Goal: Task Accomplishment & Management: Manage account settings

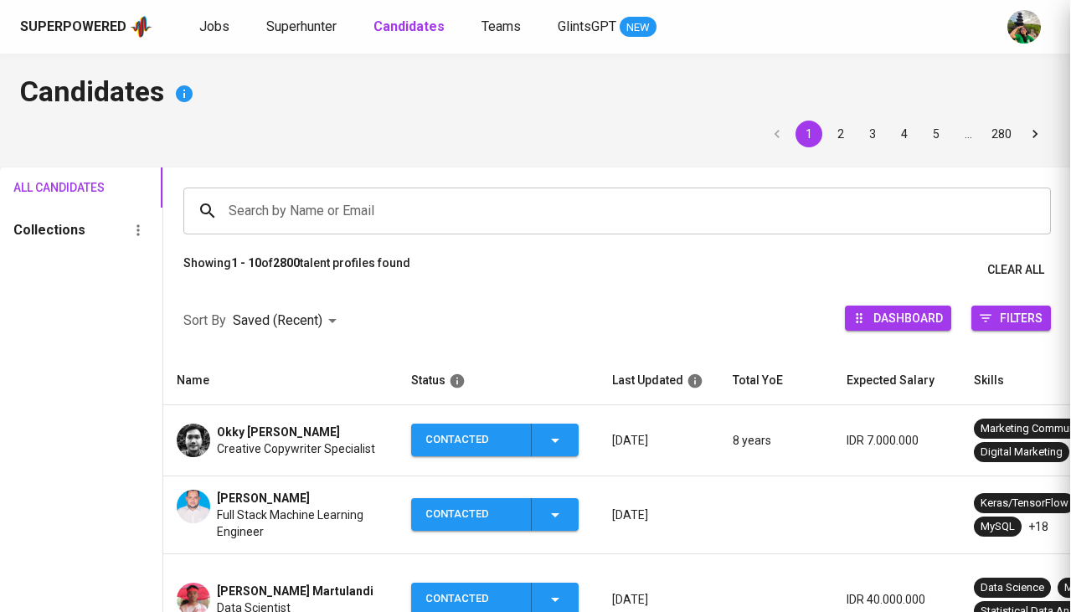
click at [85, 292] on div at bounding box center [535, 306] width 1071 height 612
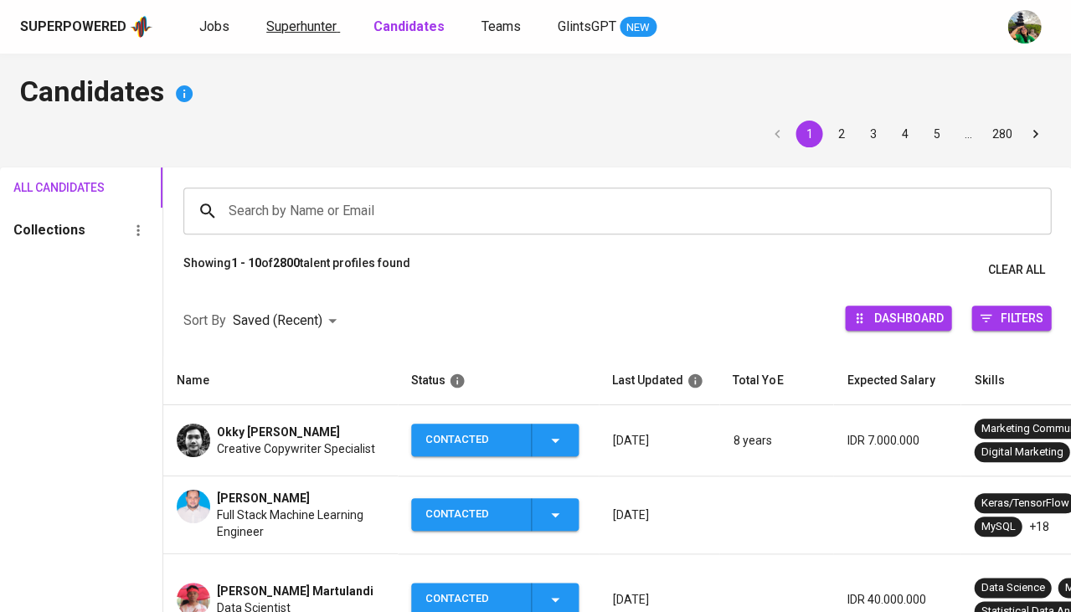
click at [306, 33] on span "Superhunter" at bounding box center [301, 26] width 70 height 16
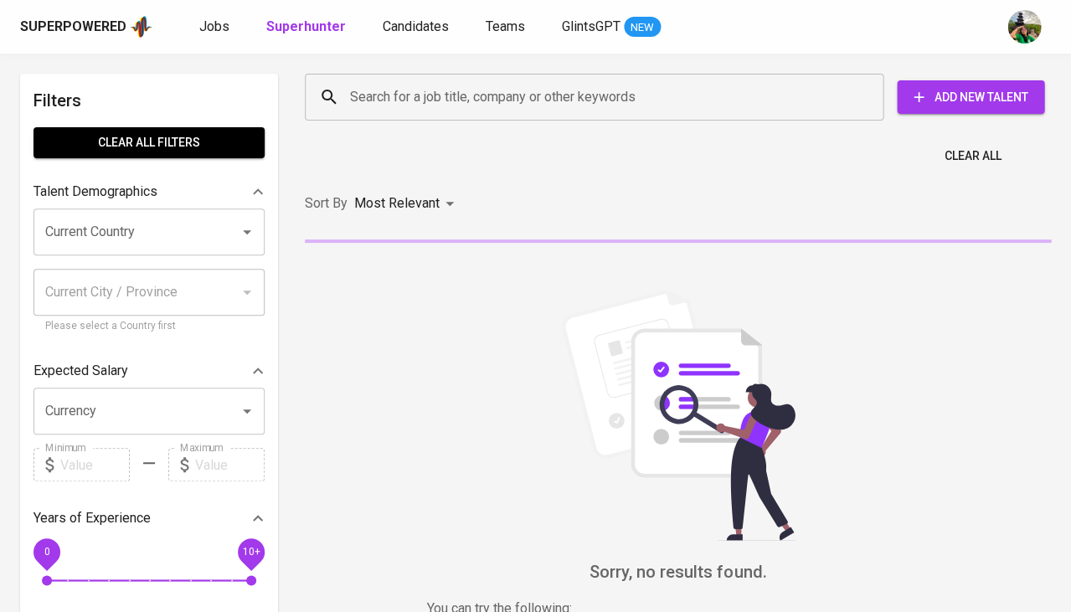
click at [421, 89] on input "Search for a job title, company or other keywords" at bounding box center [598, 97] width 505 height 32
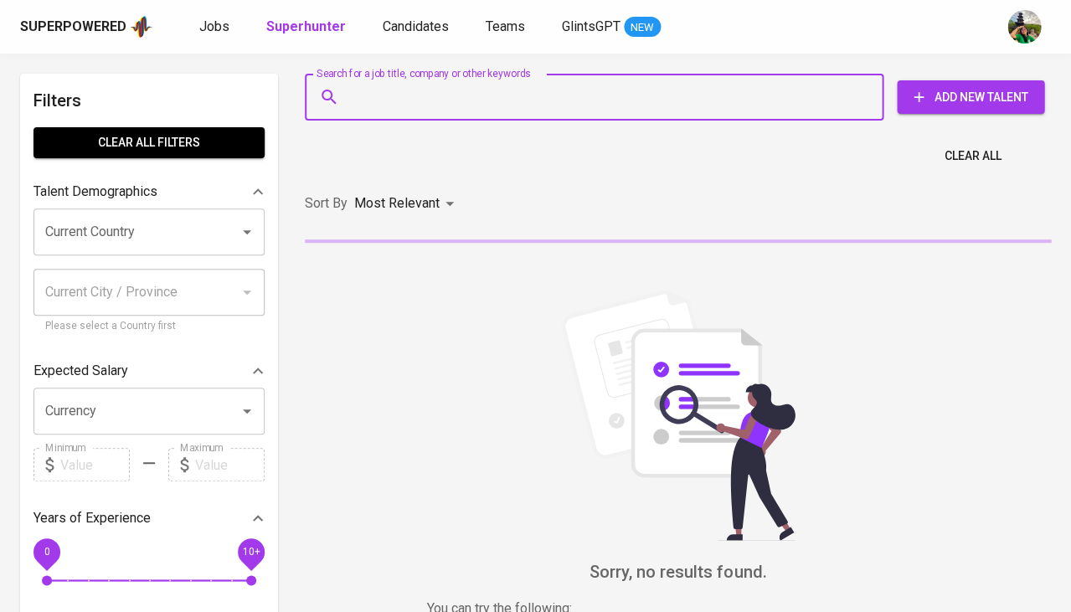
paste input "[EMAIL_ADDRESS][DOMAIN_NAME]"
type input "[EMAIL_ADDRESS][DOMAIN_NAME]"
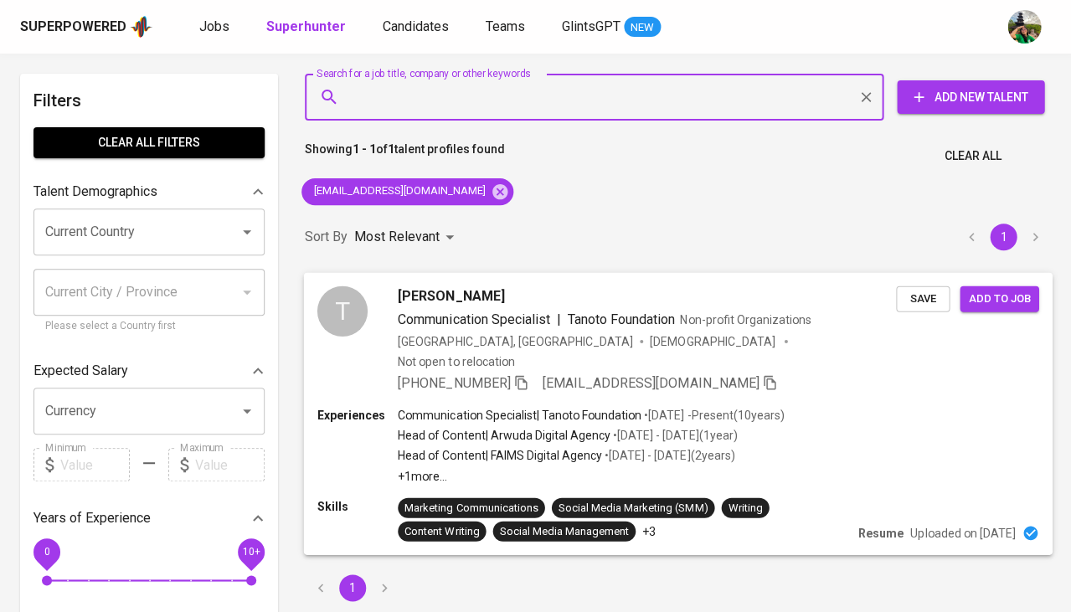
click at [921, 299] on span "Save" at bounding box center [922, 298] width 37 height 19
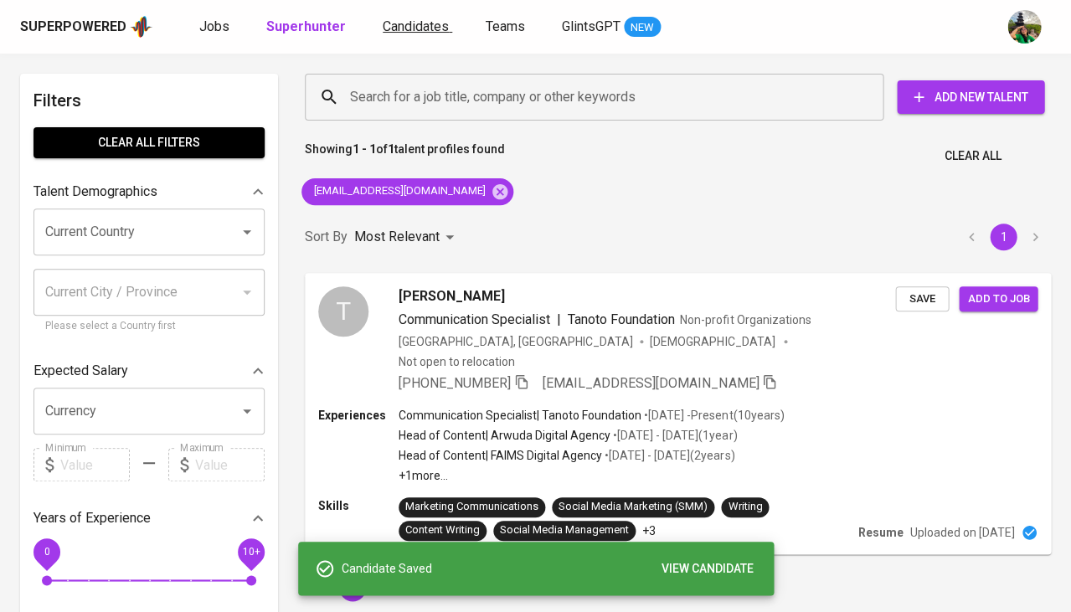
click at [419, 28] on span "Candidates" at bounding box center [416, 26] width 66 height 16
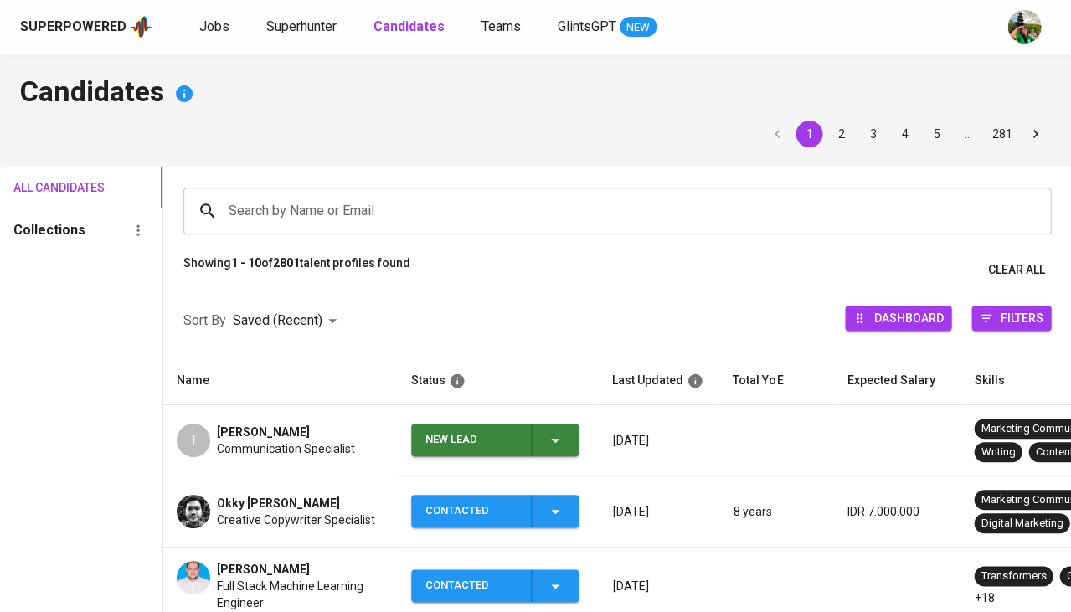
click at [563, 425] on div "New Lead" at bounding box center [495, 440] width 140 height 33
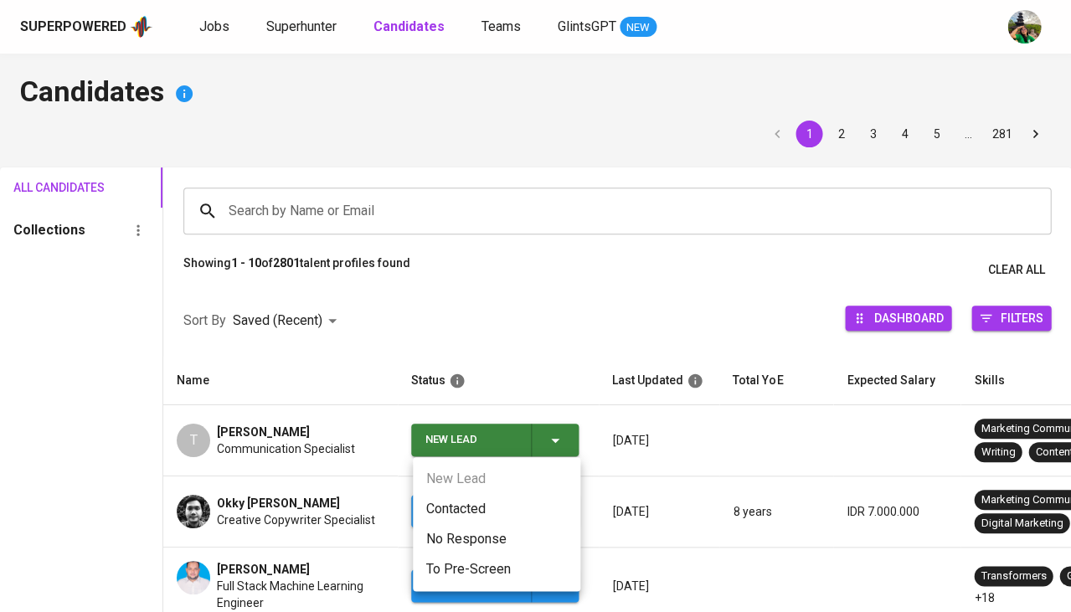
click at [486, 499] on li "Contacted" at bounding box center [496, 509] width 167 height 30
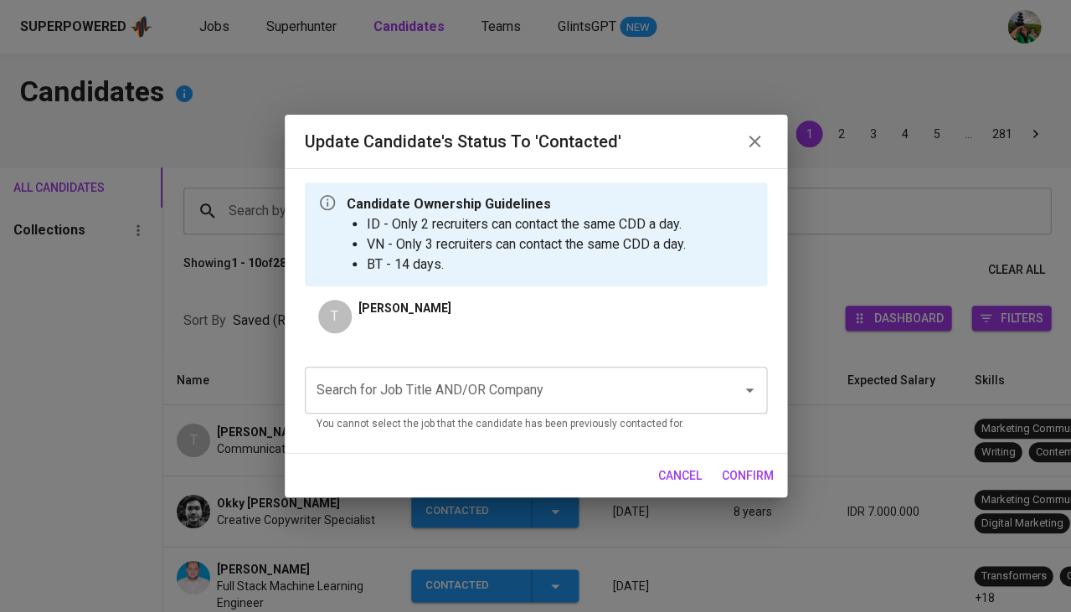
click at [458, 404] on input "Search for Job Title AND/OR Company" at bounding box center [512, 390] width 400 height 32
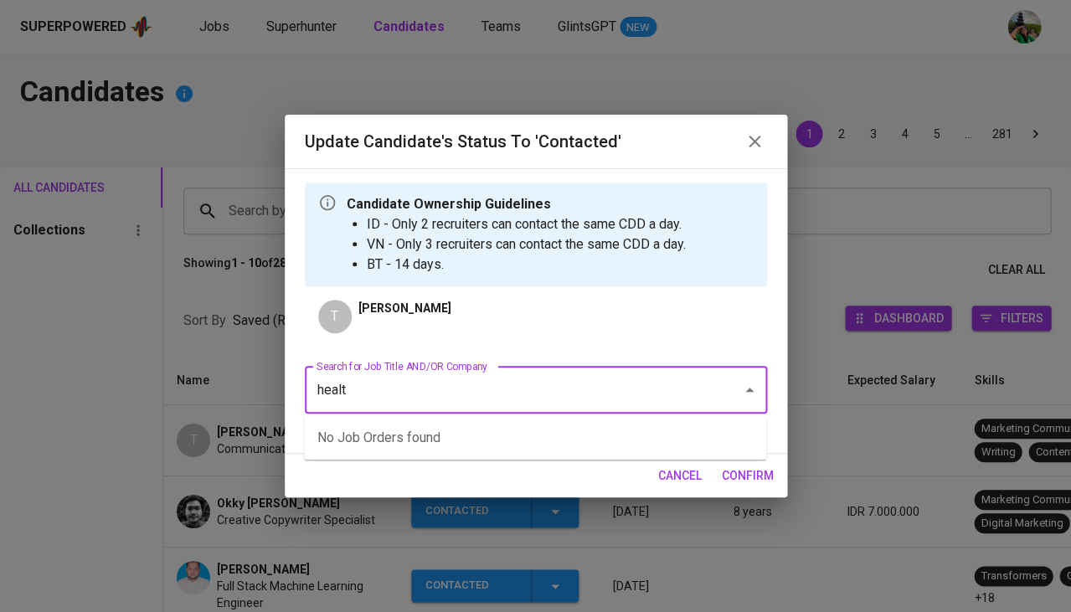
type input "health"
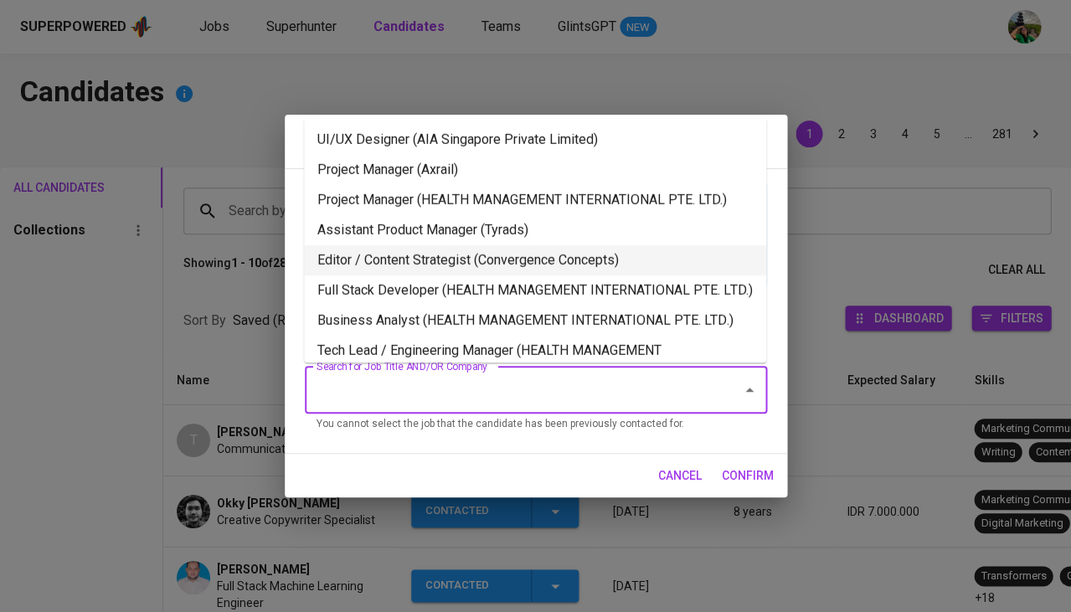
click at [466, 258] on li "Editor / Content Strategist (Convergence Concepts)" at bounding box center [535, 260] width 462 height 30
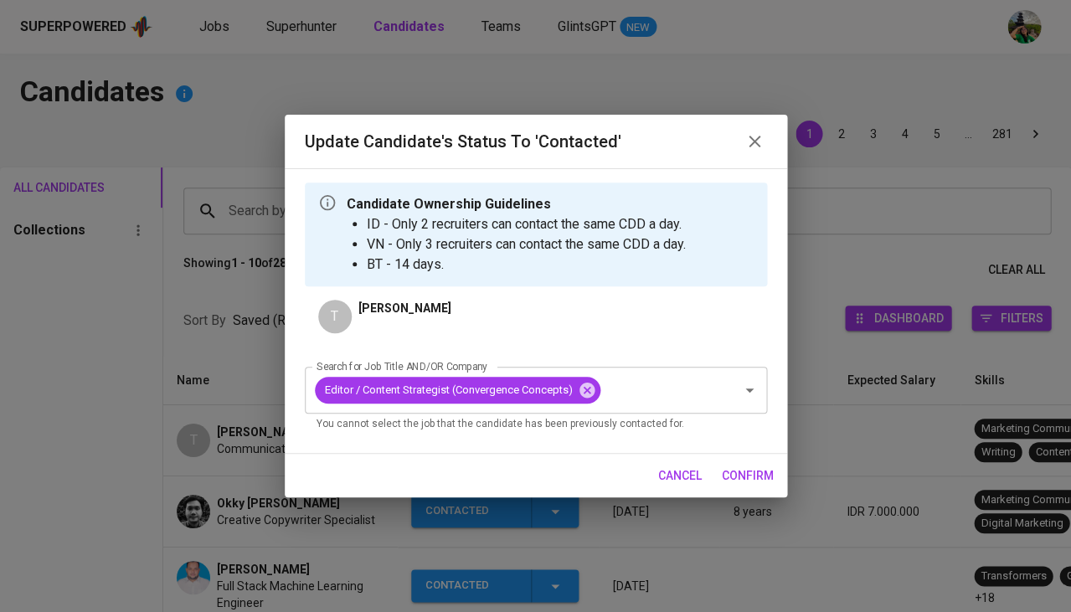
click at [763, 471] on span "confirm" at bounding box center [748, 476] width 52 height 21
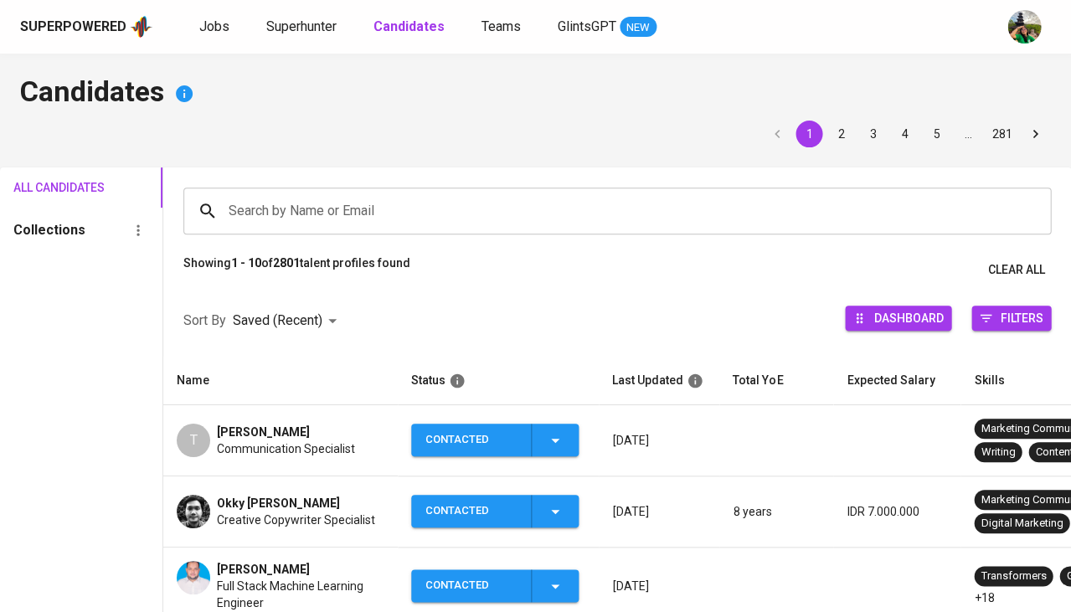
click at [262, 435] on span "Tony Hendroyono" at bounding box center [263, 432] width 93 height 17
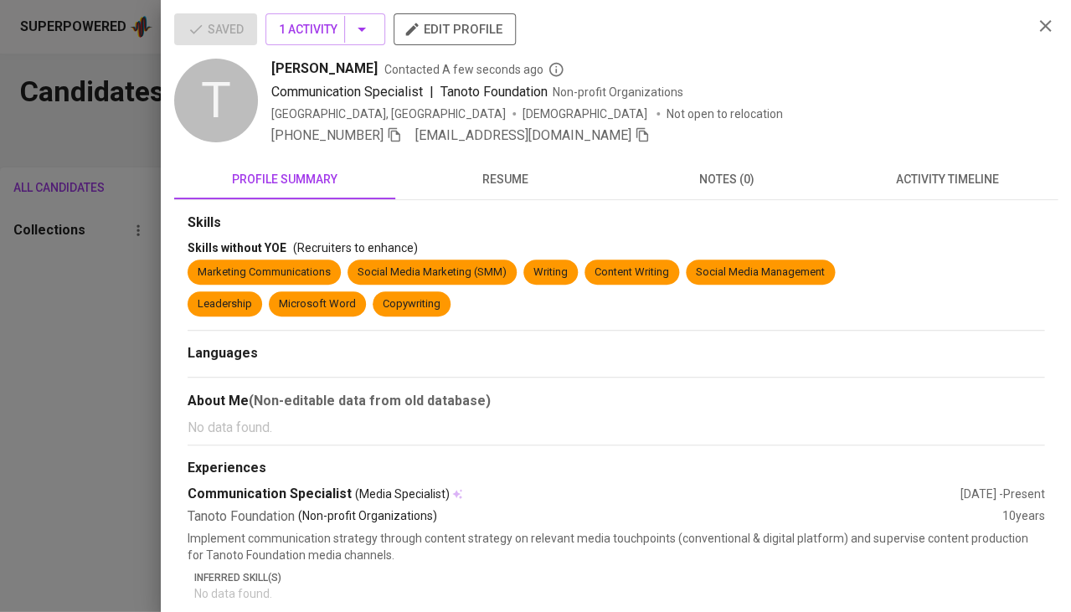
click at [384, 143] on span "+62 815-6721-355" at bounding box center [336, 136] width 131 height 20
click at [399, 127] on div "+62 815-6721-355 hendroyonotony@gmail.com" at bounding box center [460, 136] width 378 height 20
click at [387, 136] on icon "button" at bounding box center [394, 134] width 15 height 15
click at [55, 373] on div at bounding box center [535, 306] width 1071 height 612
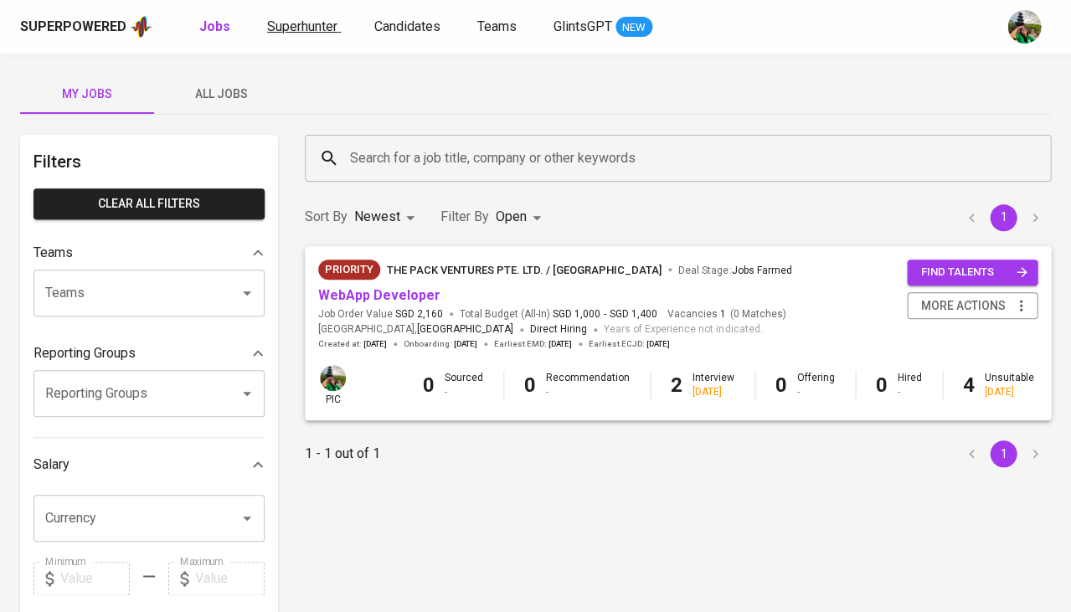
click at [292, 18] on span "Superhunter" at bounding box center [302, 26] width 70 height 16
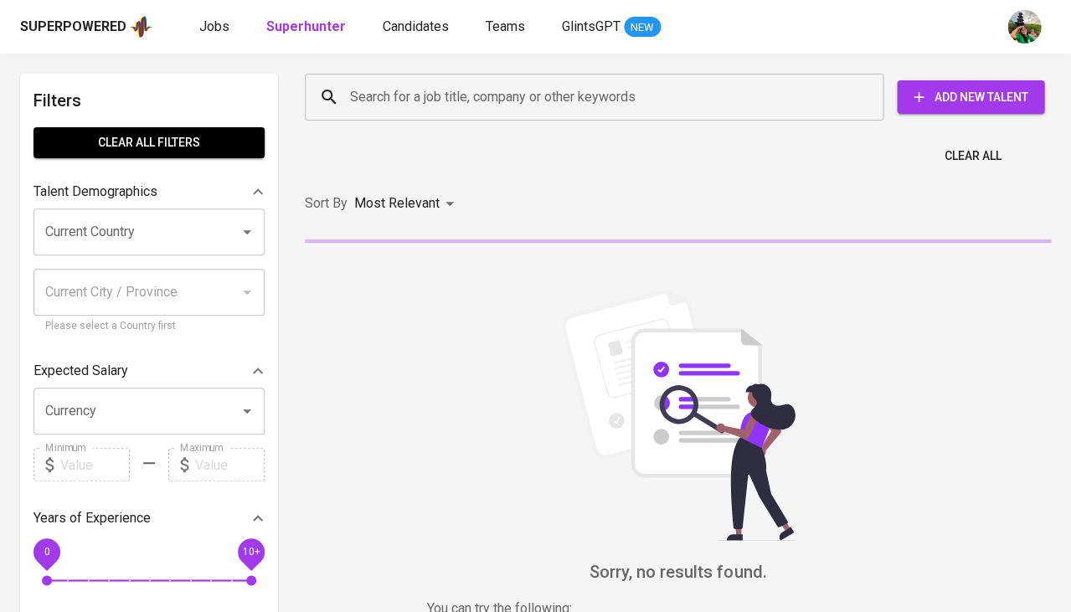
click at [403, 127] on div "Search for a job title, company or other keywords Search for a job title, compa…" at bounding box center [674, 97] width 766 height 74
click at [415, 109] on input "Search for a job title, company or other keywords" at bounding box center [598, 97] width 505 height 32
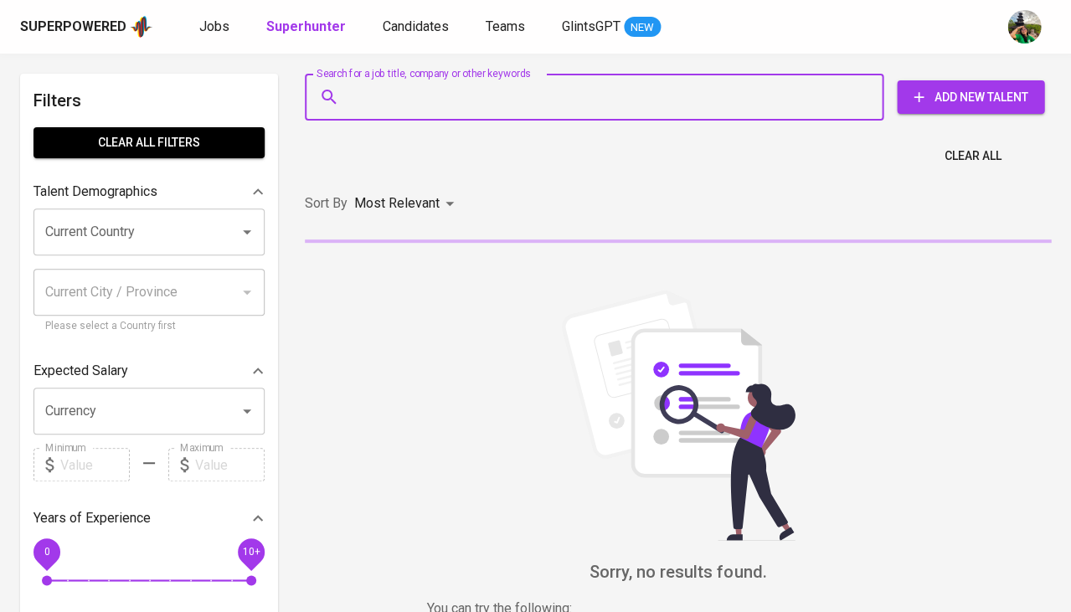
paste input "ryangunawan33@gmail.com"
type input "[EMAIL_ADDRESS][DOMAIN_NAME]"
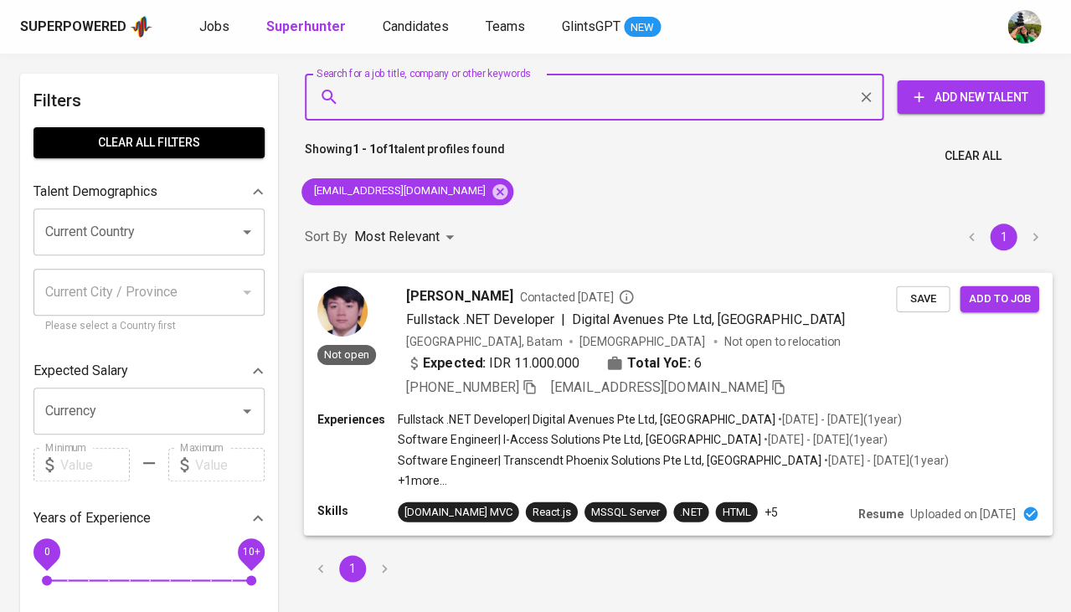
click at [907, 296] on span "Save" at bounding box center [922, 298] width 37 height 19
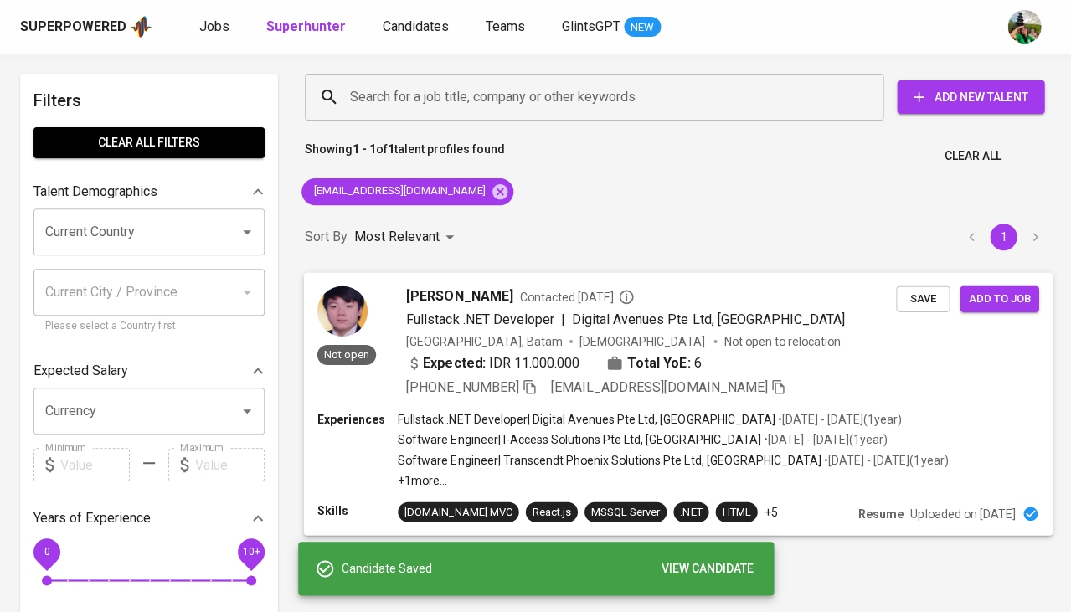
click at [404, 302] on div "Not open Ryan GUNAWAN Contacted 2 months ago Fullstack .NET Developer | Digital…" at bounding box center [606, 341] width 579 height 111
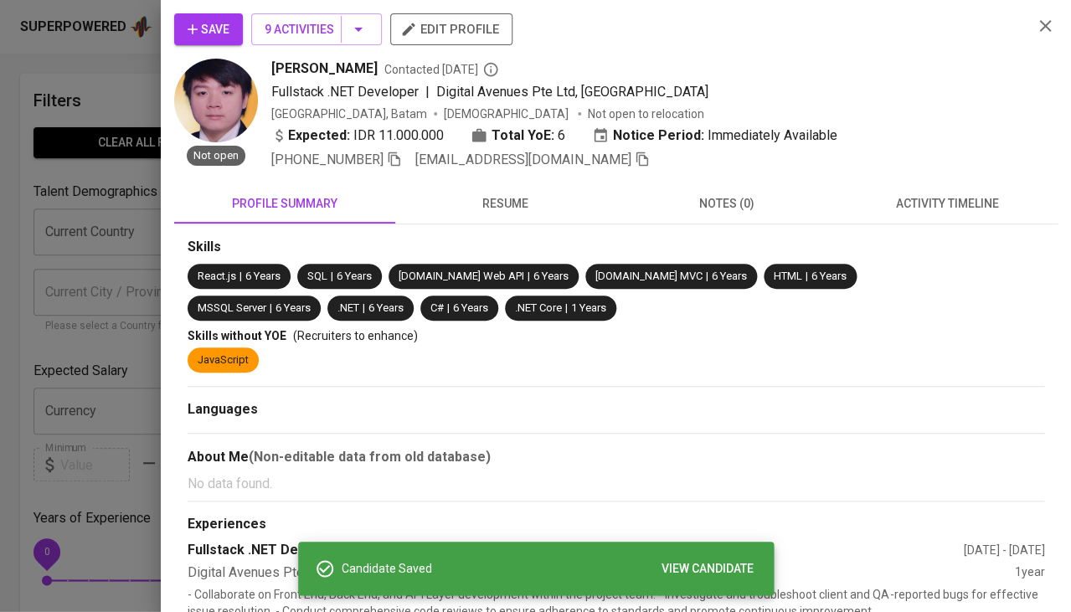
click at [965, 197] on span "activity timeline" at bounding box center [947, 203] width 201 height 21
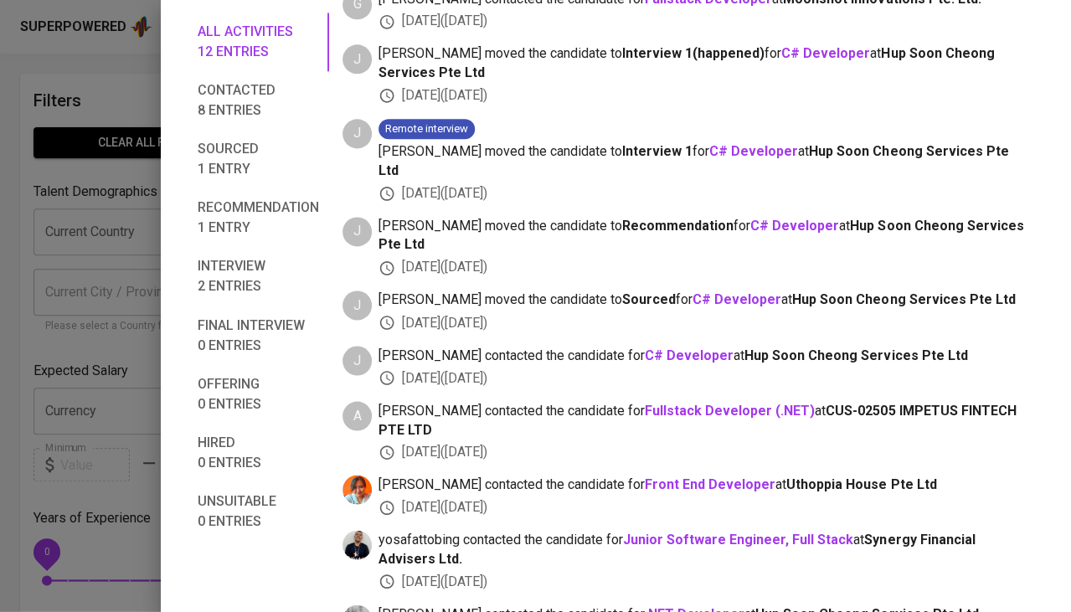
click at [116, 378] on div at bounding box center [535, 306] width 1071 height 612
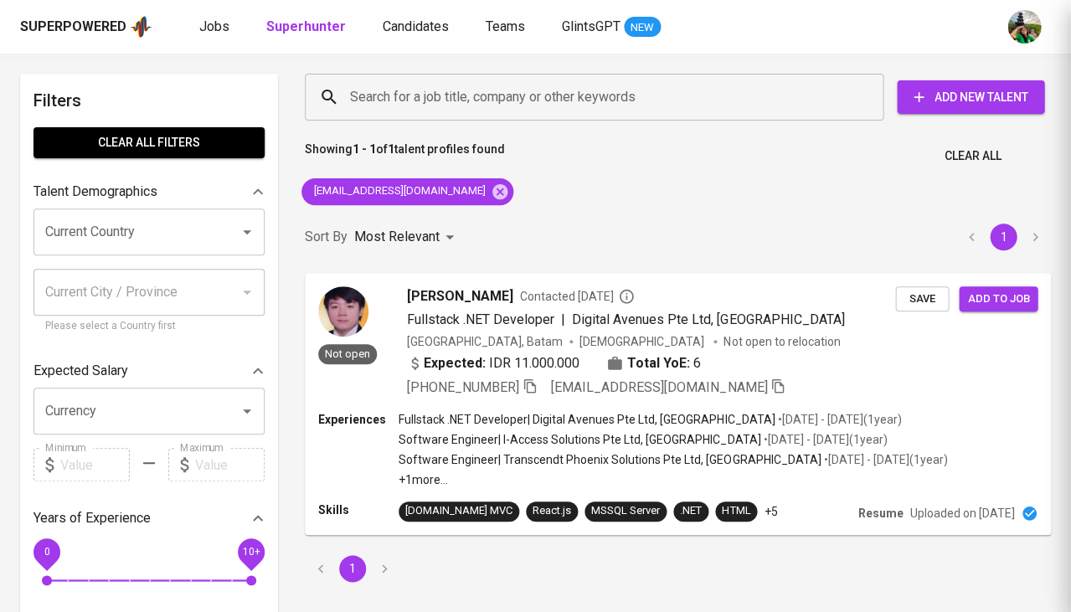
scroll to position [125, 0]
click at [400, 27] on span "Candidates" at bounding box center [416, 26] width 66 height 16
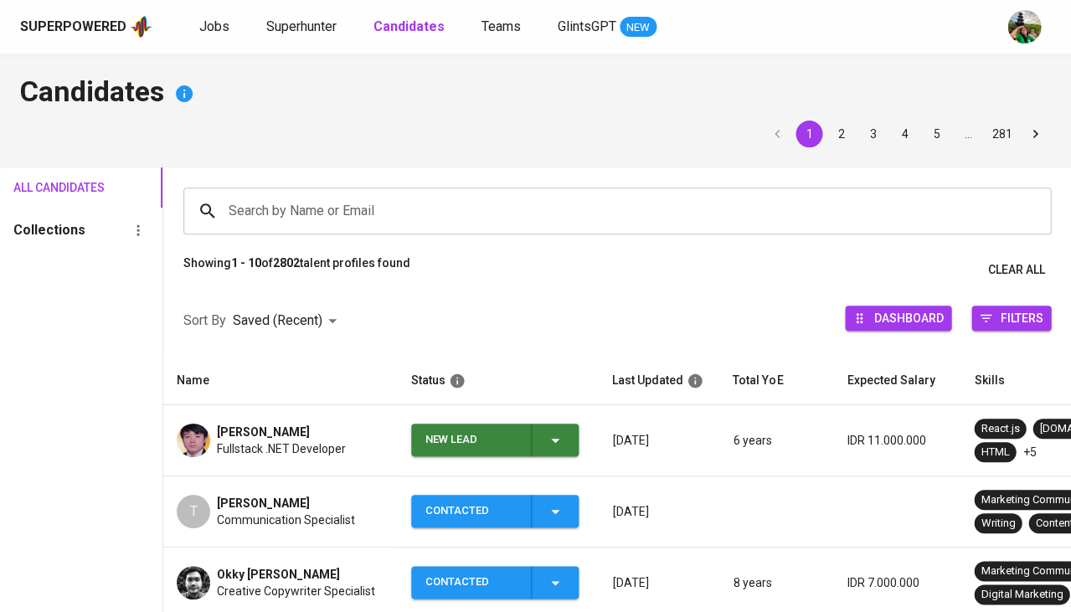
click at [393, 201] on input "Search by Name or Email" at bounding box center [621, 211] width 794 height 32
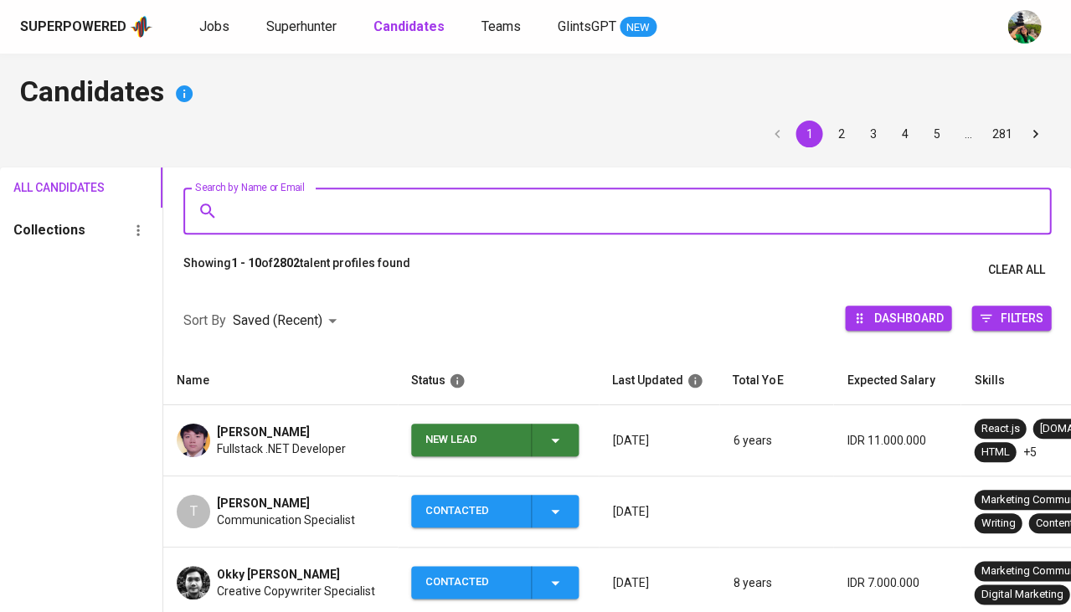
paste input "ryangunawan33@gmail.com"
type input "ryangunawan33@gmail.com"
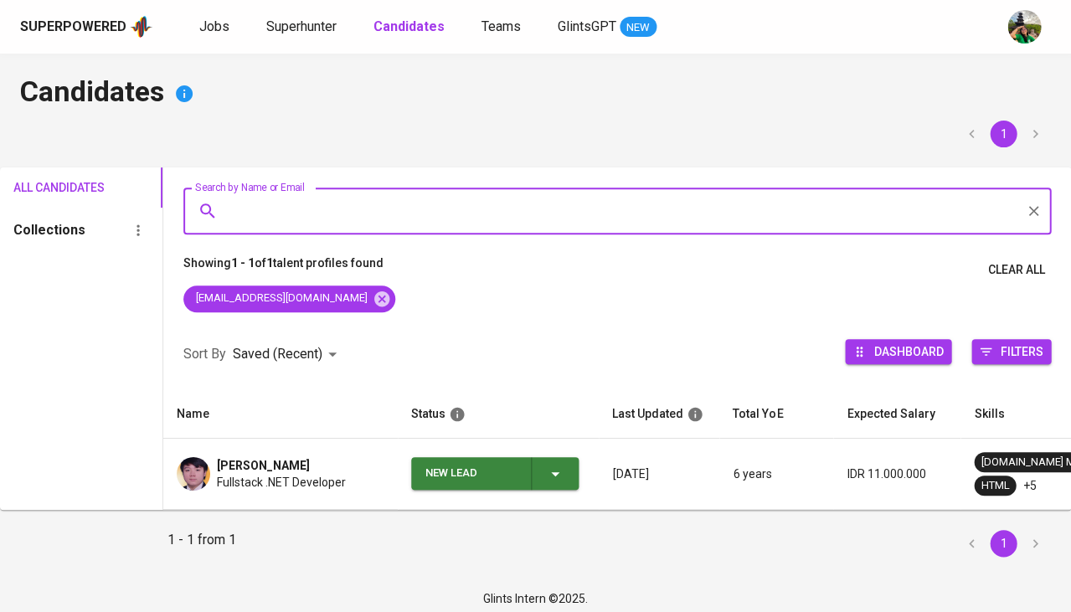
click at [557, 472] on icon "button" at bounding box center [555, 474] width 8 height 4
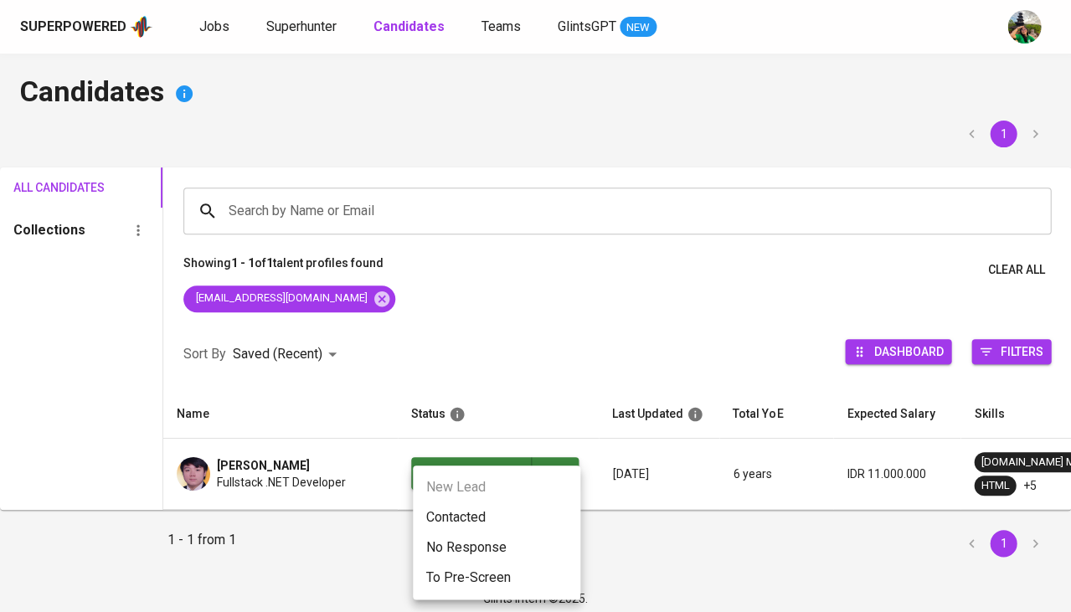
click at [461, 514] on li "Contacted" at bounding box center [496, 517] width 167 height 30
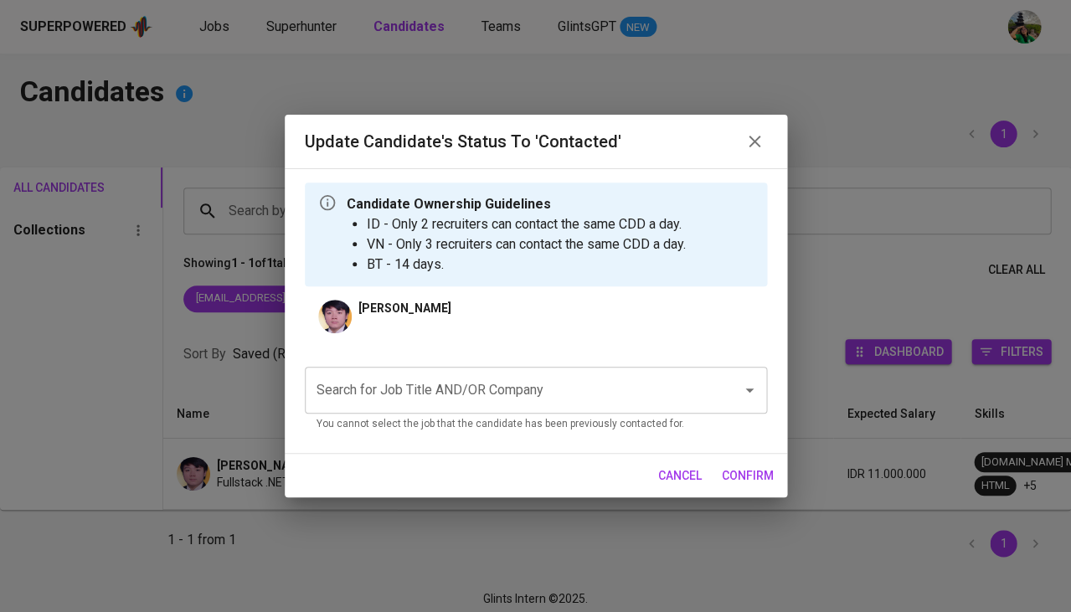
click at [435, 391] on input "Search for Job Title AND/OR Company" at bounding box center [512, 390] width 400 height 32
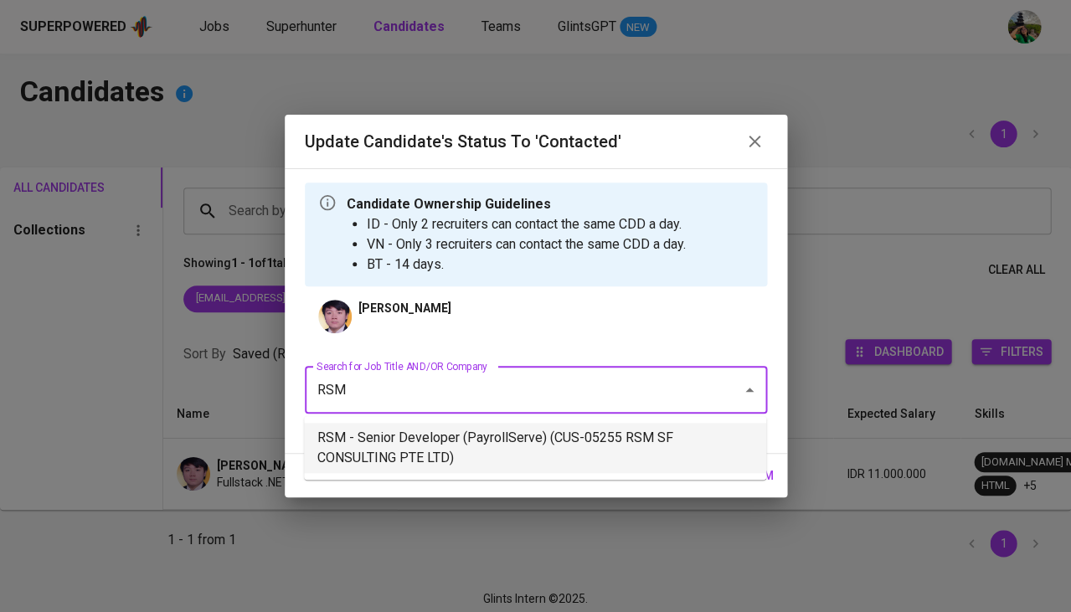
click at [435, 438] on li "RSM - Senior Developer (PayrollServe) (CUS-05255 RSM SF CONSULTING PTE LTD)" at bounding box center [535, 448] width 462 height 50
type input "RSM"
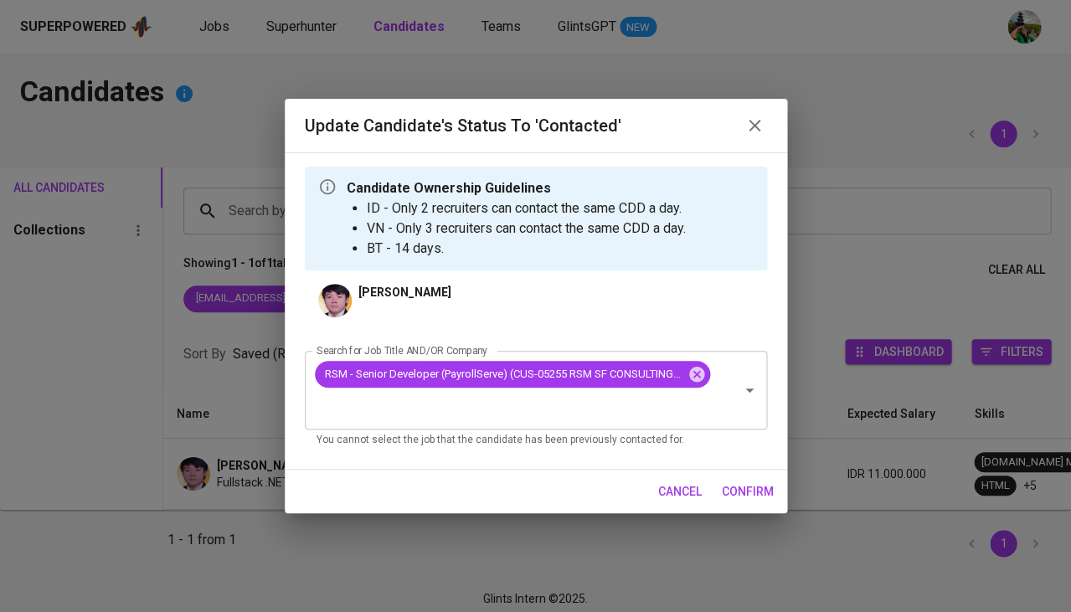
click at [755, 491] on span "confirm" at bounding box center [748, 491] width 52 height 21
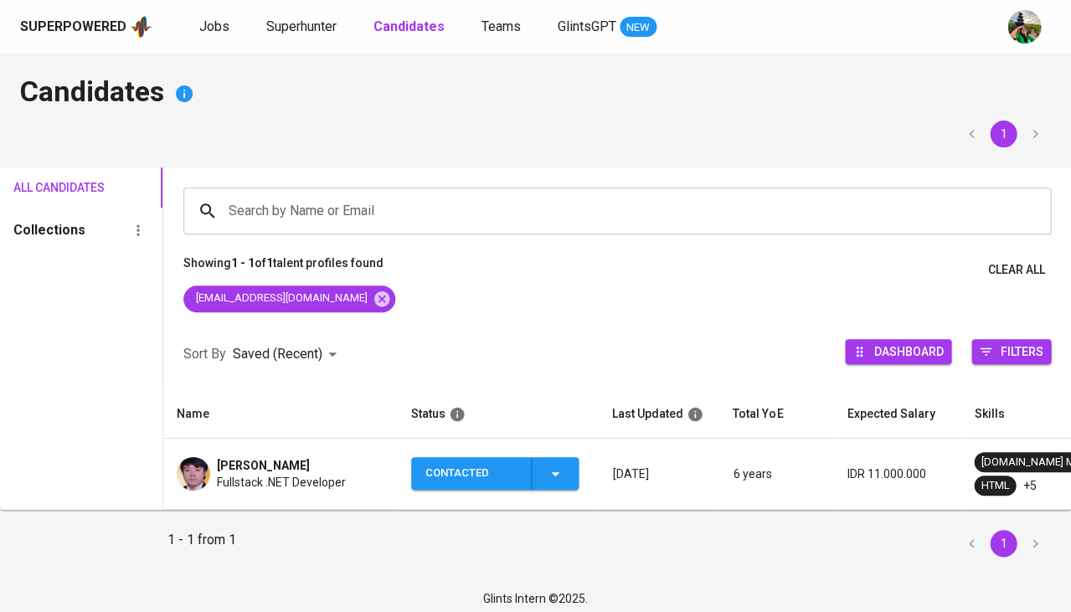
click at [229, 481] on span "Fullstack .NET Developer" at bounding box center [281, 482] width 129 height 17
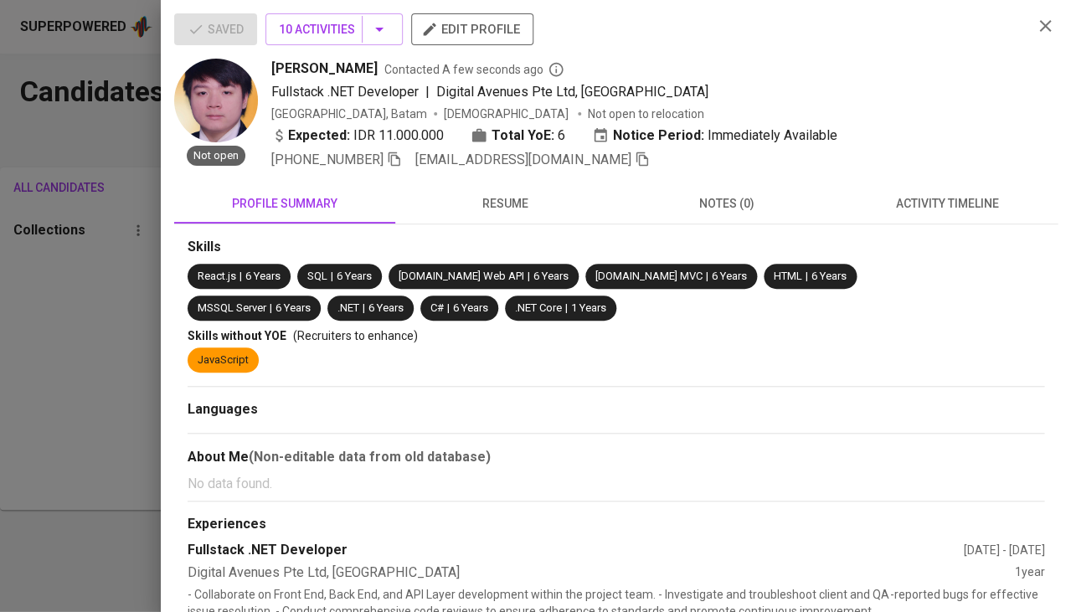
click at [482, 196] on span "resume" at bounding box center [505, 203] width 201 height 21
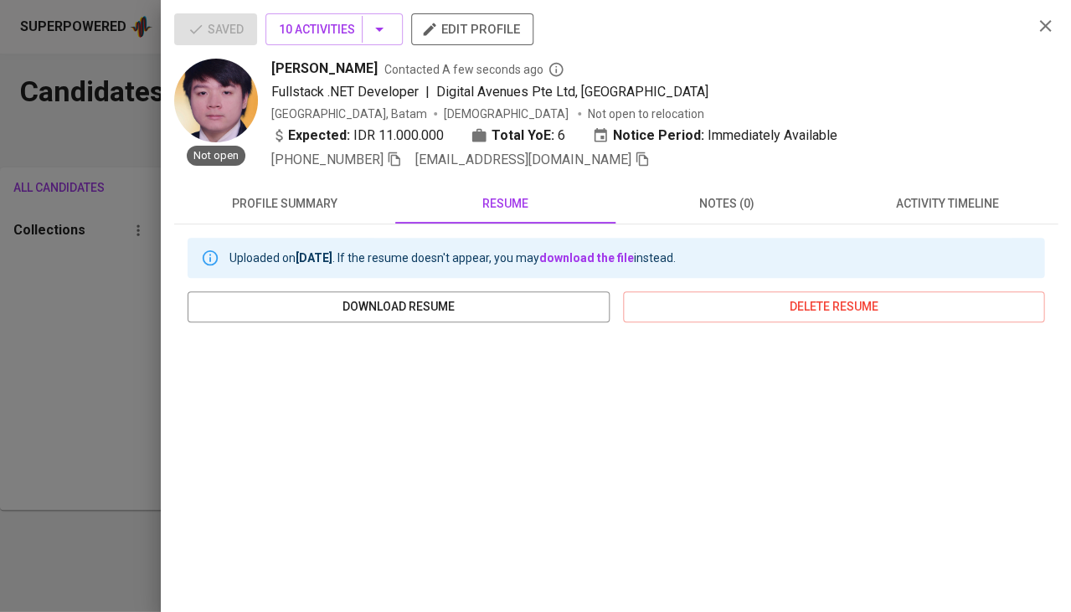
click at [402, 162] on span at bounding box center [394, 160] width 15 height 16
click at [396, 156] on icon "button" at bounding box center [394, 157] width 15 height 15
click at [967, 194] on span "activity timeline" at bounding box center [947, 203] width 201 height 21
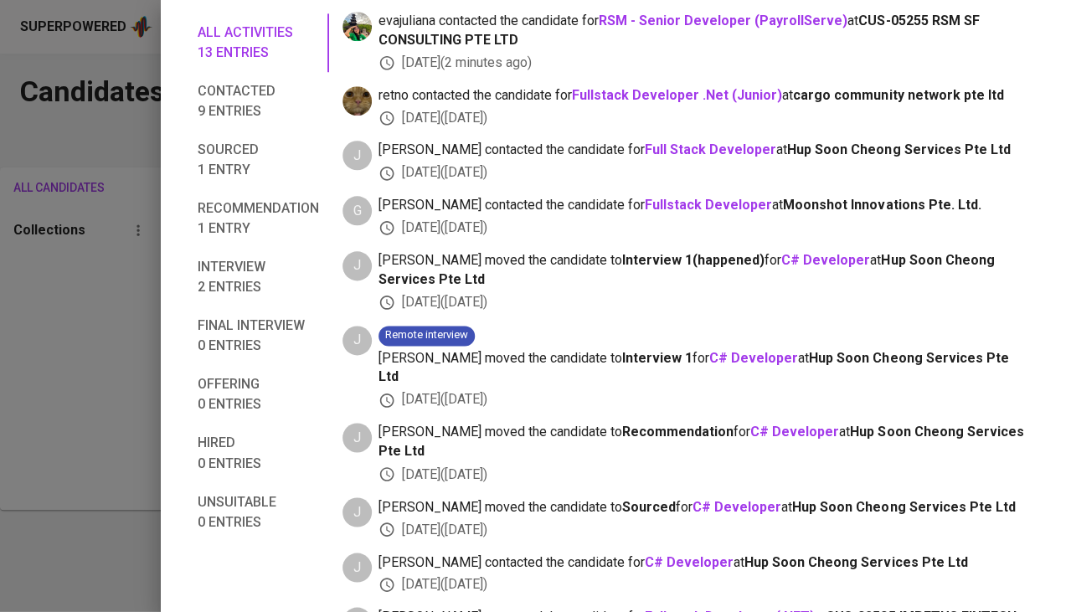
scroll to position [-13, 0]
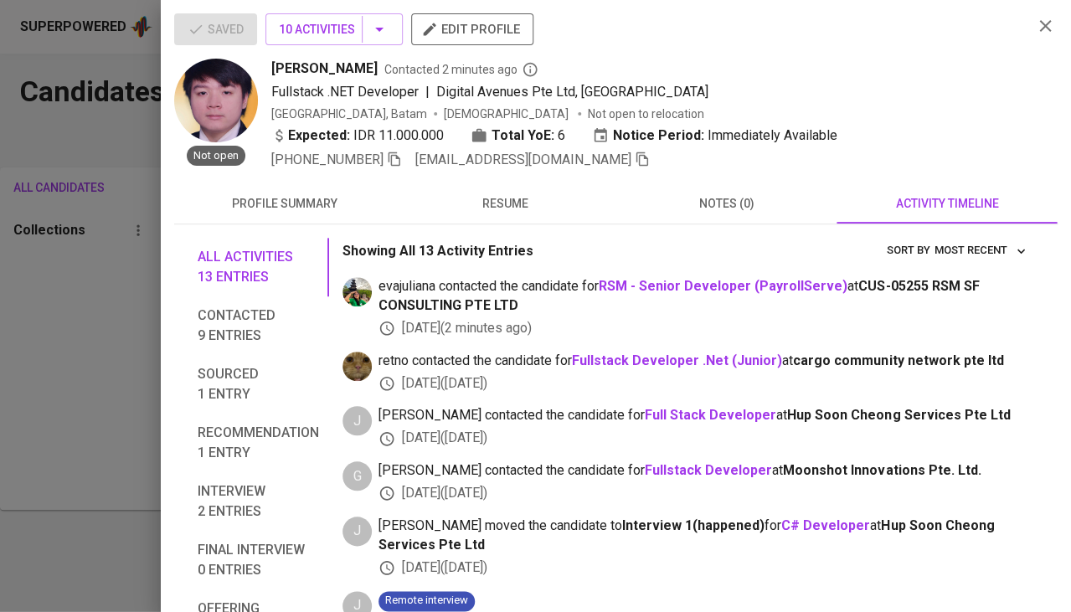
click at [0, 383] on div at bounding box center [535, 306] width 1071 height 612
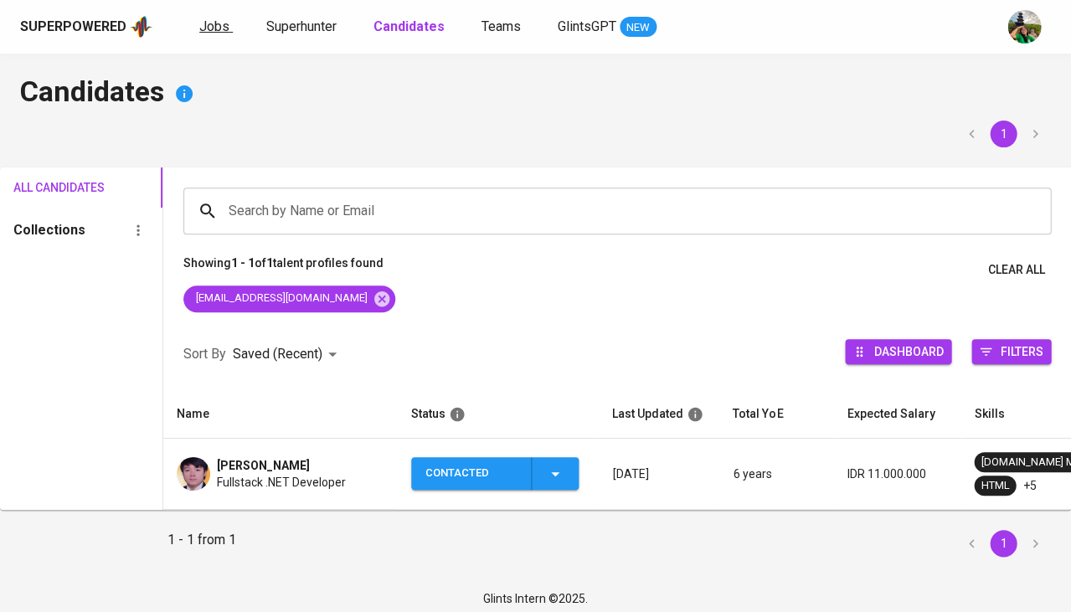
click at [214, 26] on span "Jobs" at bounding box center [214, 26] width 30 height 16
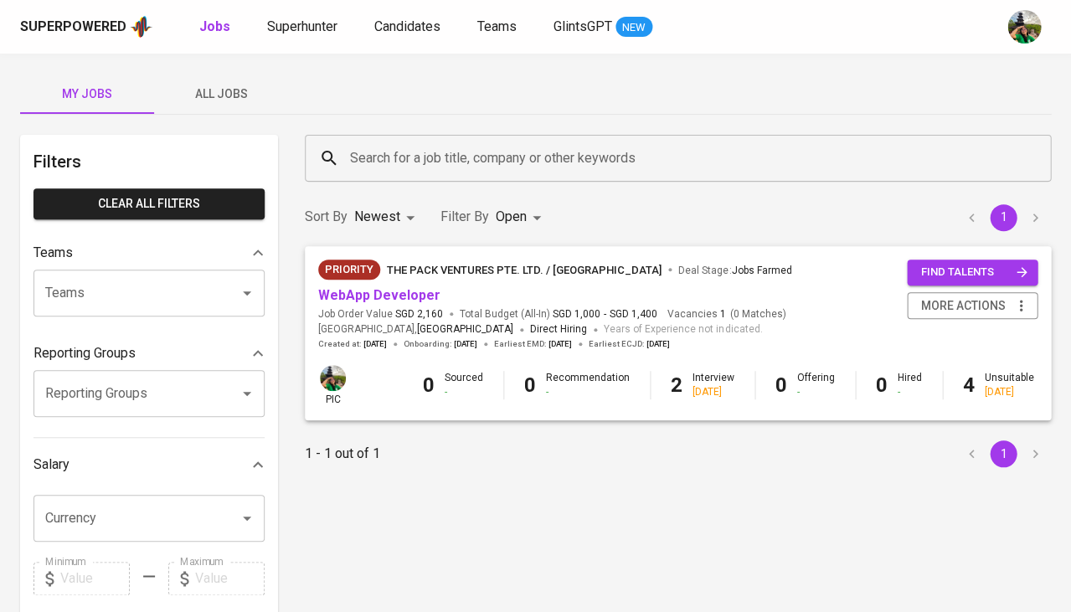
click at [224, 90] on span "All Jobs" at bounding box center [221, 94] width 114 height 21
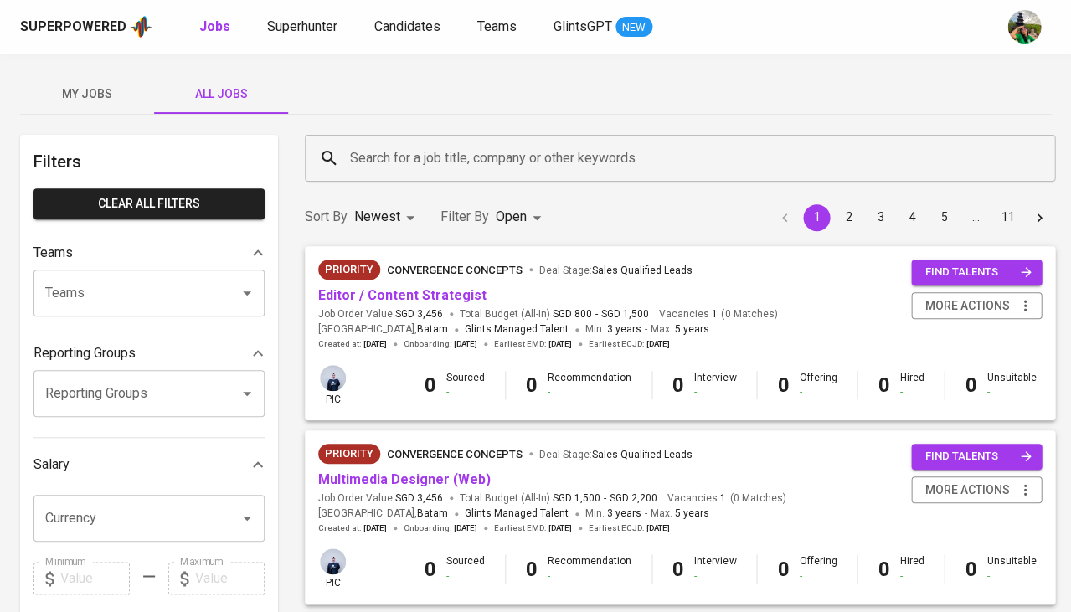
click at [397, 151] on input "Search for a job title, company or other keywords" at bounding box center [684, 158] width 677 height 32
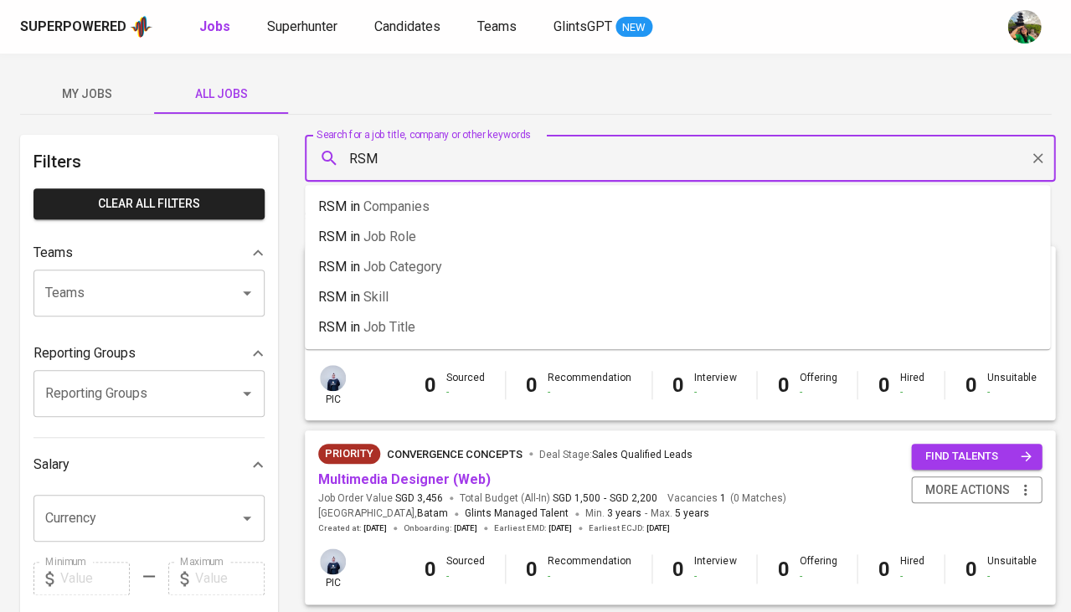
type input "RSM"
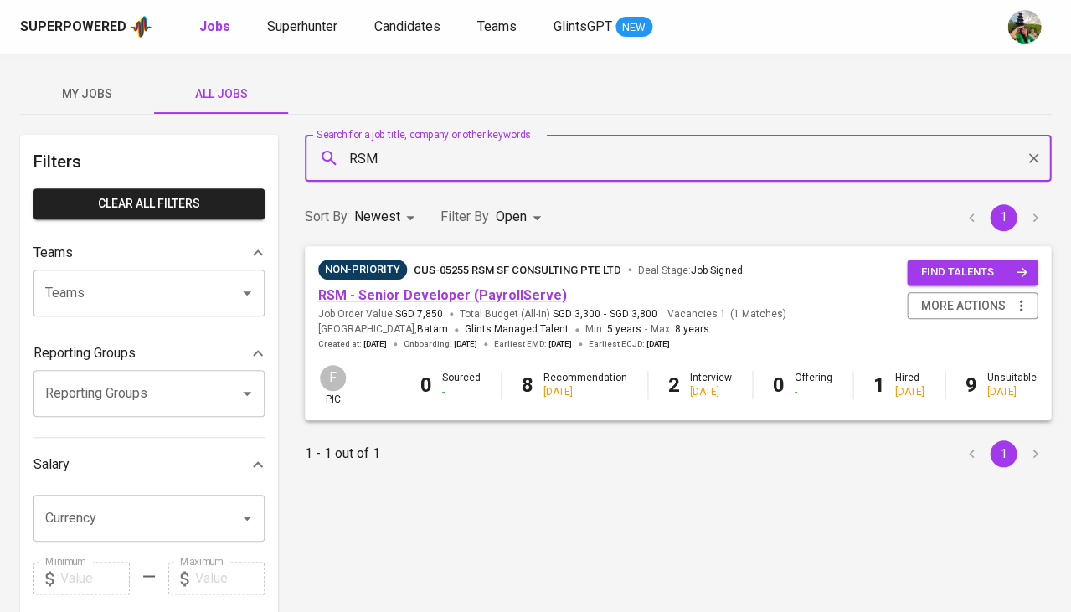
click at [413, 297] on link "RSM - Senior Developer (PayrollServe)" at bounding box center [442, 295] width 249 height 16
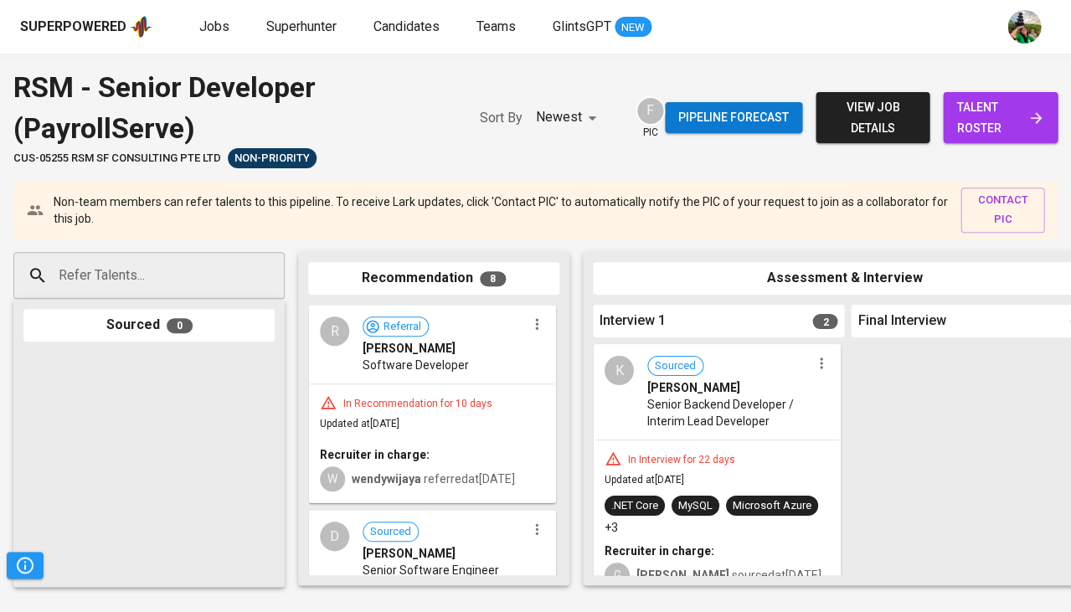
click at [884, 110] on span "view job details" at bounding box center [873, 117] width 88 height 41
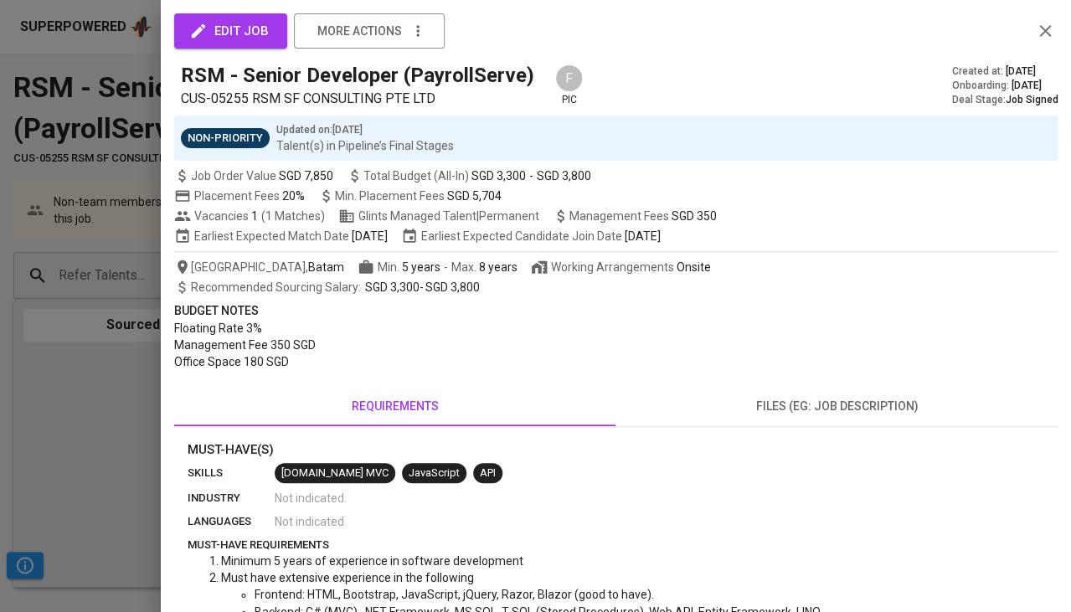
click at [884, 110] on div "edit job more actions RSM - Senior Developer (PayrollServe) CUS-05255 RSM SF CO…" at bounding box center [535, 306] width 1071 height 612
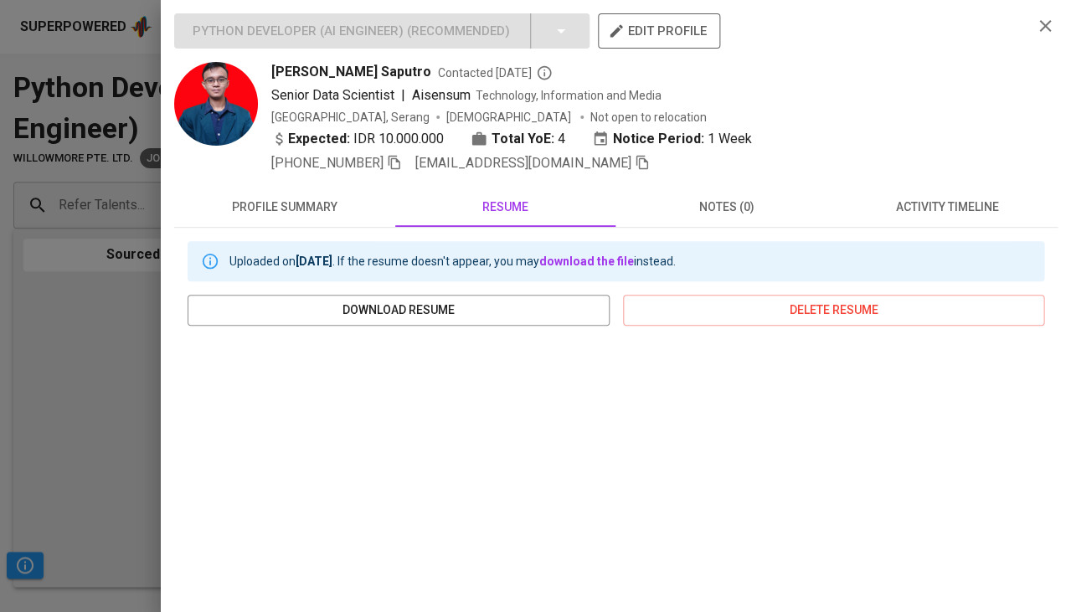
scroll to position [228, 0]
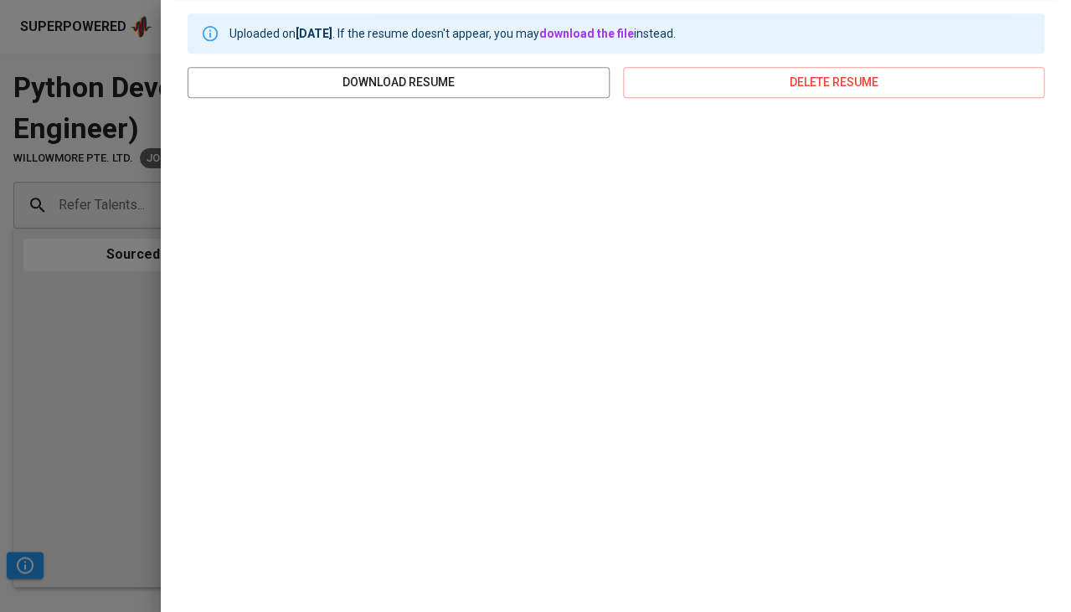
click at [87, 335] on div at bounding box center [535, 306] width 1071 height 612
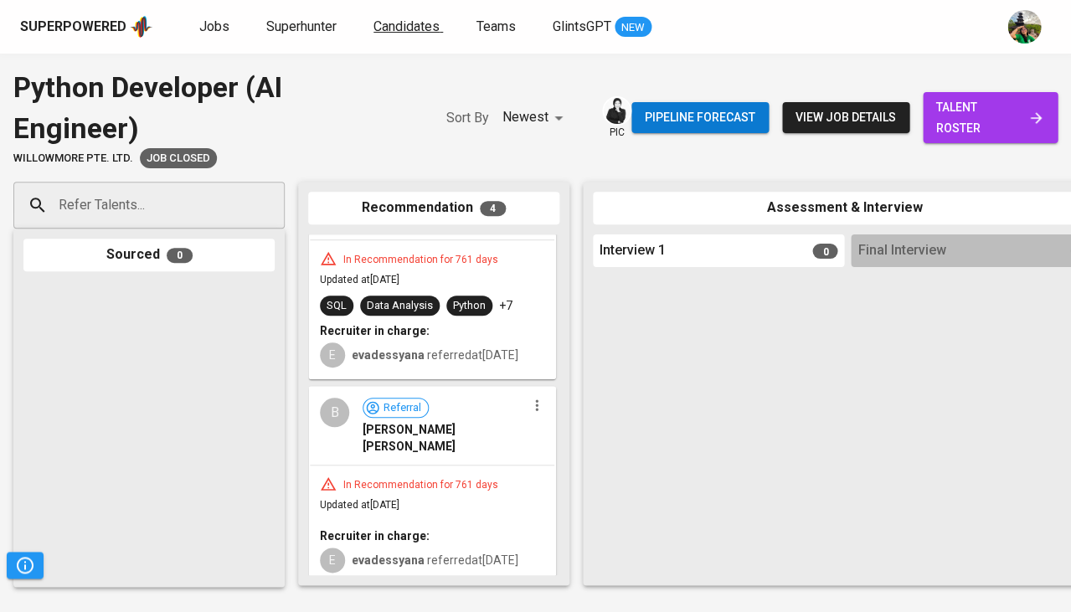
click at [407, 36] on link "Candidates" at bounding box center [407, 27] width 69 height 21
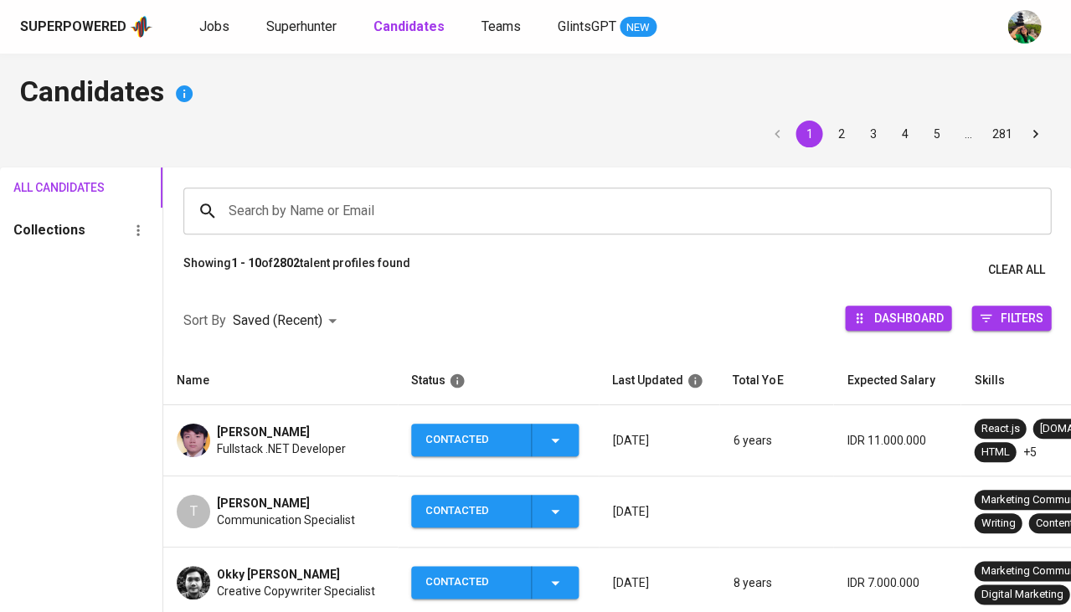
click at [325, 209] on input "Search by Name or Email" at bounding box center [621, 211] width 794 height 32
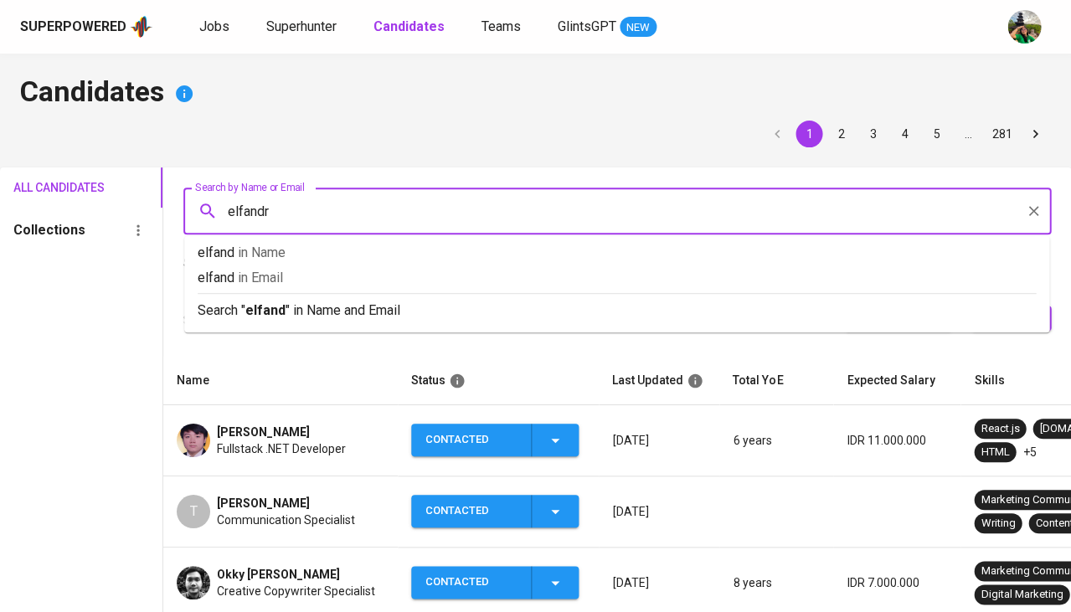
type input "elfandri"
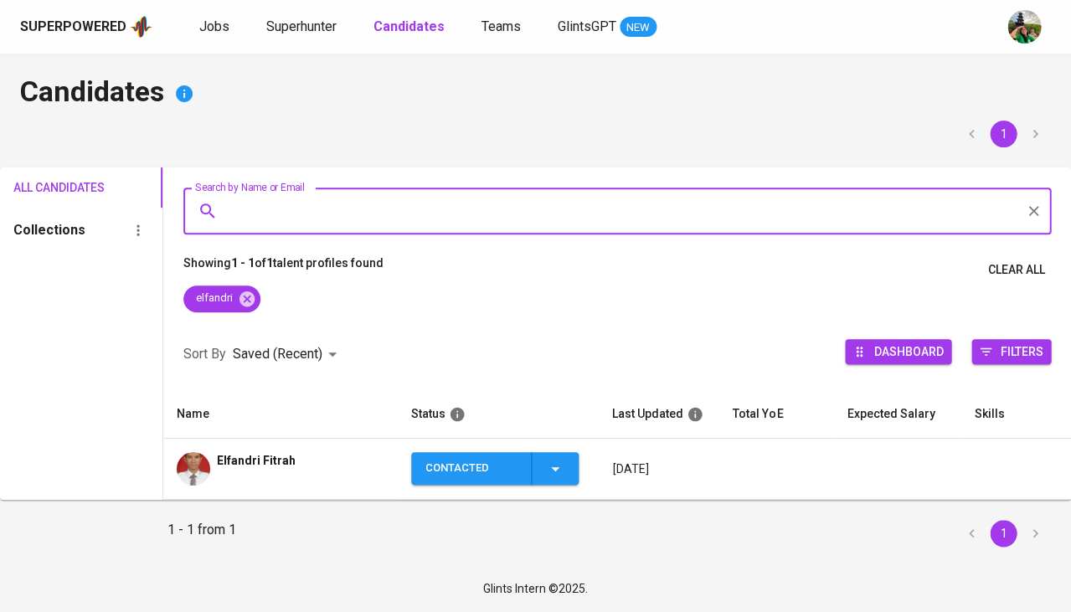
click at [274, 446] on td "Elfandri Fitrah" at bounding box center [280, 469] width 234 height 61
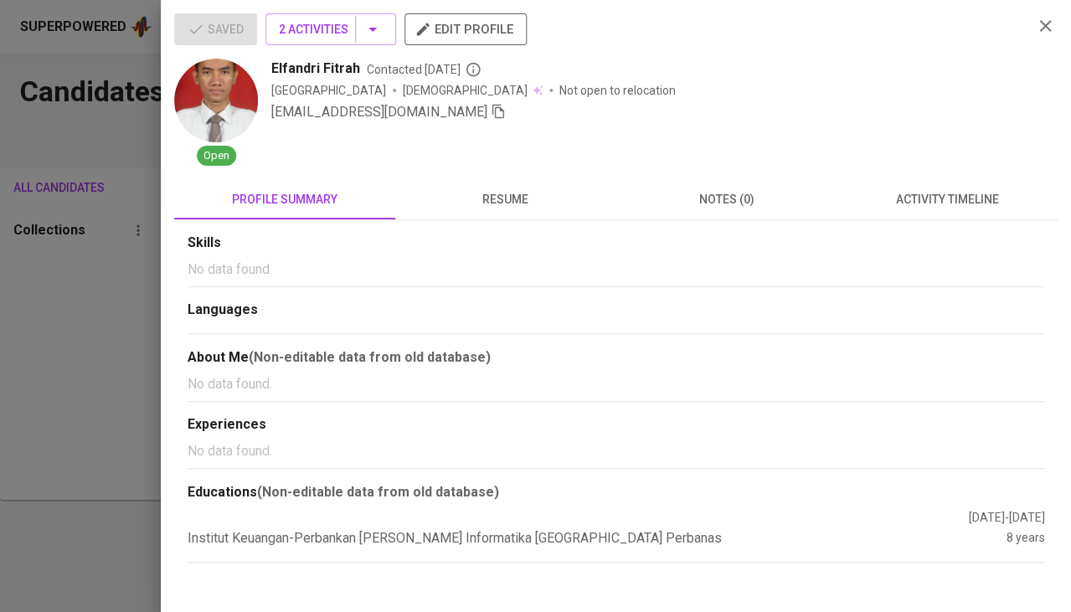
click at [491, 109] on icon "button" at bounding box center [498, 111] width 15 height 15
click at [996, 195] on span "activity timeline" at bounding box center [947, 199] width 201 height 21
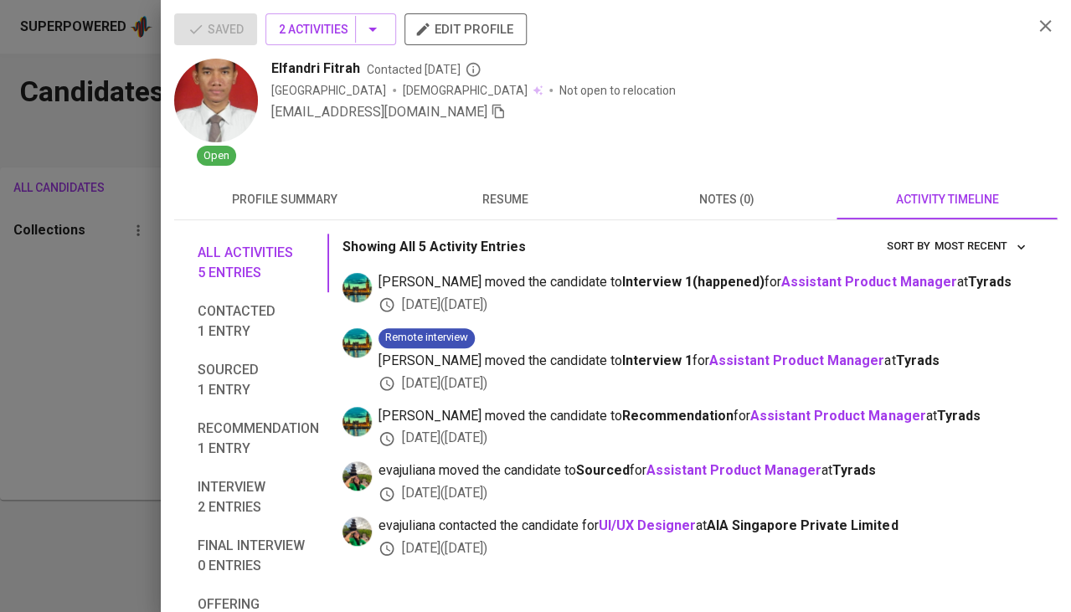
click at [162, 260] on div "Saved 2 Activities edit profile Open Elfandri Fitrah Contacted 15 days ago Indo…" at bounding box center [616, 306] width 910 height 612
click at [134, 271] on div at bounding box center [535, 306] width 1071 height 612
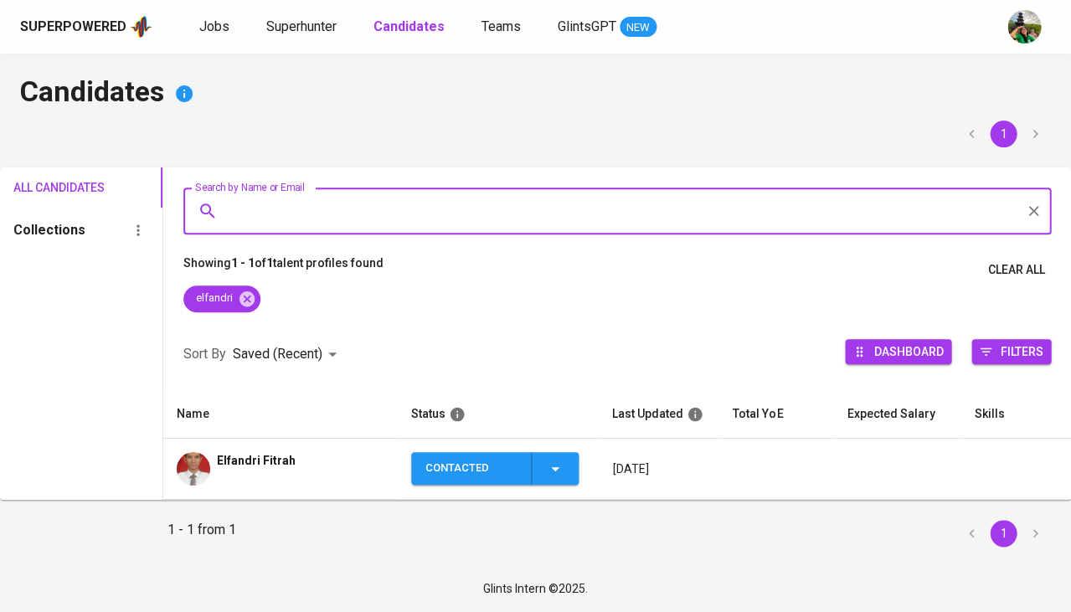
click at [558, 460] on icon "button" at bounding box center [555, 469] width 20 height 20
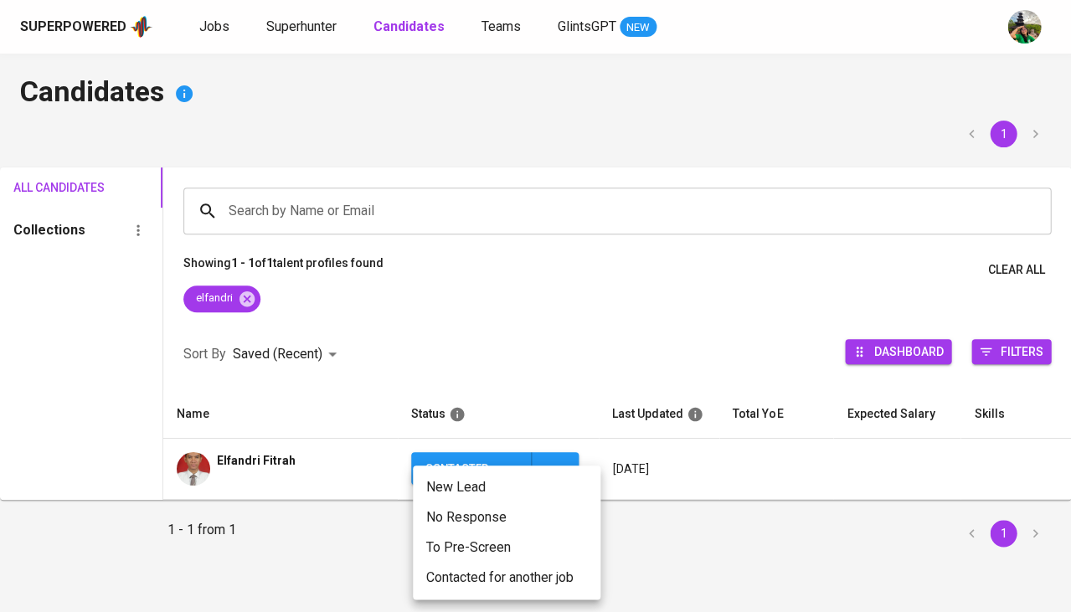
click at [502, 575] on li "Contacted for another job" at bounding box center [507, 578] width 188 height 30
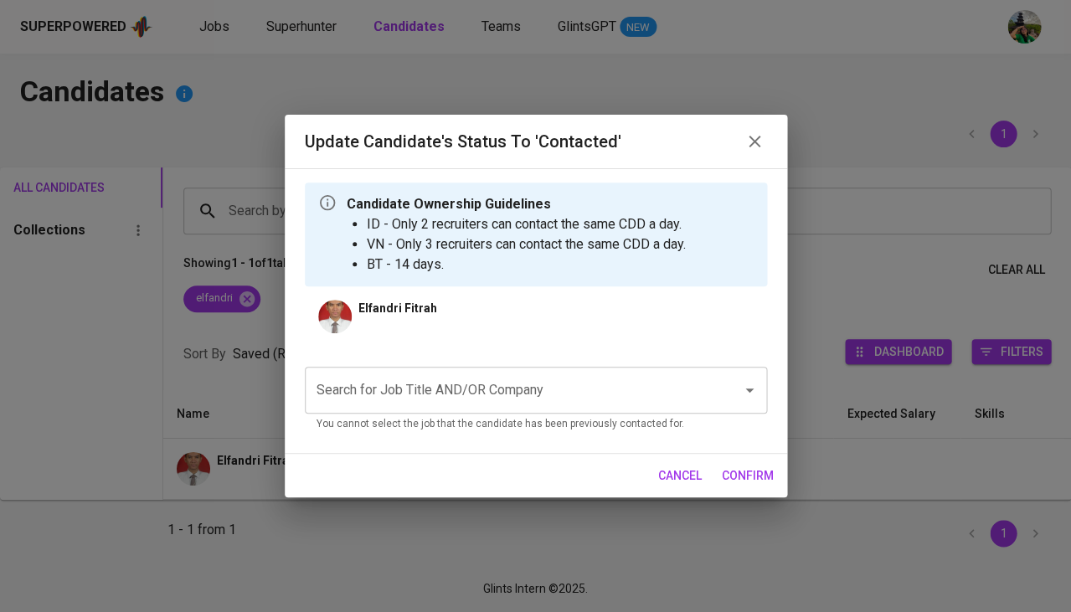
click at [454, 386] on input "Search for Job Title AND/OR Company" at bounding box center [512, 390] width 400 height 32
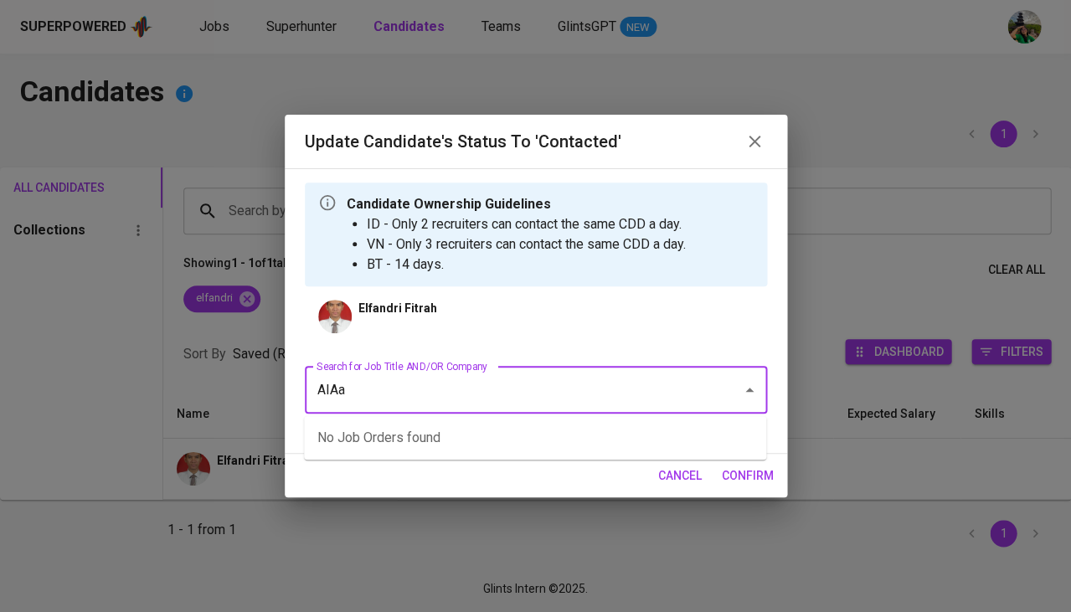
type input "AIA"
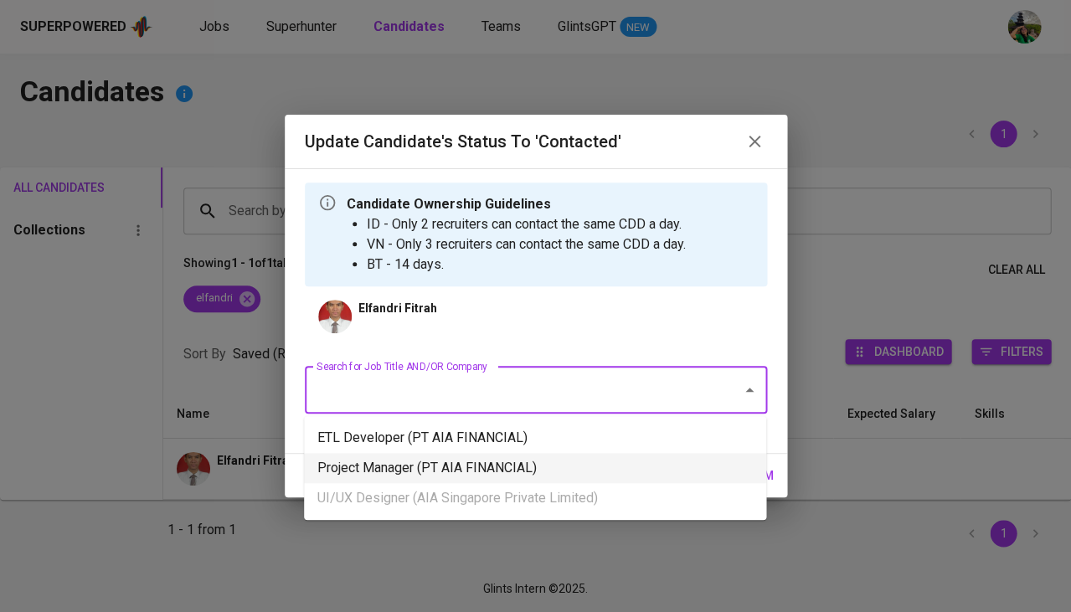
click at [464, 457] on li "Project Manager (PT AIA FINANCIAL)" at bounding box center [535, 468] width 462 height 30
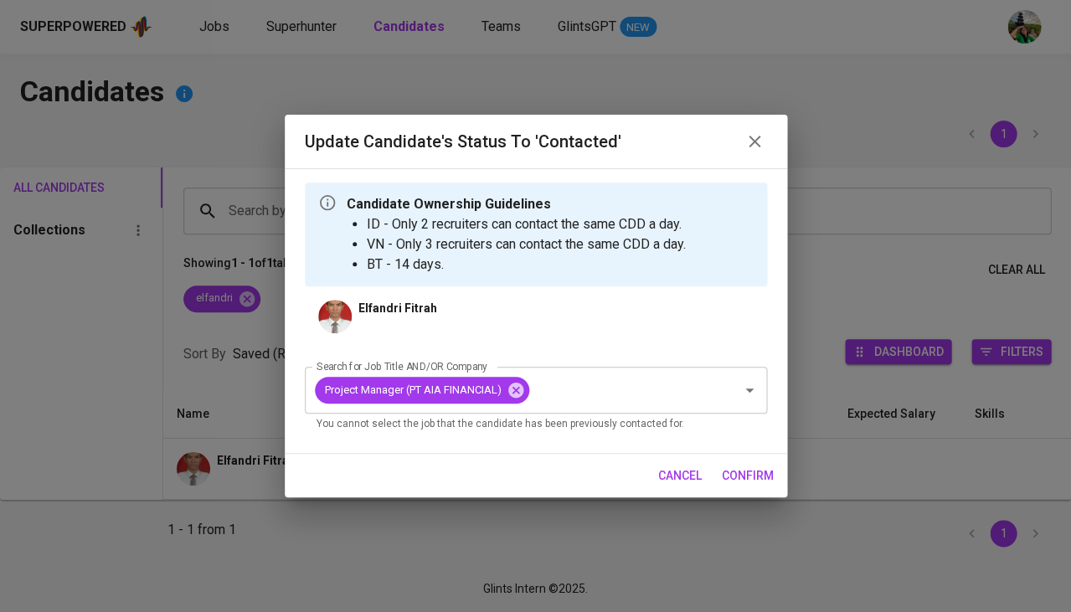
click at [739, 474] on span "confirm" at bounding box center [748, 476] width 52 height 21
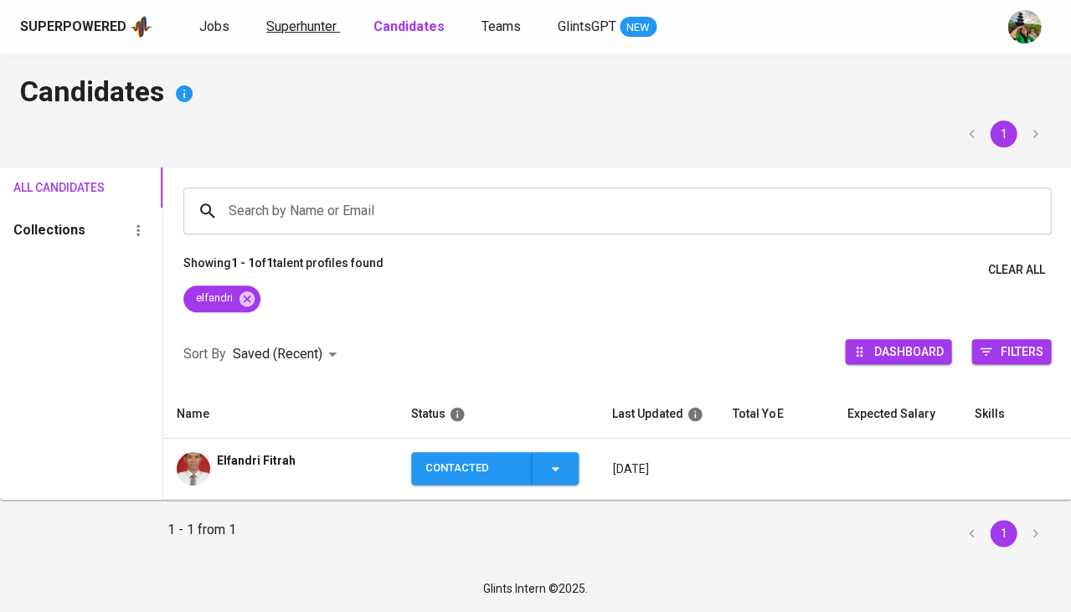
click at [290, 28] on span "Superhunter" at bounding box center [301, 26] width 70 height 16
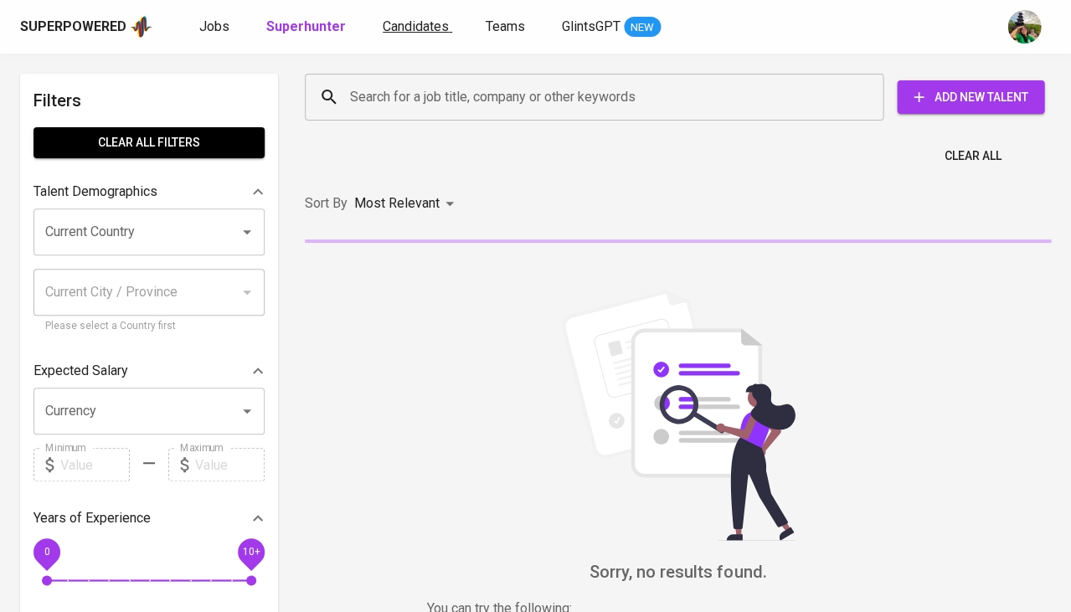
click at [421, 25] on span "Candidates" at bounding box center [416, 26] width 66 height 16
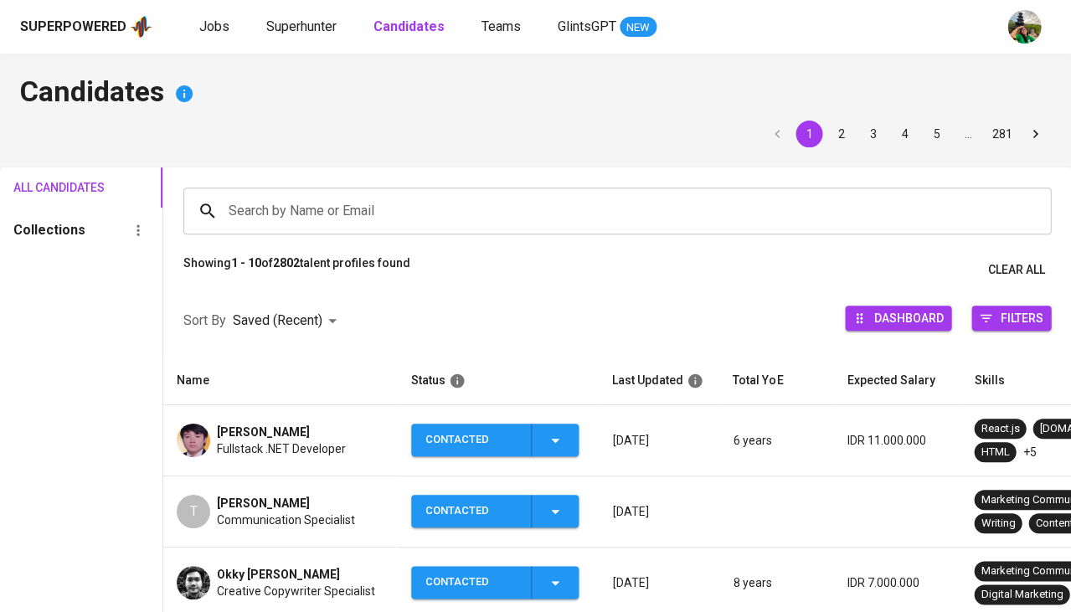
click at [256, 409] on td "Ryan GUNAWAN Fullstack .NET Developer" at bounding box center [280, 440] width 234 height 71
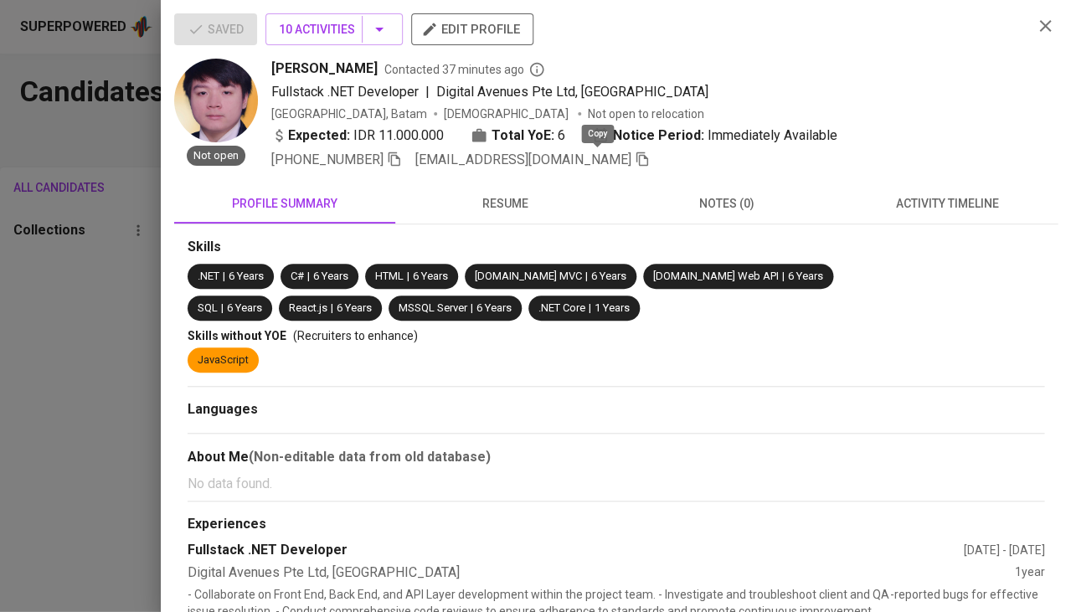
click at [635, 152] on icon "button" at bounding box center [642, 159] width 15 height 15
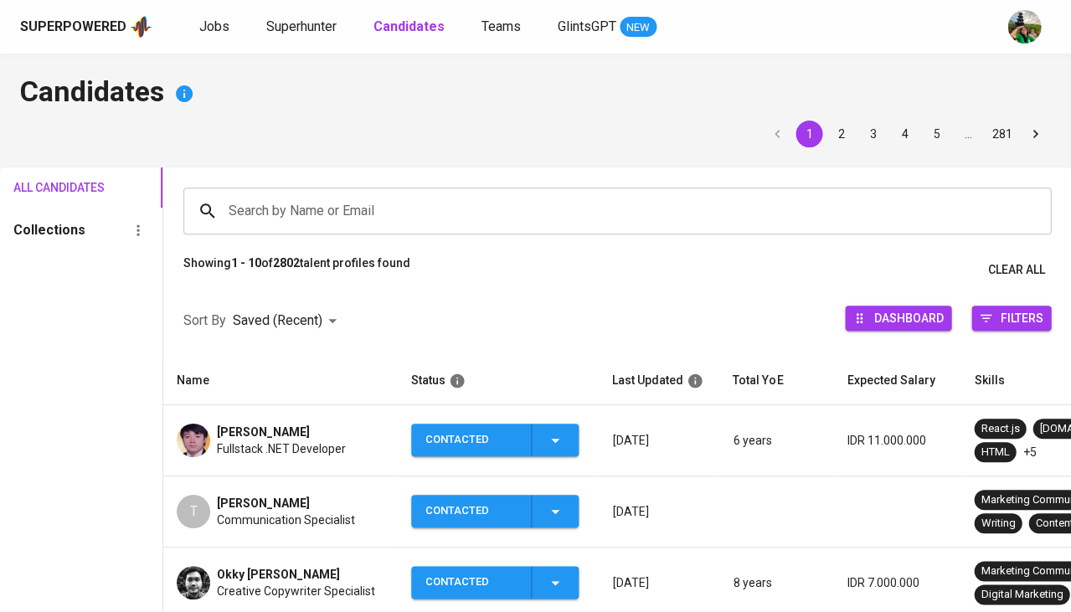
click at [273, 430] on span "[PERSON_NAME]" at bounding box center [263, 432] width 93 height 17
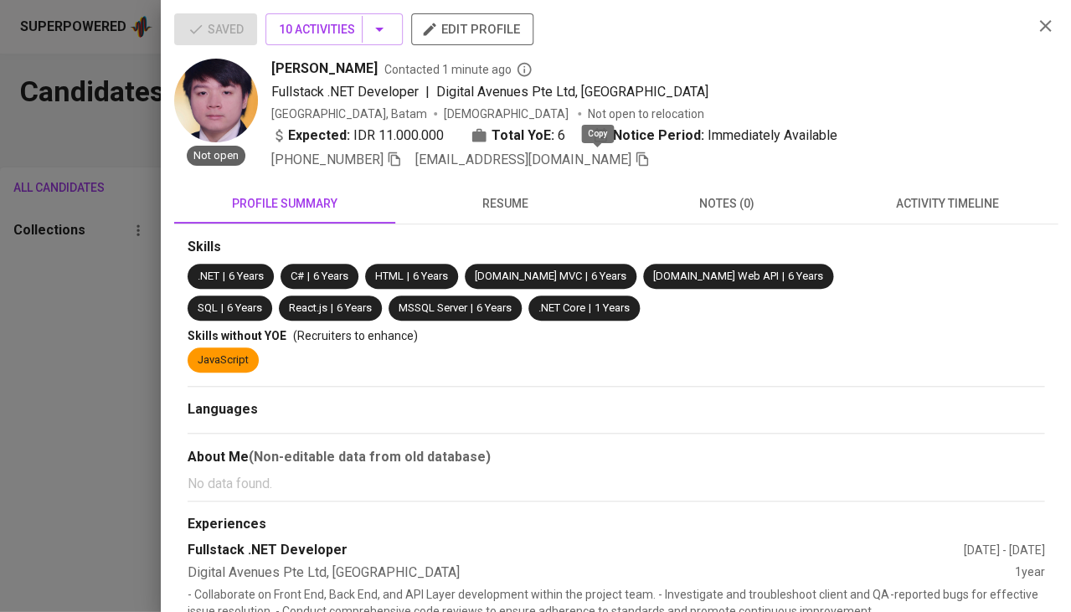
click at [635, 160] on icon "button" at bounding box center [642, 159] width 15 height 15
click at [400, 157] on icon "button" at bounding box center [394, 159] width 15 height 15
click at [78, 396] on div at bounding box center [535, 306] width 1071 height 612
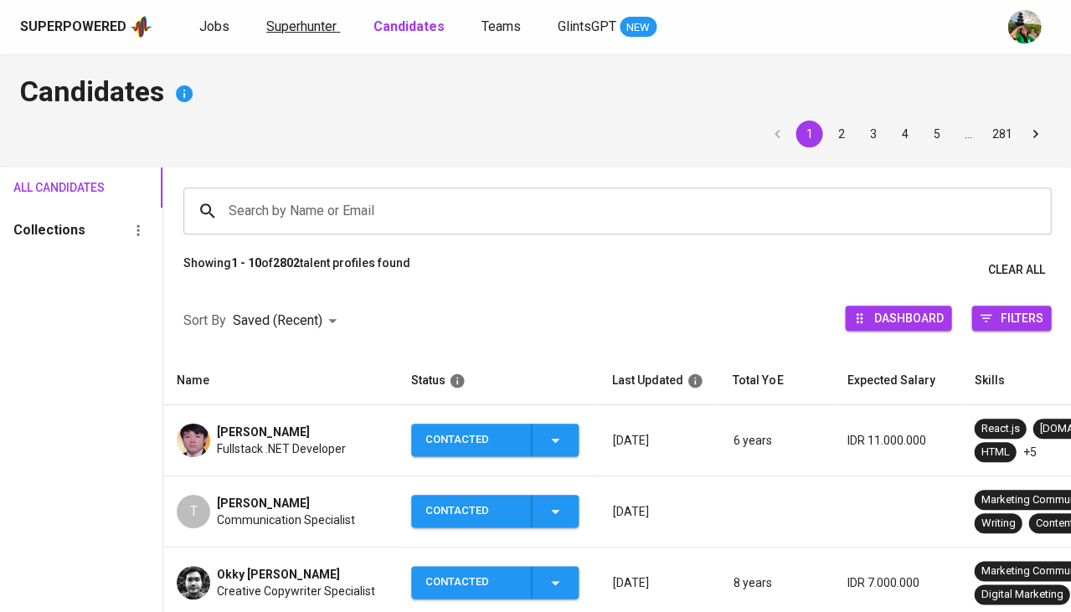
click at [294, 33] on span "Superhunter" at bounding box center [301, 26] width 70 height 16
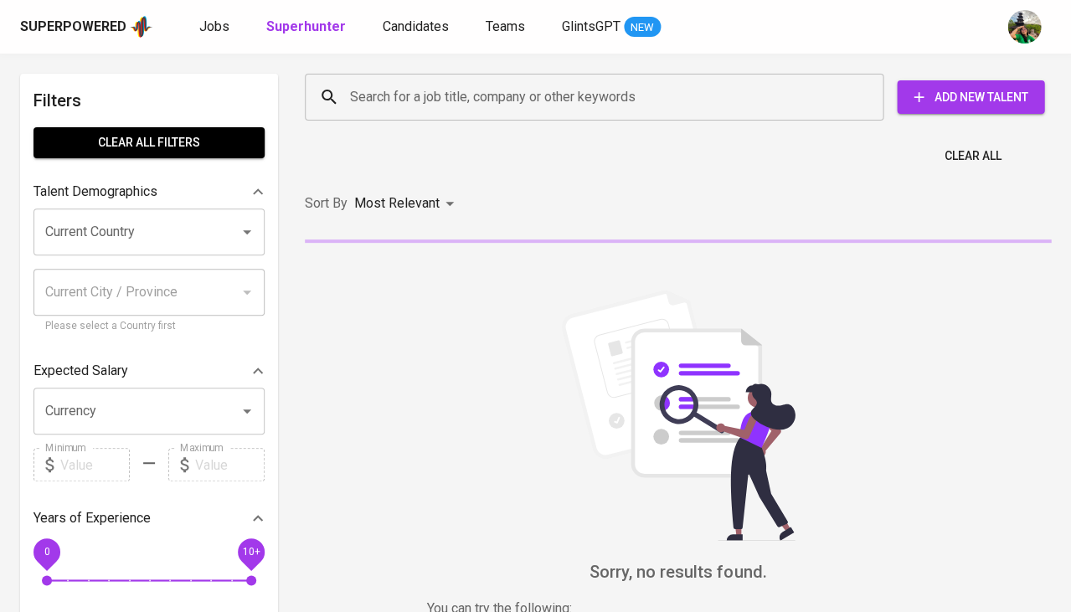
click at [365, 95] on input "Search for a job title, company or other keywords" at bounding box center [598, 97] width 505 height 32
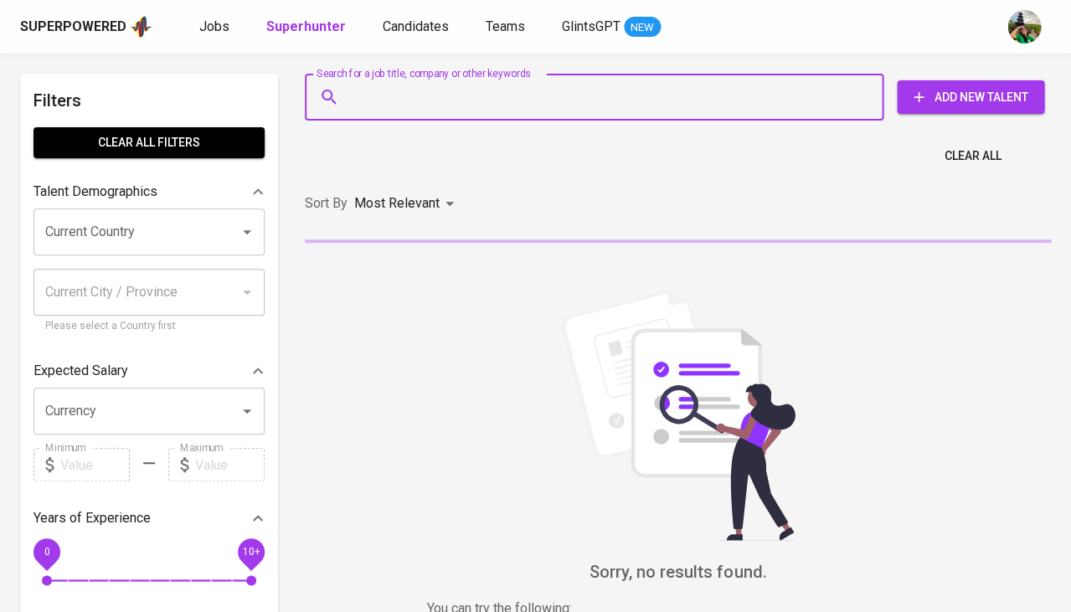
paste input "alanburhannudin94@gmail.com"
type input "alanburhannudin94@gmail.com"
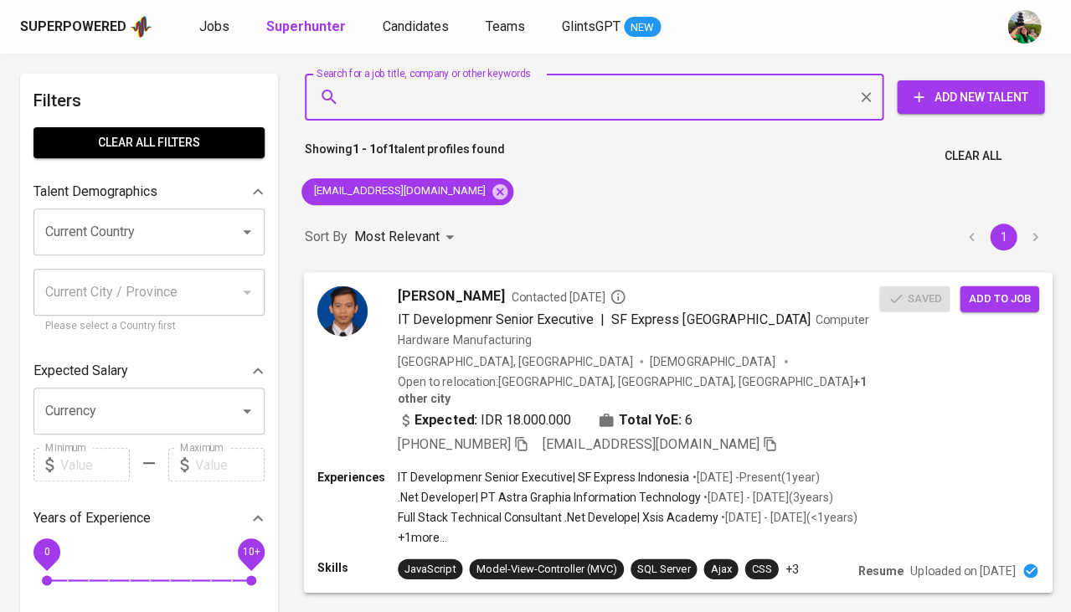
click at [503, 342] on span "IT Developmenr Senior Executive | SF Express Indonesia Computer Hardware Manufa…" at bounding box center [638, 329] width 481 height 40
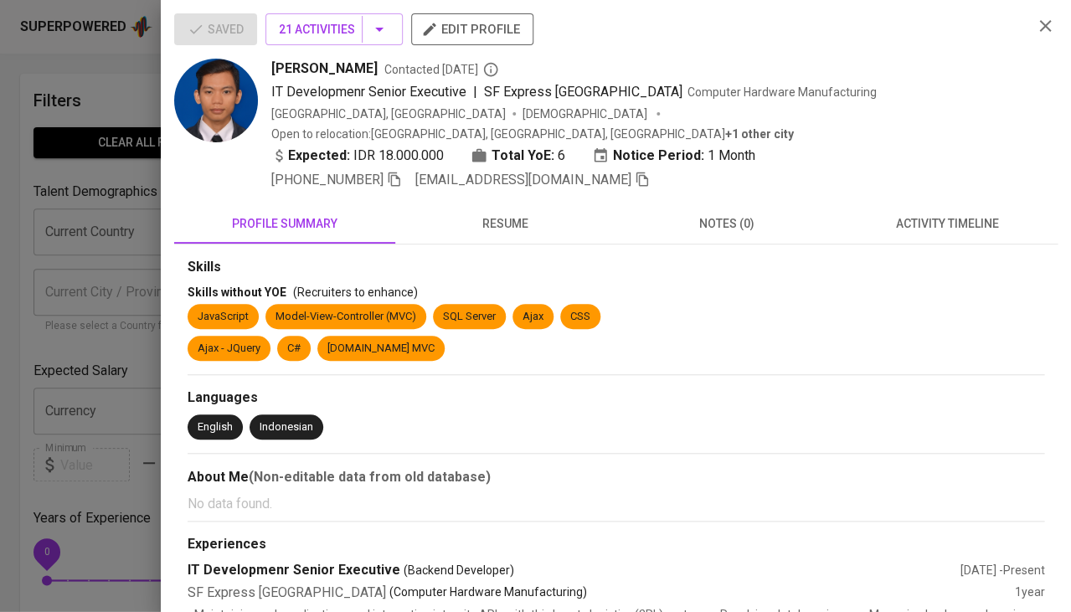
click at [914, 212] on button "activity timeline" at bounding box center [946, 223] width 221 height 40
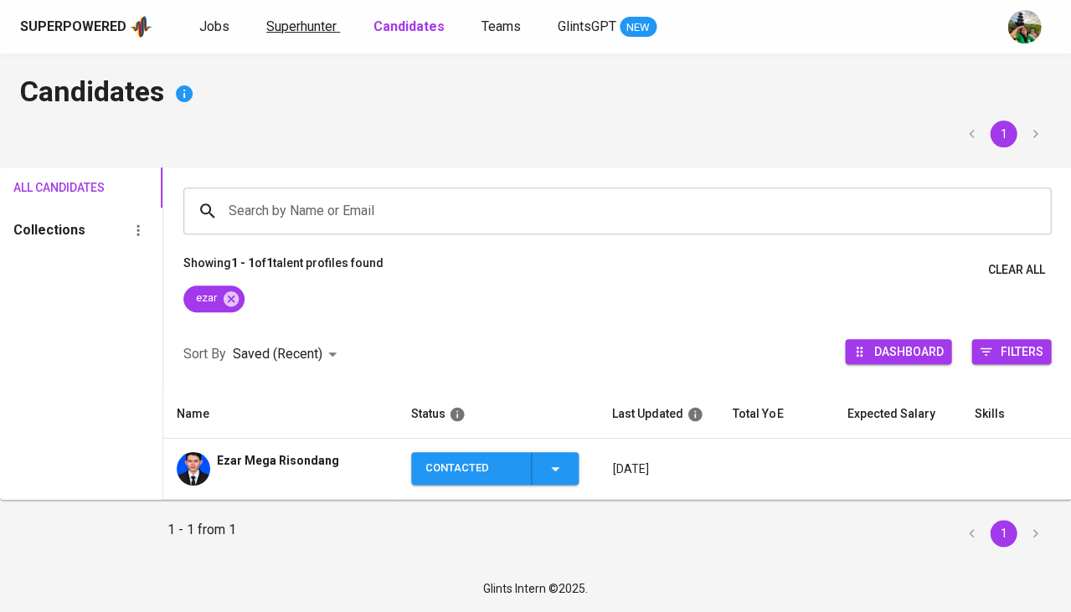
click at [287, 33] on span "Superhunter" at bounding box center [301, 26] width 70 height 16
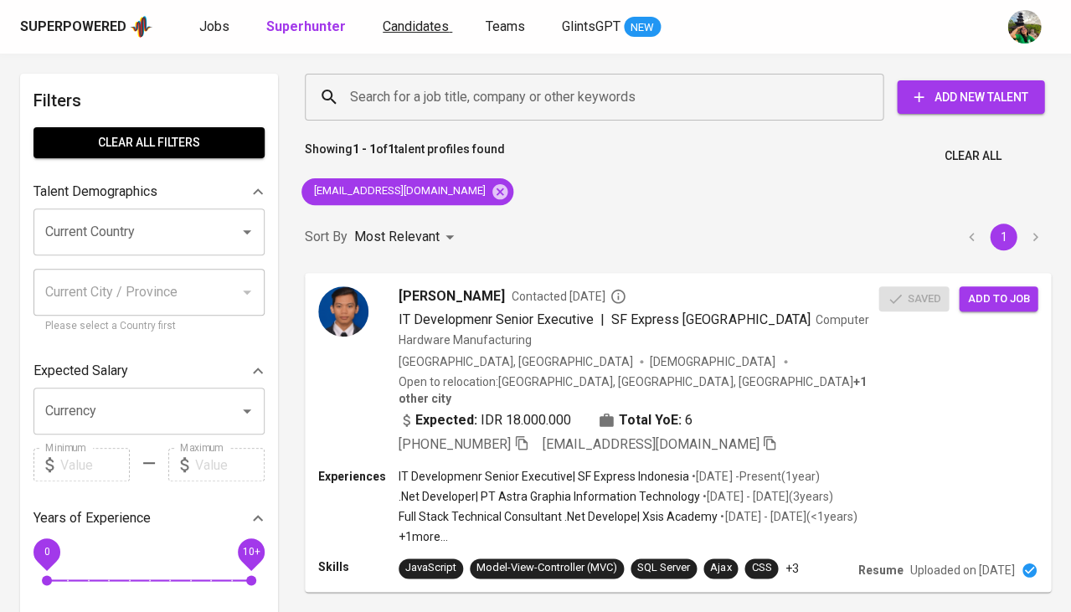
click at [409, 33] on link "Candidates" at bounding box center [417, 27] width 69 height 21
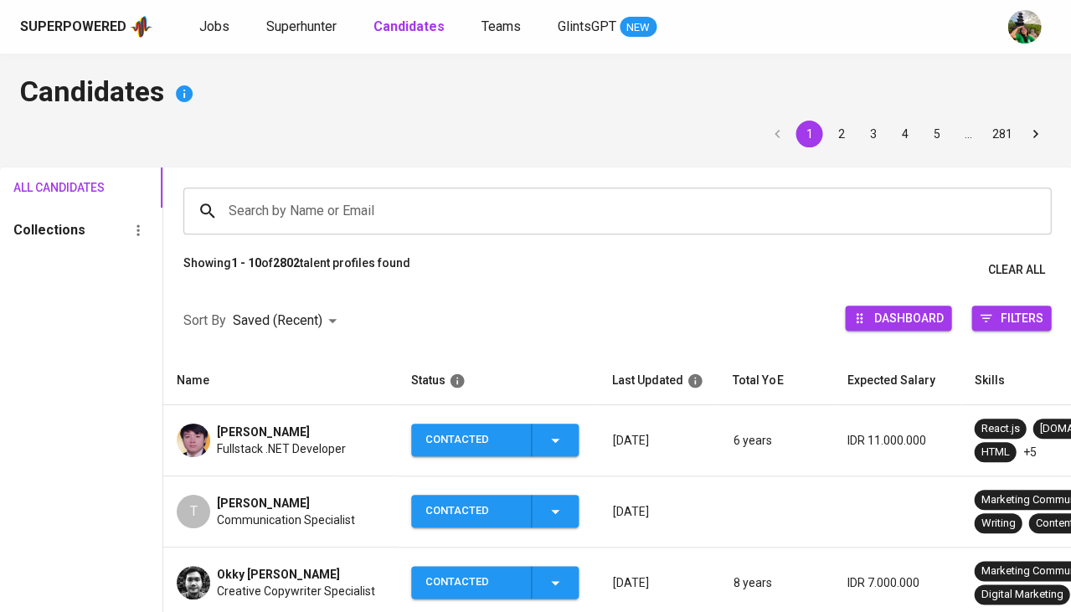
click at [270, 440] on span "Fullstack .NET Developer" at bounding box center [281, 448] width 129 height 17
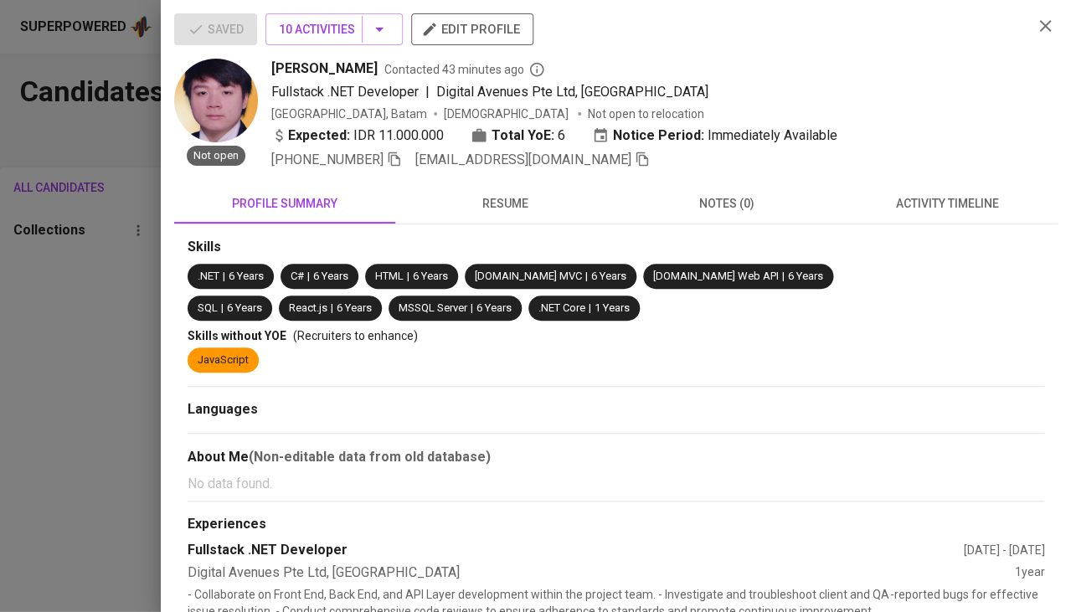
click at [963, 208] on span "activity timeline" at bounding box center [947, 203] width 201 height 21
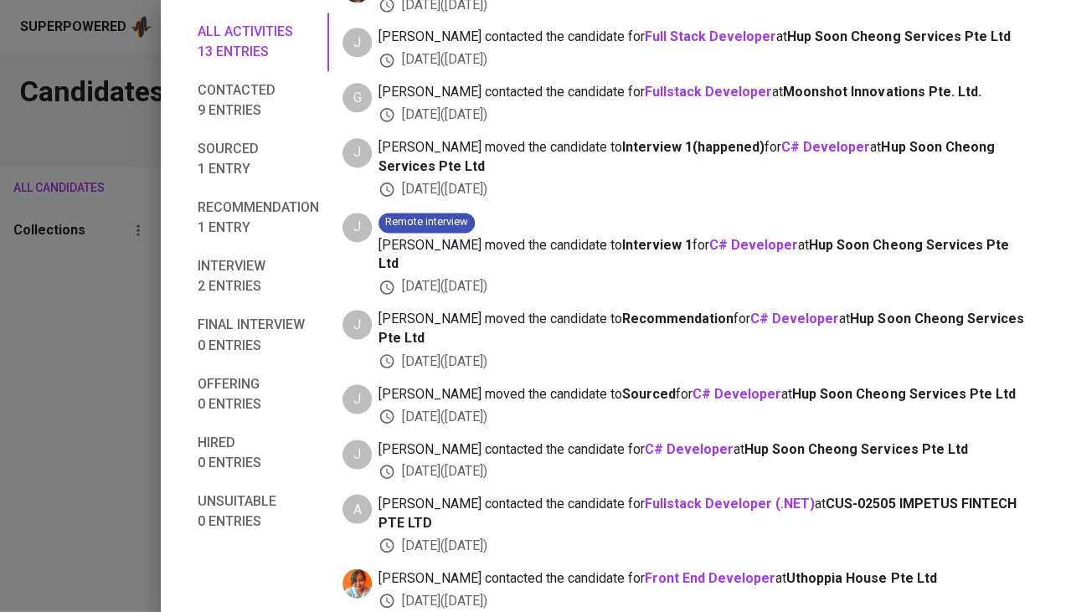
scroll to position [471, 0]
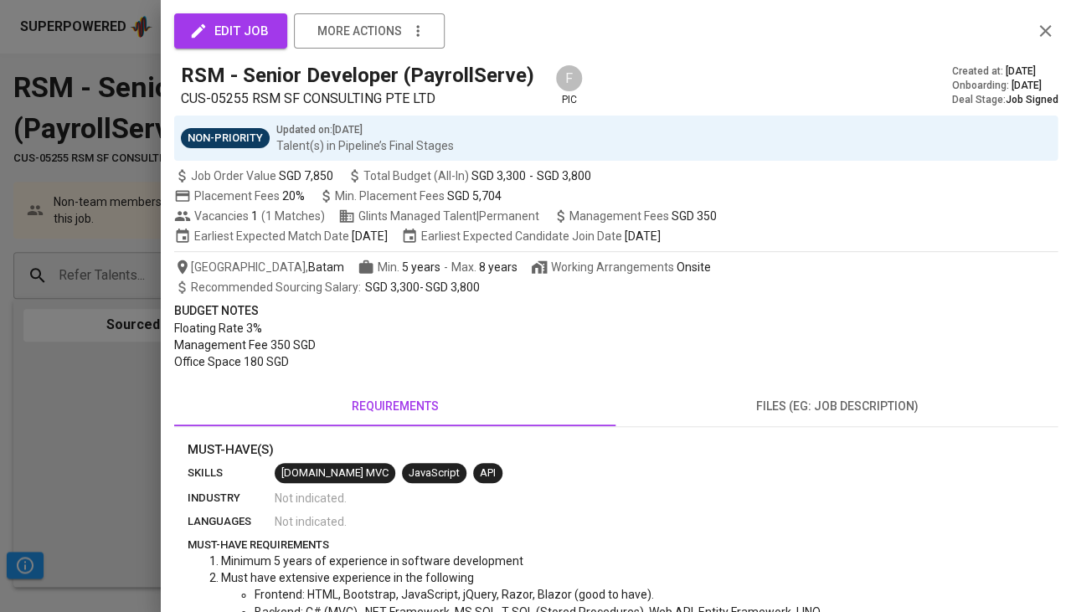
scroll to position [31, 0]
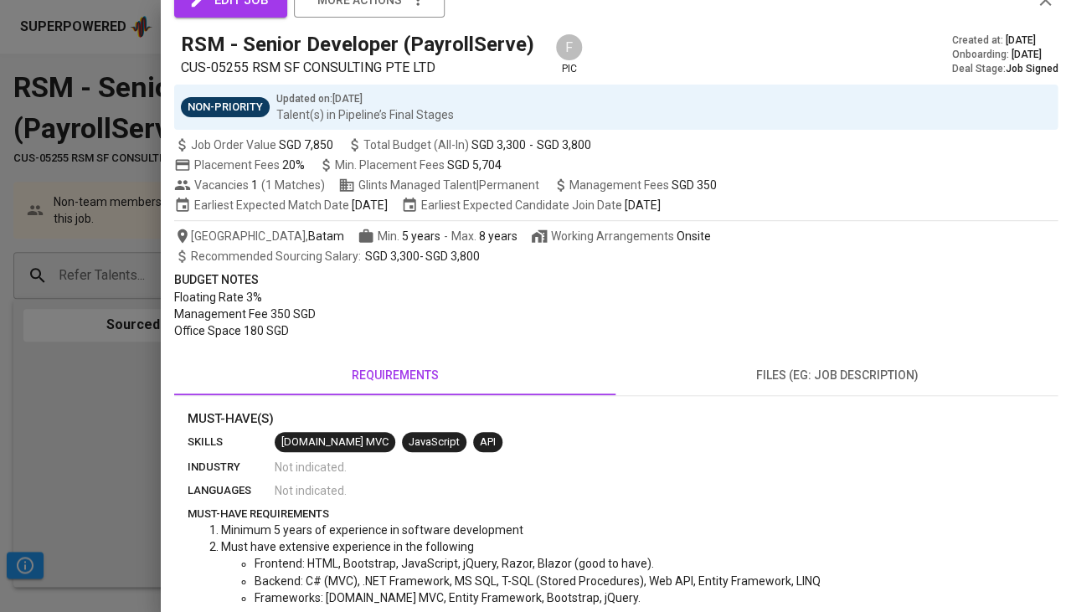
click at [84, 402] on div at bounding box center [535, 306] width 1071 height 612
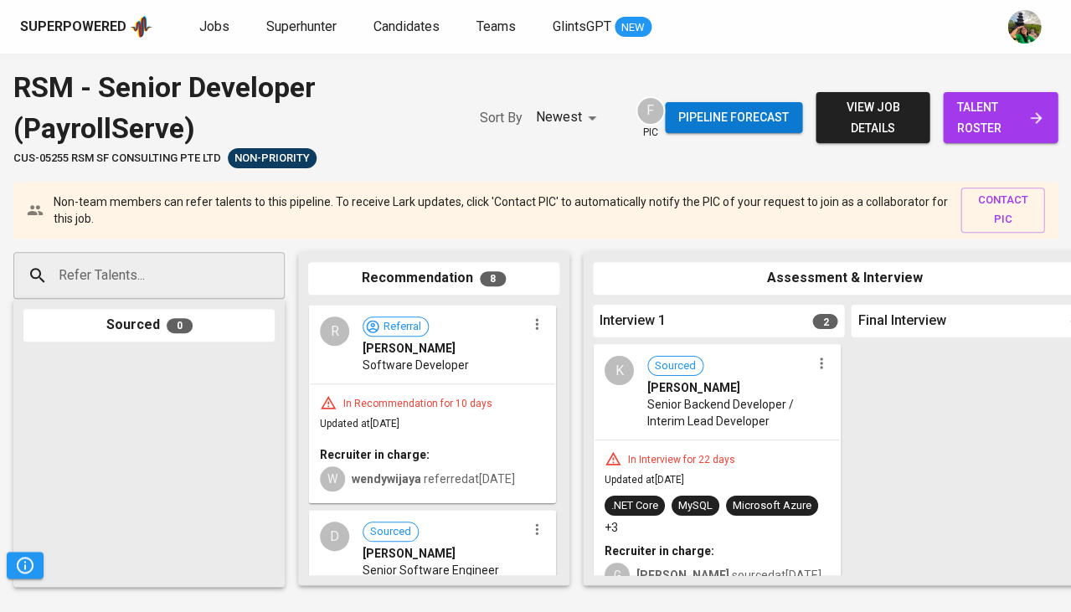
click at [91, 337] on div "Sourced 0" at bounding box center [148, 325] width 251 height 33
click at [1010, 105] on span "talent roster" at bounding box center [1000, 117] width 88 height 41
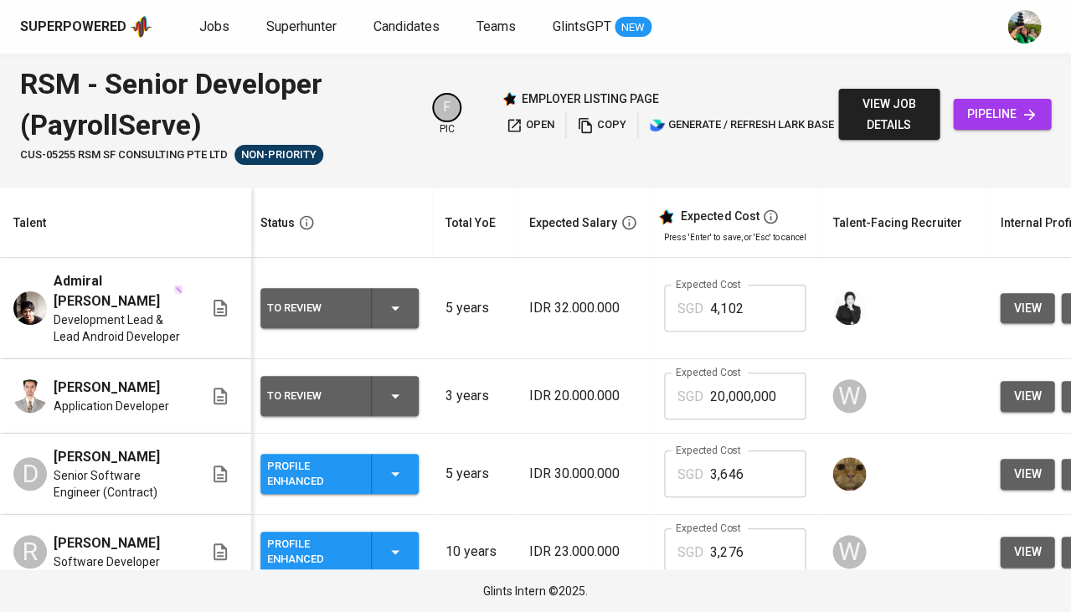
scroll to position [0, 4]
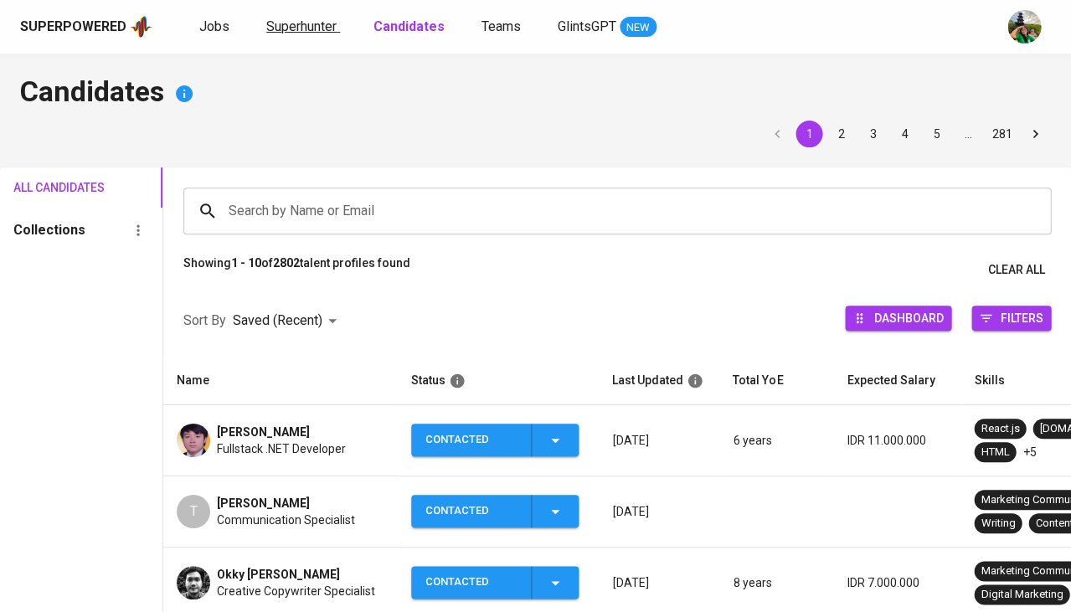
click at [272, 33] on span "Superhunter" at bounding box center [301, 26] width 70 height 16
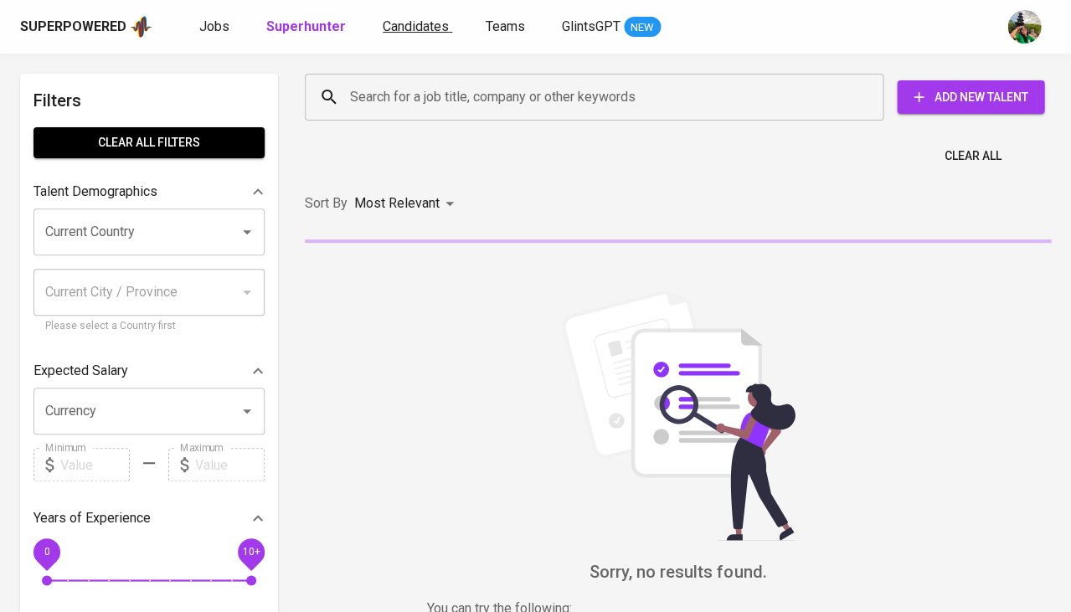
click at [423, 32] on span "Candidates" at bounding box center [416, 26] width 66 height 16
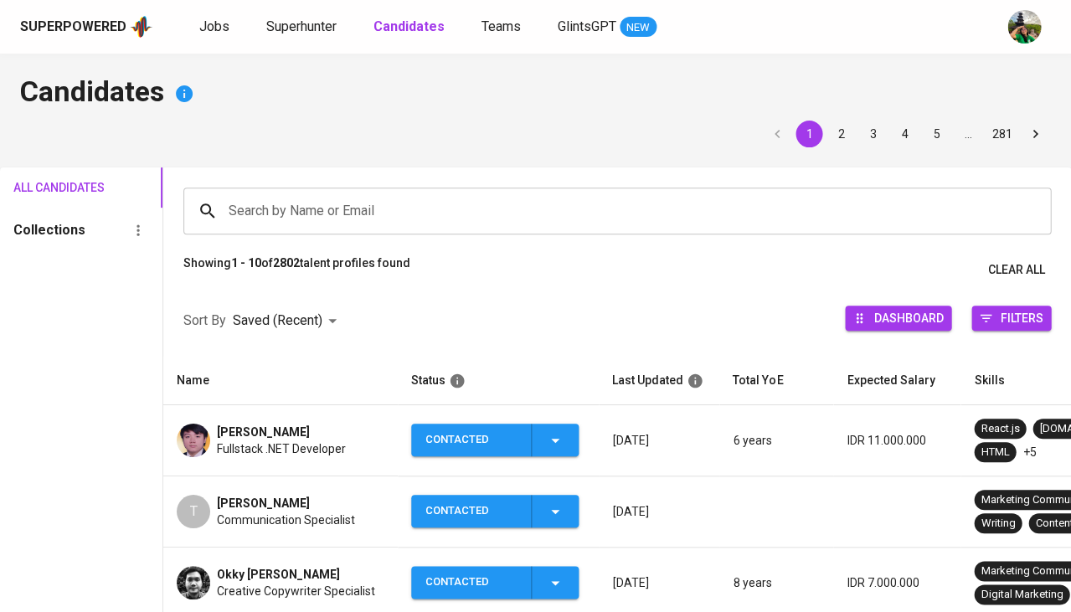
click at [269, 412] on td "Ryan GUNAWAN Fullstack .NET Developer" at bounding box center [280, 440] width 234 height 71
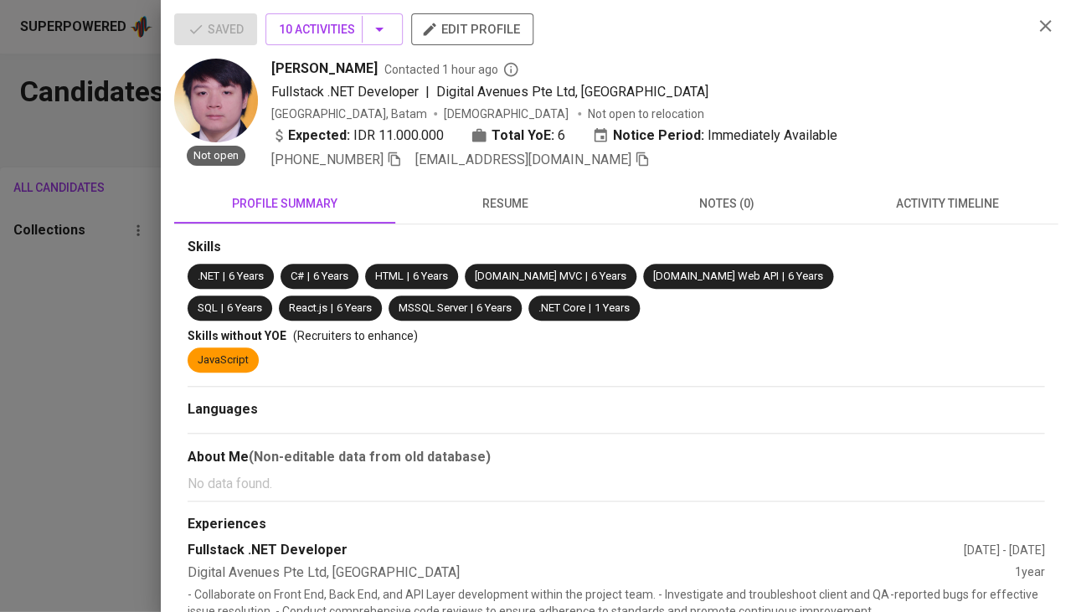
click at [940, 203] on span "activity timeline" at bounding box center [947, 203] width 201 height 21
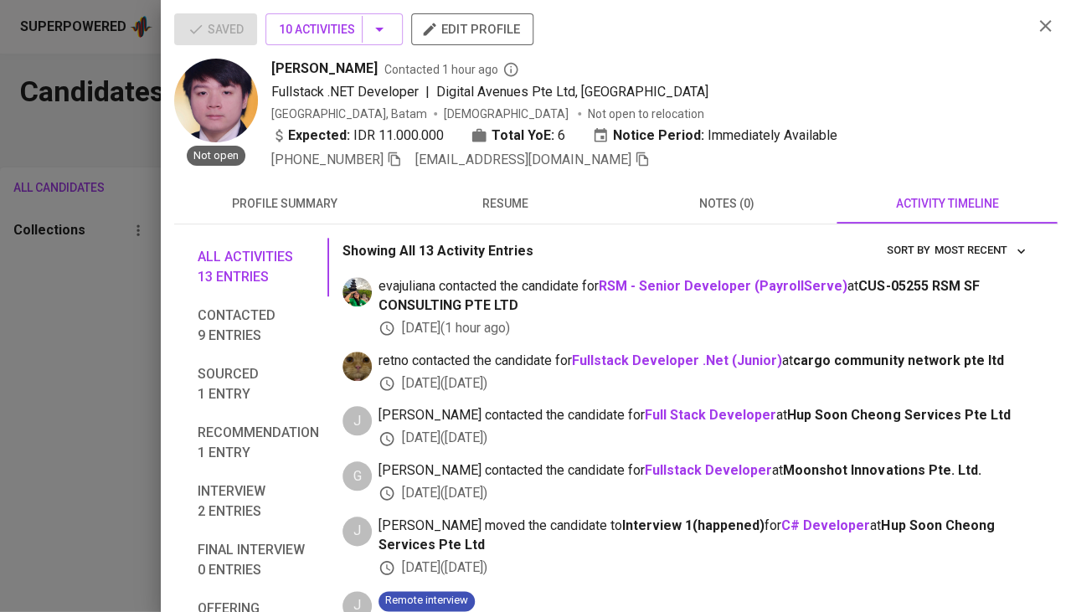
click at [68, 311] on div at bounding box center [535, 306] width 1071 height 612
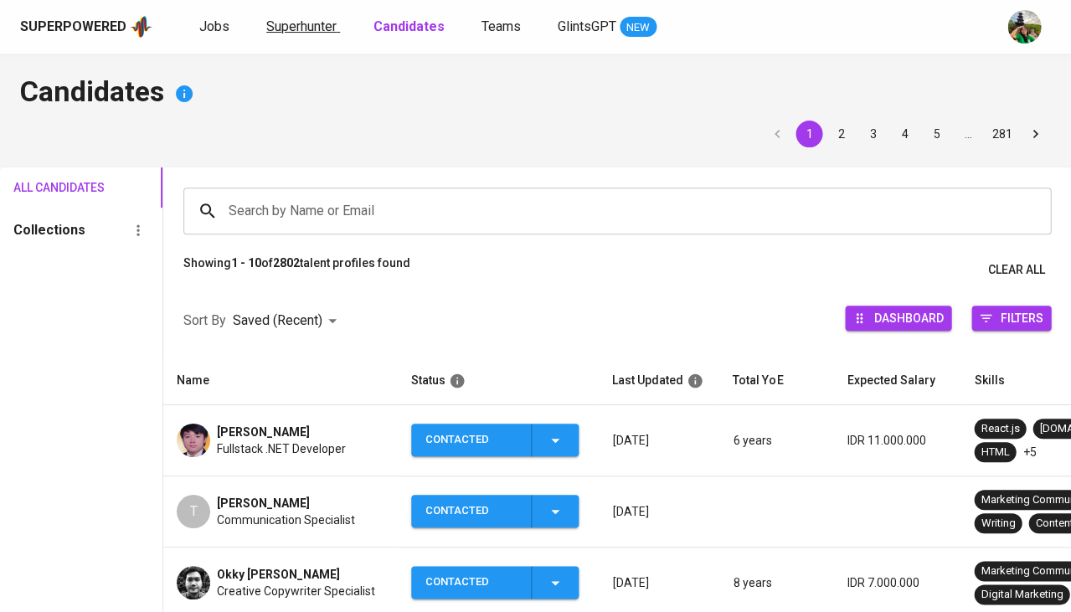
click at [305, 24] on span "Superhunter" at bounding box center [301, 26] width 70 height 16
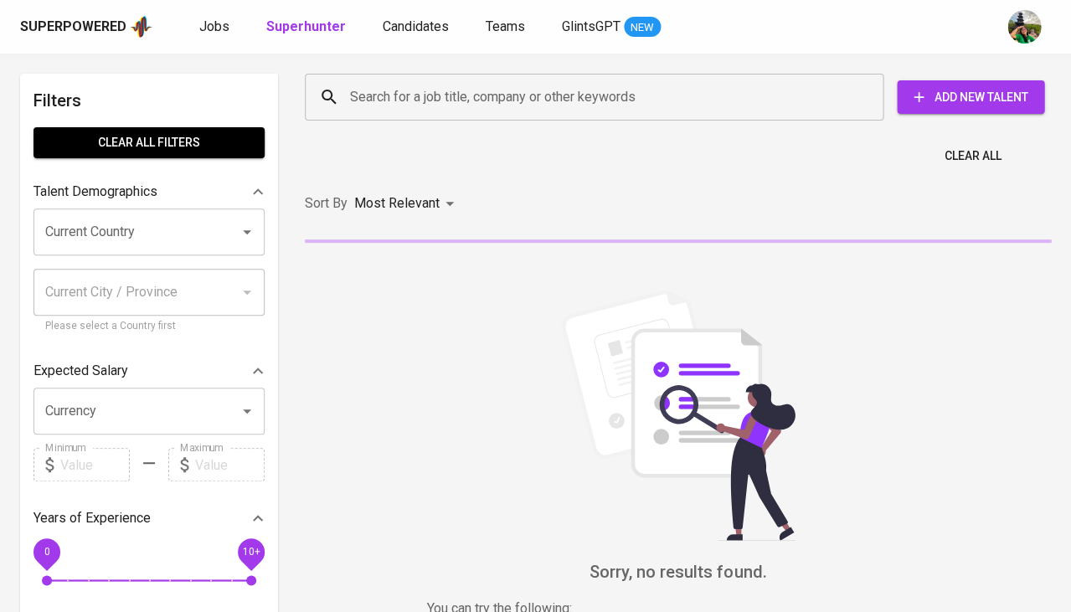
click at [145, 223] on input "Current Country" at bounding box center [125, 232] width 169 height 32
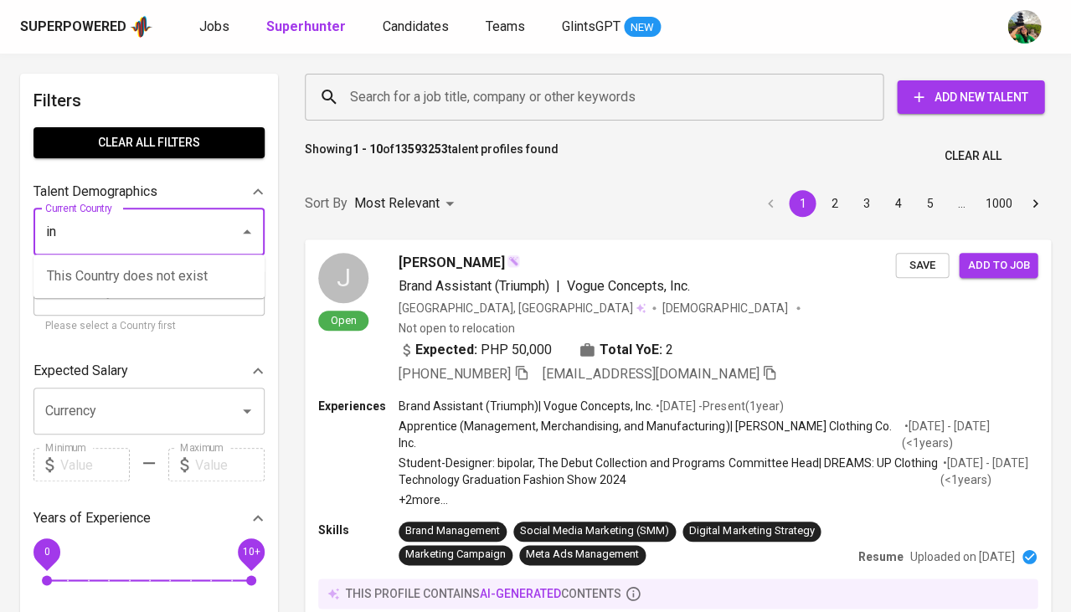
type input "ind"
click at [148, 273] on li "[GEOGRAPHIC_DATA]" at bounding box center [148, 276] width 231 height 30
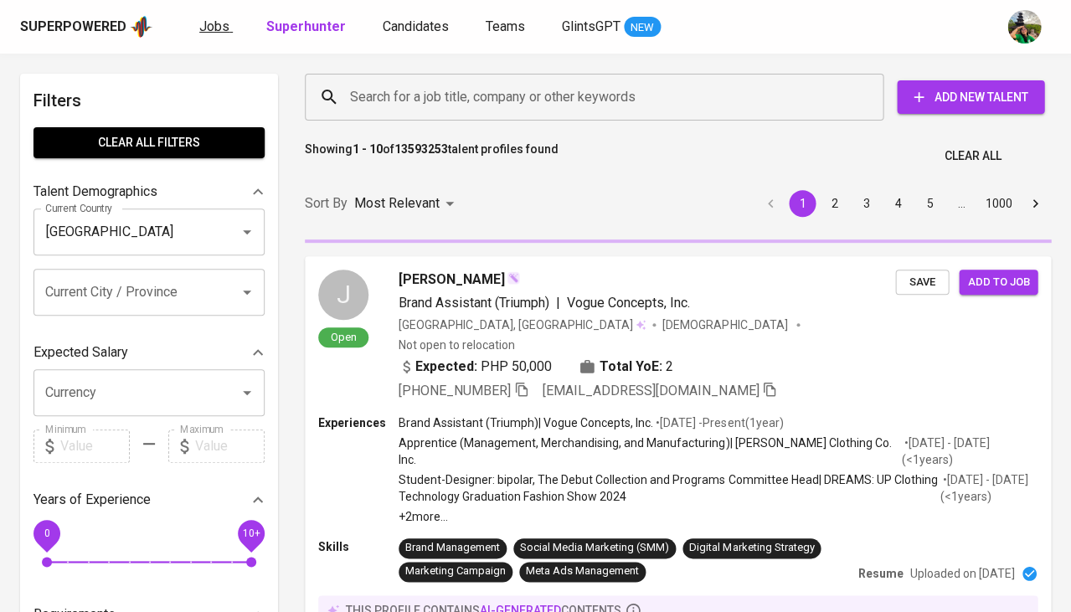
click at [214, 30] on span "Jobs" at bounding box center [214, 26] width 30 height 16
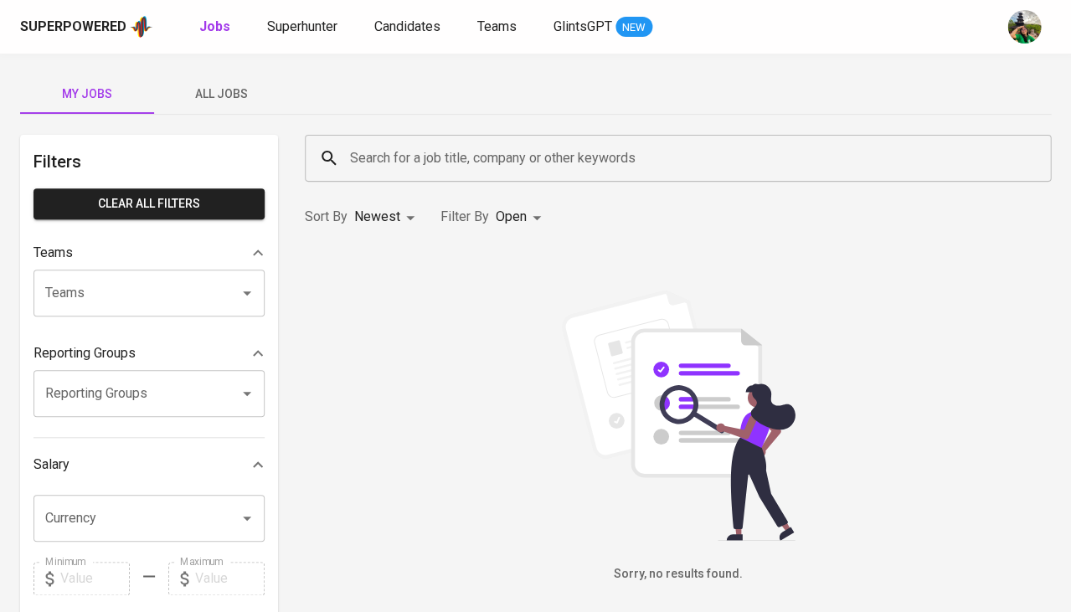
click at [214, 30] on b "Jobs" at bounding box center [214, 26] width 31 height 16
type input "OPEN"
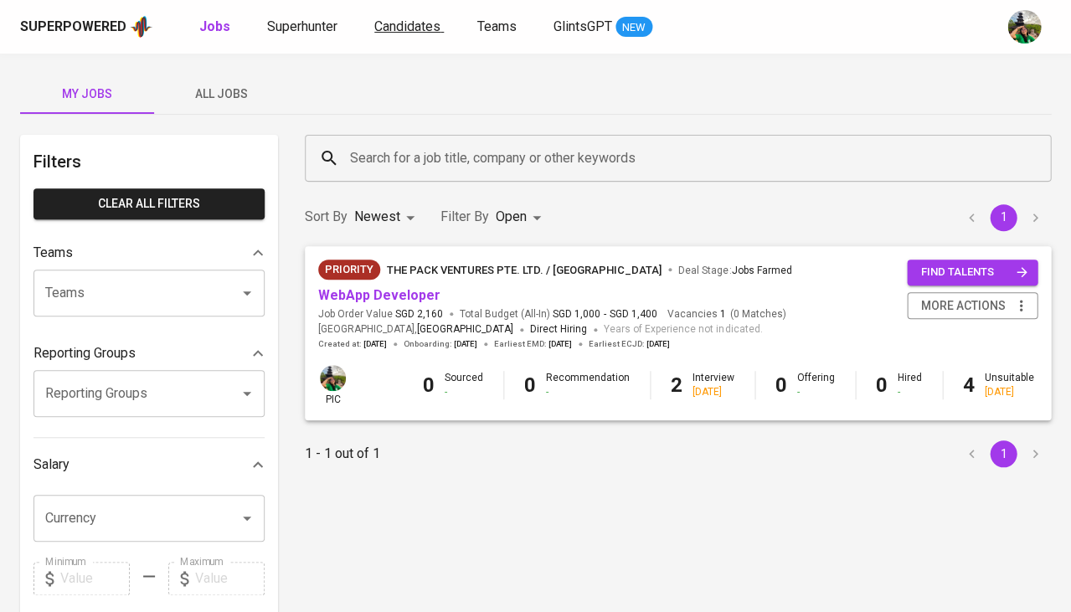
click at [395, 24] on span "Candidates" at bounding box center [407, 26] width 66 height 16
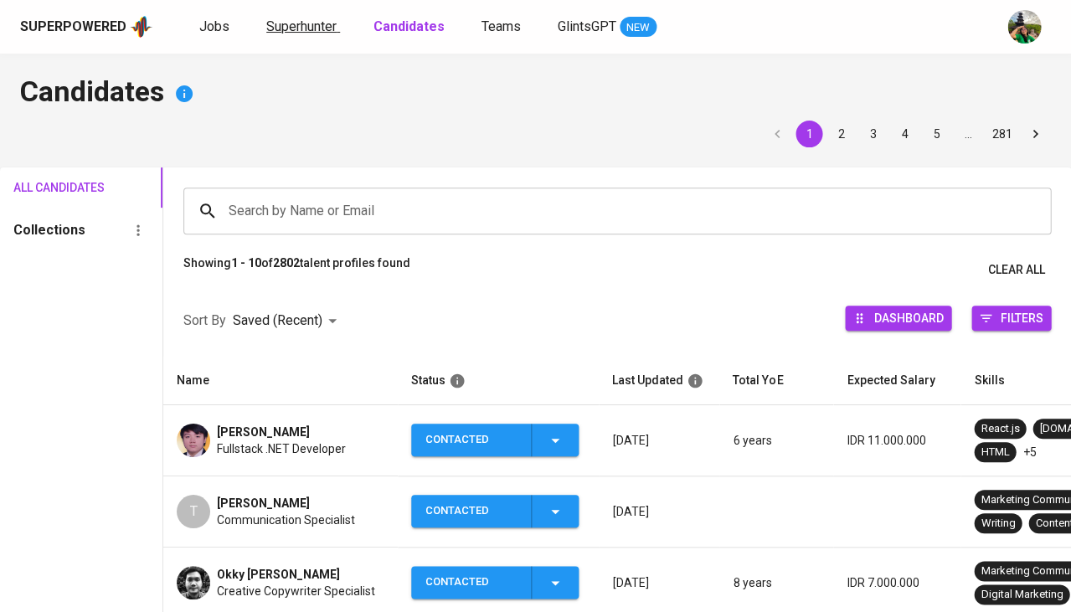
click at [312, 28] on span "Superhunter" at bounding box center [301, 26] width 70 height 16
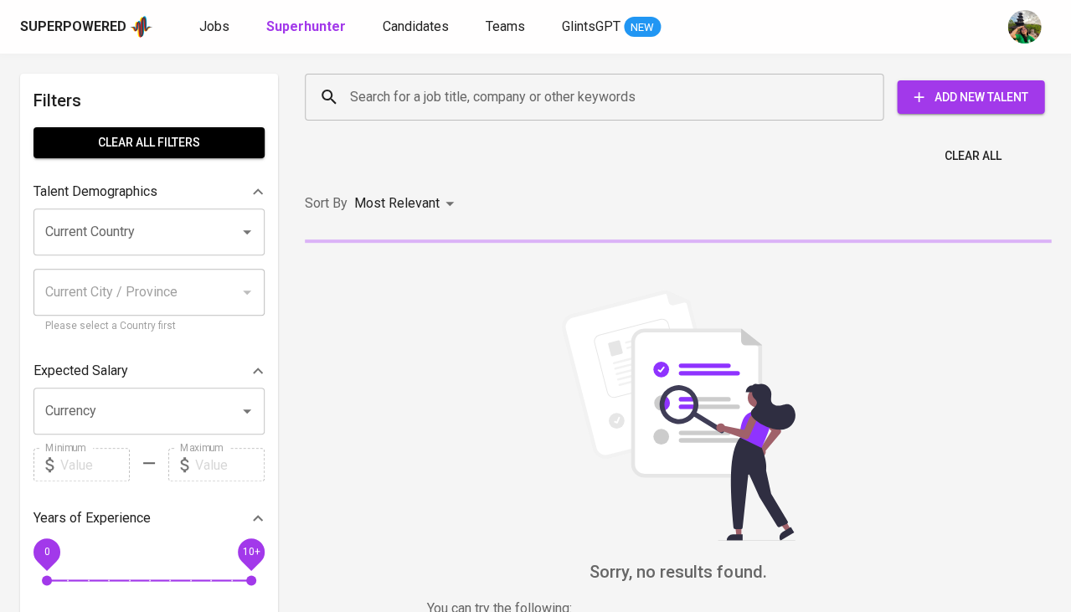
click at [402, 95] on input "Search for a job title, company or other keywords" at bounding box center [598, 97] width 505 height 32
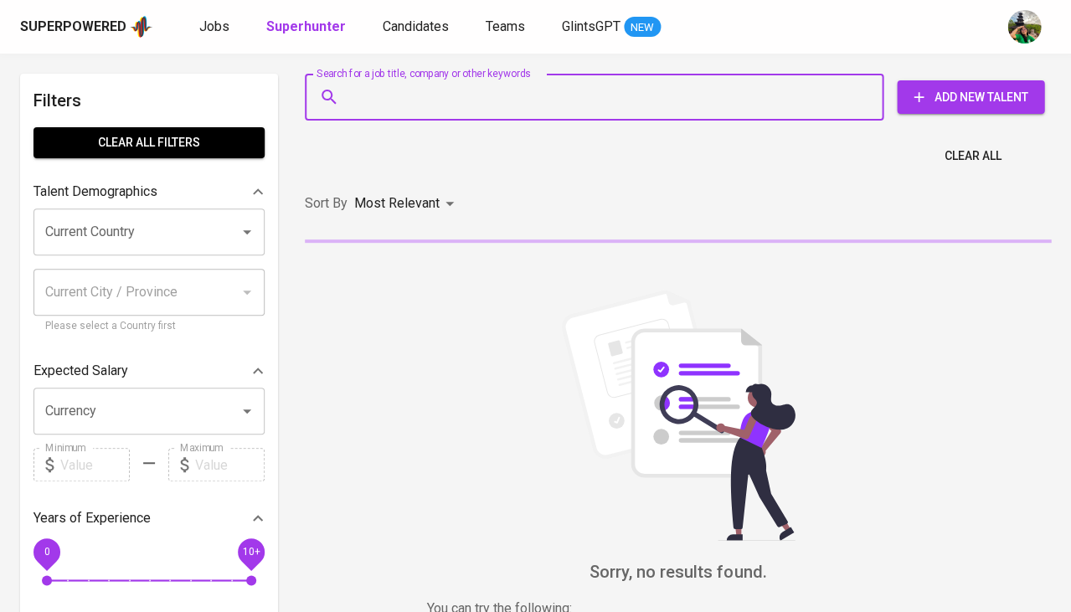
paste input "akbarwijayaok@gmail.com"
type input "akbarwijayaok@gmail.com"
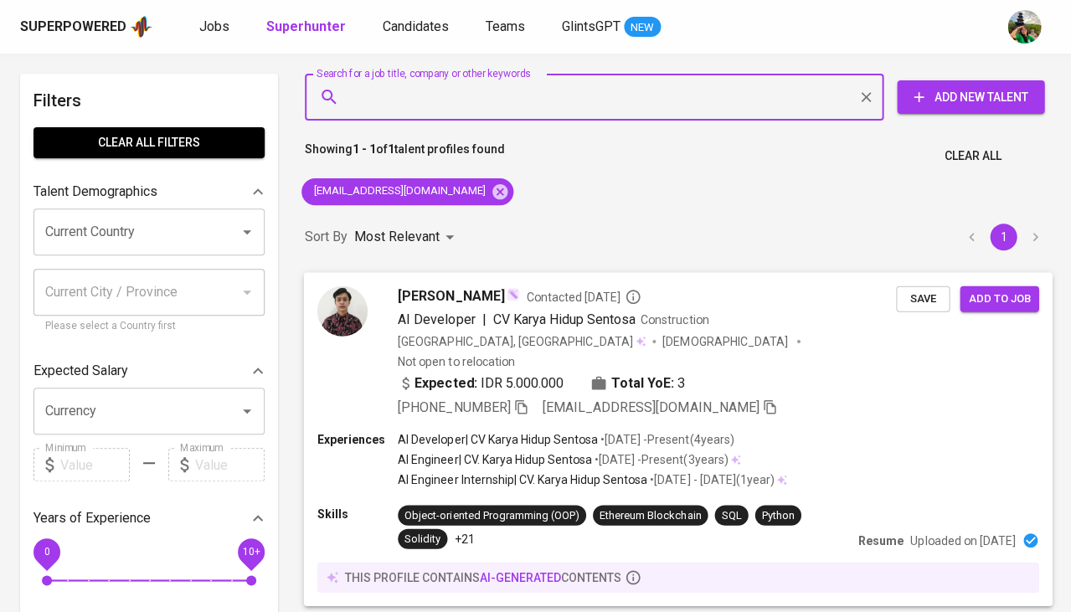
click at [931, 306] on span "Save" at bounding box center [922, 298] width 37 height 19
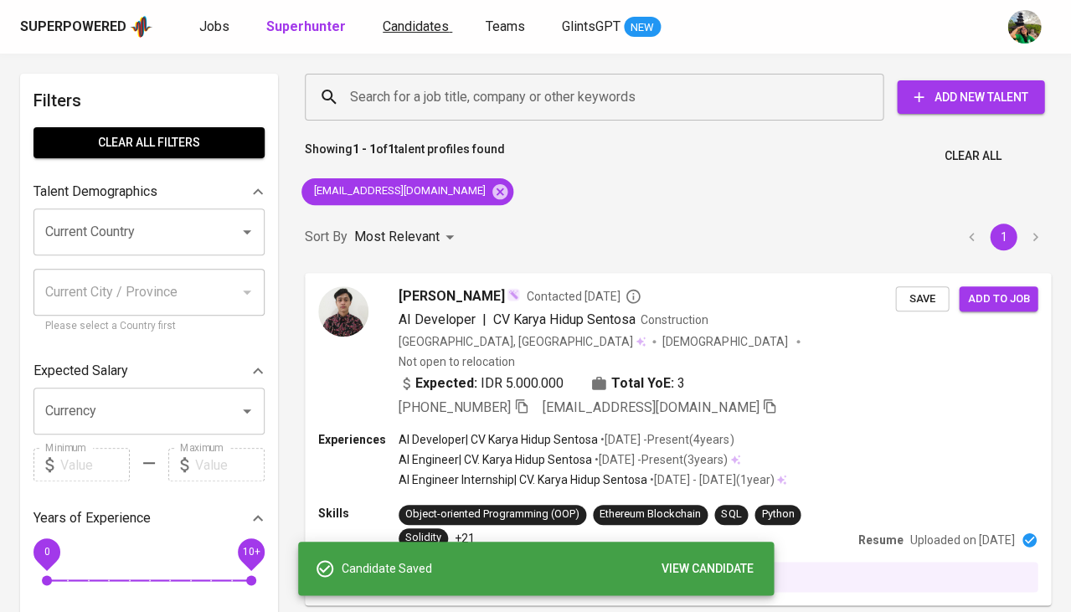
click at [411, 22] on span "Candidates" at bounding box center [416, 26] width 66 height 16
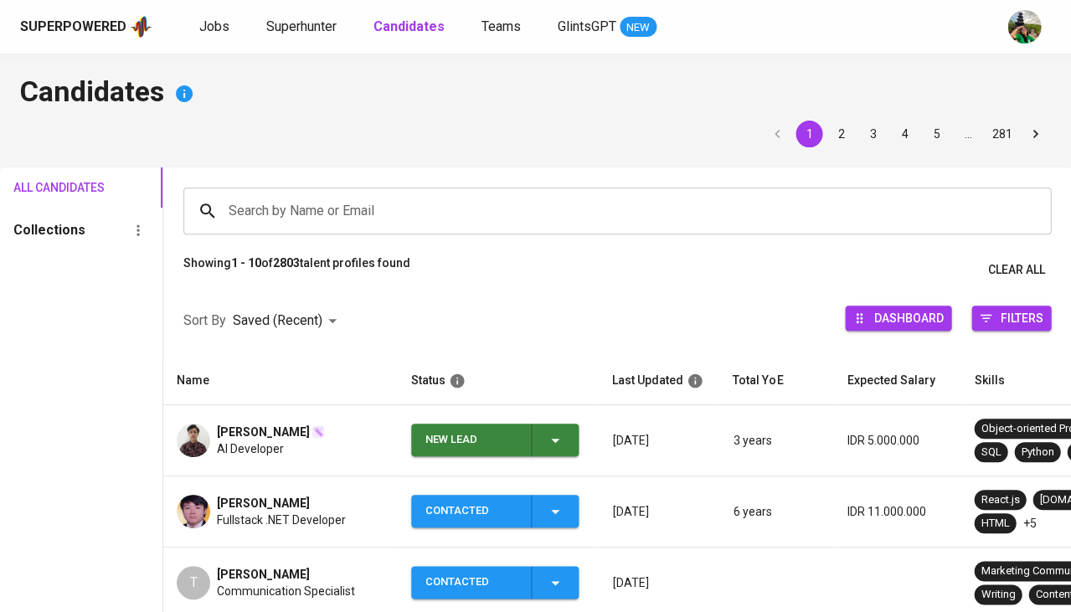
click at [567, 440] on span "New Lead" at bounding box center [495, 440] width 154 height 33
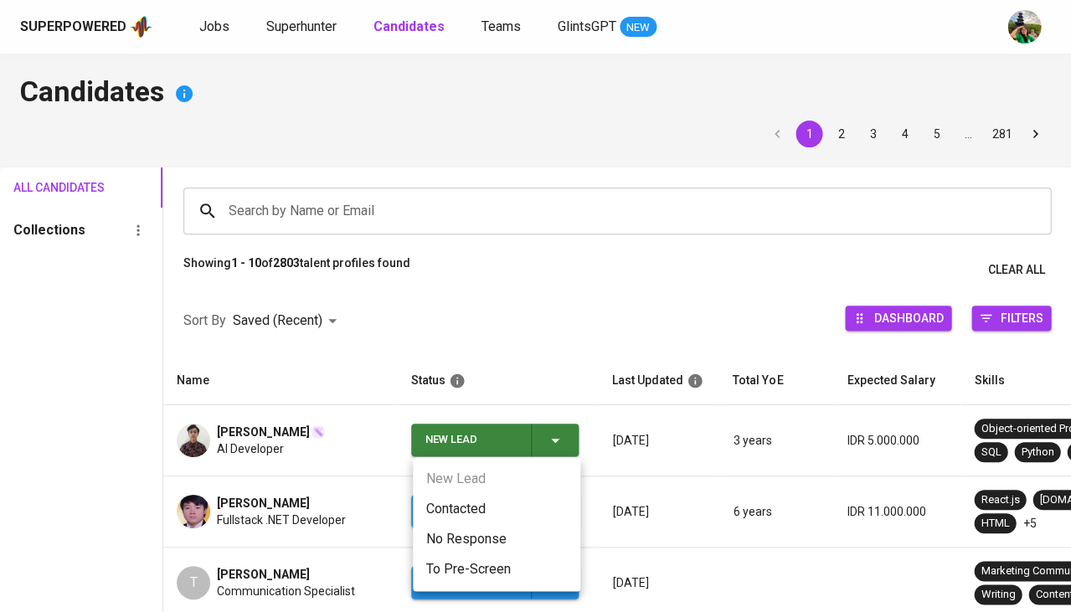
click at [476, 507] on li "Contacted" at bounding box center [496, 509] width 167 height 30
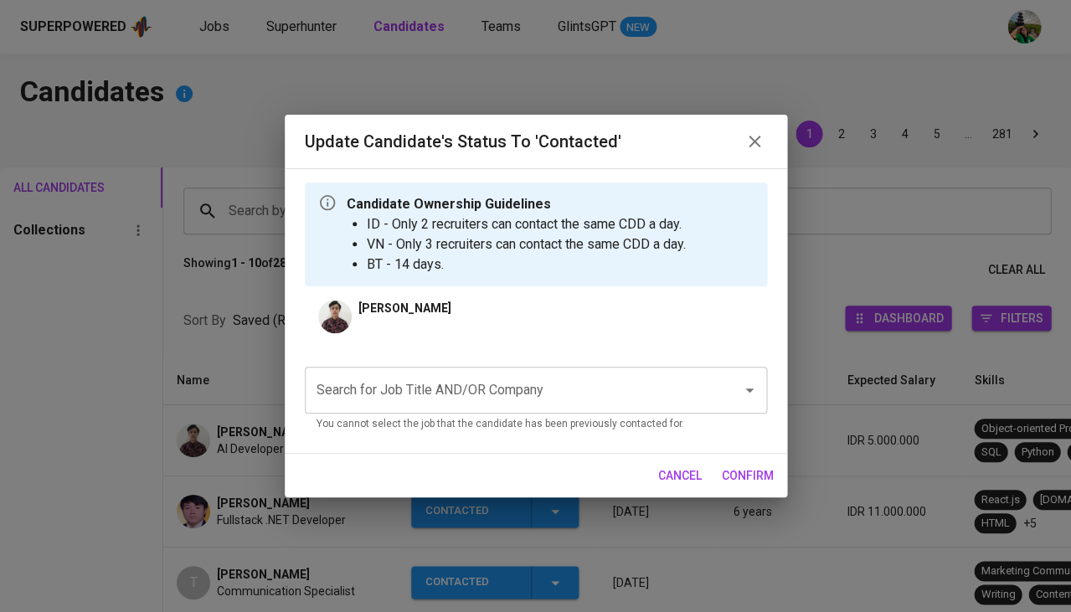
click at [526, 387] on input "Search for Job Title AND/OR Company" at bounding box center [512, 390] width 400 height 32
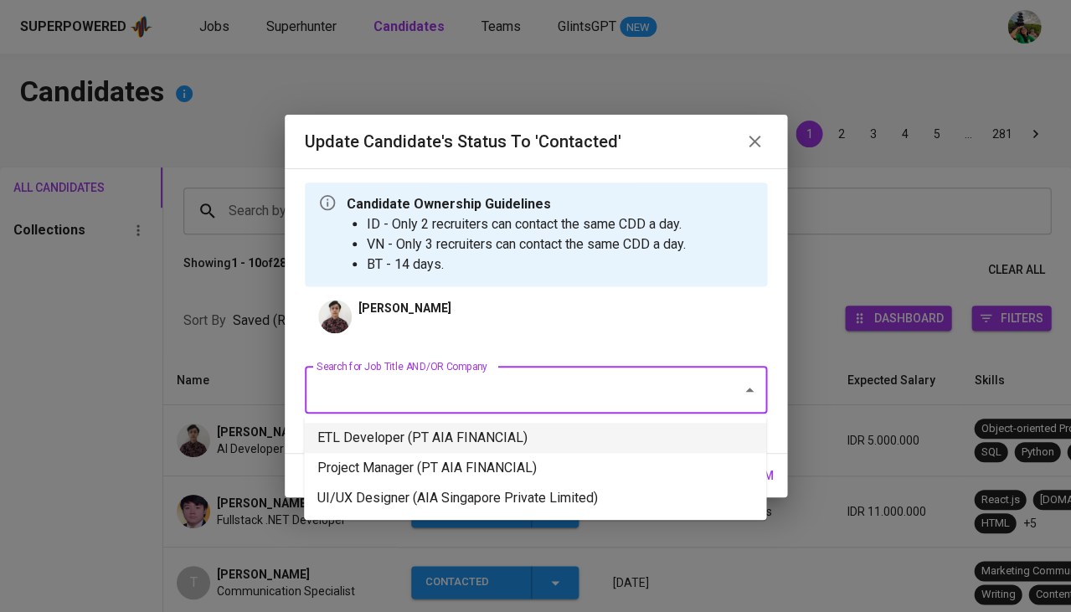
click at [489, 445] on li "ETL Developer (PT AIA FINANCIAL)" at bounding box center [535, 438] width 462 height 30
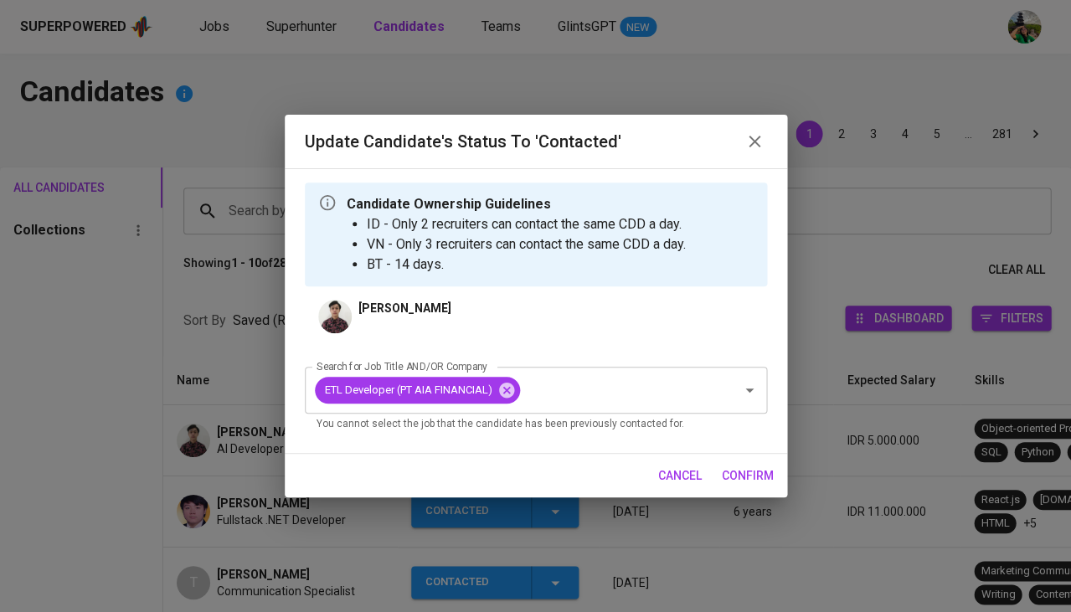
click at [754, 481] on span "confirm" at bounding box center [748, 476] width 52 height 21
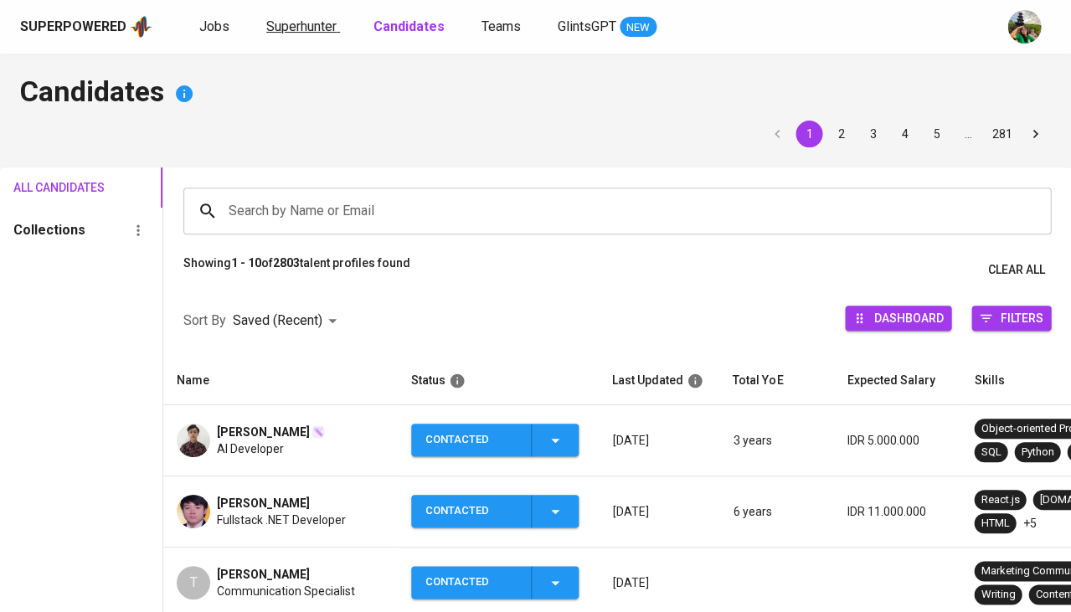
click at [290, 35] on link "Superhunter" at bounding box center [303, 27] width 74 height 21
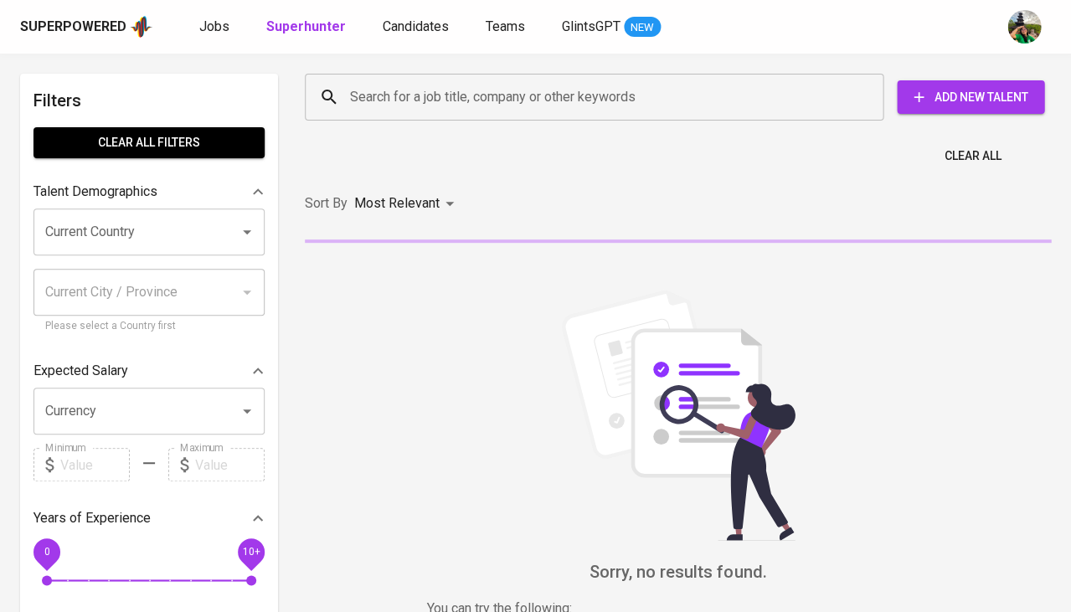
click at [422, 103] on input "Search for a job title, company or other keywords" at bounding box center [598, 97] width 505 height 32
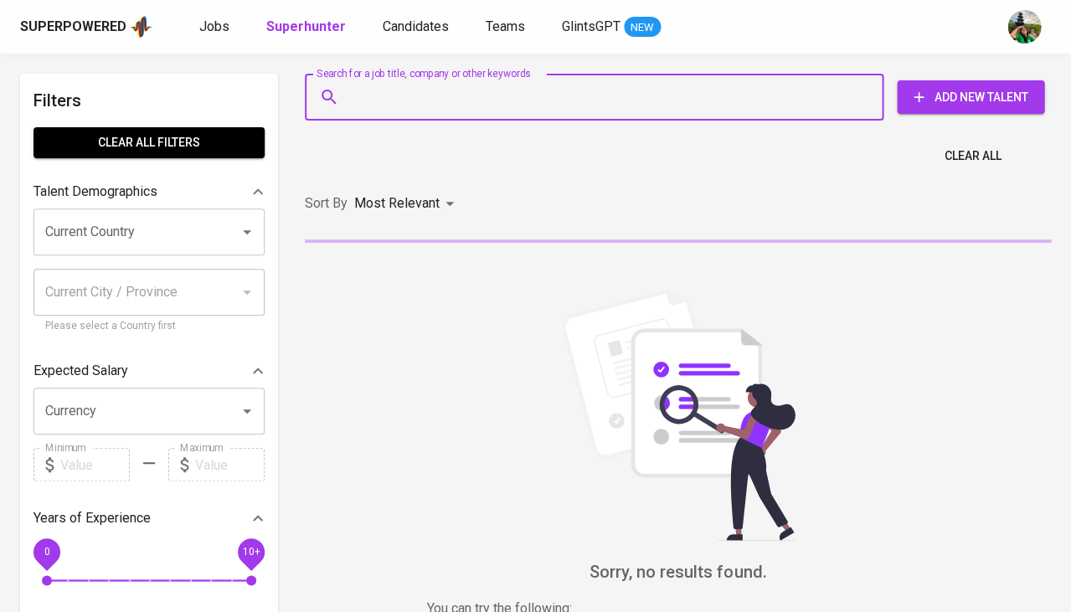
paste input "shidqie.taufiqurrahman@gmail.com"
type input "shidqie.taufiqurrahman@gmail.com"
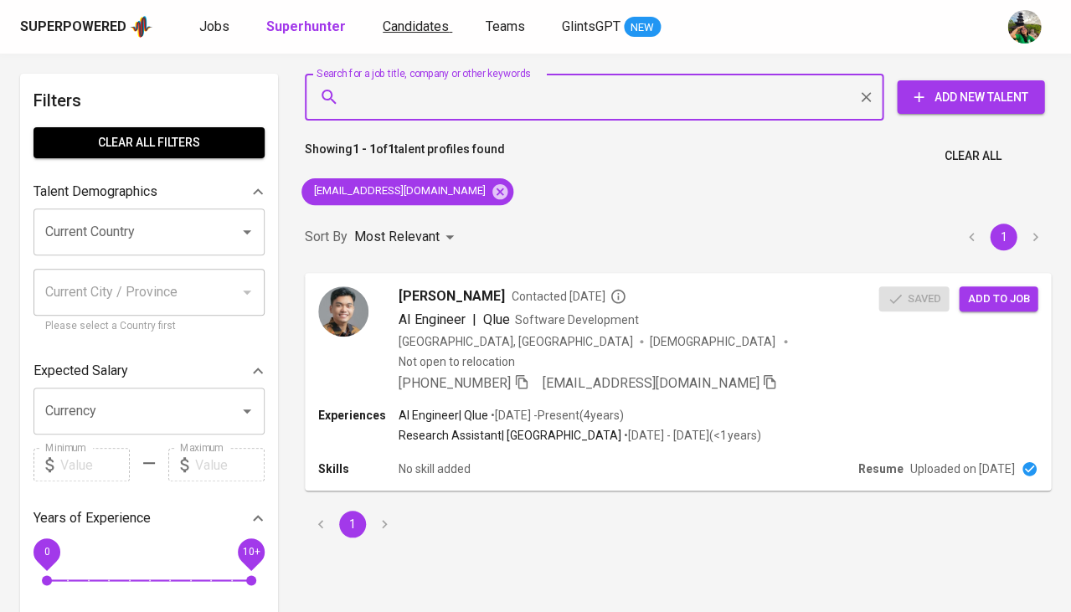
click at [413, 28] on span "Candidates" at bounding box center [416, 26] width 66 height 16
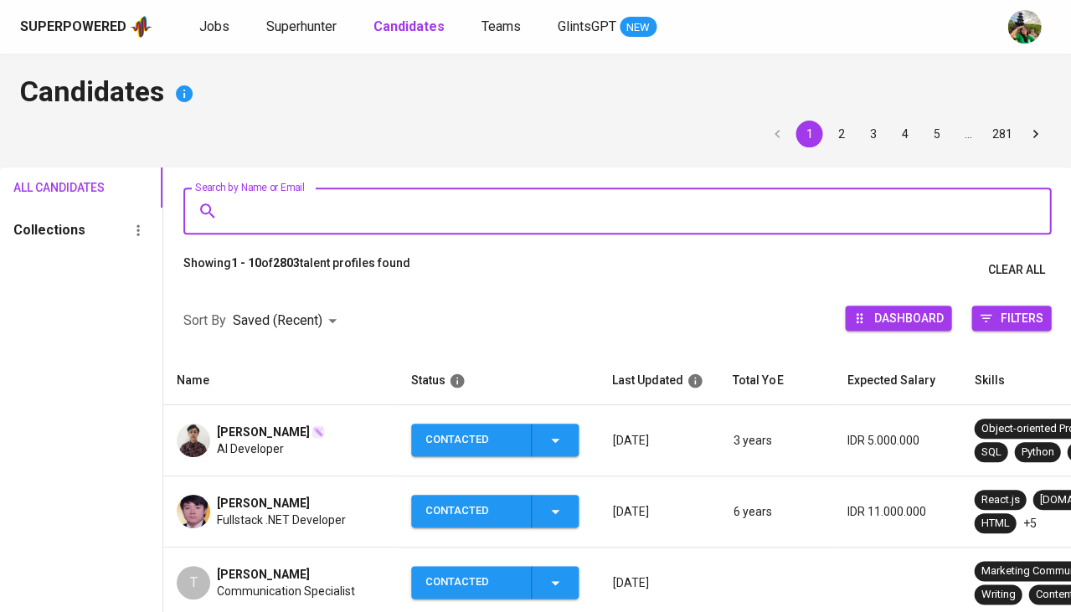
click at [307, 201] on input "Search by Name or Email" at bounding box center [621, 211] width 794 height 32
paste input "shidqie.taufiqurrahman@gmail.com"
type input "shidqie.taufiqurrahman@gmail.com"
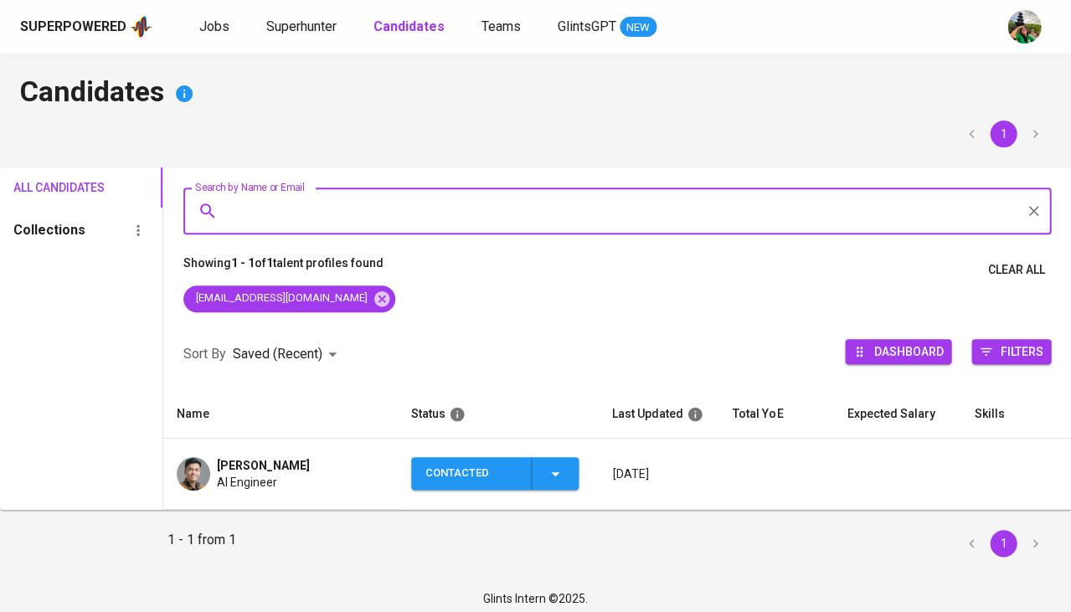
click at [310, 476] on div "AI Engineer" at bounding box center [263, 482] width 93 height 17
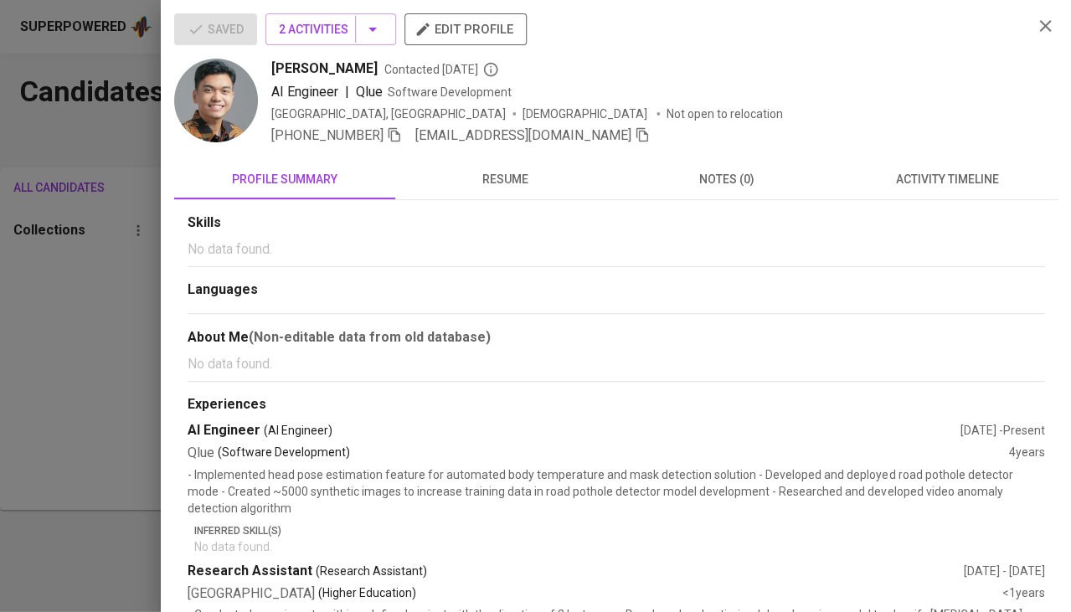
click at [980, 178] on span "activity timeline" at bounding box center [947, 179] width 201 height 21
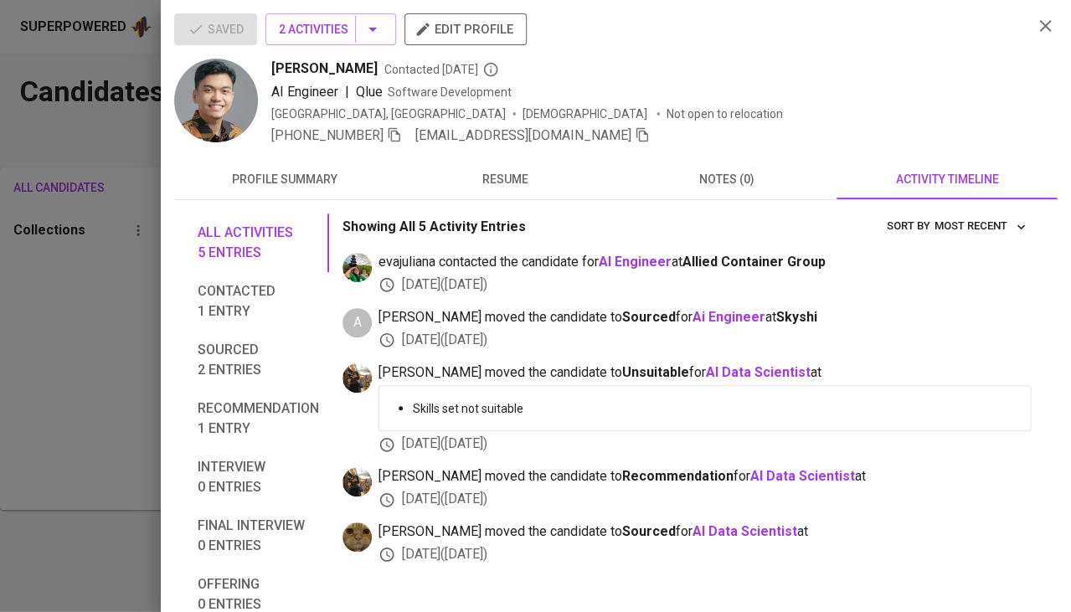
click at [92, 411] on div at bounding box center [535, 306] width 1071 height 612
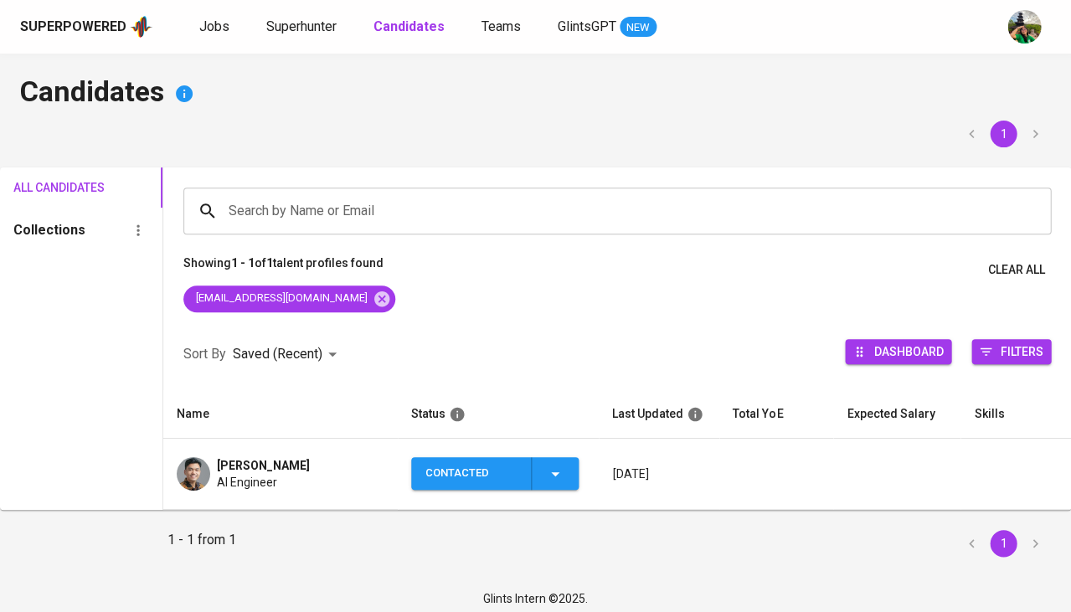
click at [563, 467] on icon "button" at bounding box center [555, 474] width 20 height 20
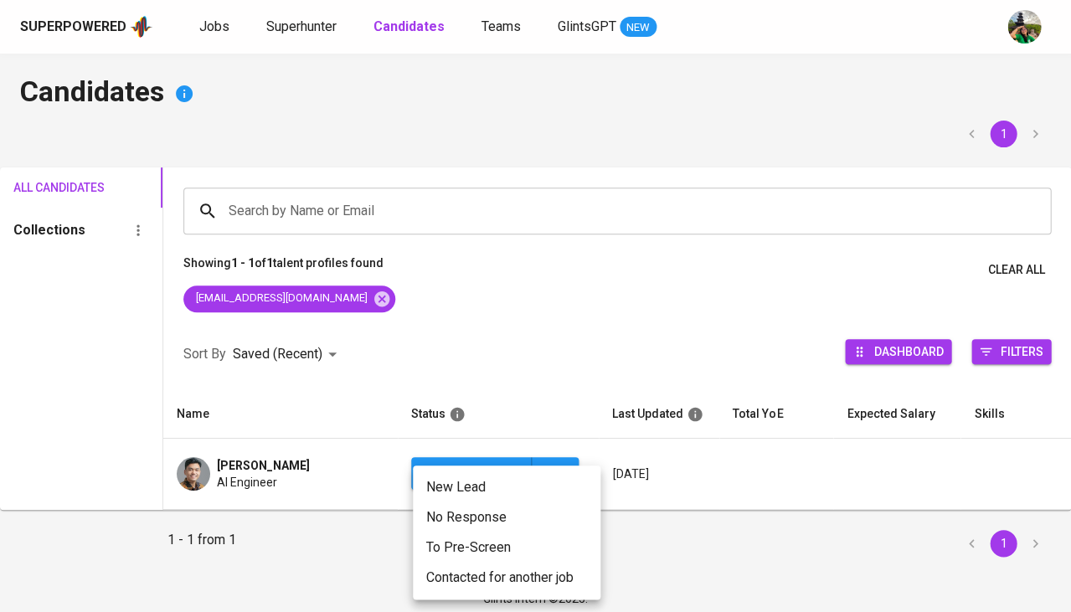
click at [468, 565] on li "Contacted for another job" at bounding box center [507, 578] width 188 height 30
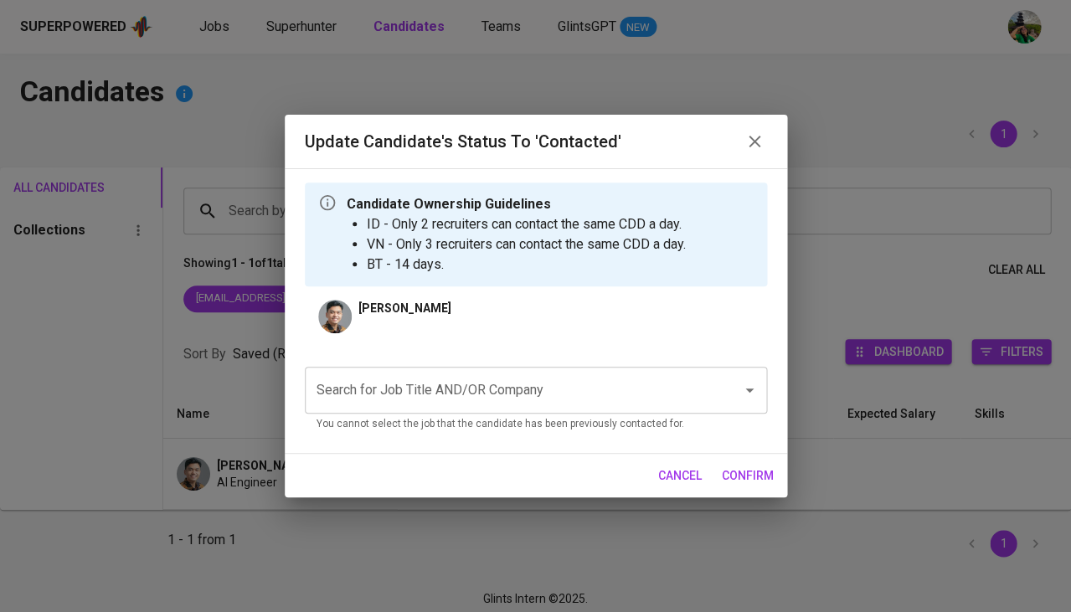
click at [498, 393] on input "Search for Job Title AND/OR Company" at bounding box center [512, 390] width 400 height 32
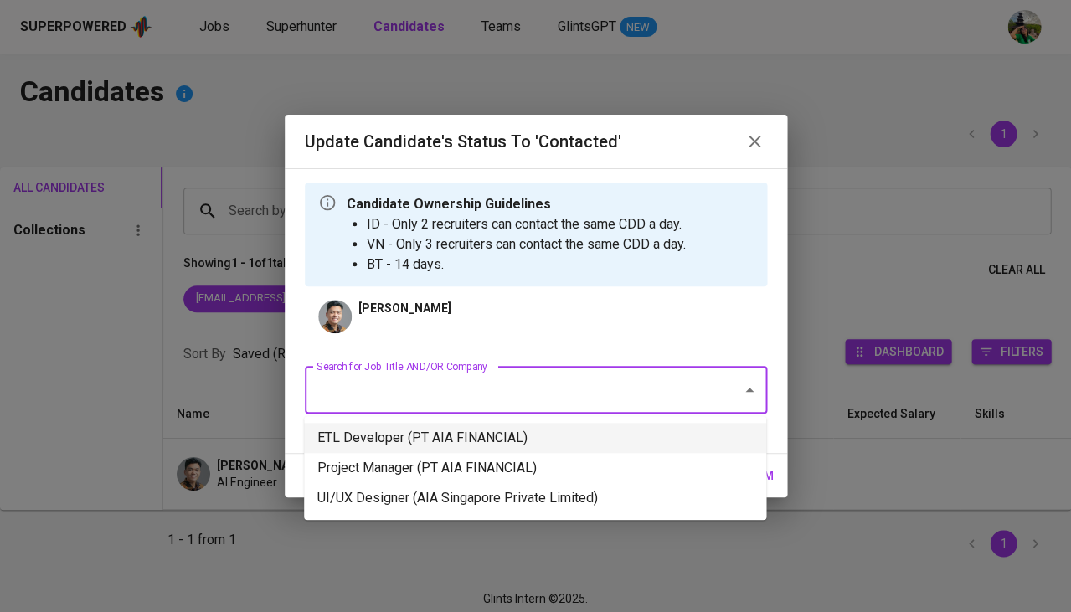
click at [459, 446] on li "ETL Developer (PT AIA FINANCIAL)" at bounding box center [535, 438] width 462 height 30
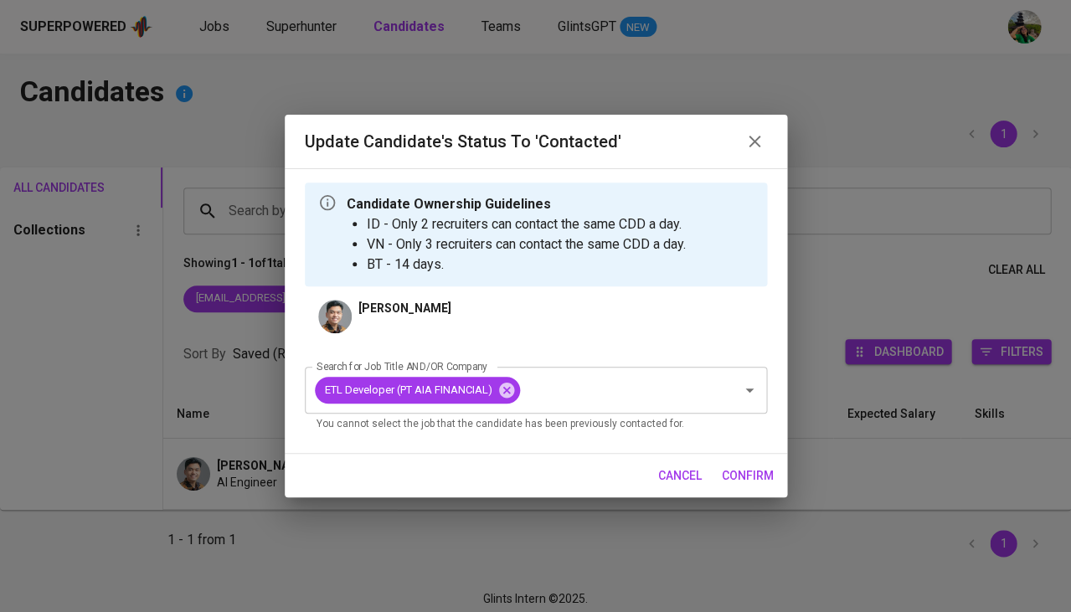
click at [775, 486] on button "confirm" at bounding box center [747, 476] width 65 height 31
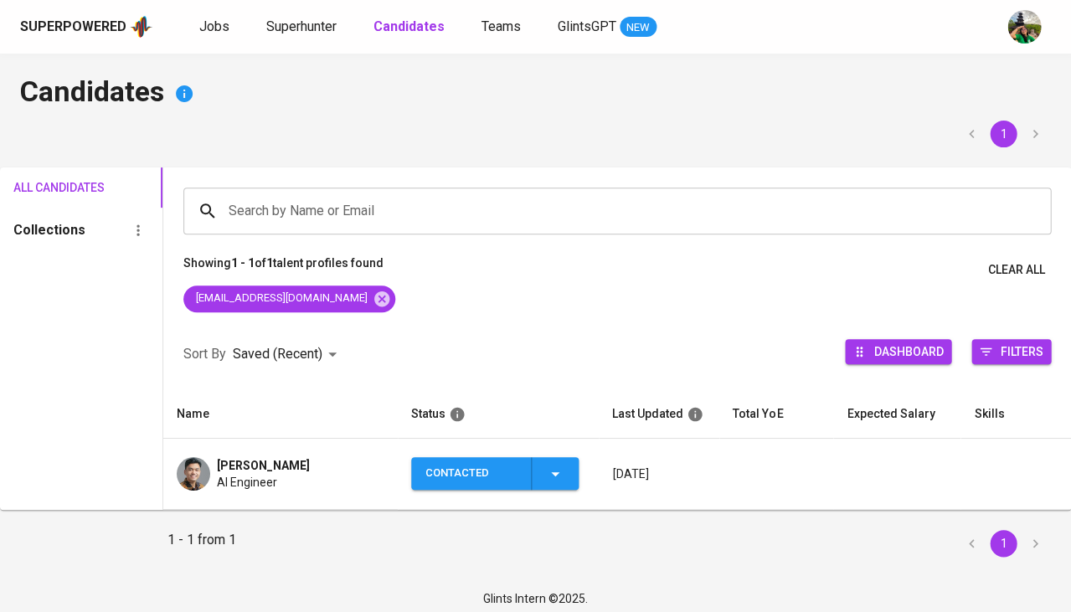
click at [310, 480] on div "AI Engineer" at bounding box center [263, 482] width 93 height 17
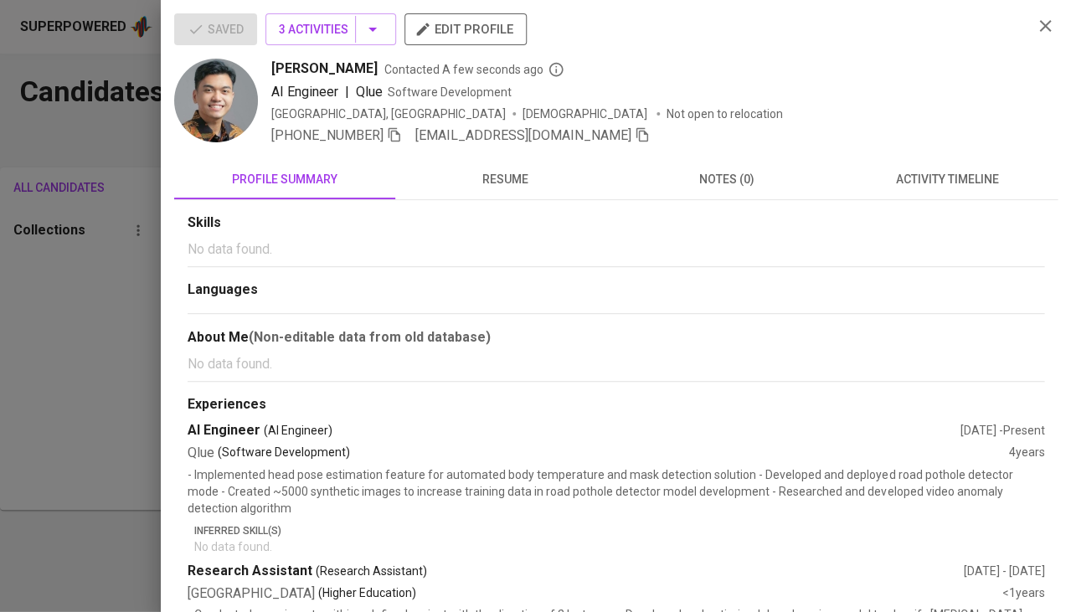
click at [894, 178] on span "activity timeline" at bounding box center [947, 179] width 201 height 21
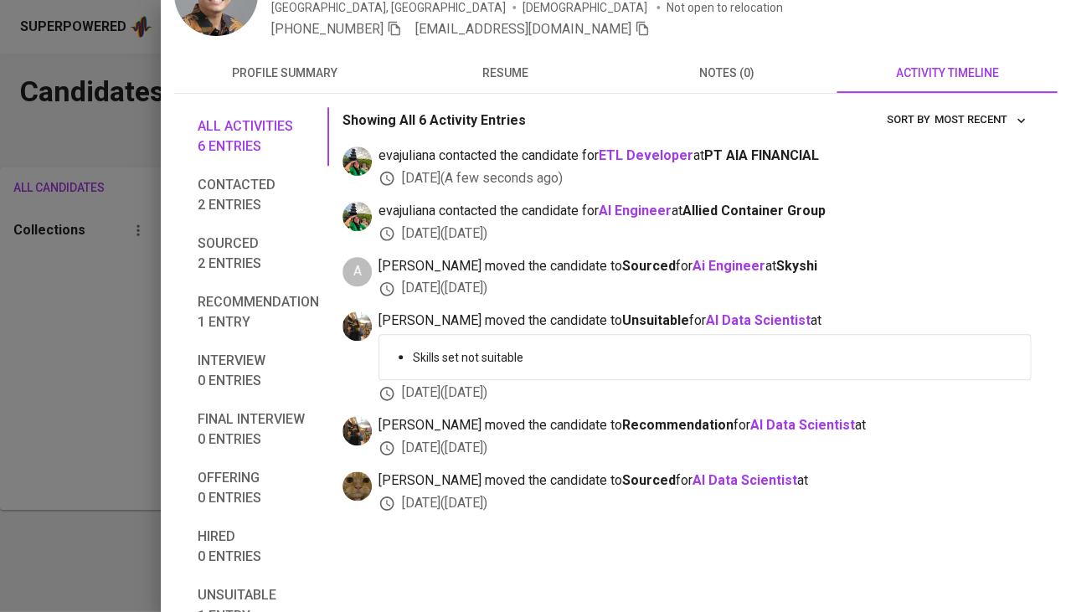
scroll to position [123, 0]
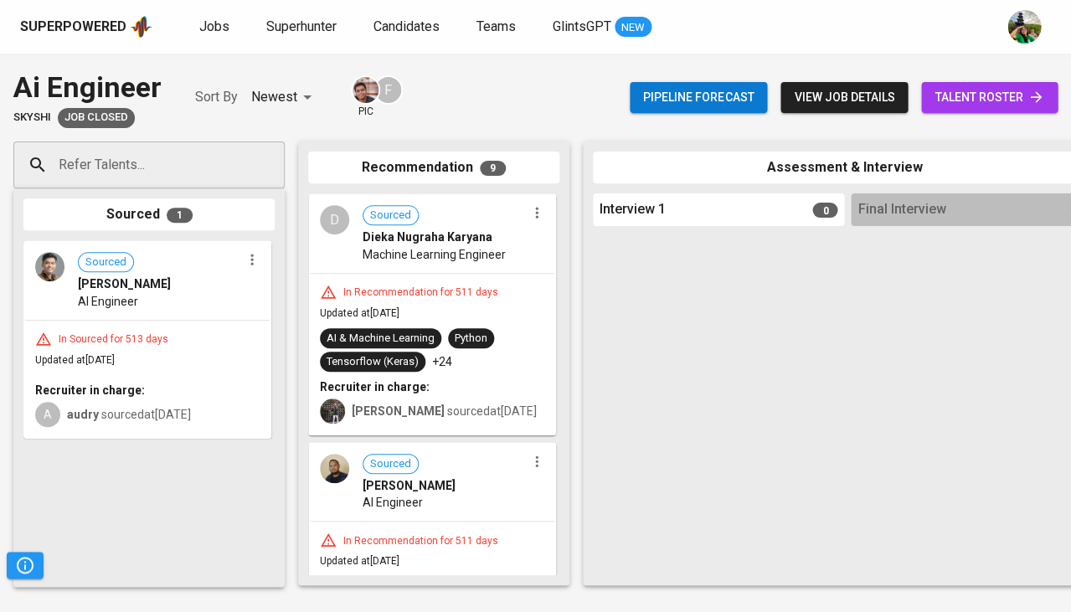
click at [470, 318] on div "In Recommendation for 511 days Updated at May 15, 2024 AI & Machine Learning Py…" at bounding box center [432, 354] width 244 height 161
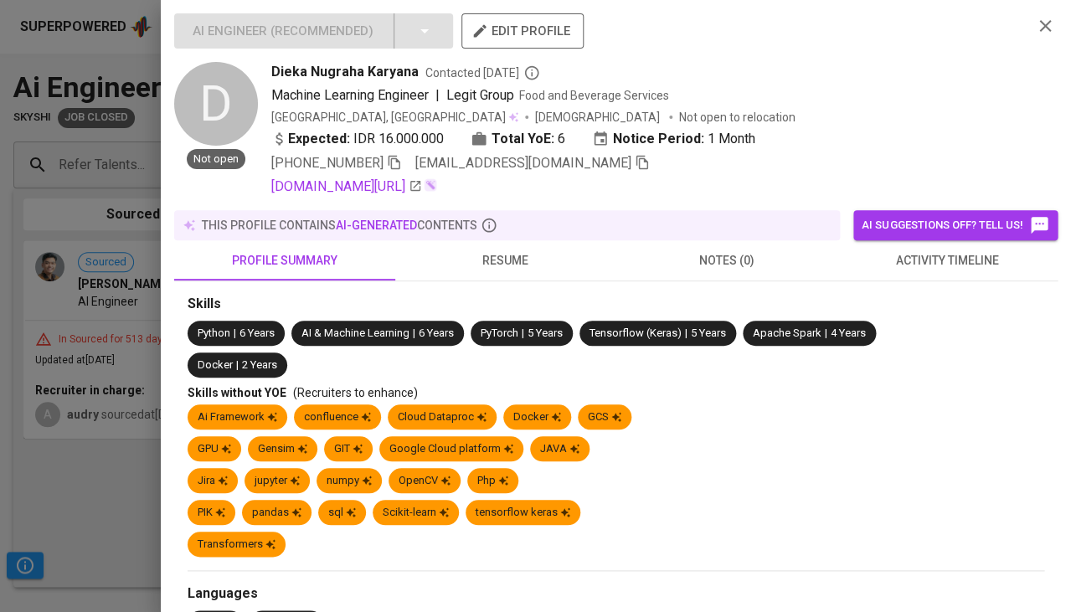
click at [930, 256] on span "activity timeline" at bounding box center [947, 260] width 201 height 21
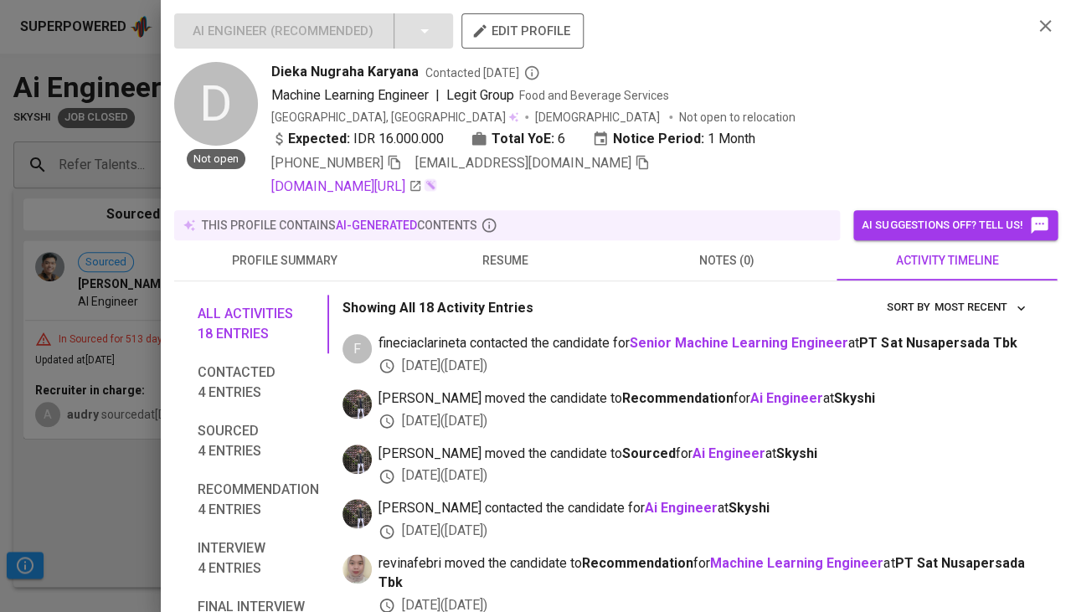
click at [529, 260] on span "resume" at bounding box center [505, 260] width 201 height 21
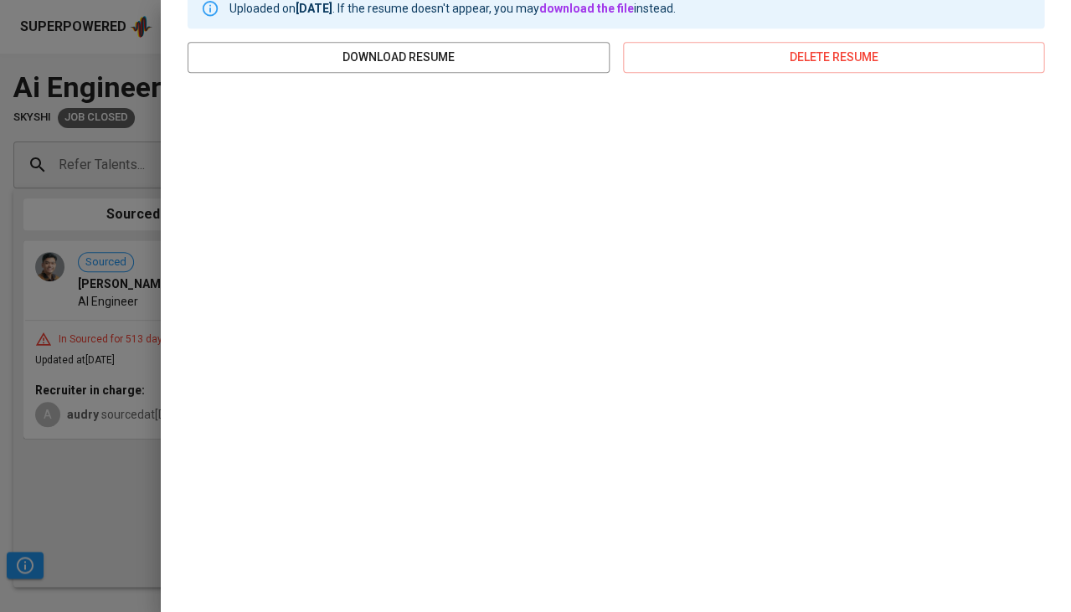
scroll to position [306, 0]
click at [86, 525] on div at bounding box center [535, 306] width 1071 height 612
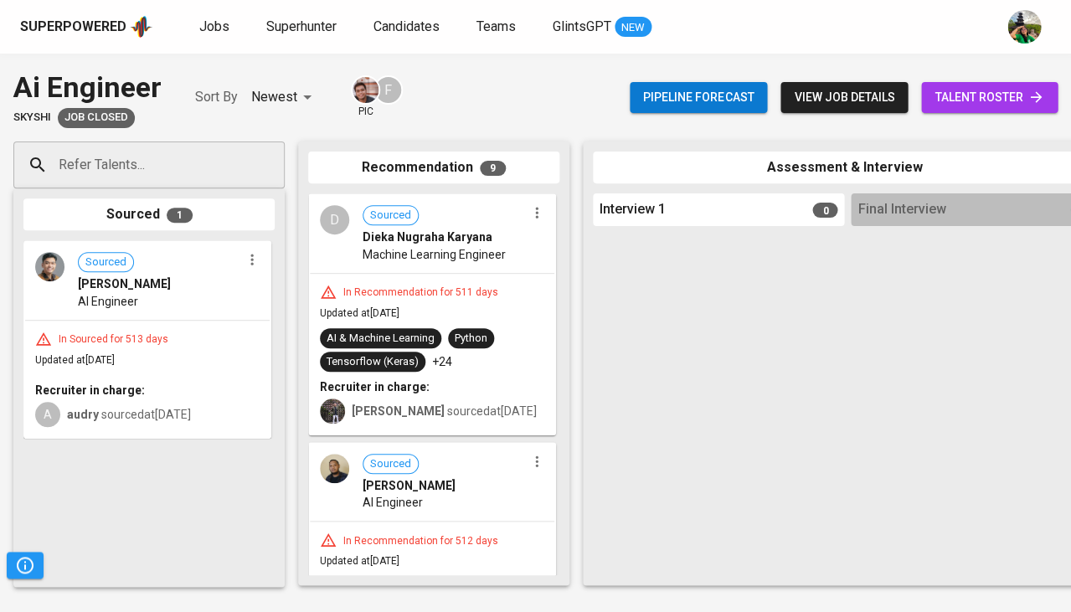
scroll to position [118, 0]
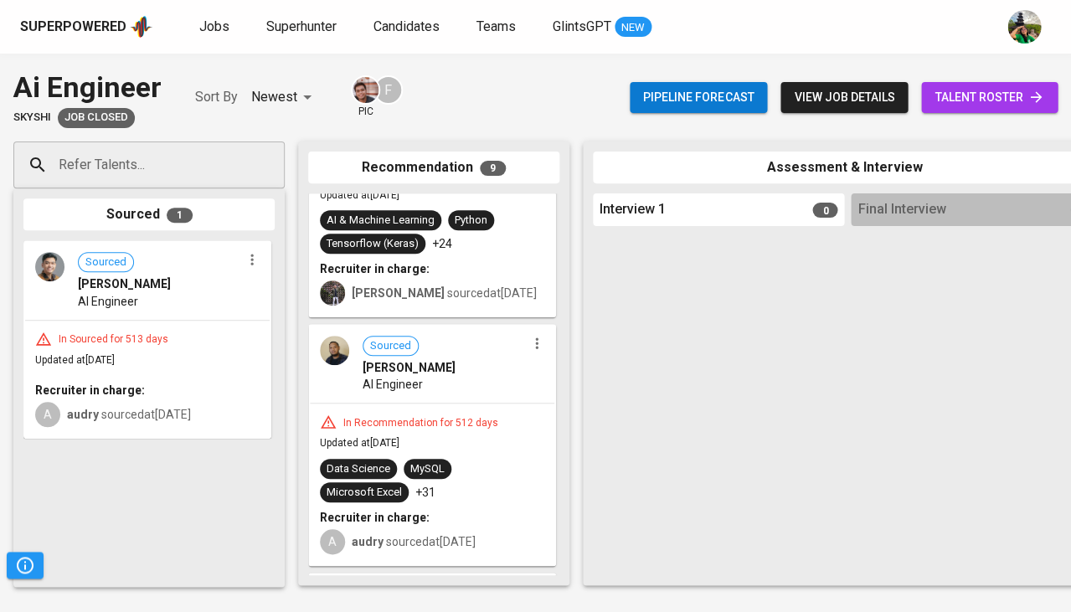
click at [493, 351] on span "Sourced Dino Febriyanto" at bounding box center [444, 356] width 163 height 40
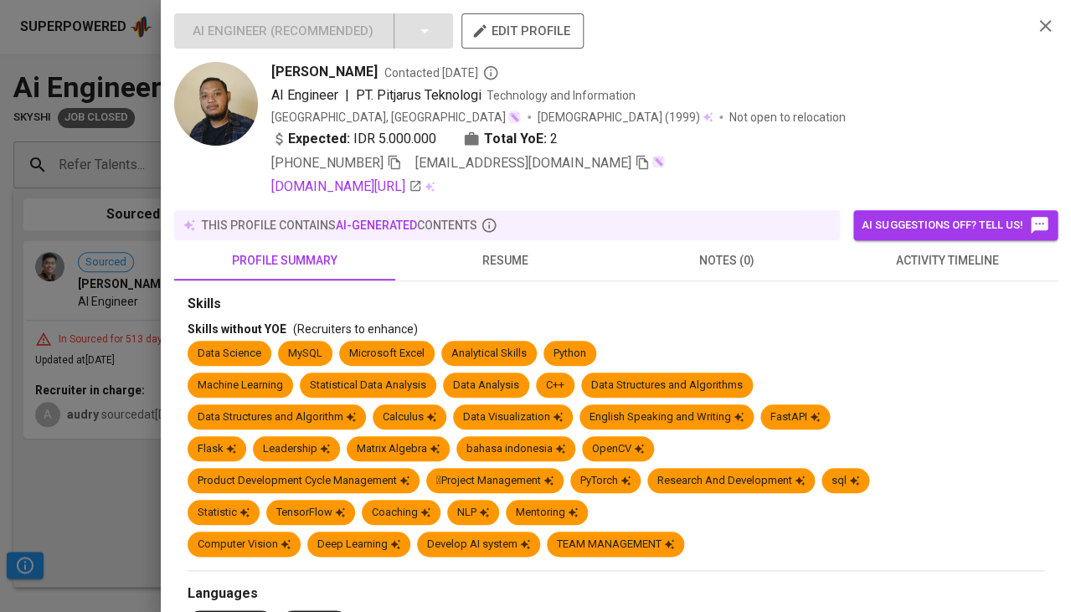
click at [941, 250] on span "activity timeline" at bounding box center [947, 260] width 201 height 21
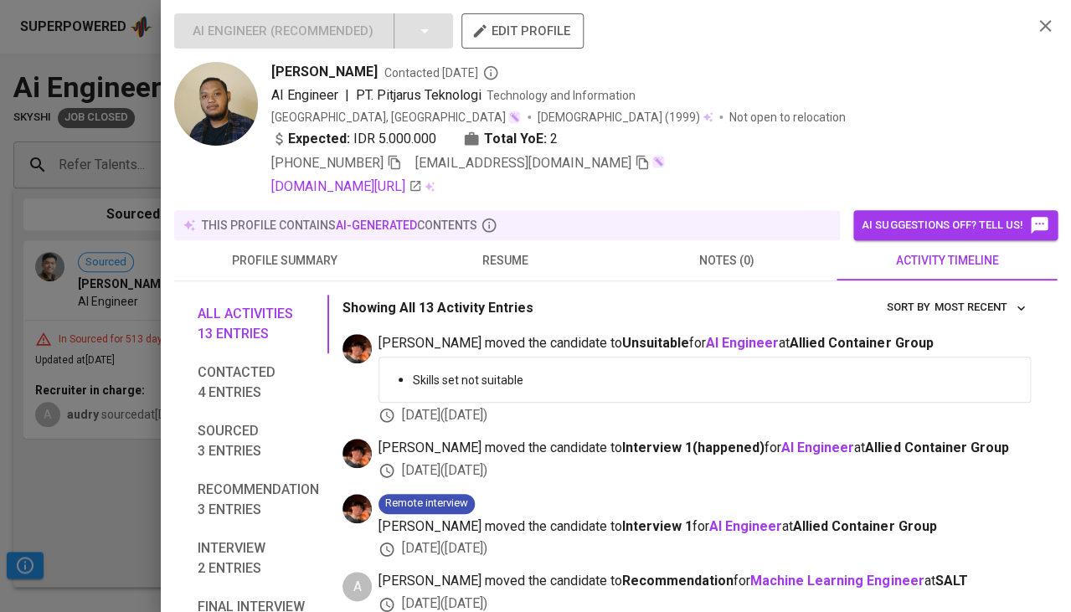
click at [512, 240] on button "resume" at bounding box center [505, 260] width 221 height 40
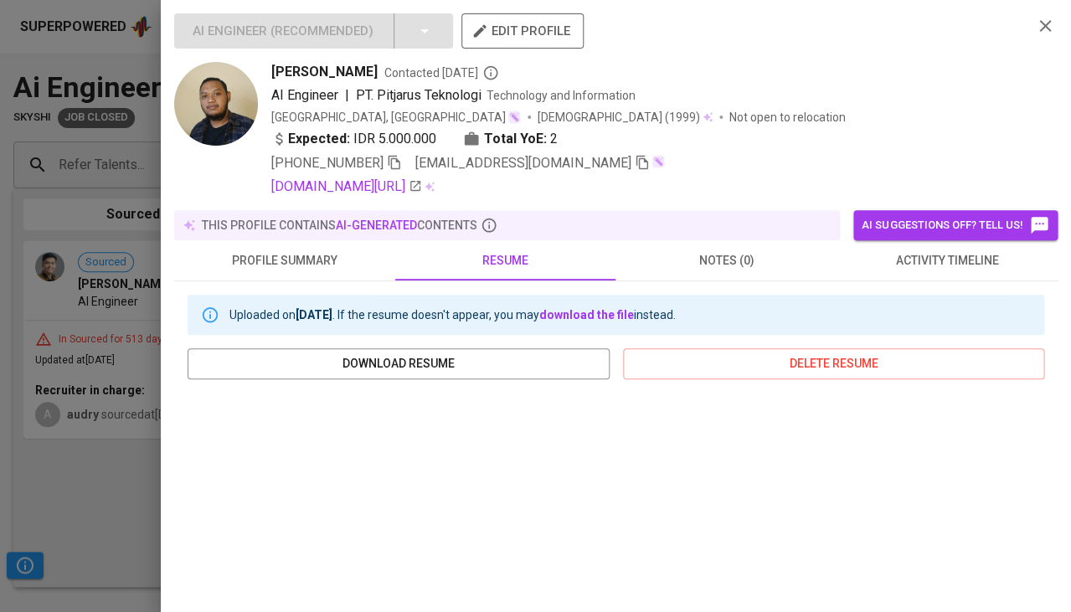
click at [987, 265] on span "activity timeline" at bounding box center [947, 260] width 201 height 21
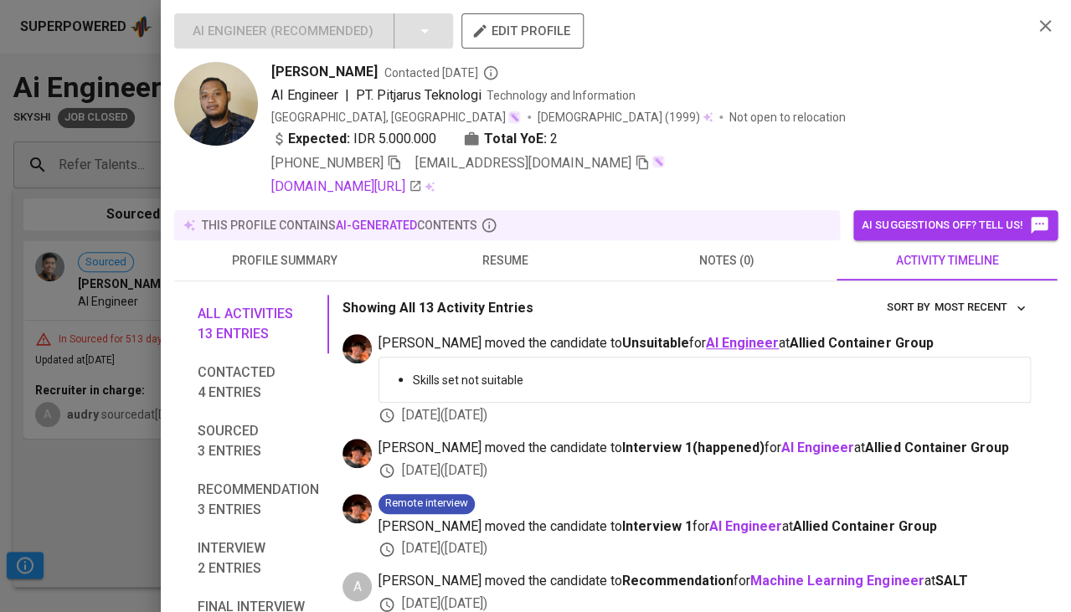
click at [706, 337] on b "AI Engineer" at bounding box center [742, 343] width 73 height 16
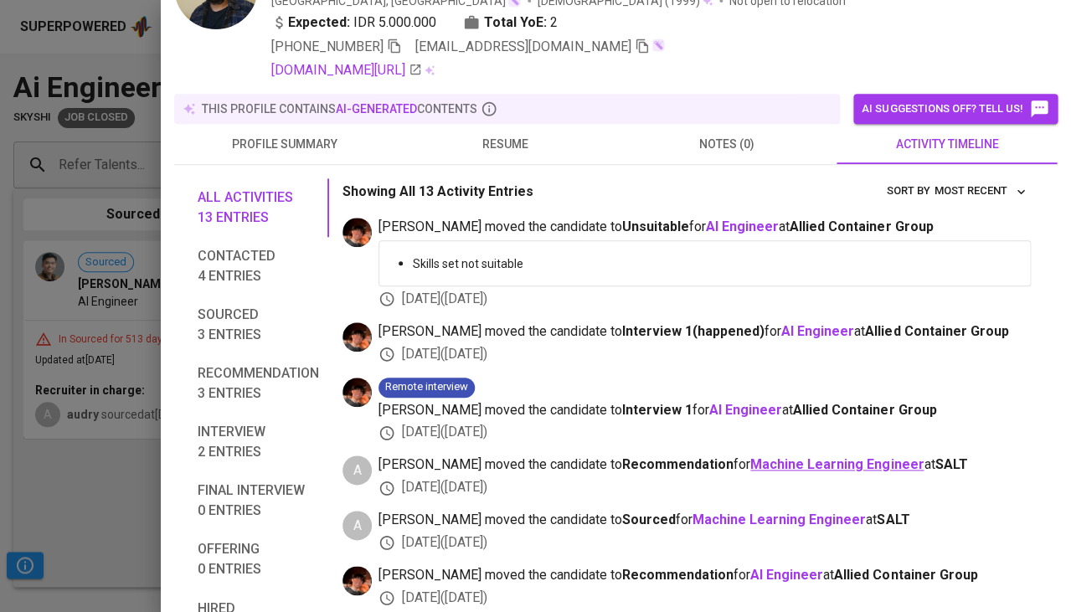
click at [750, 456] on b "Machine Learning Engineer" at bounding box center [836, 464] width 173 height 16
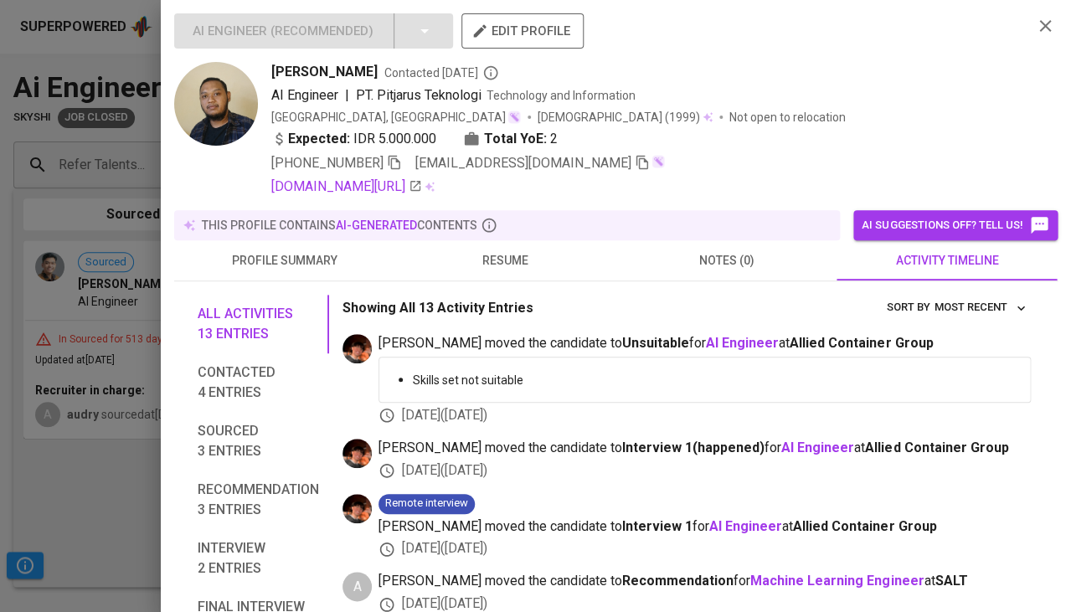
scroll to position [0, 0]
click at [122, 446] on div at bounding box center [535, 306] width 1071 height 612
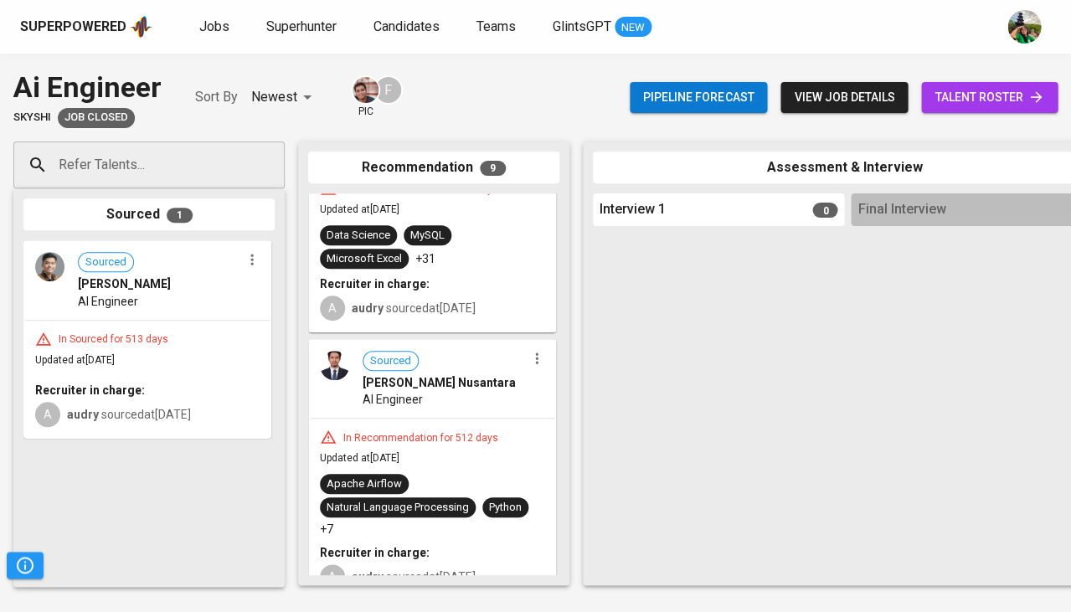
scroll to position [353, 0]
click at [460, 239] on div "Data Science MySQL Microsoft Excel +31" at bounding box center [432, 246] width 224 height 44
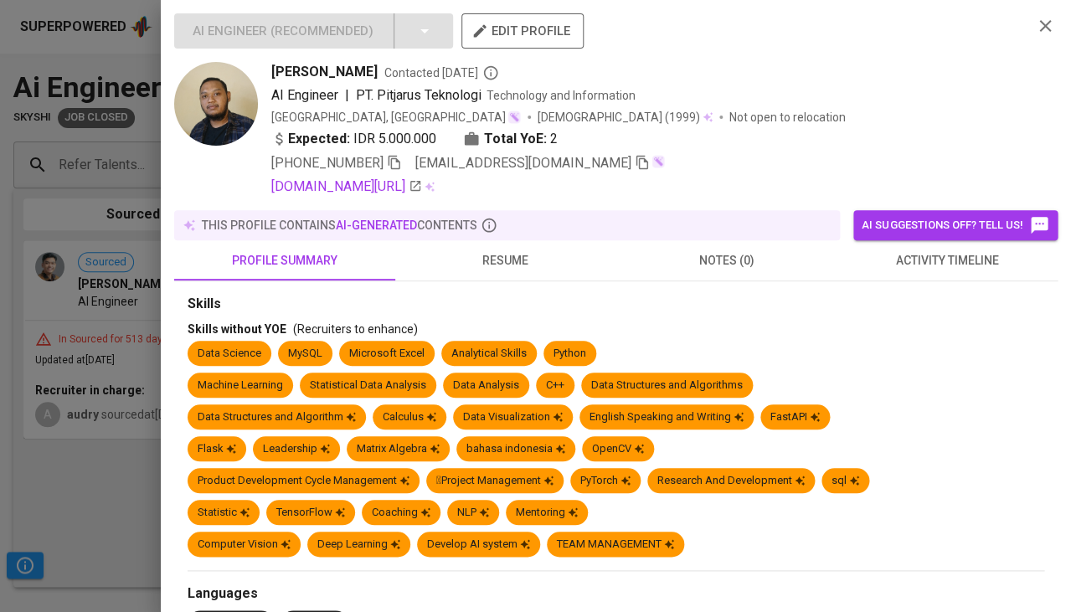
click at [507, 258] on span "resume" at bounding box center [505, 260] width 201 height 21
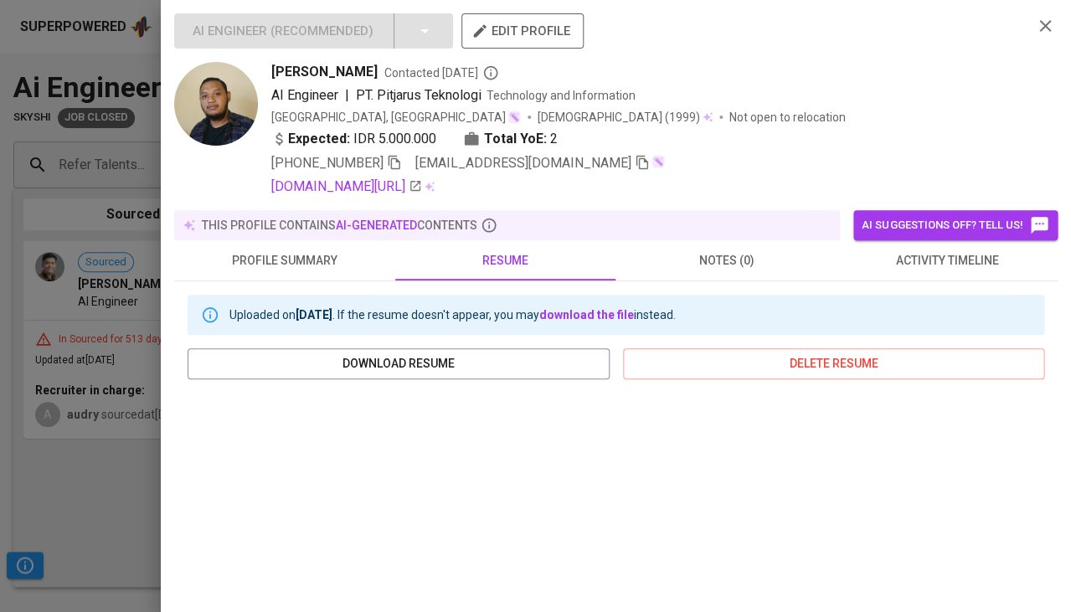
scroll to position [256, 0]
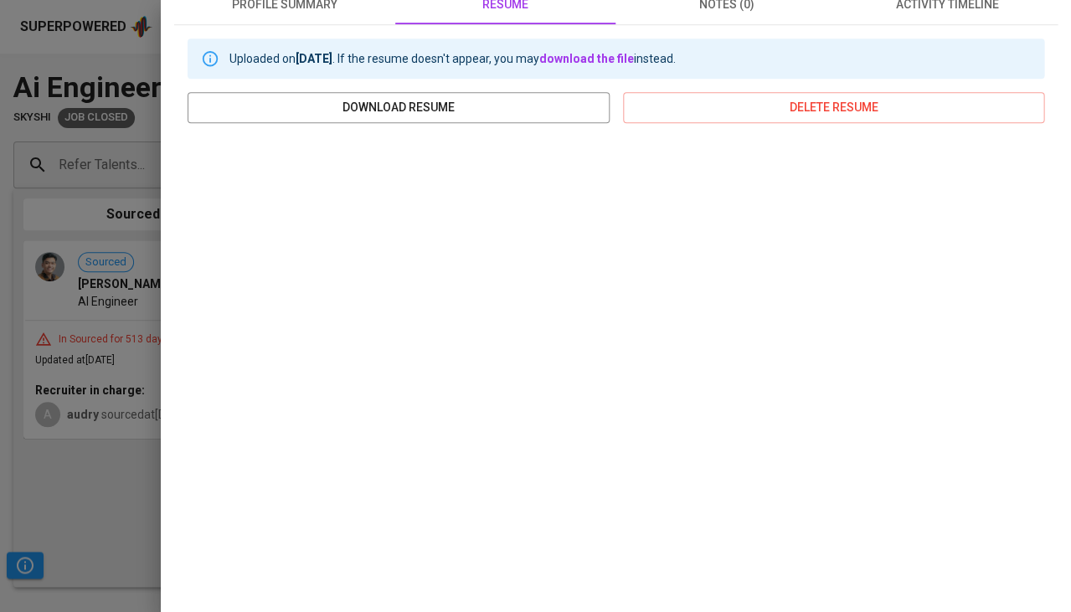
click at [111, 493] on div at bounding box center [535, 306] width 1071 height 612
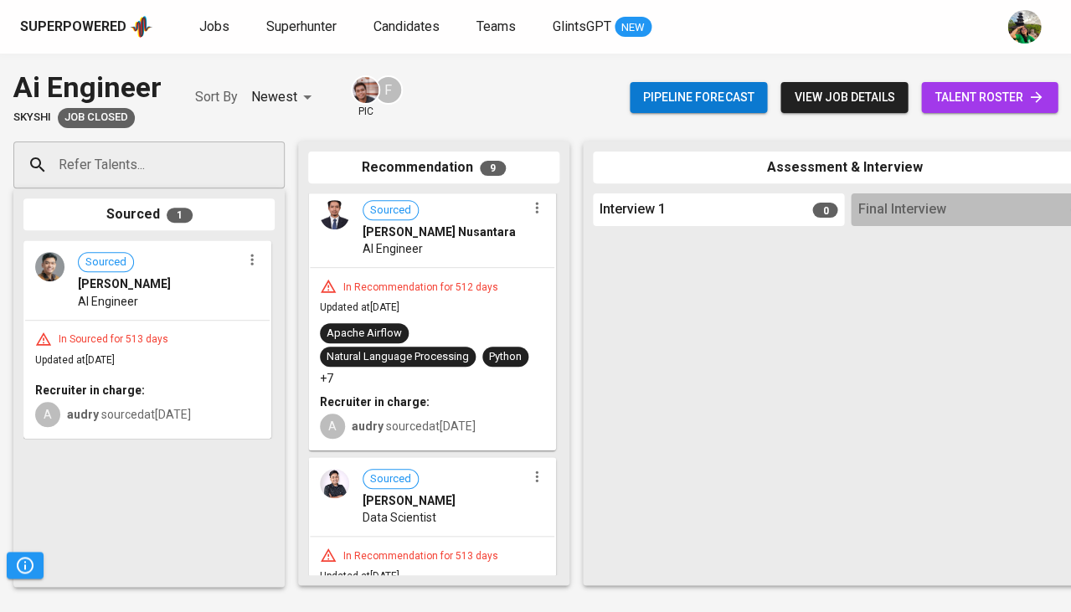
scroll to position [503, 0]
click at [451, 297] on div "In Recommendation for 512 days Updated at May 15, 2024 Apache Airflow Natural L…" at bounding box center [432, 357] width 244 height 181
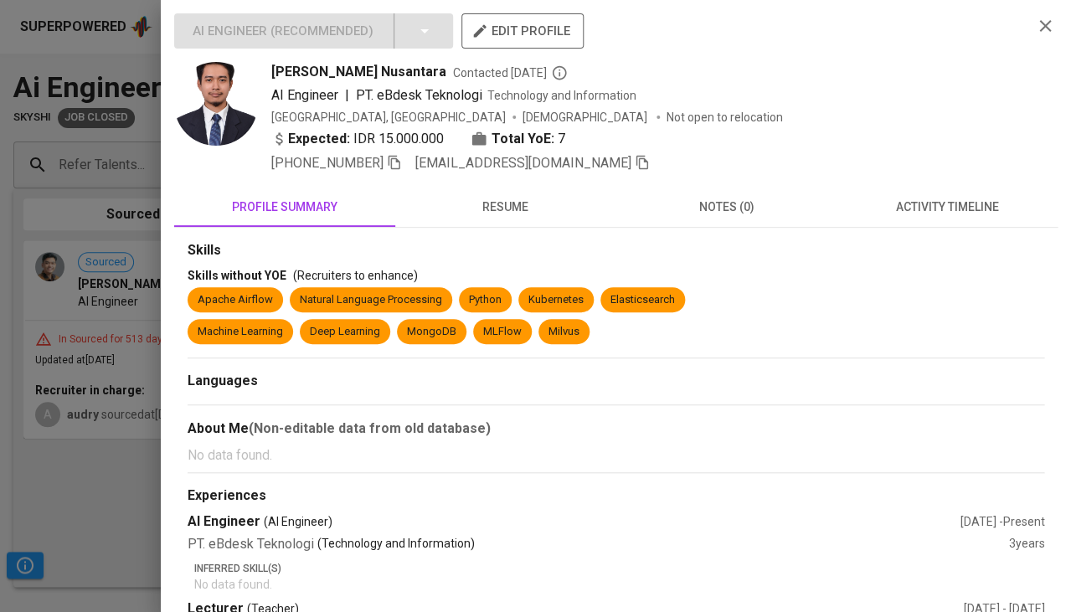
click at [504, 212] on span "resume" at bounding box center [505, 207] width 201 height 21
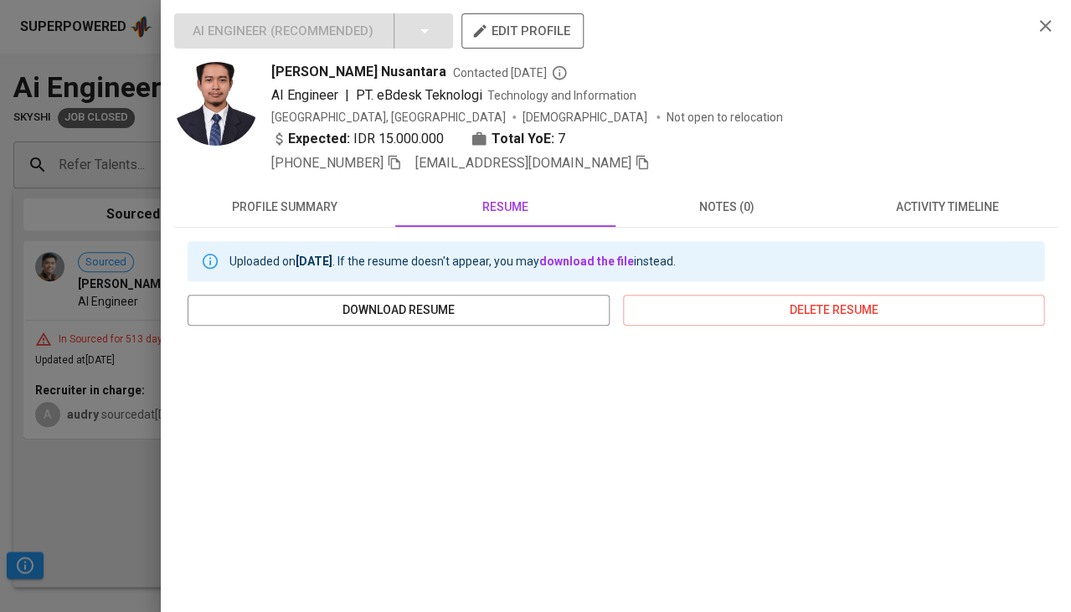
click at [146, 458] on div at bounding box center [535, 306] width 1071 height 612
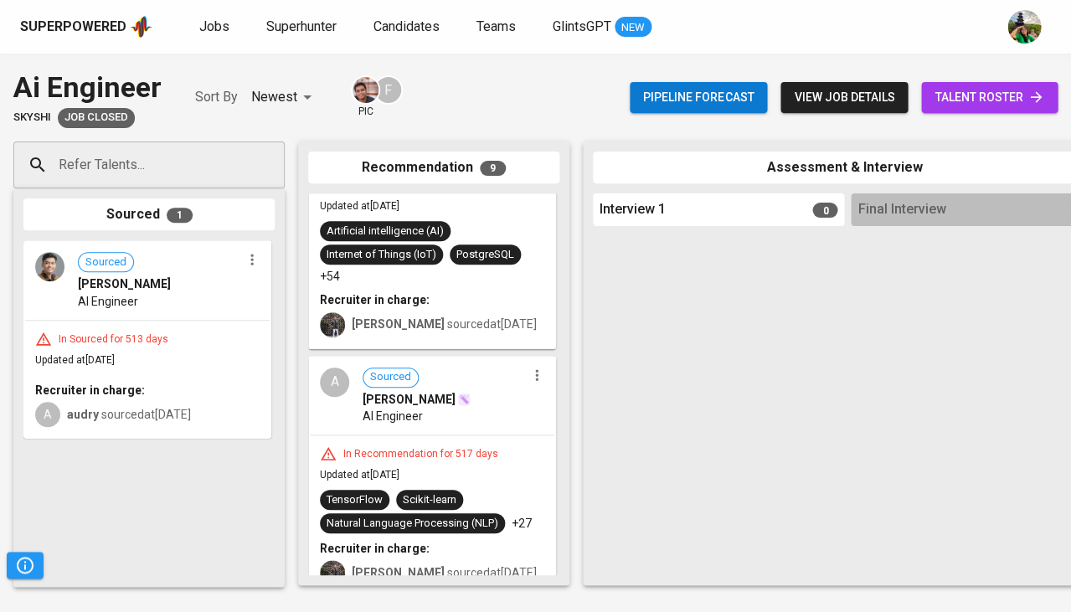
scroll to position [0, 0]
click at [457, 447] on div "In Recommendation for 517 days" at bounding box center [421, 454] width 168 height 14
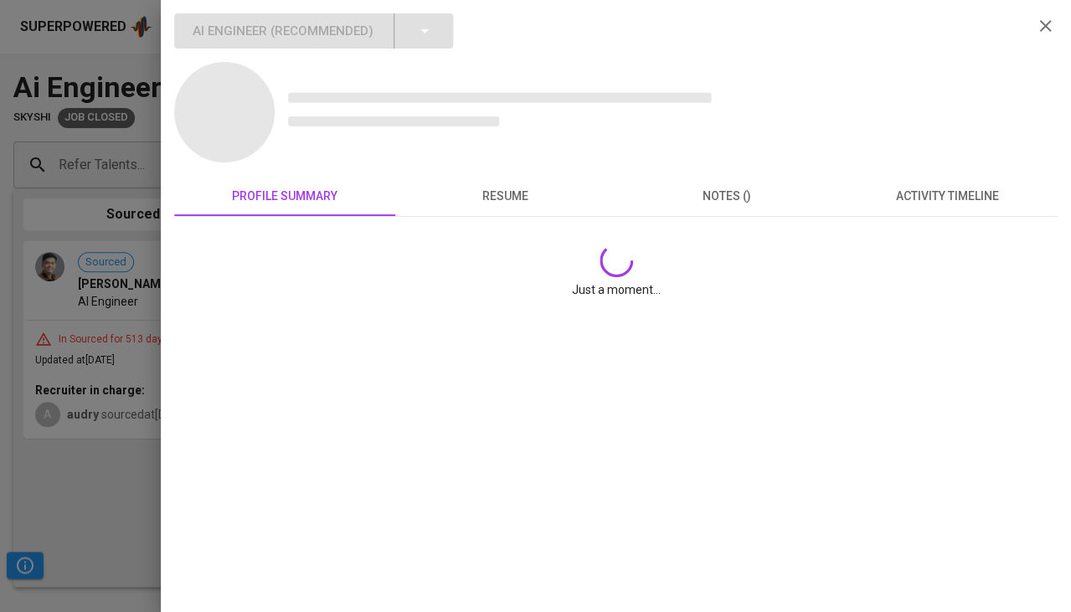
scroll to position [1901, 0]
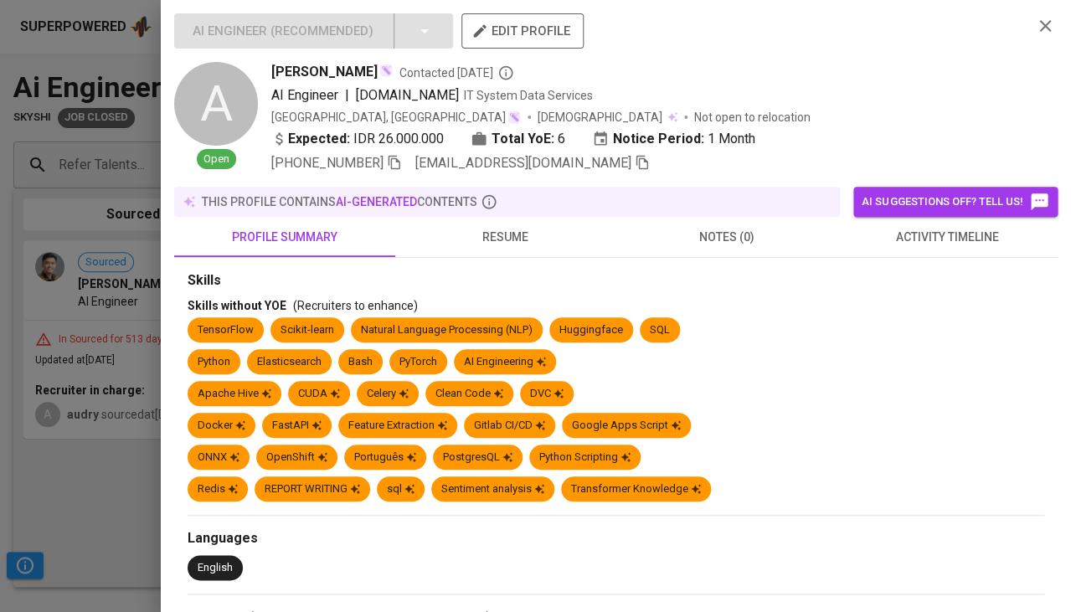
click at [99, 466] on div at bounding box center [535, 306] width 1071 height 612
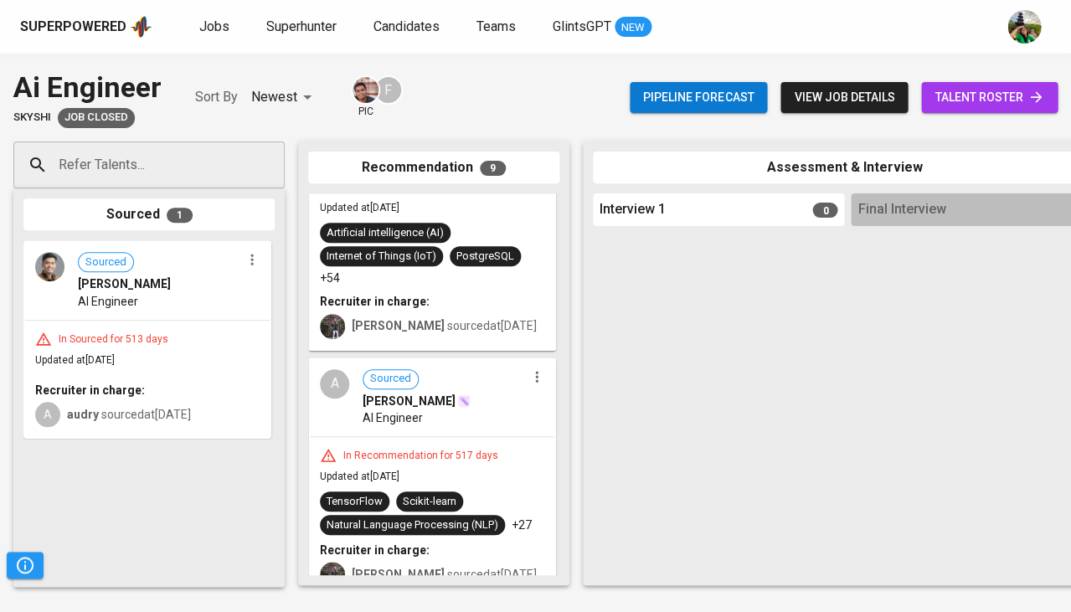
click at [174, 362] on div "In Sourced for 513 days Updated at May 14, 2024 Recruiter in charge: A audry so…" at bounding box center [147, 379] width 244 height 117
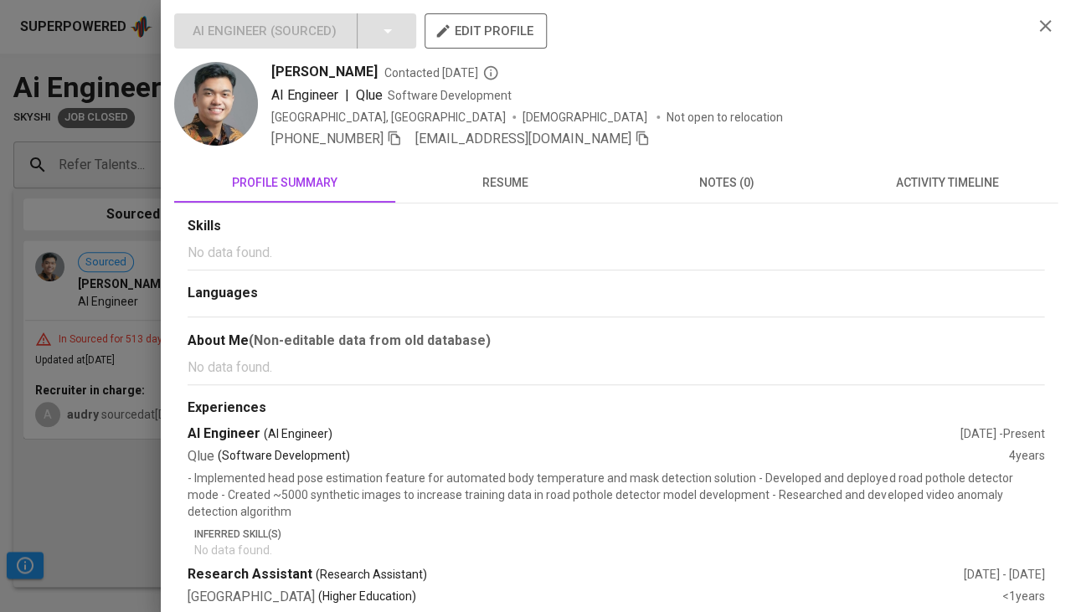
click at [475, 195] on button "resume" at bounding box center [505, 182] width 221 height 40
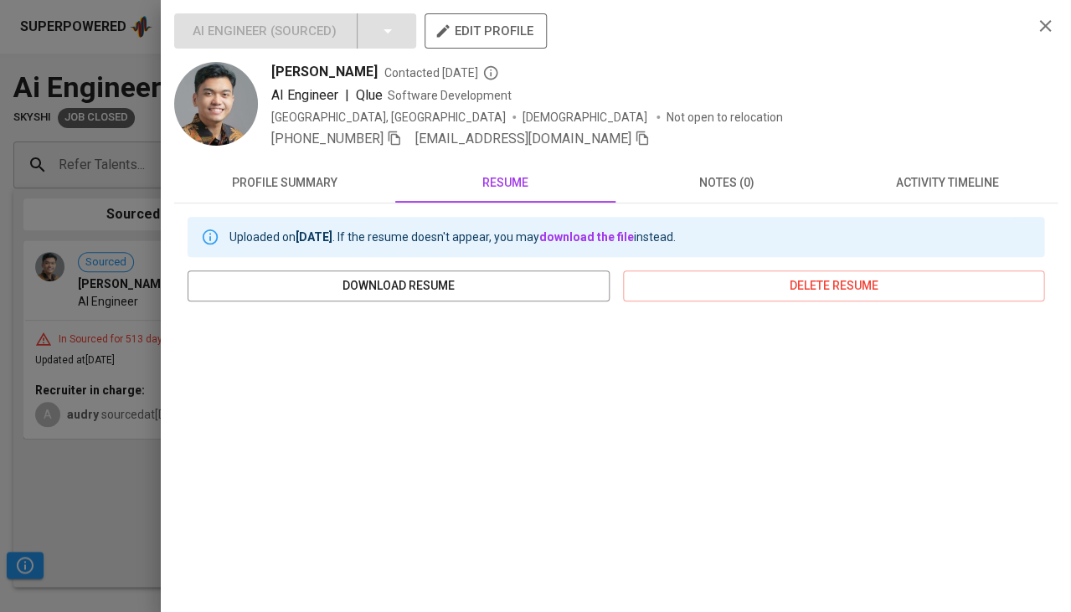
scroll to position [0, 0]
click at [399, 143] on icon "button" at bounding box center [395, 138] width 12 height 14
click at [396, 134] on icon "button" at bounding box center [394, 138] width 15 height 15
click at [637, 143] on icon "button" at bounding box center [642, 138] width 12 height 14
click at [119, 488] on div at bounding box center [535, 306] width 1071 height 612
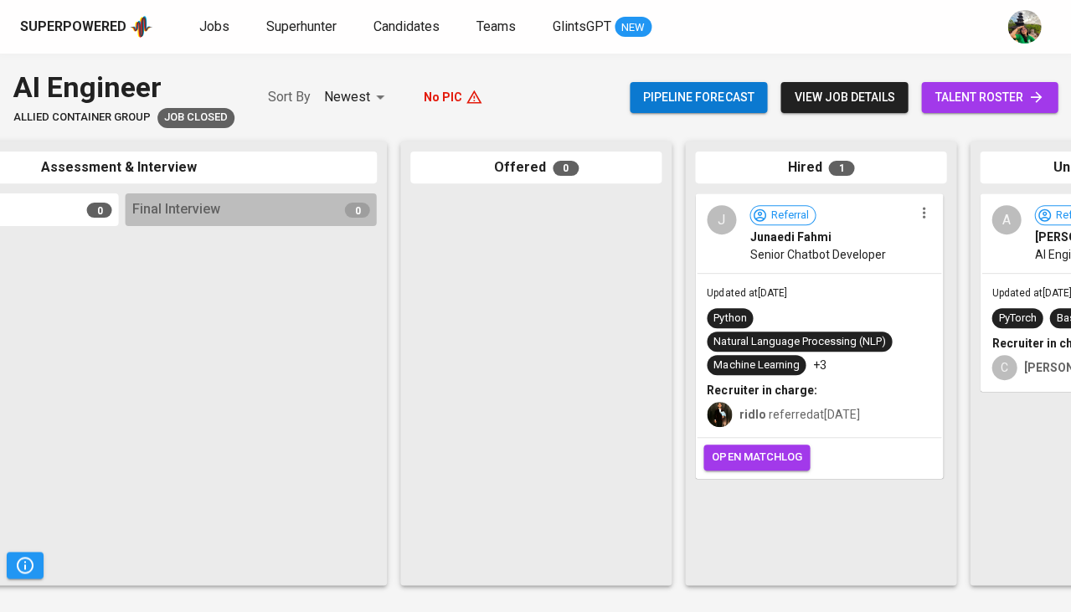
scroll to position [0, 924]
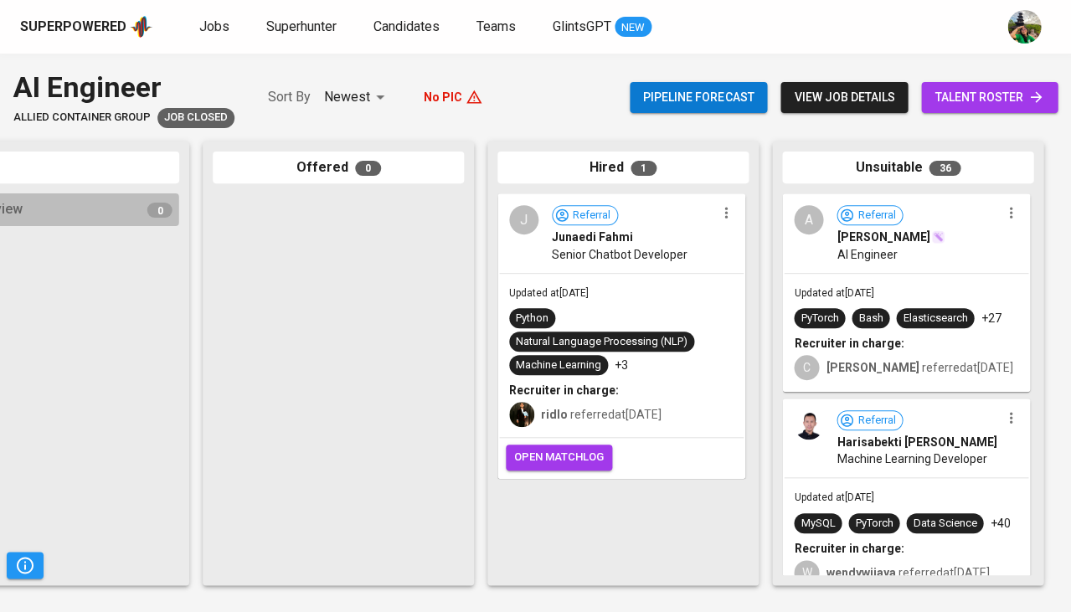
click at [644, 266] on div "J Referral Junaedi Fahmi Senior Chatbot Developer" at bounding box center [621, 233] width 244 height 77
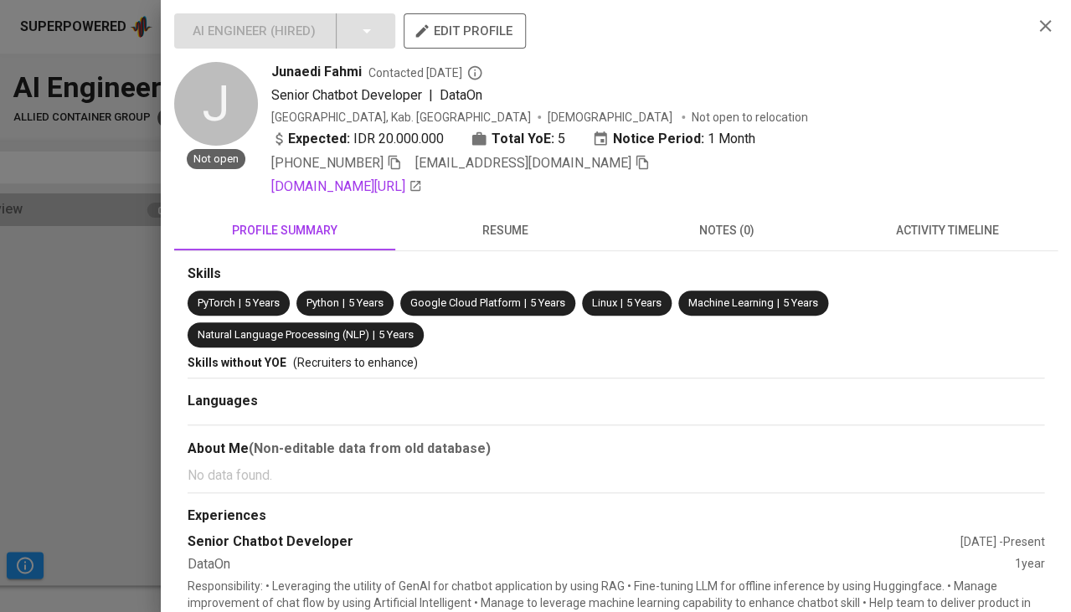
click at [925, 233] on span "activity timeline" at bounding box center [947, 230] width 201 height 21
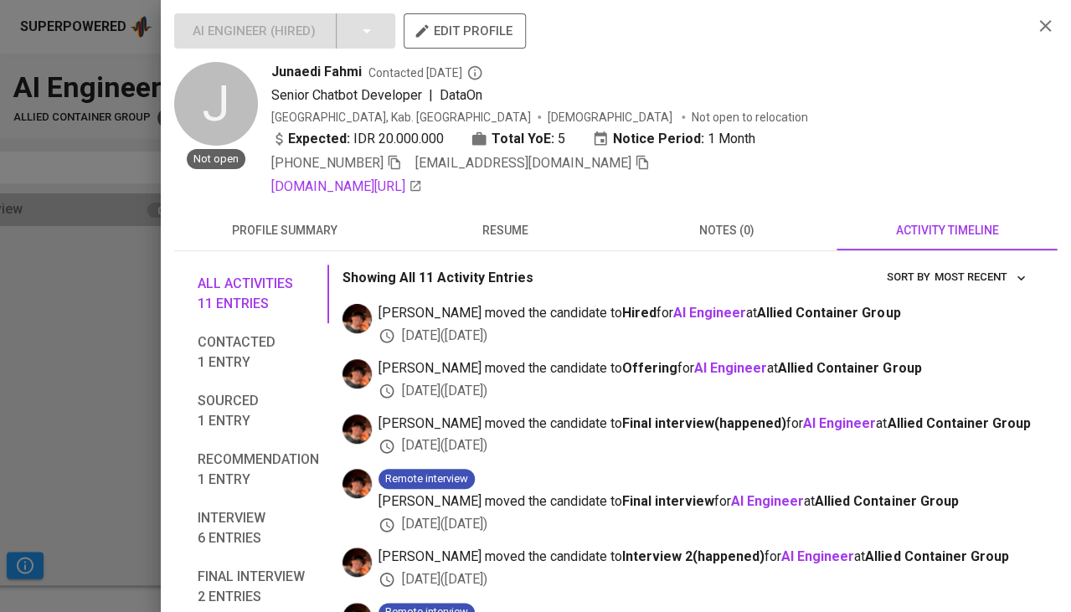
click at [142, 441] on div at bounding box center [535, 306] width 1071 height 612
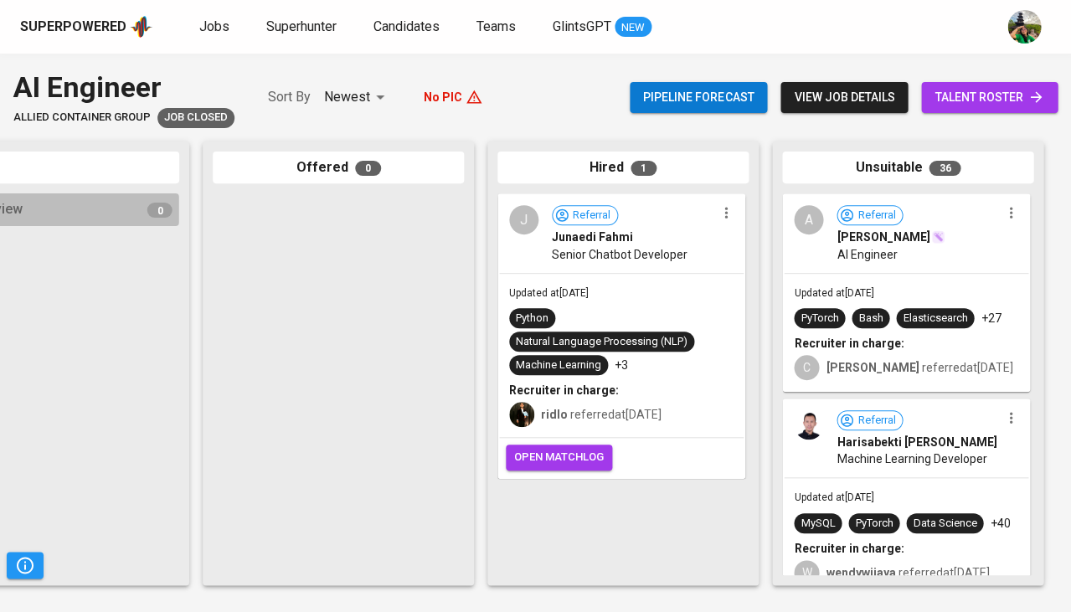
scroll to position [0, 0]
click at [882, 316] on div "Bash" at bounding box center [870, 319] width 24 height 16
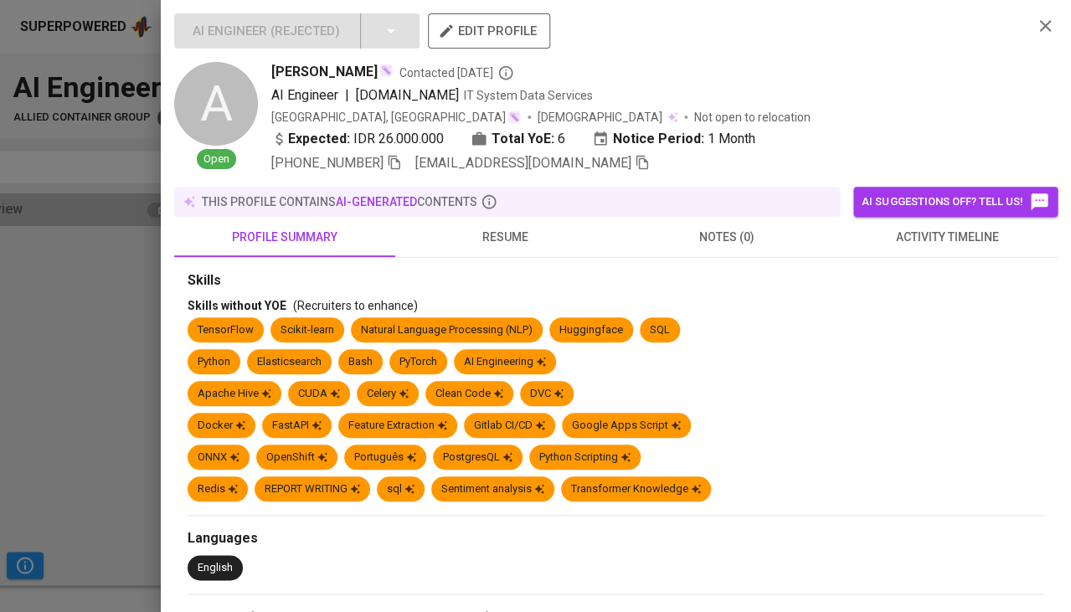
click at [949, 228] on span "activity timeline" at bounding box center [947, 237] width 201 height 21
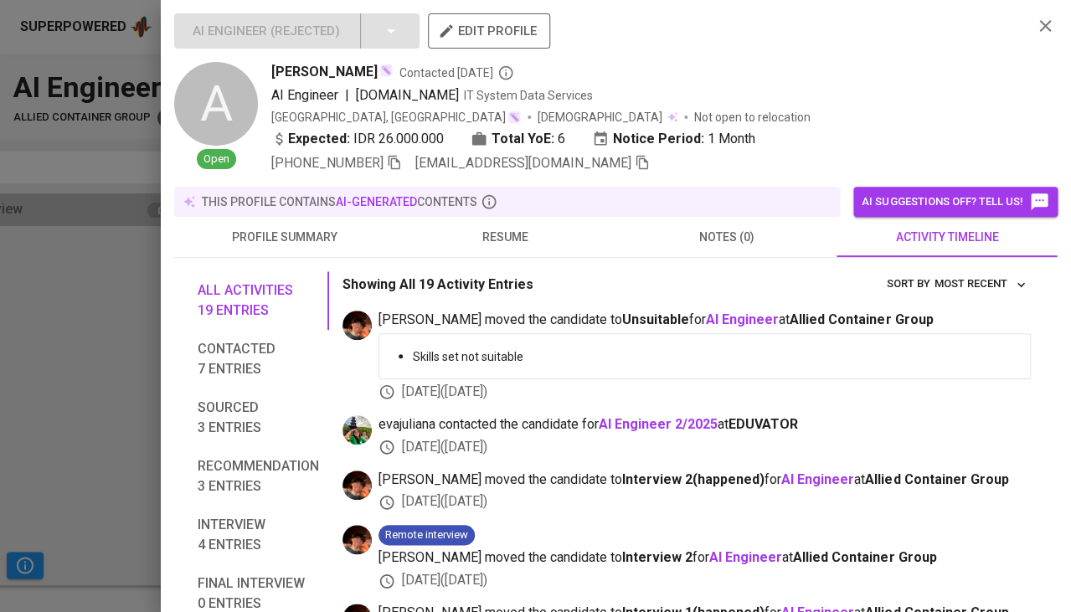
click at [529, 229] on span "resume" at bounding box center [505, 237] width 201 height 21
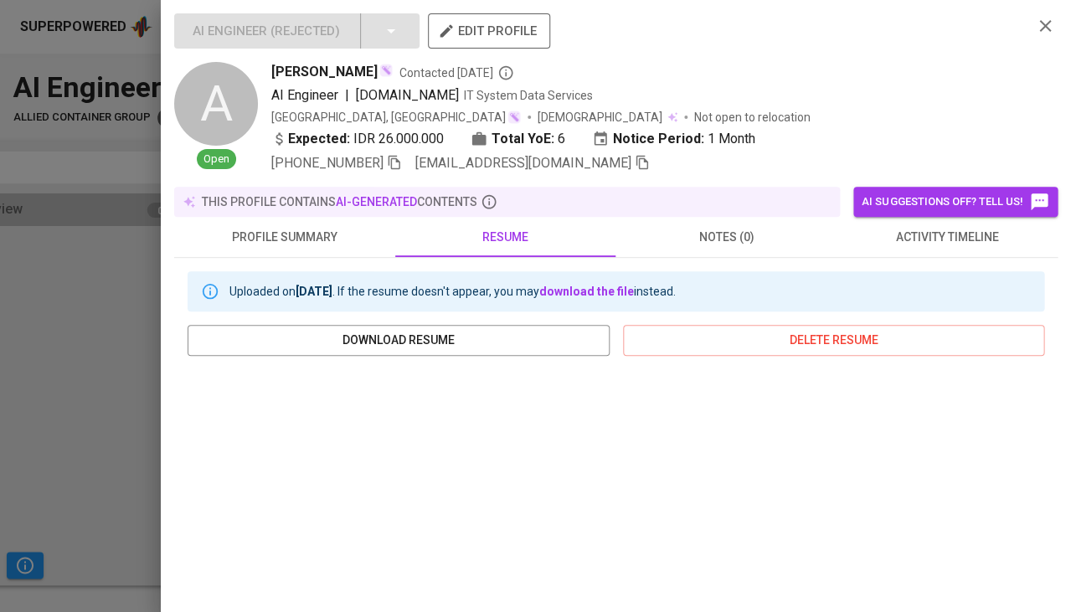
click at [32, 429] on div at bounding box center [535, 306] width 1071 height 612
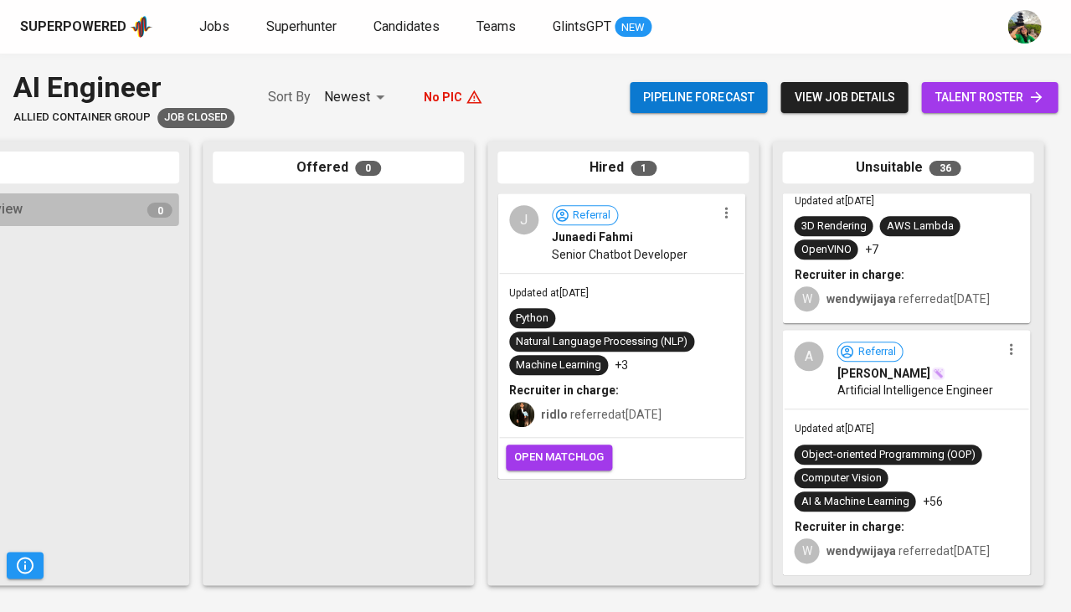
scroll to position [7332, 0]
click at [930, 409] on div "Updated at [DATE] Object-oriented Programming (OOP) Computer Vision AI & Machin…" at bounding box center [906, 491] width 244 height 164
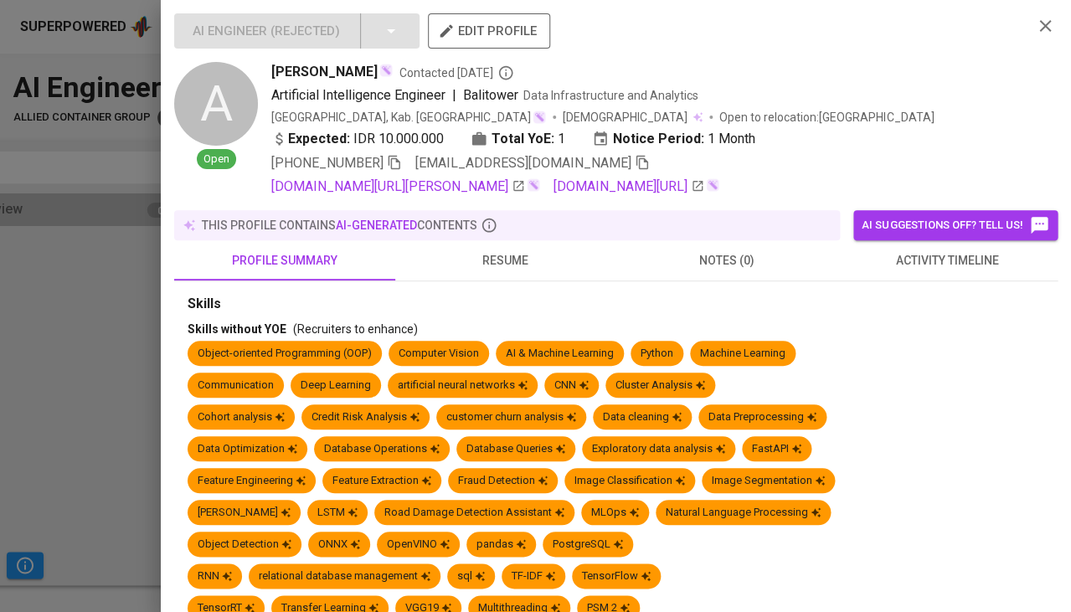
click at [938, 271] on span "activity timeline" at bounding box center [947, 260] width 201 height 21
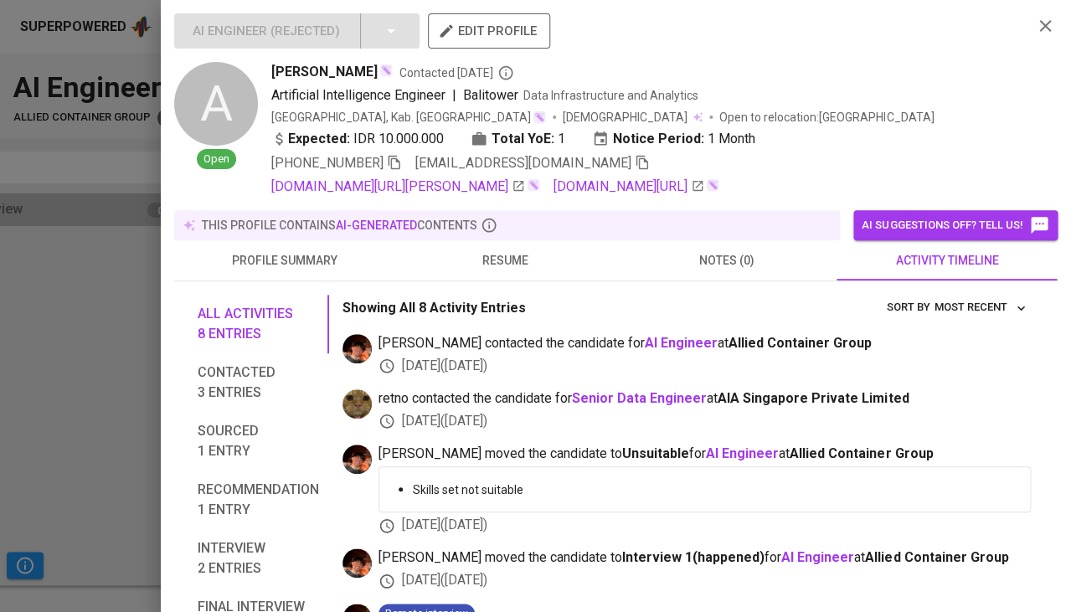
click at [491, 280] on button "resume" at bounding box center [505, 260] width 221 height 40
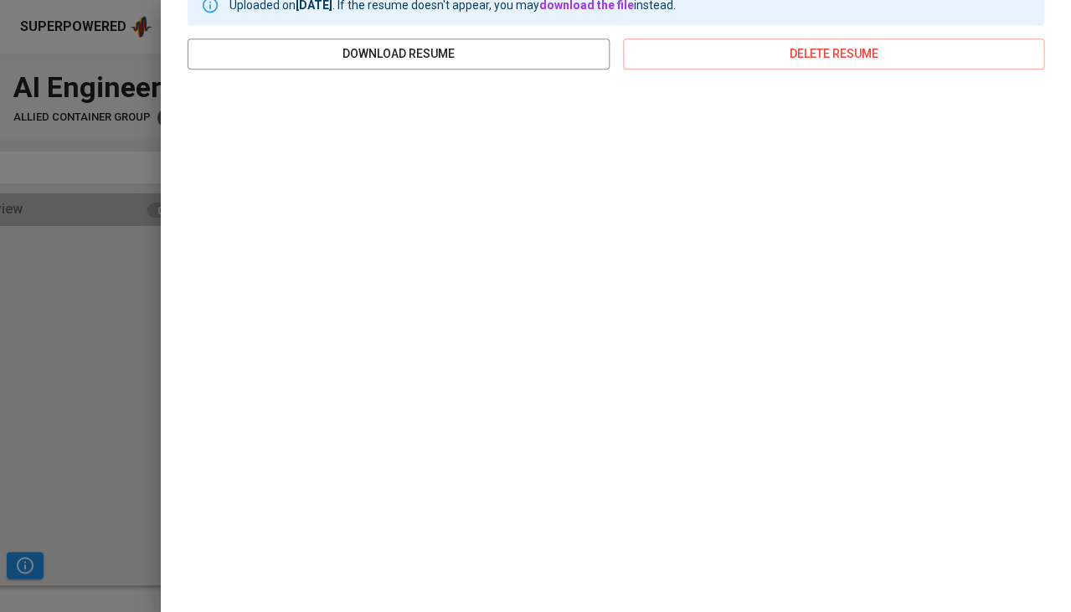
scroll to position [348, 0]
click at [85, 459] on div at bounding box center [535, 306] width 1071 height 612
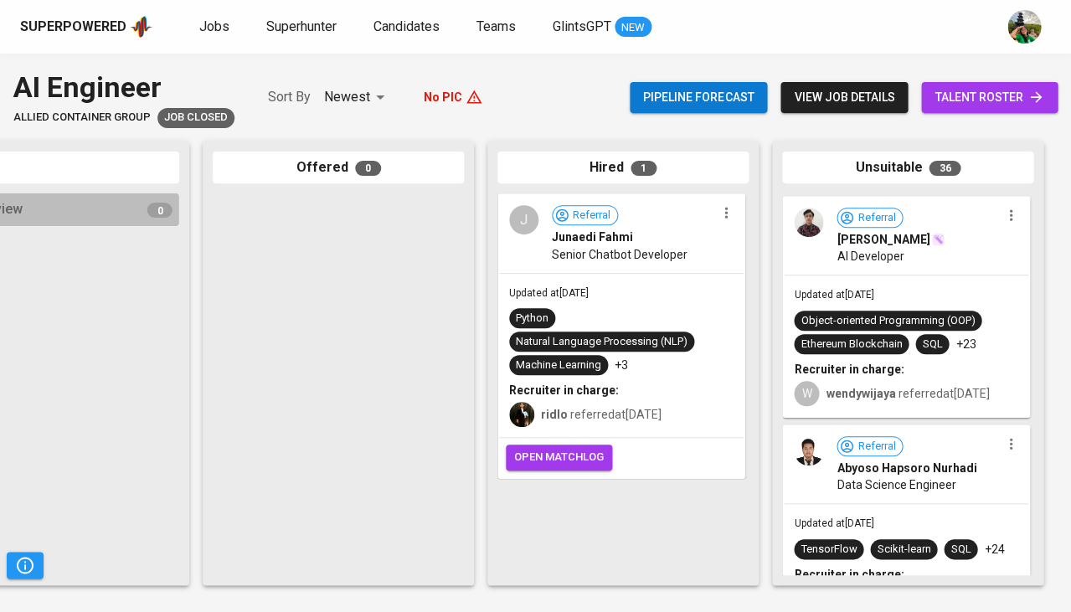
scroll to position [6566, 0]
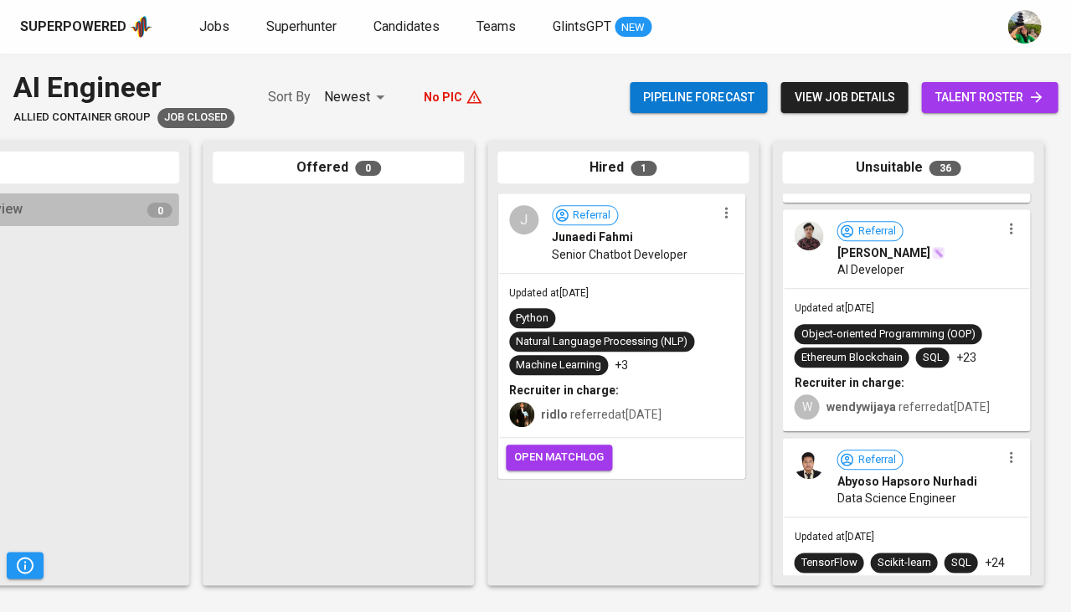
click at [905, 270] on div "AI Developer" at bounding box center [917, 269] width 163 height 17
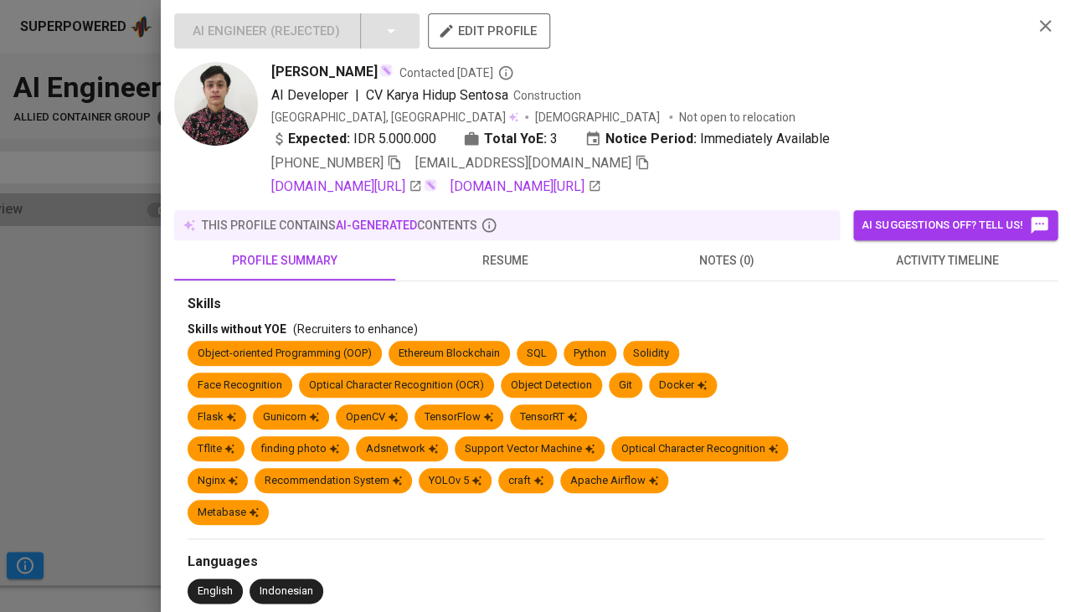
click at [924, 253] on span "activity timeline" at bounding box center [947, 260] width 201 height 21
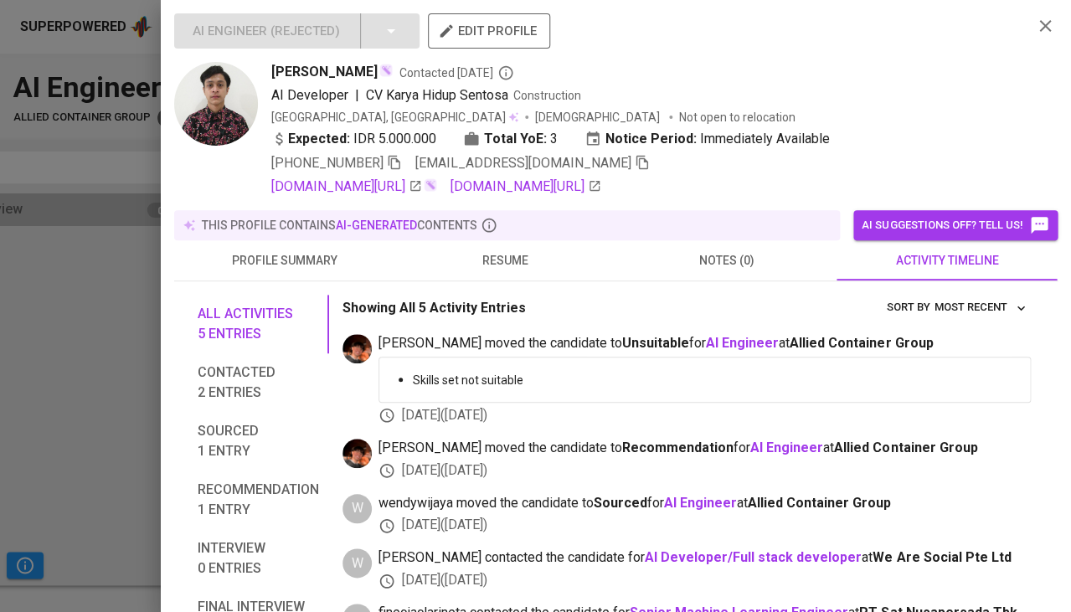
click at [507, 255] on span "resume" at bounding box center [505, 260] width 201 height 21
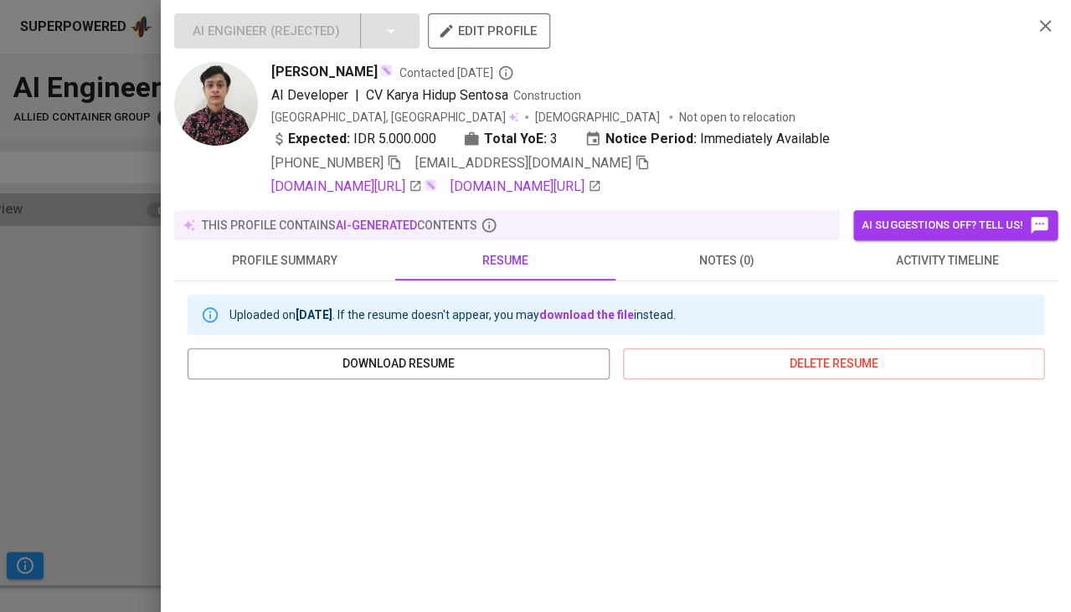
scroll to position [0, 0]
click at [983, 265] on span "activity timeline" at bounding box center [947, 260] width 201 height 21
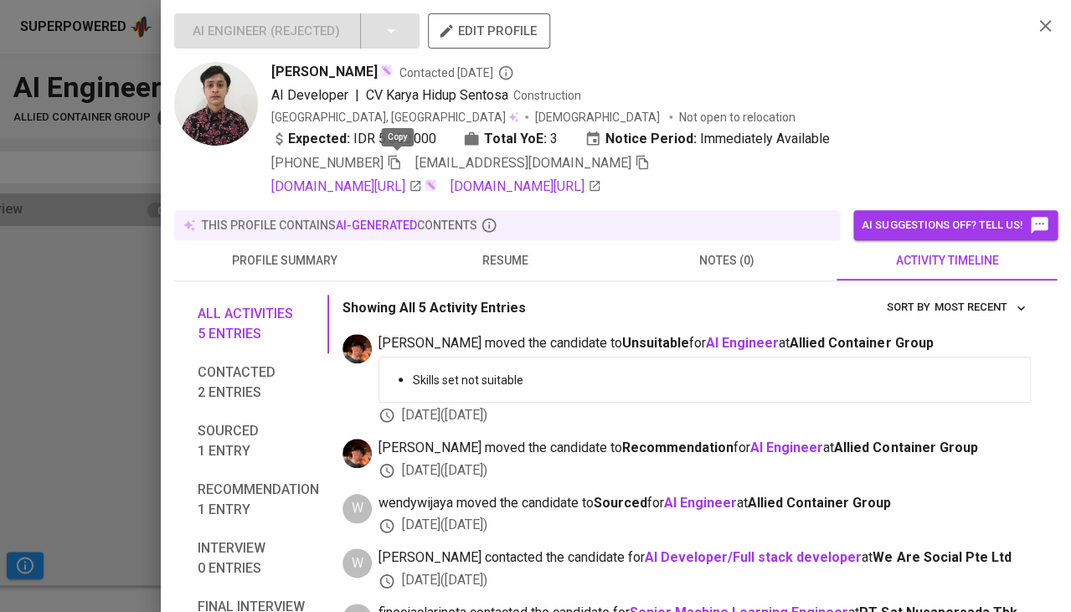
click at [394, 158] on icon "button" at bounding box center [394, 162] width 15 height 15
click at [519, 256] on span "resume" at bounding box center [505, 260] width 201 height 21
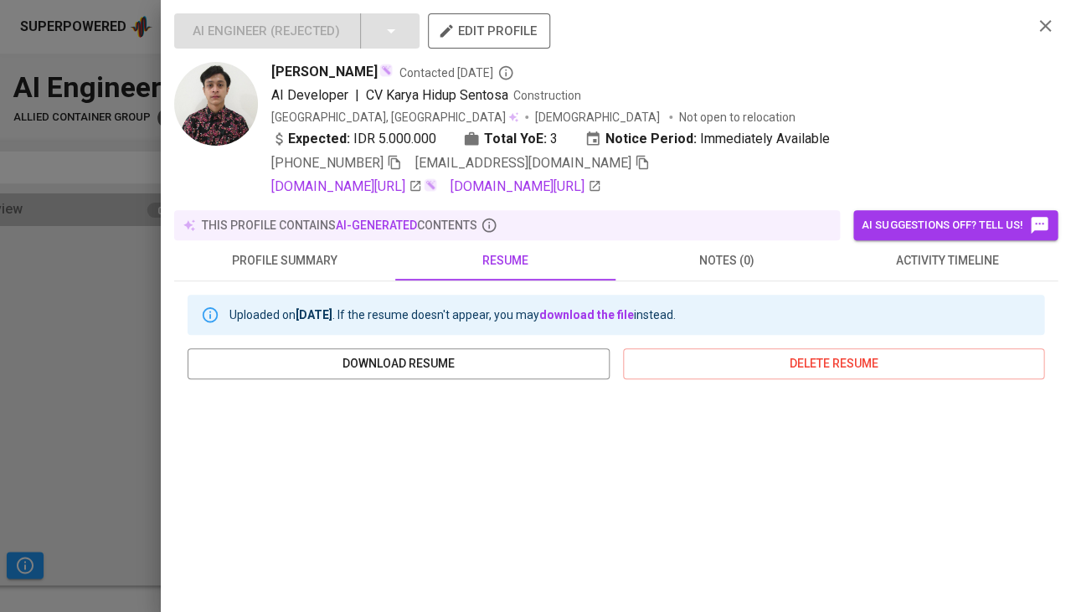
click at [402, 160] on icon "button" at bounding box center [394, 162] width 15 height 15
click at [636, 158] on icon "button" at bounding box center [642, 163] width 12 height 14
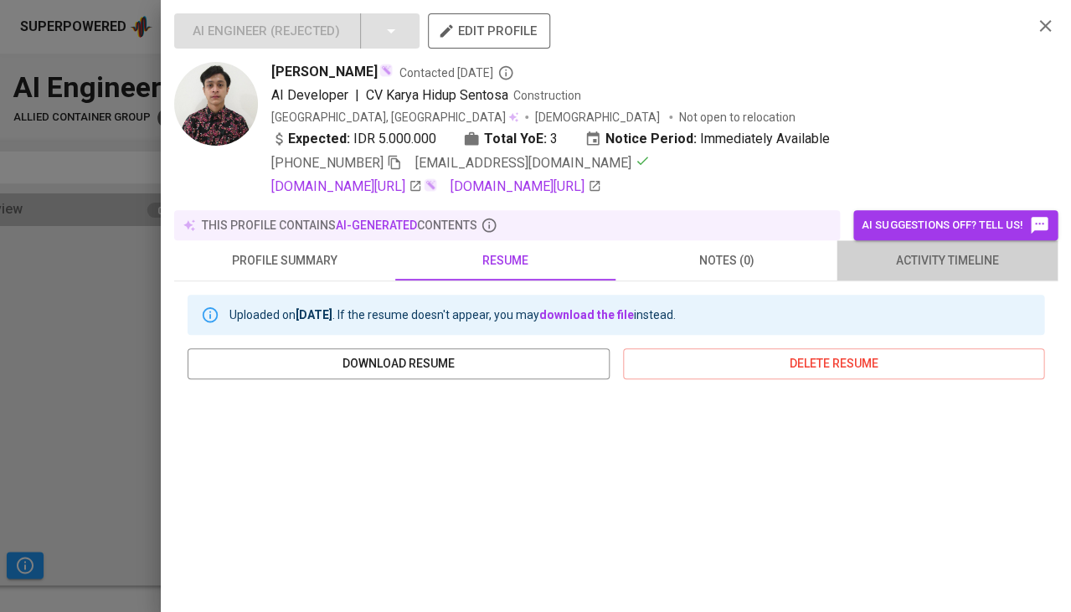
click at [943, 260] on span "activity timeline" at bounding box center [947, 260] width 201 height 21
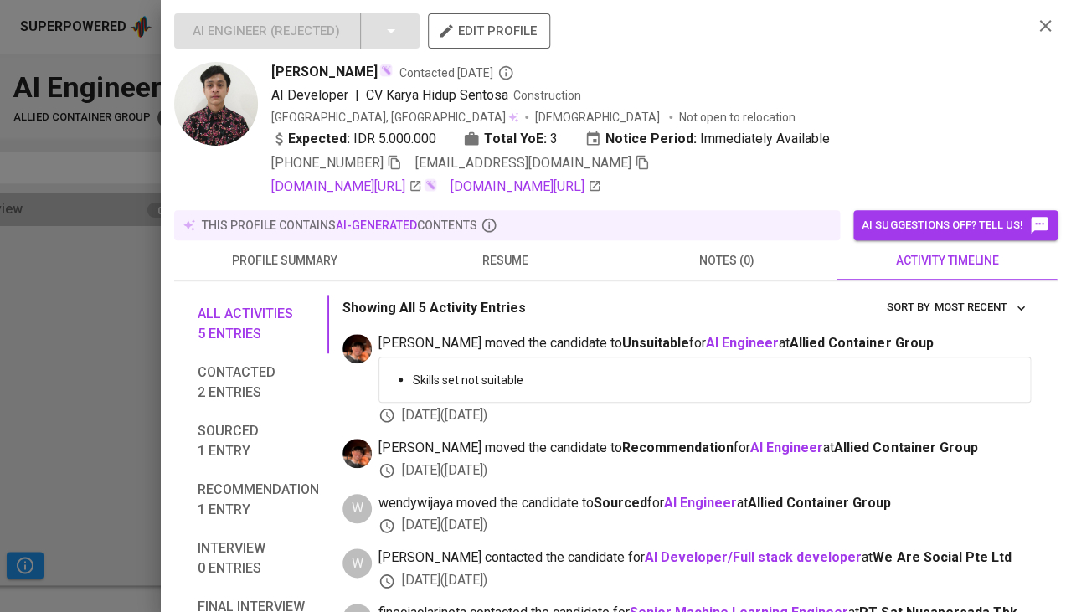
click at [92, 351] on div at bounding box center [535, 306] width 1071 height 612
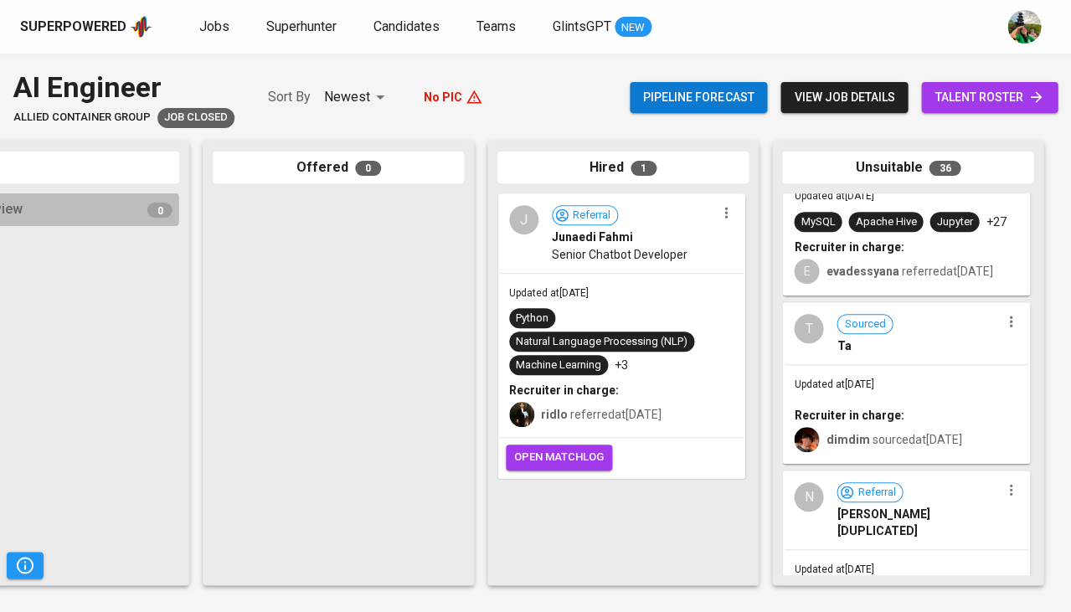
scroll to position [6123, 0]
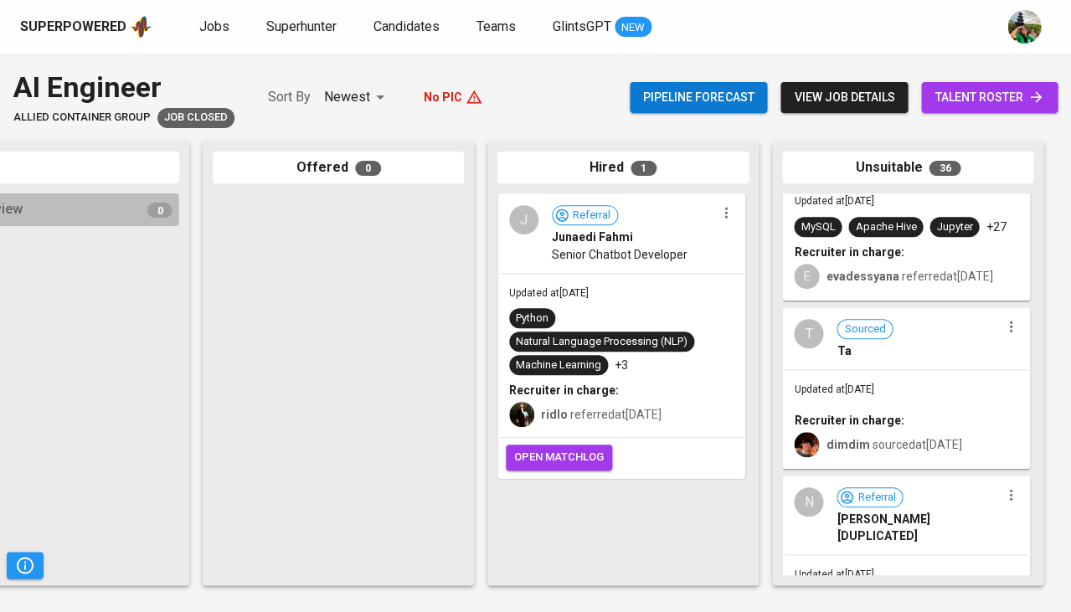
click at [855, 369] on div "T Sourced Ta" at bounding box center [906, 339] width 244 height 60
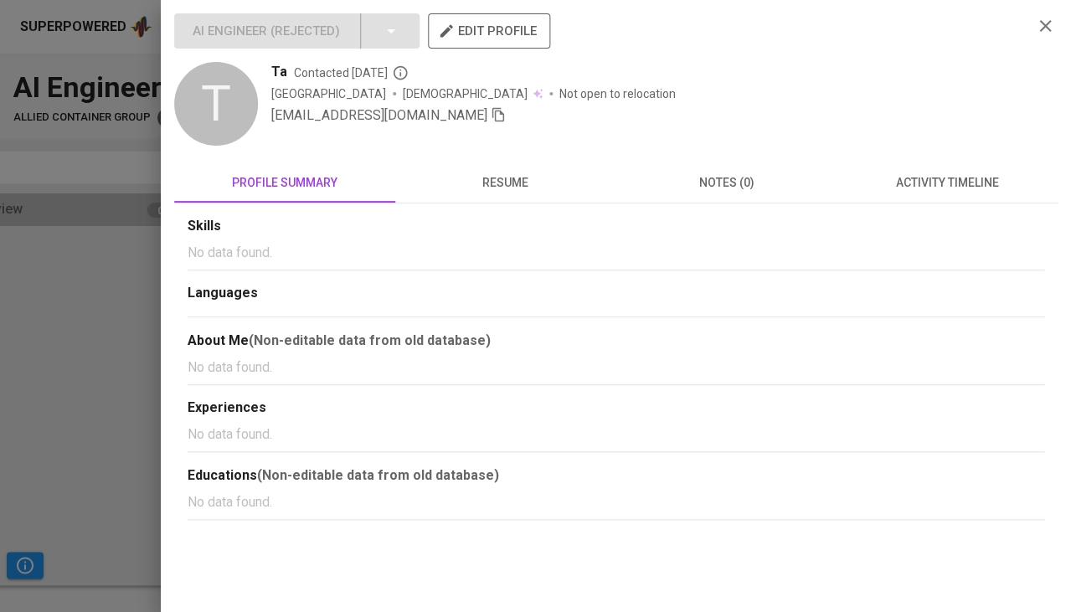
click at [929, 208] on div "Skills No data found. Languages About Me (Non-editable data from old database) …" at bounding box center [615, 361] width 883 height 316
click at [931, 189] on span "activity timeline" at bounding box center [947, 182] width 201 height 21
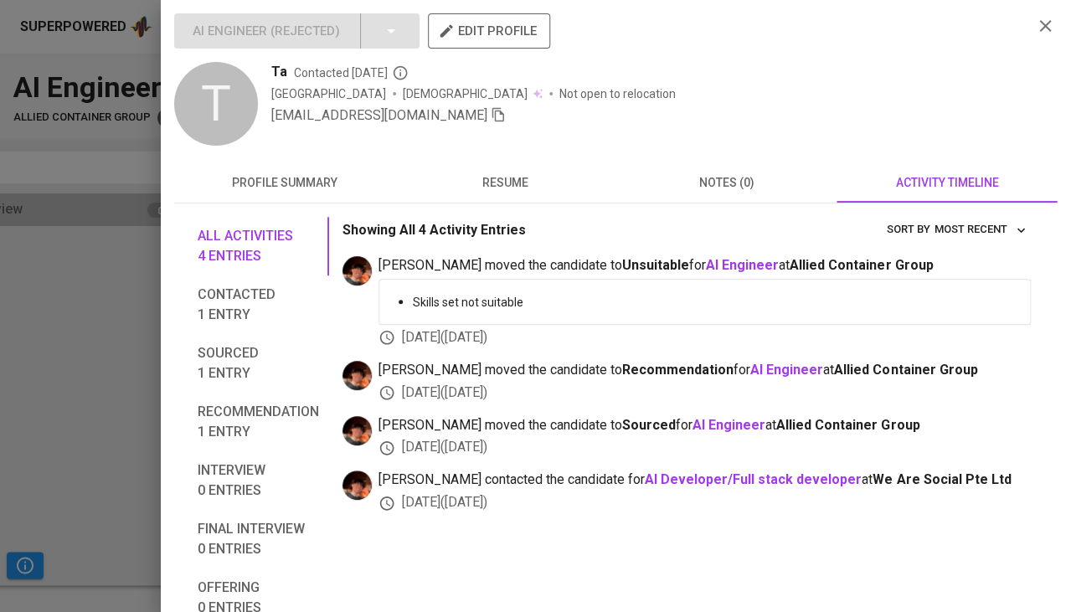
click at [563, 184] on span "resume" at bounding box center [505, 182] width 201 height 21
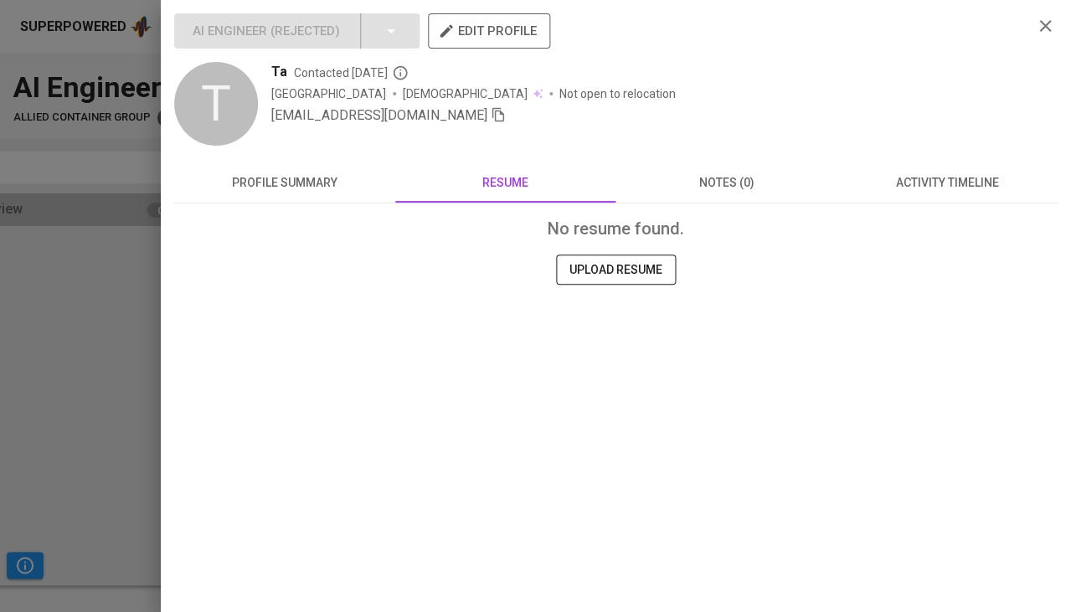
click at [28, 363] on div at bounding box center [535, 306] width 1071 height 612
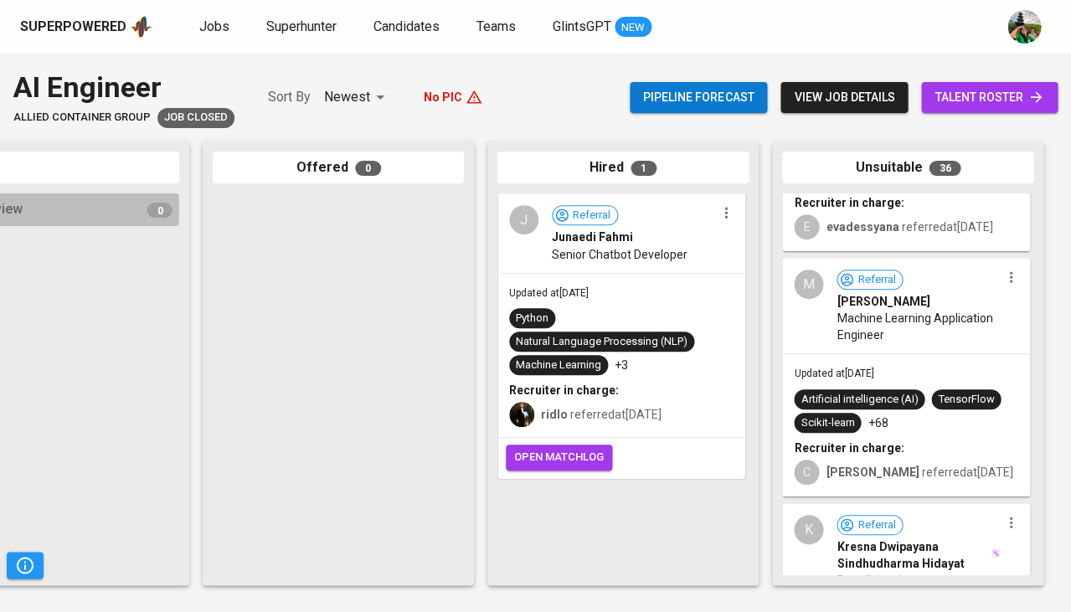
scroll to position [5682, 0]
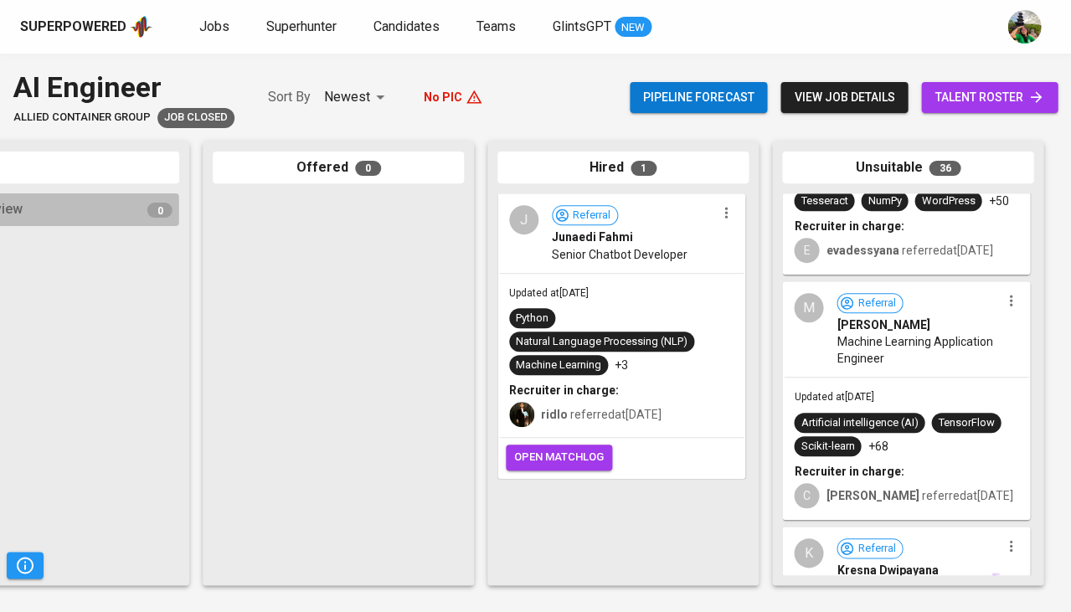
click at [898, 395] on div "Updated at Dec 13, 2024 Artificial intelligence (AI) TensorFlow Scikit-learn +6…" at bounding box center [906, 448] width 244 height 141
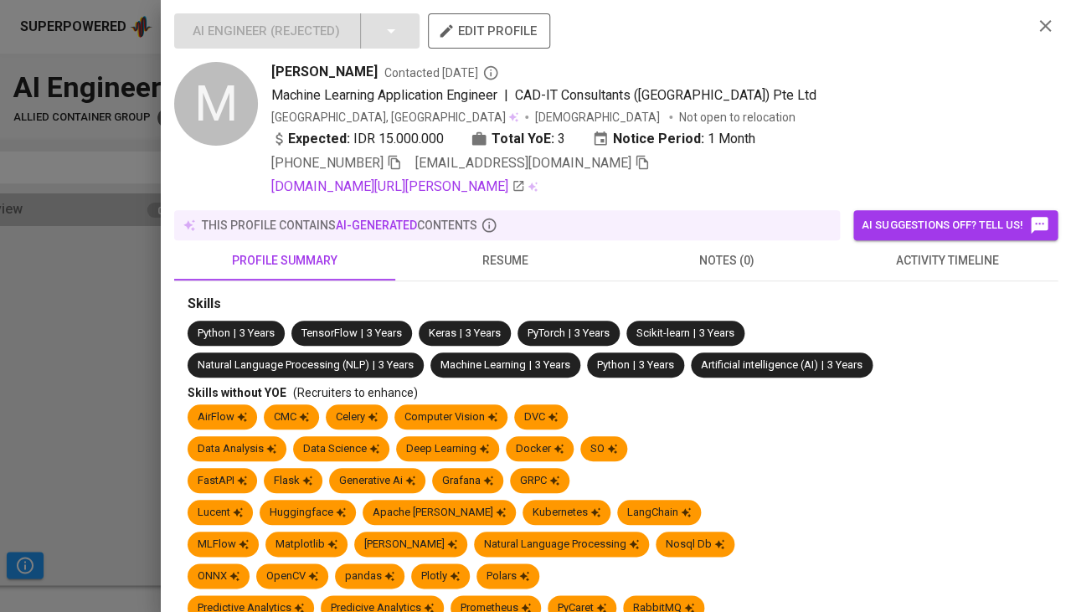
click at [926, 264] on span "activity timeline" at bounding box center [947, 260] width 201 height 21
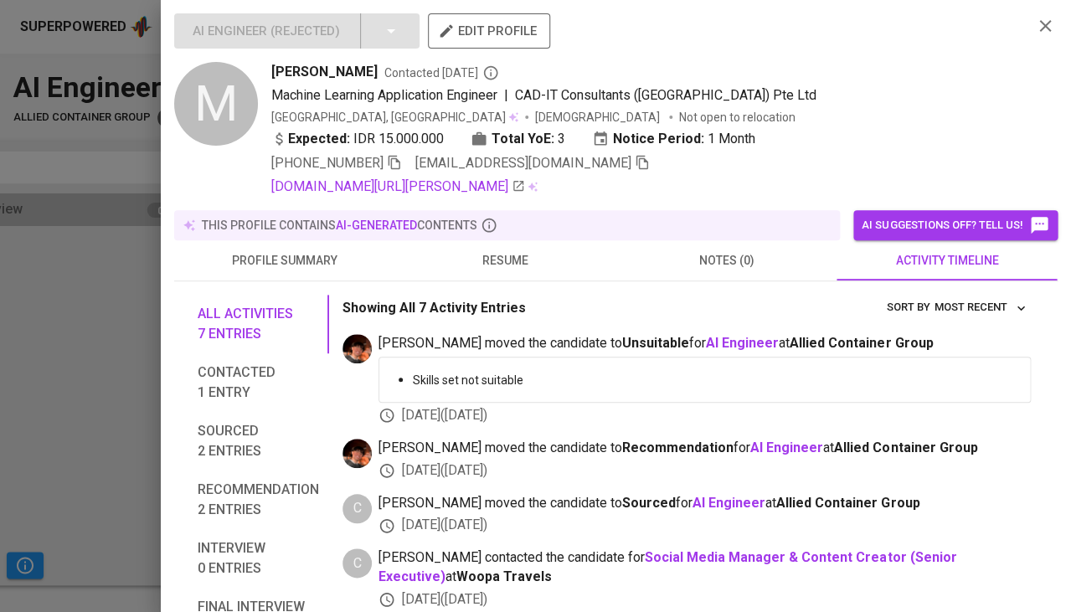
click at [525, 252] on span "resume" at bounding box center [505, 260] width 201 height 21
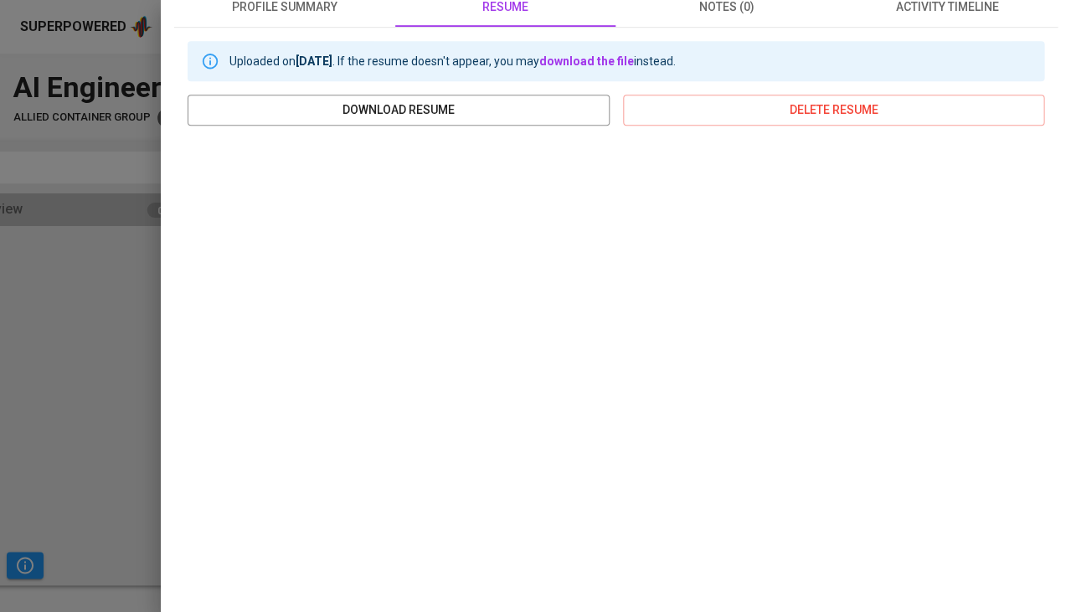
scroll to position [279, 0]
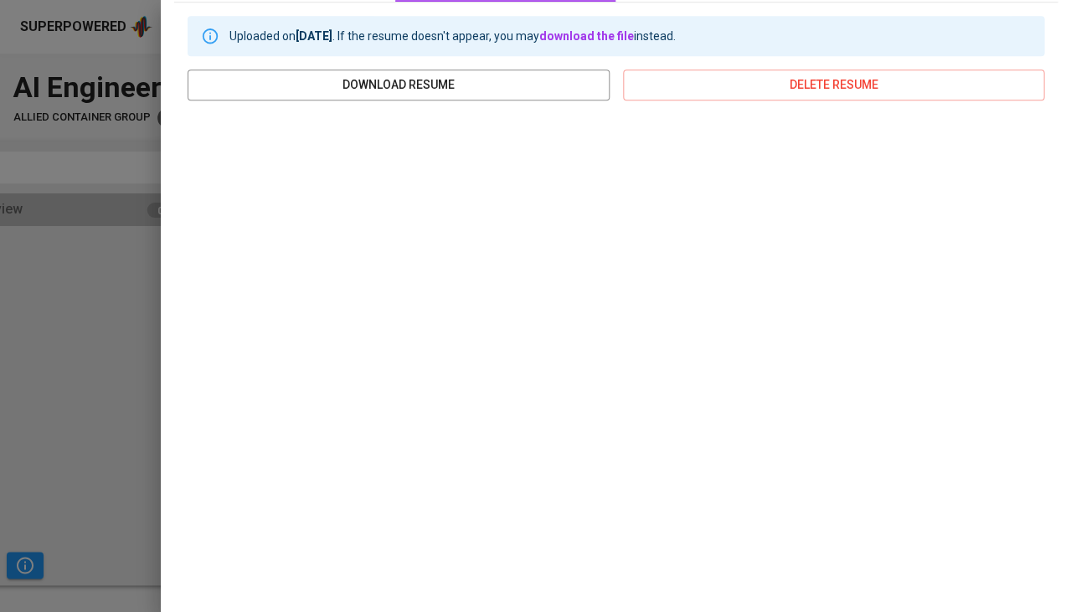
click at [105, 405] on div at bounding box center [535, 306] width 1071 height 612
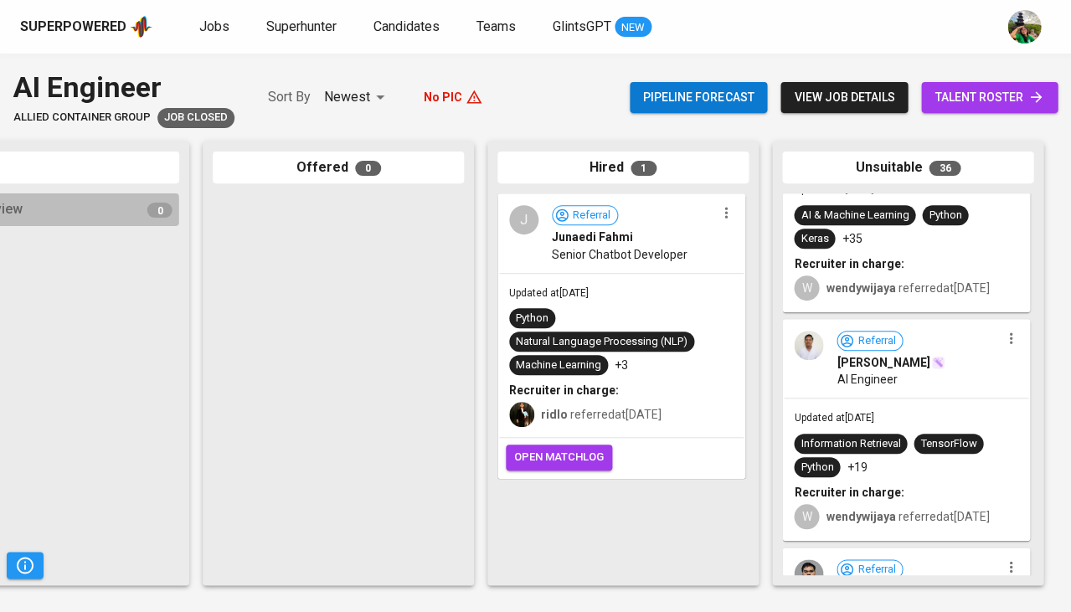
scroll to position [5201, 0]
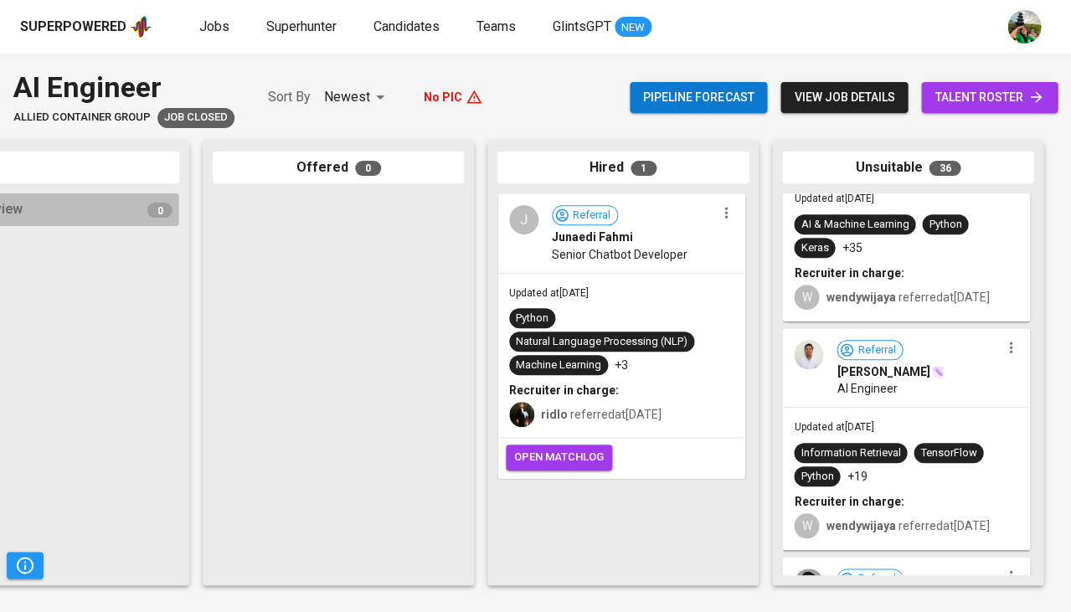
click at [842, 407] on div "Referral Ahmad Irfan AI Engineer" at bounding box center [906, 368] width 244 height 77
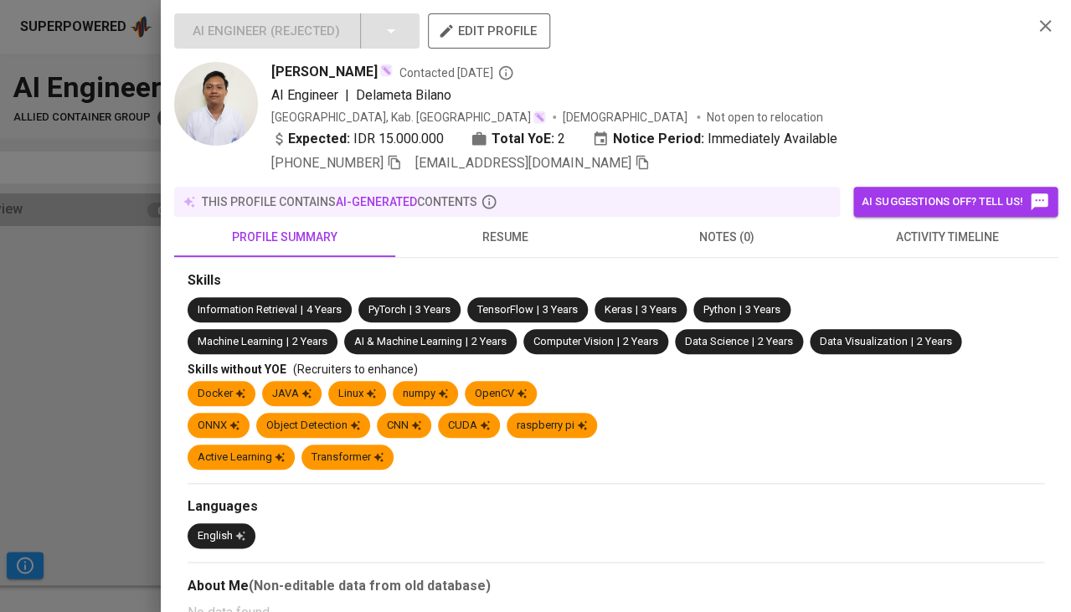
click at [936, 227] on span "activity timeline" at bounding box center [947, 237] width 201 height 21
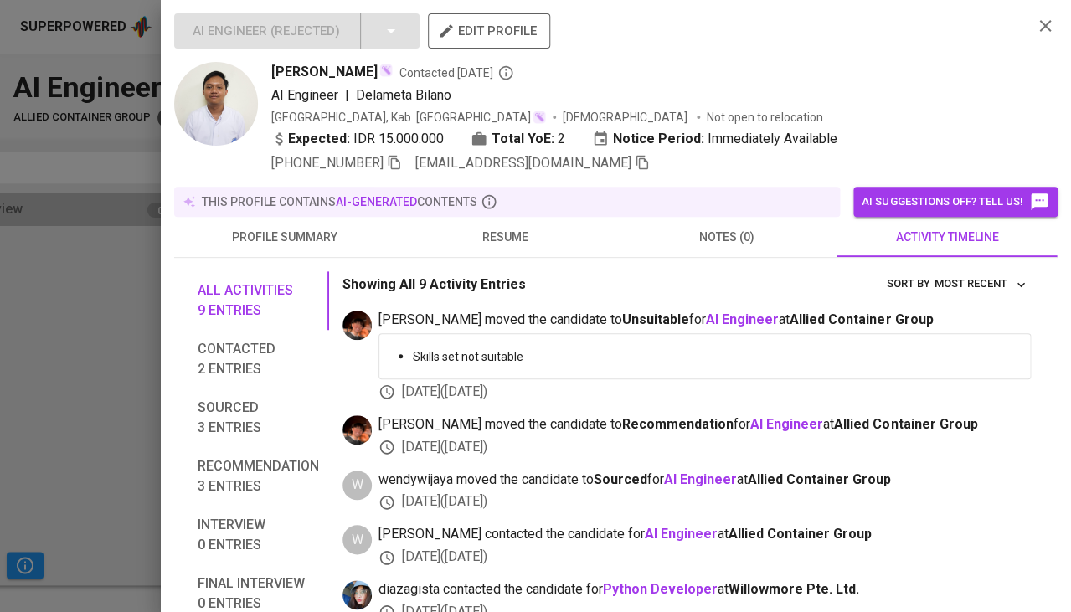
click at [526, 219] on button "resume" at bounding box center [505, 237] width 221 height 40
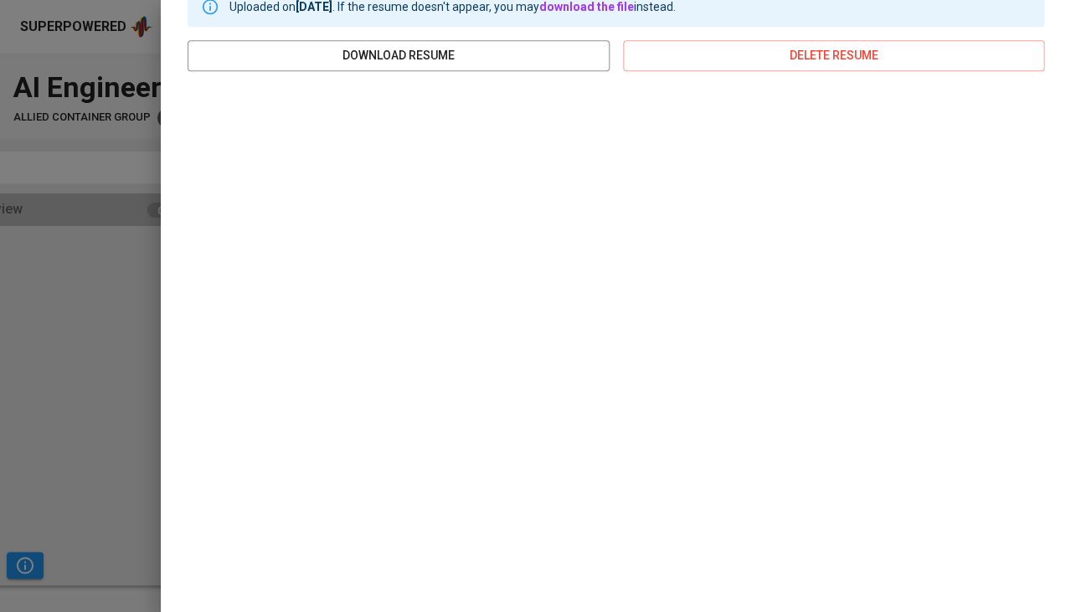
scroll to position [283, 0]
click at [0, 321] on div at bounding box center [535, 306] width 1071 height 612
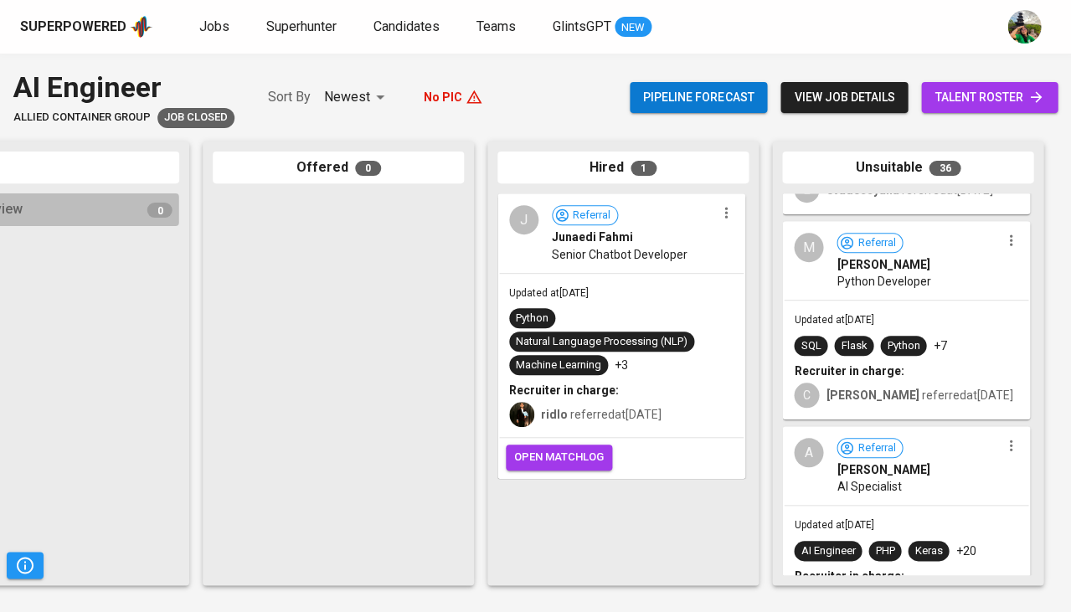
scroll to position [4194, 0]
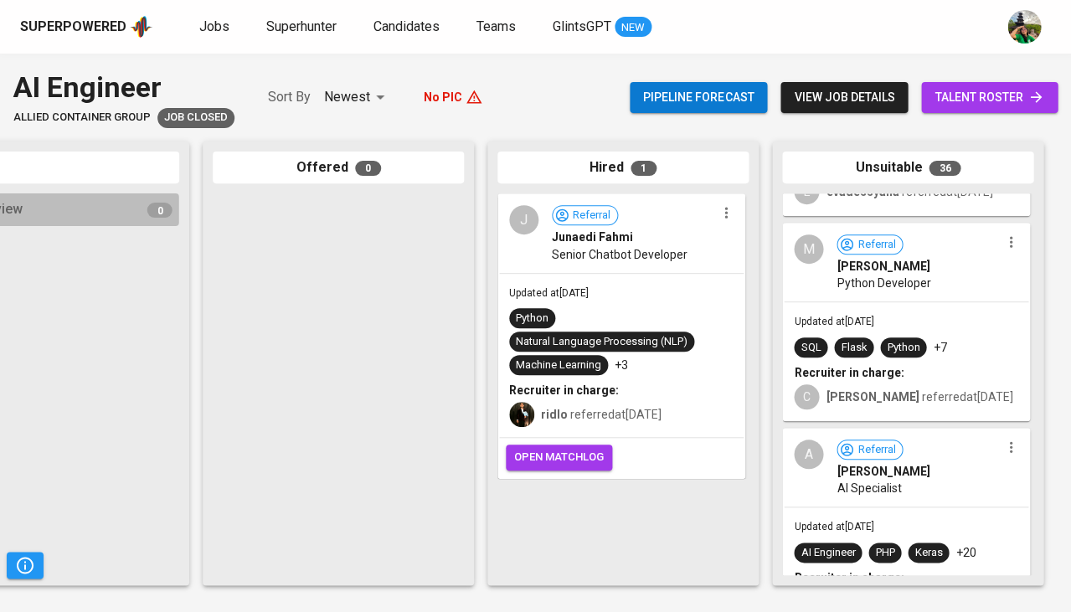
click at [889, 507] on hr at bounding box center [906, 507] width 244 height 1
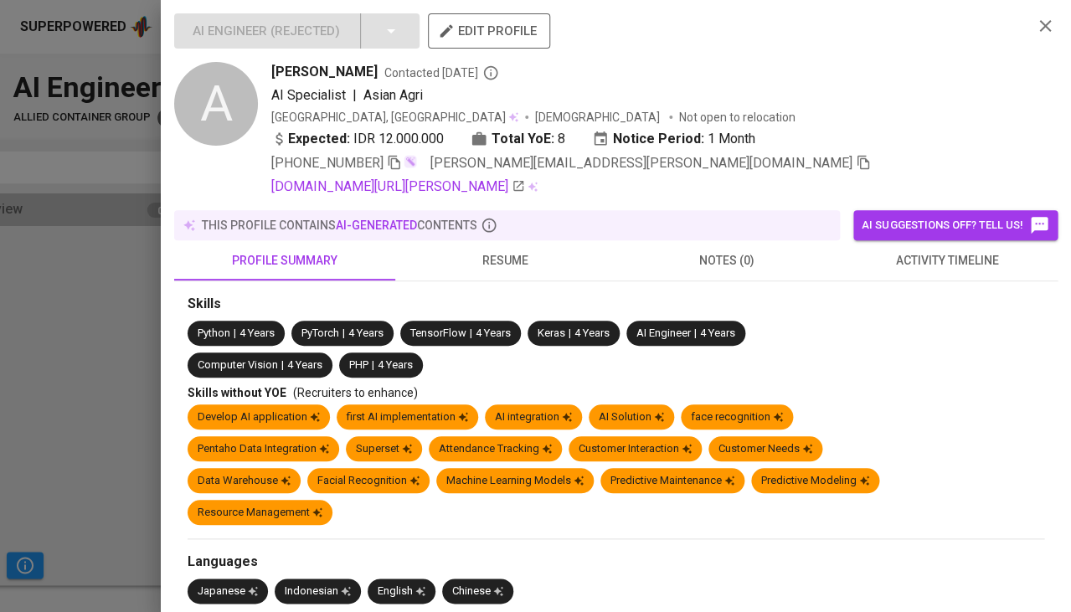
click at [502, 251] on span "resume" at bounding box center [505, 260] width 201 height 21
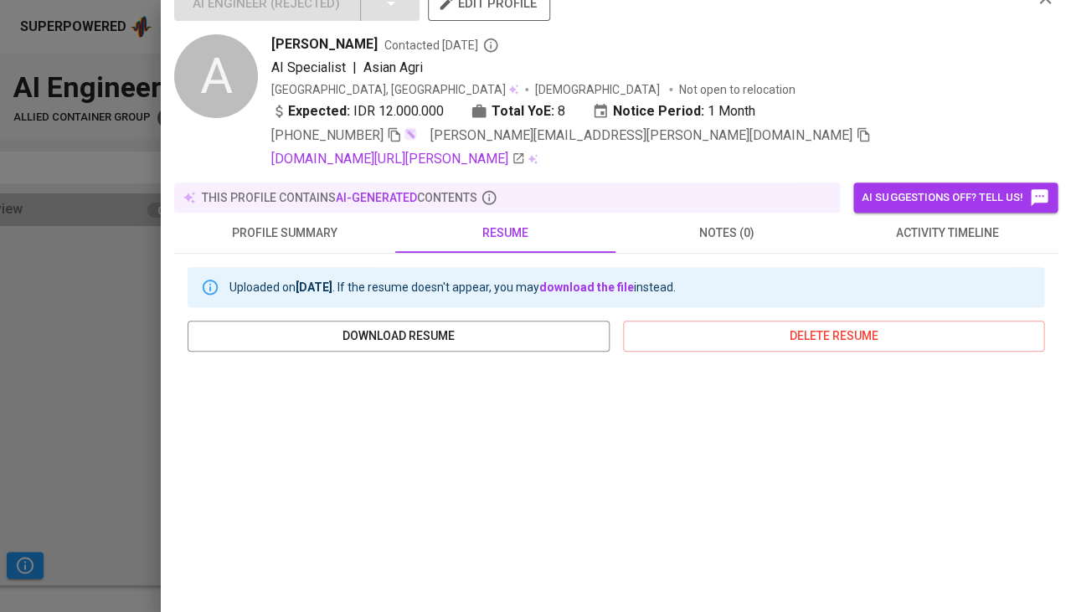
scroll to position [166, 0]
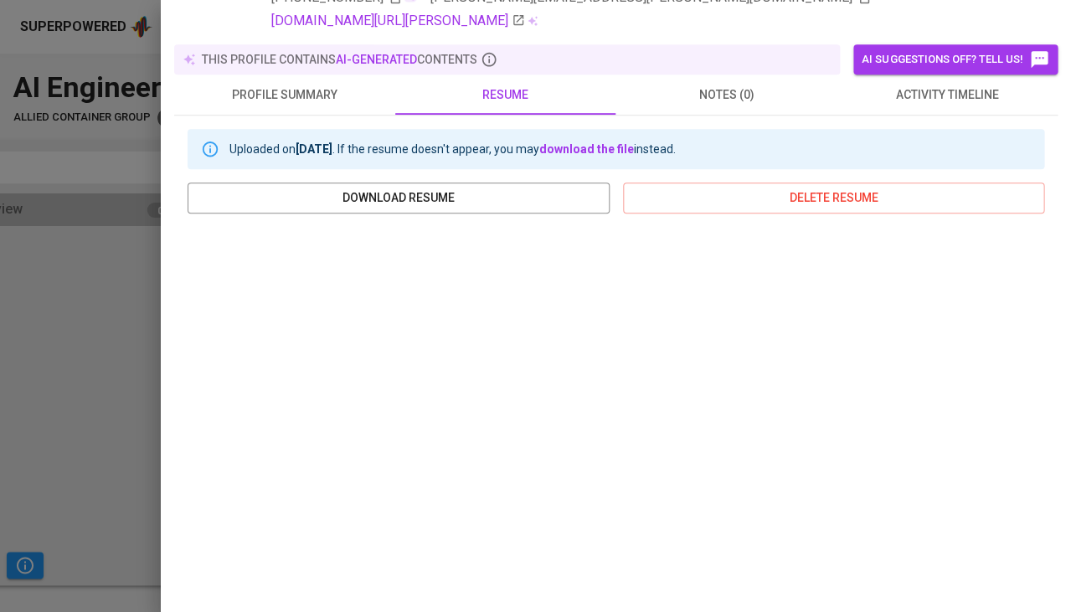
click at [105, 379] on div at bounding box center [535, 306] width 1071 height 612
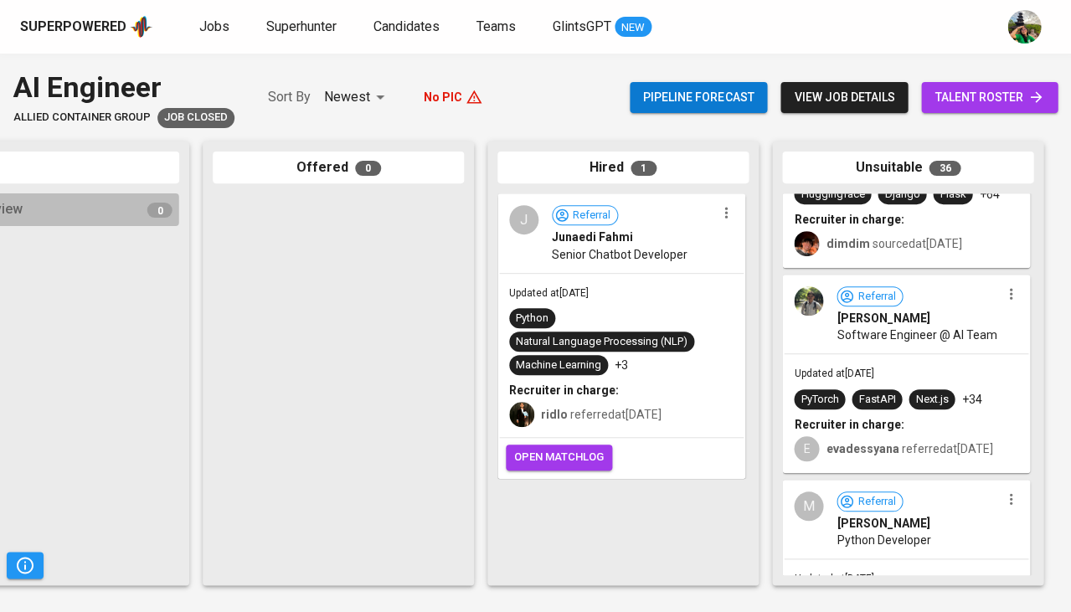
scroll to position [3927, 0]
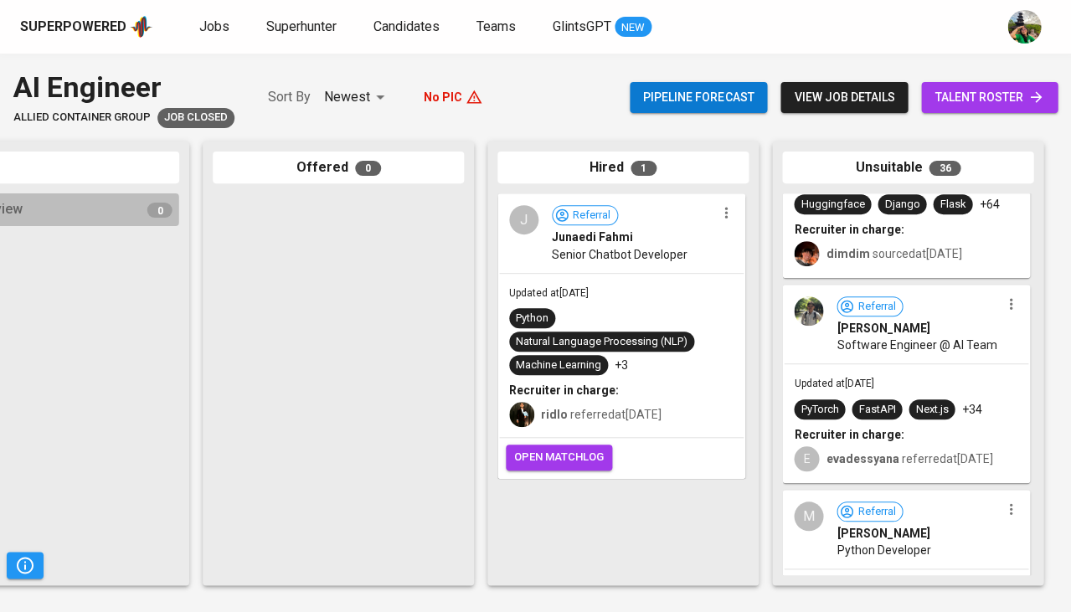
click at [922, 320] on div "[PERSON_NAME]" at bounding box center [917, 328] width 163 height 17
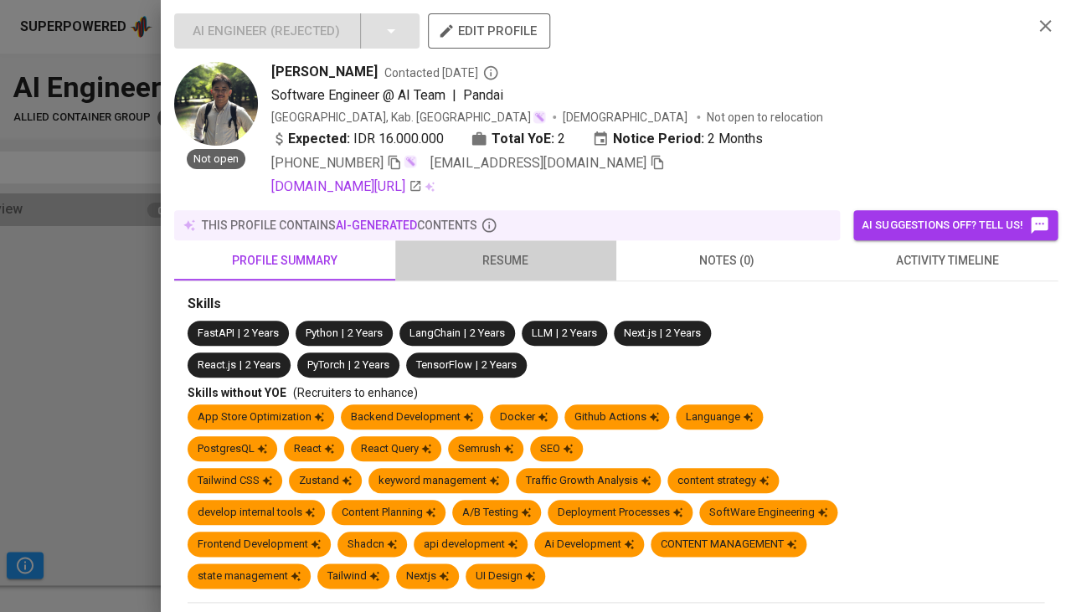
click at [507, 244] on button "resume" at bounding box center [505, 260] width 221 height 40
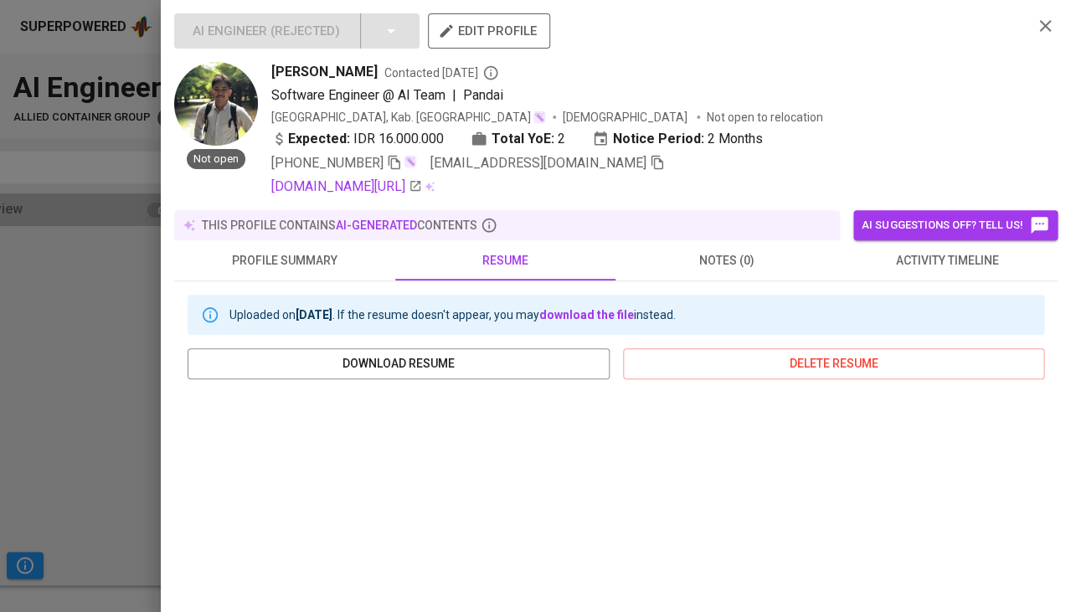
click at [125, 426] on div at bounding box center [535, 306] width 1071 height 612
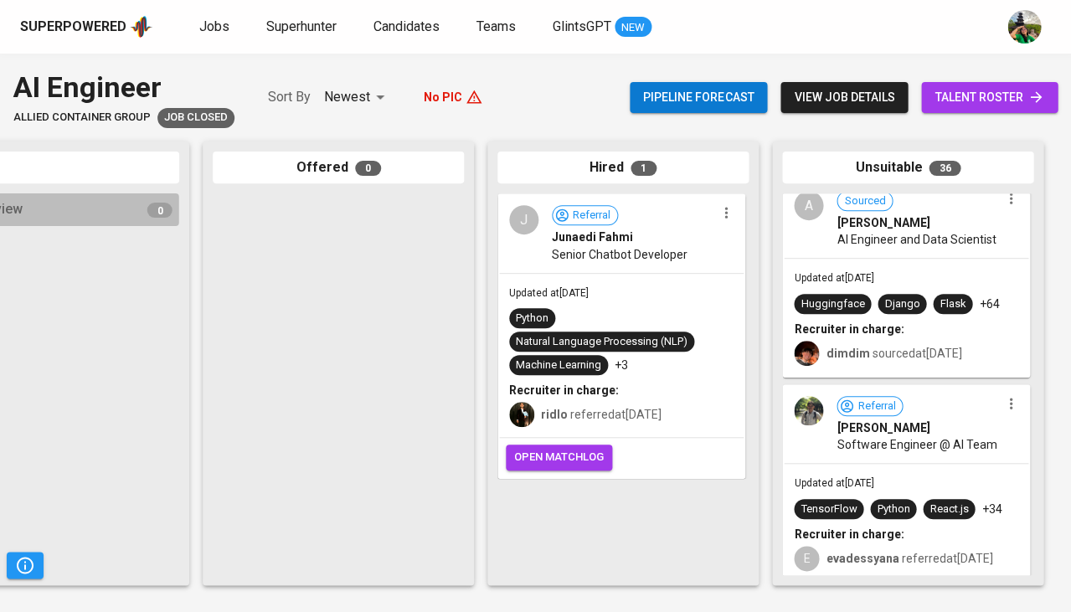
scroll to position [3749, 0]
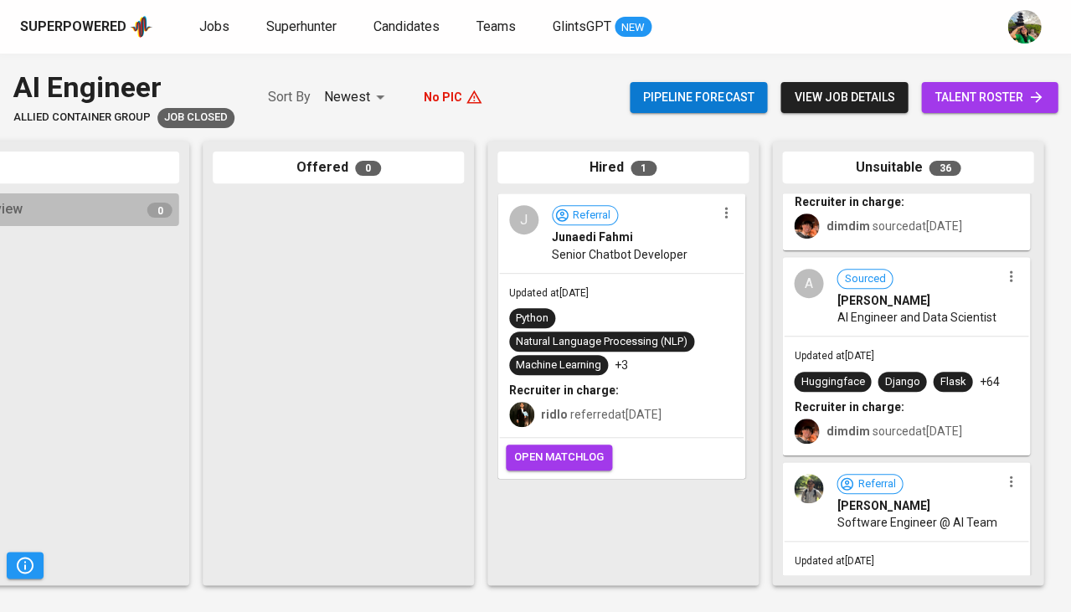
click at [928, 321] on span "AI Engineer and Data Scientist" at bounding box center [915, 317] width 159 height 17
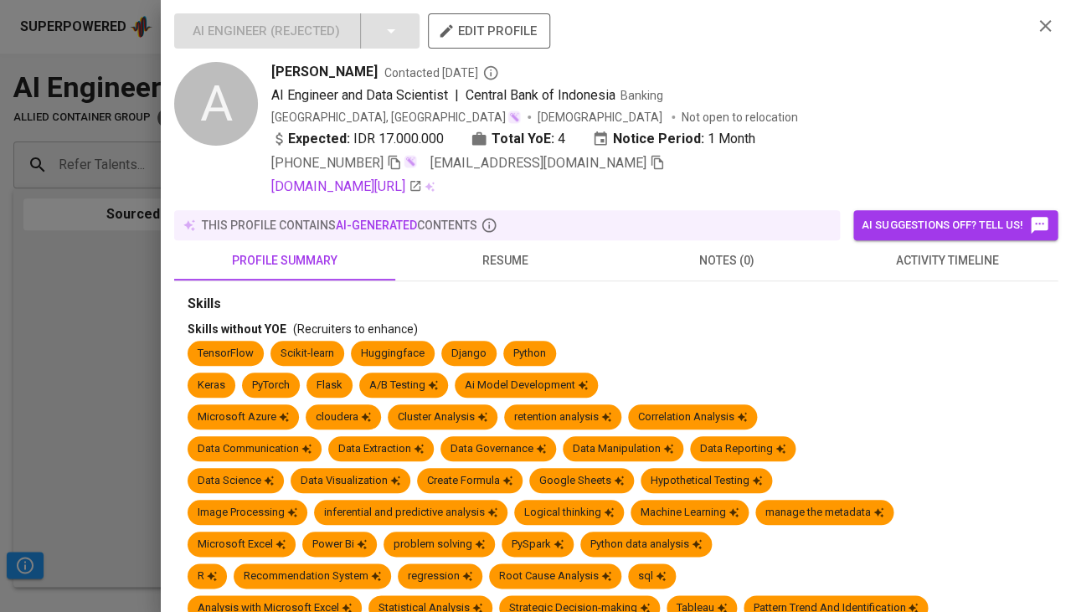
scroll to position [3749, 0]
click at [513, 255] on span "resume" at bounding box center [505, 260] width 201 height 21
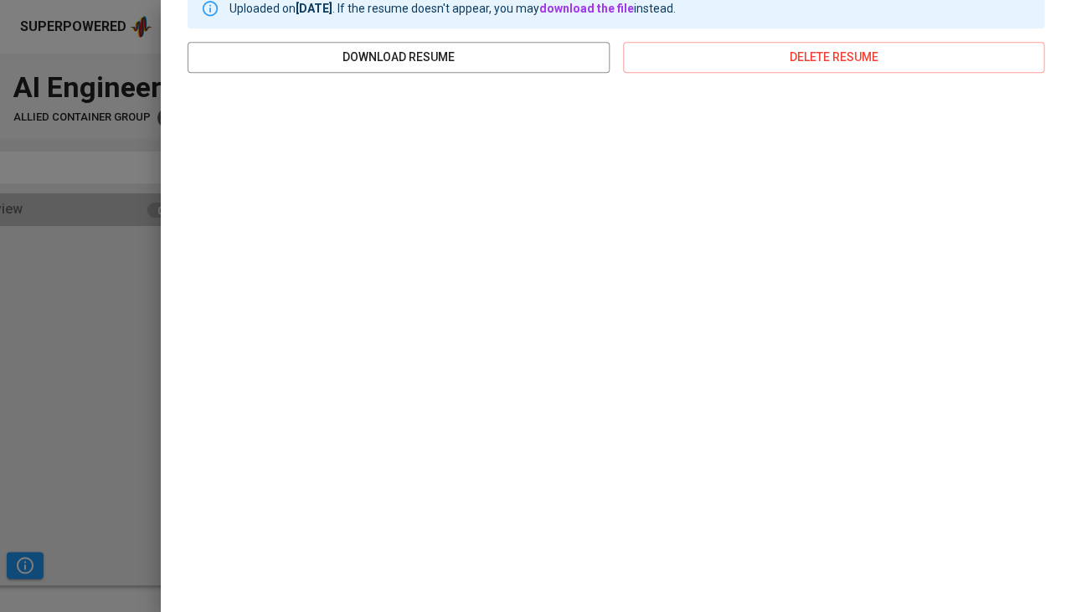
scroll to position [306, 0]
click at [81, 319] on div at bounding box center [535, 306] width 1071 height 612
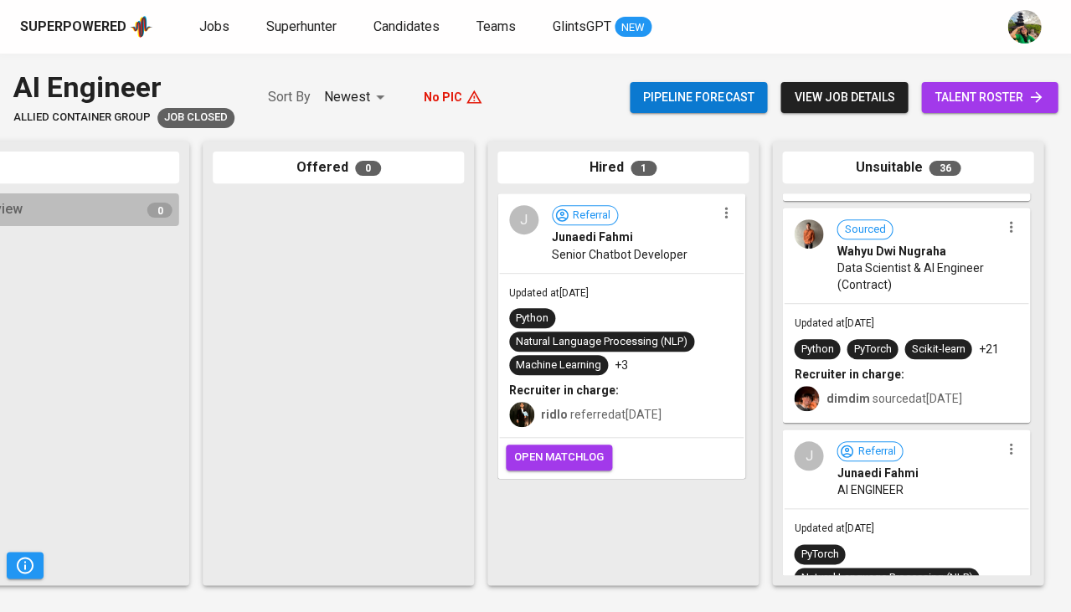
scroll to position [3126, 0]
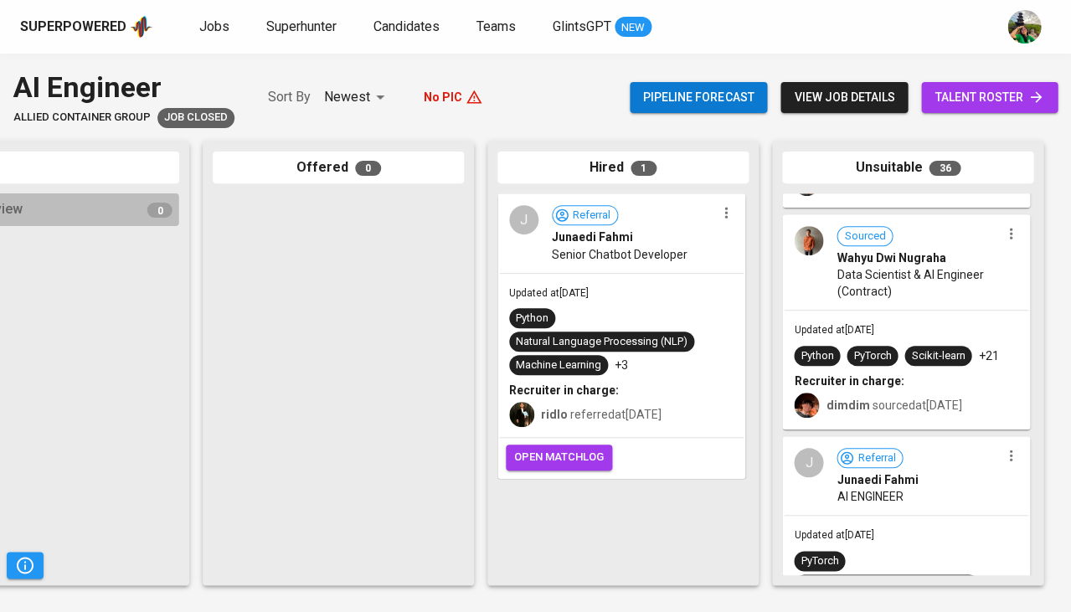
click at [914, 318] on div "Updated at [DATE] Python PyTorch Scikit-learn +21 Recruiter in charge: dimdim s…" at bounding box center [906, 369] width 244 height 117
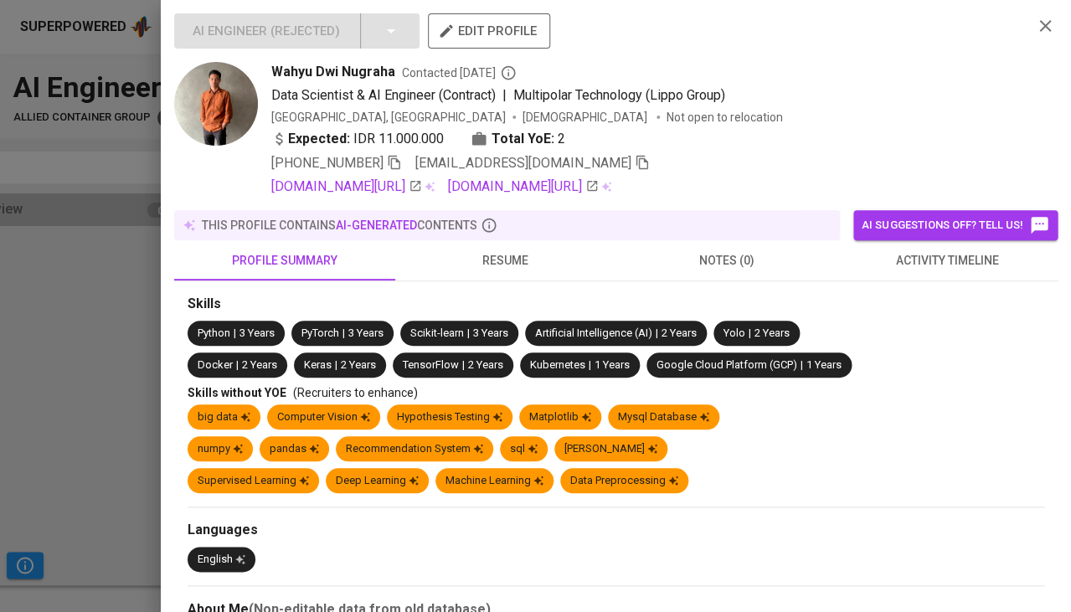
click at [471, 266] on button "resume" at bounding box center [505, 260] width 221 height 40
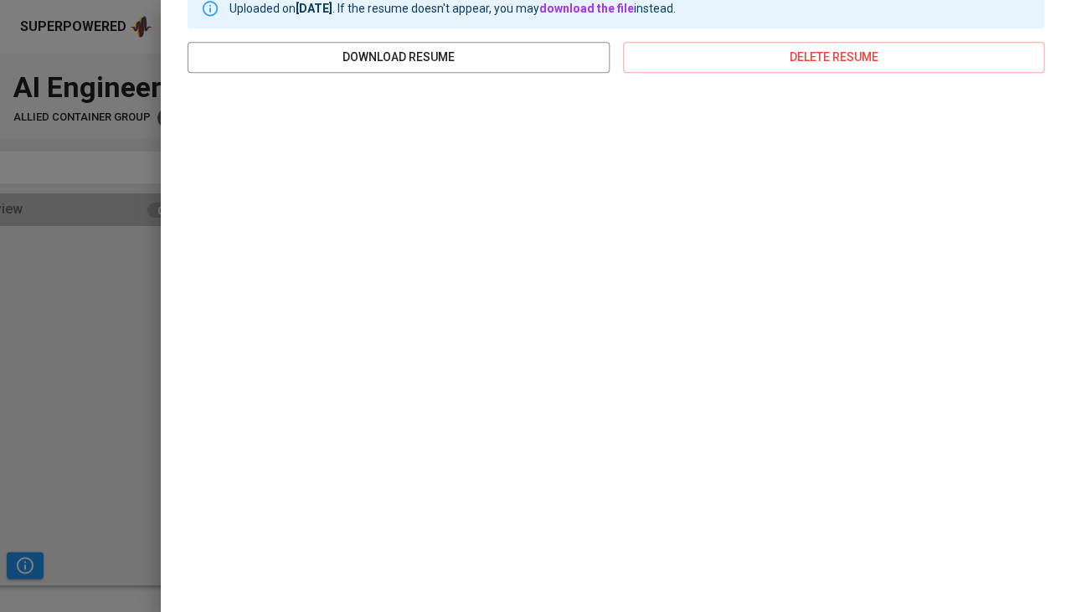
scroll to position [306, 0]
click at [95, 318] on div at bounding box center [535, 306] width 1071 height 612
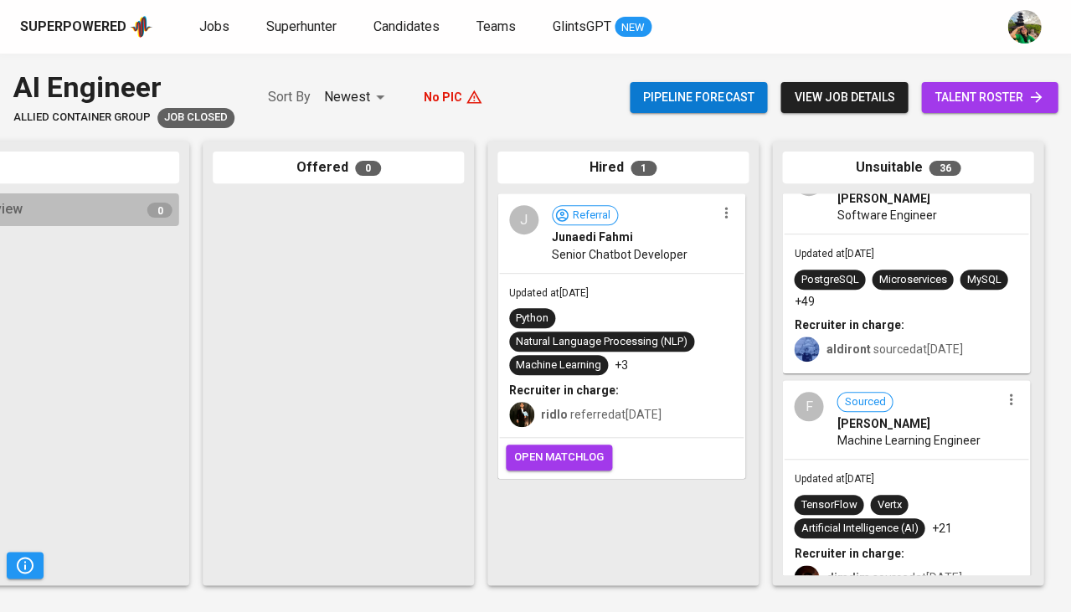
scroll to position [2731, 0]
click at [878, 471] on div "Updated at [DATE] TensorFlow Vertx Artificial Intelligence (AI) +21 Recruiter i…" at bounding box center [906, 531] width 244 height 141
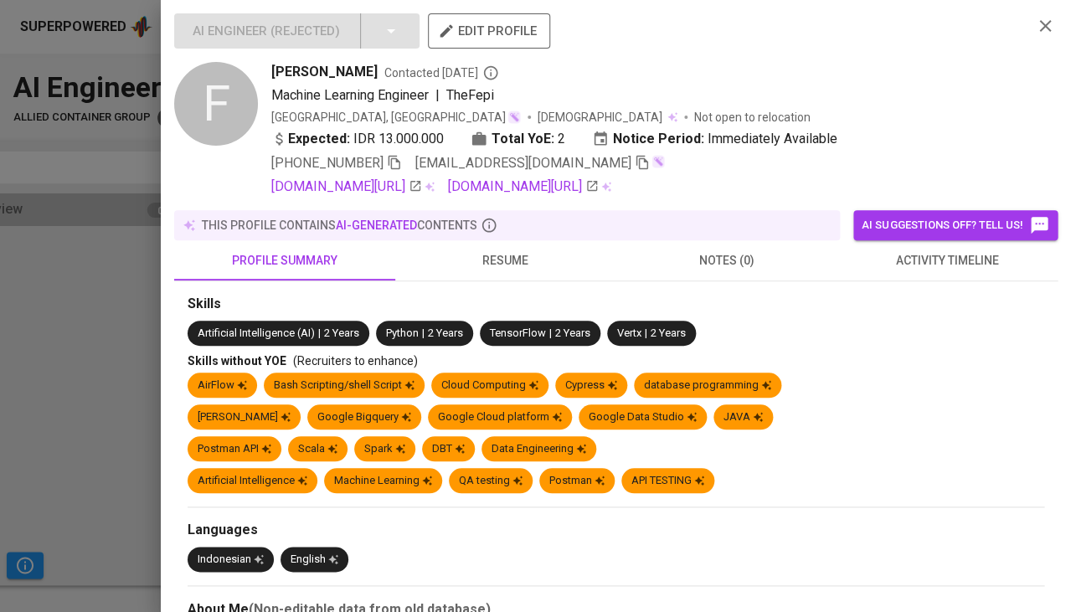
click at [111, 324] on div at bounding box center [535, 306] width 1071 height 612
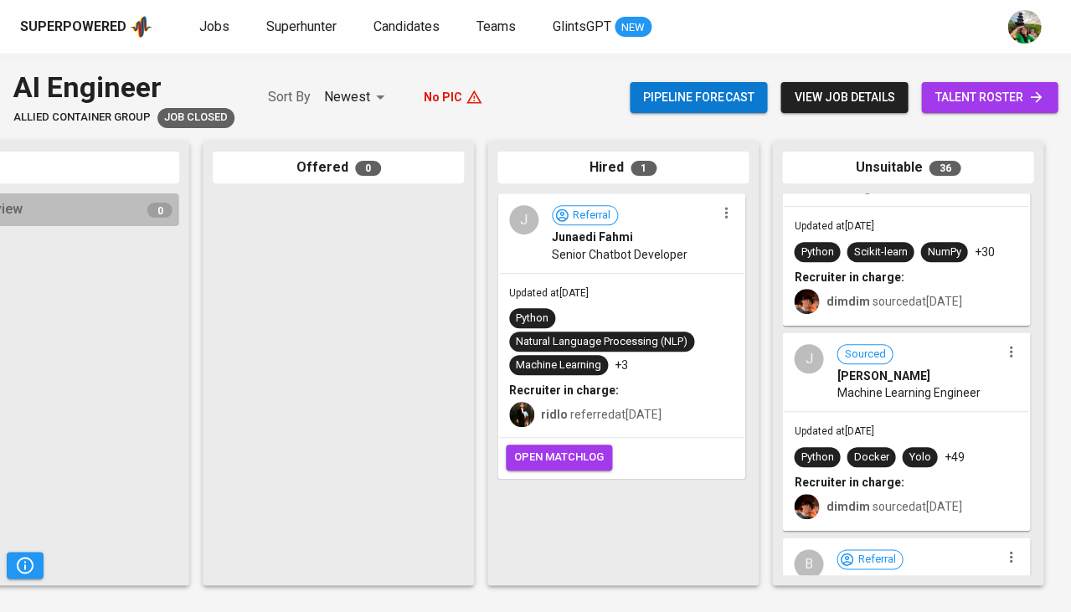
scroll to position [2136, 0]
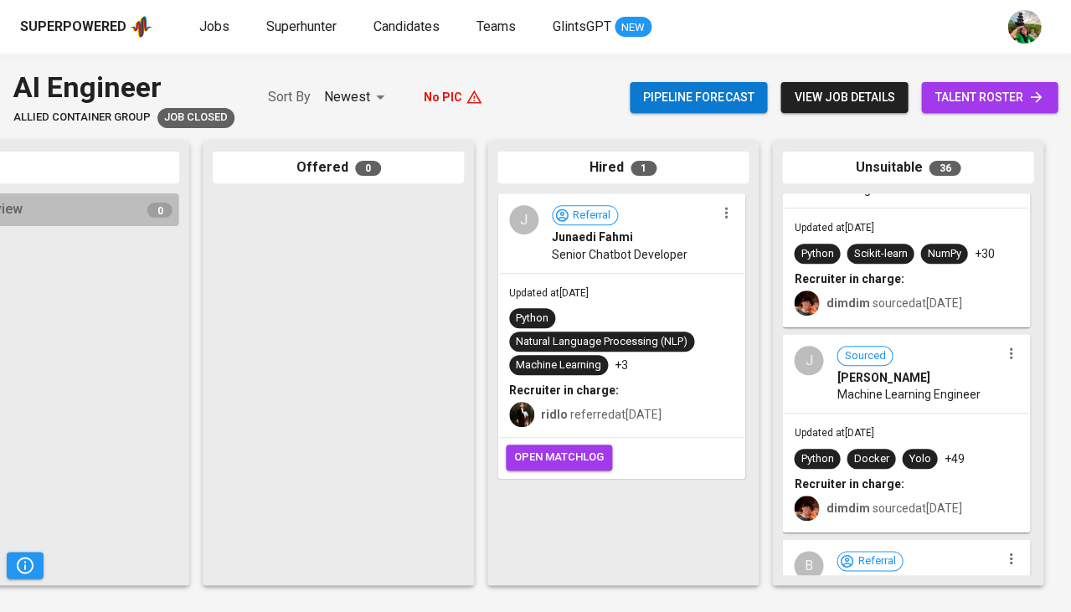
click at [852, 401] on span "Machine Learning Engineer" at bounding box center [907, 394] width 143 height 17
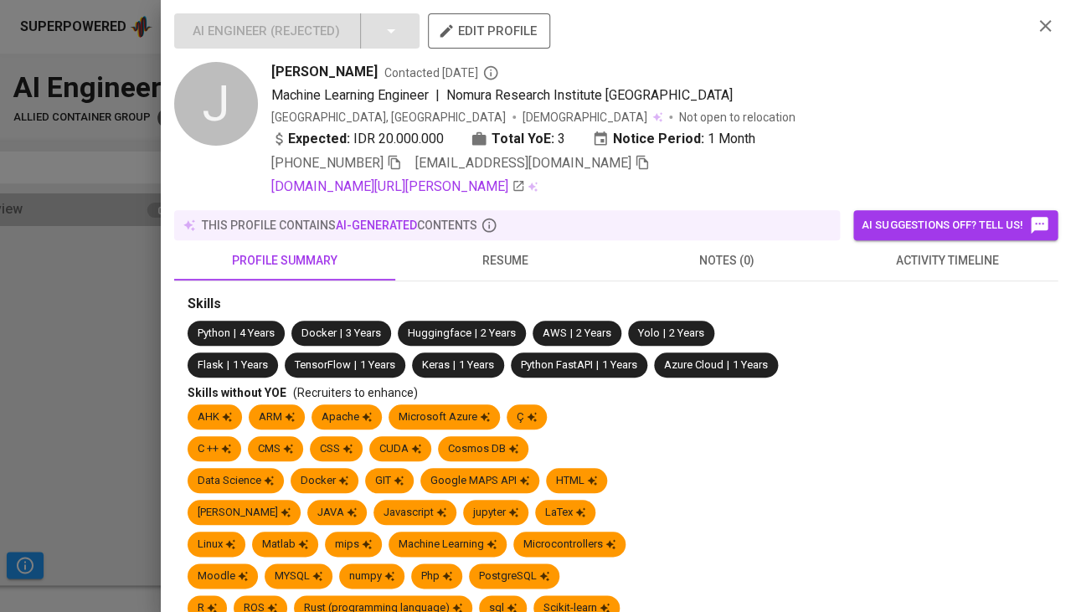
click at [506, 250] on span "resume" at bounding box center [505, 260] width 201 height 21
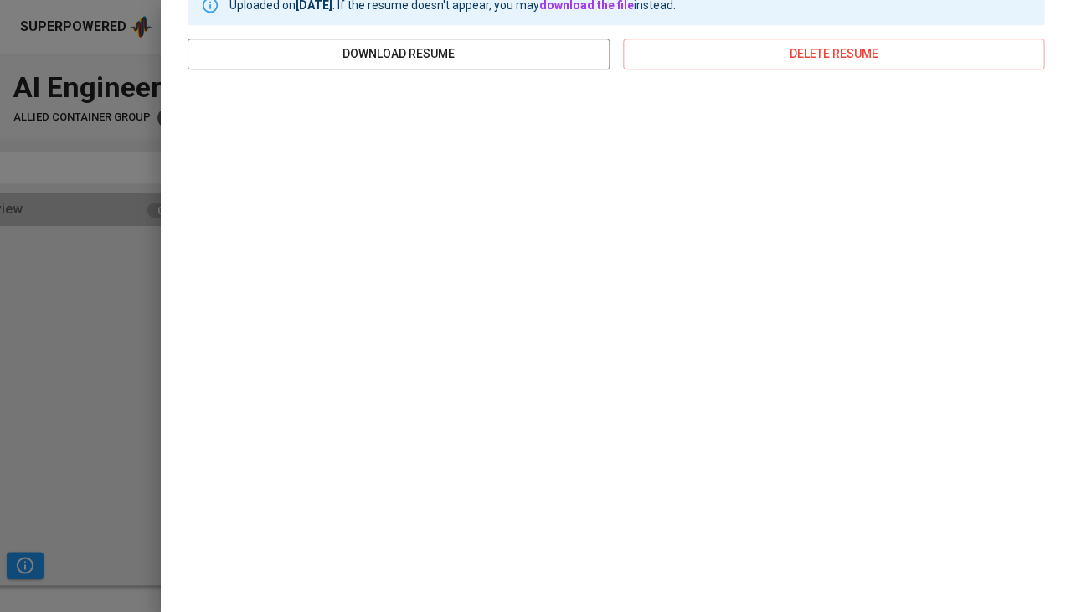
scroll to position [306, 0]
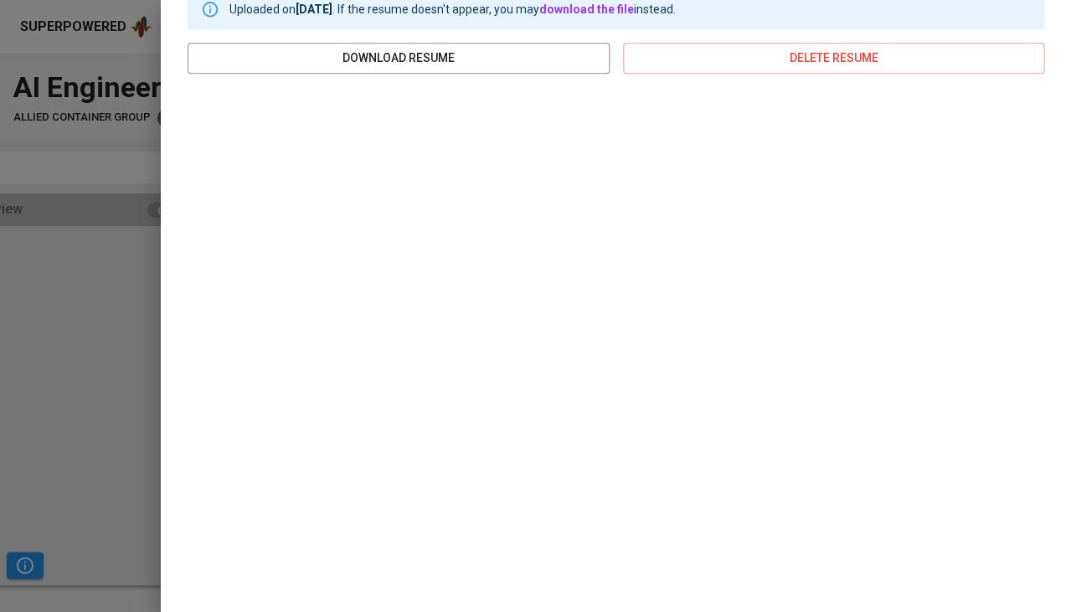
click at [79, 359] on div at bounding box center [535, 306] width 1071 height 612
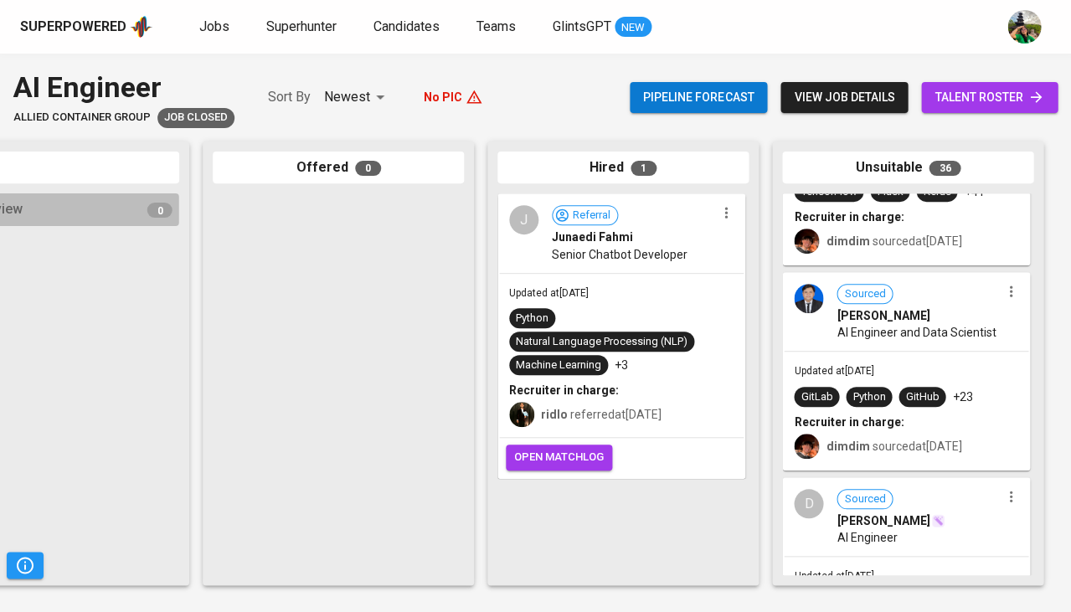
scroll to position [1783, 0]
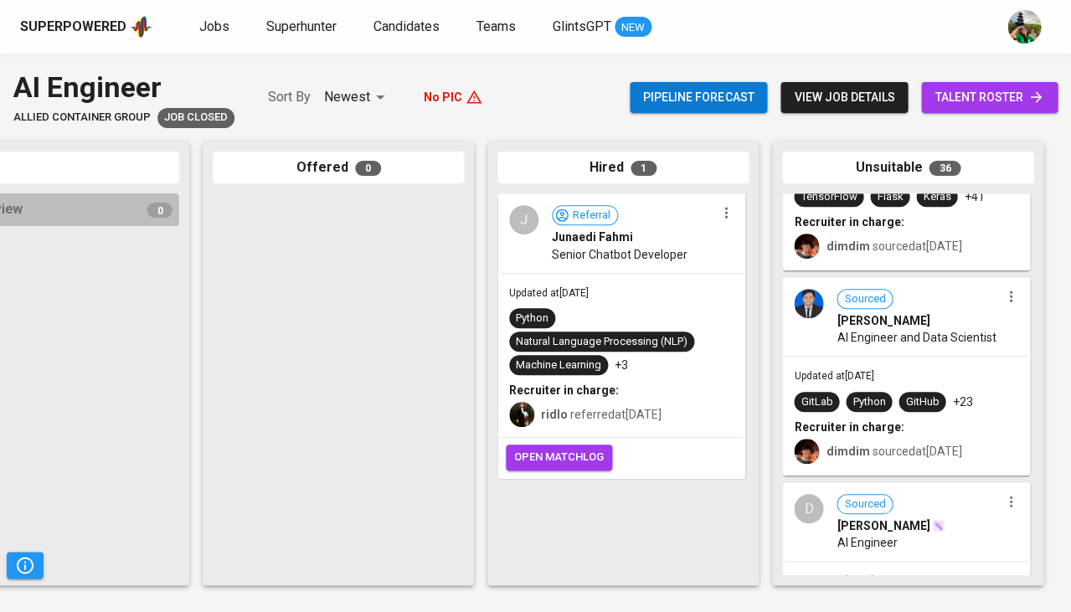
click at [847, 367] on div "Updated at Mar 28, 2025 GitLab Python GitHub +23 Recruiter in charge: dimdim so…" at bounding box center [906, 415] width 244 height 117
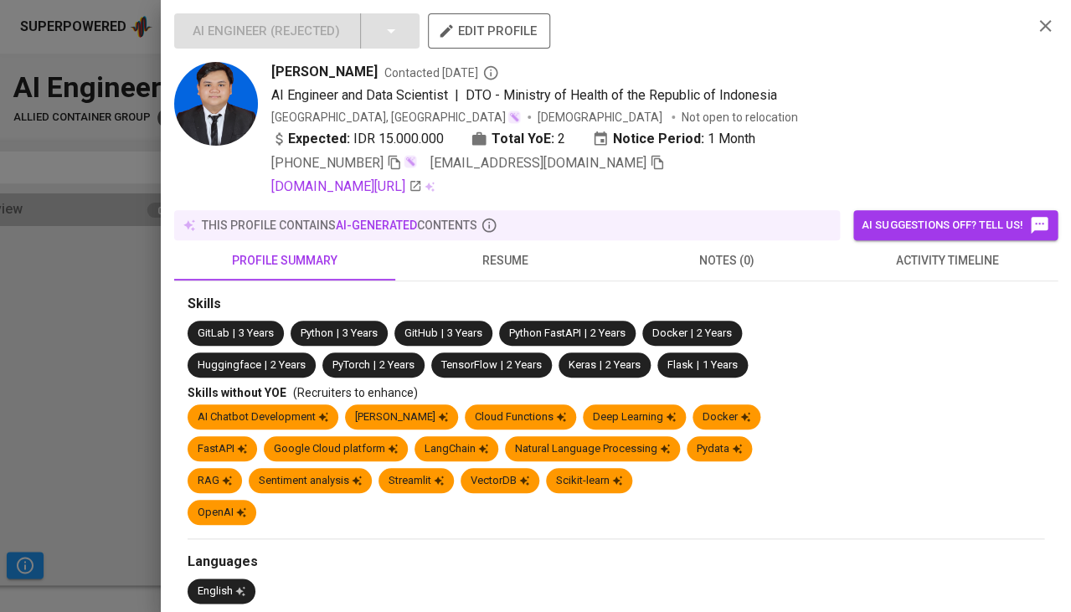
click at [501, 260] on span "resume" at bounding box center [505, 260] width 201 height 21
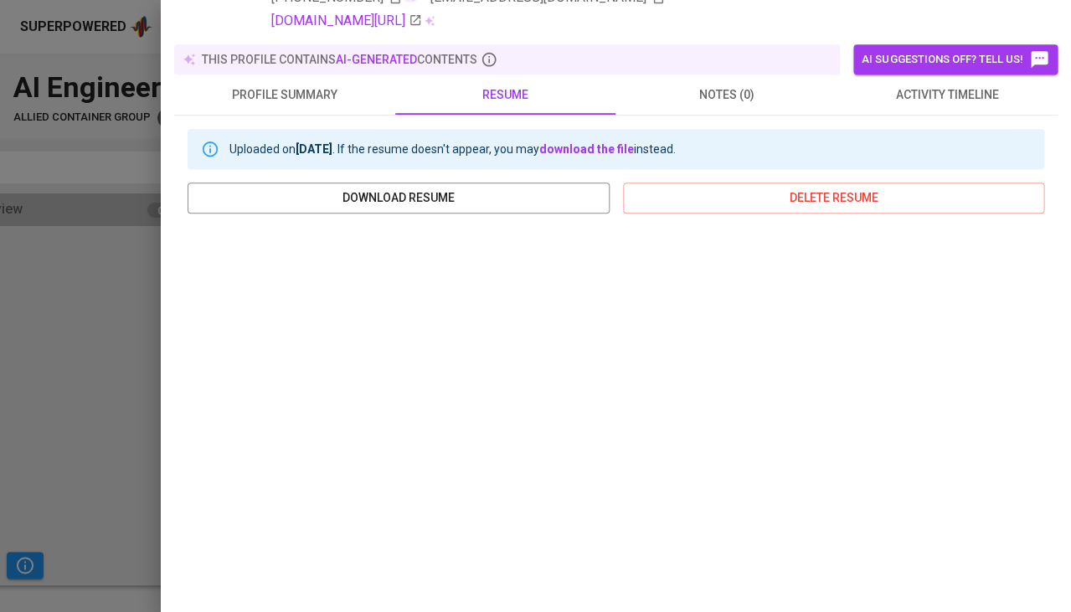
scroll to position [206, 0]
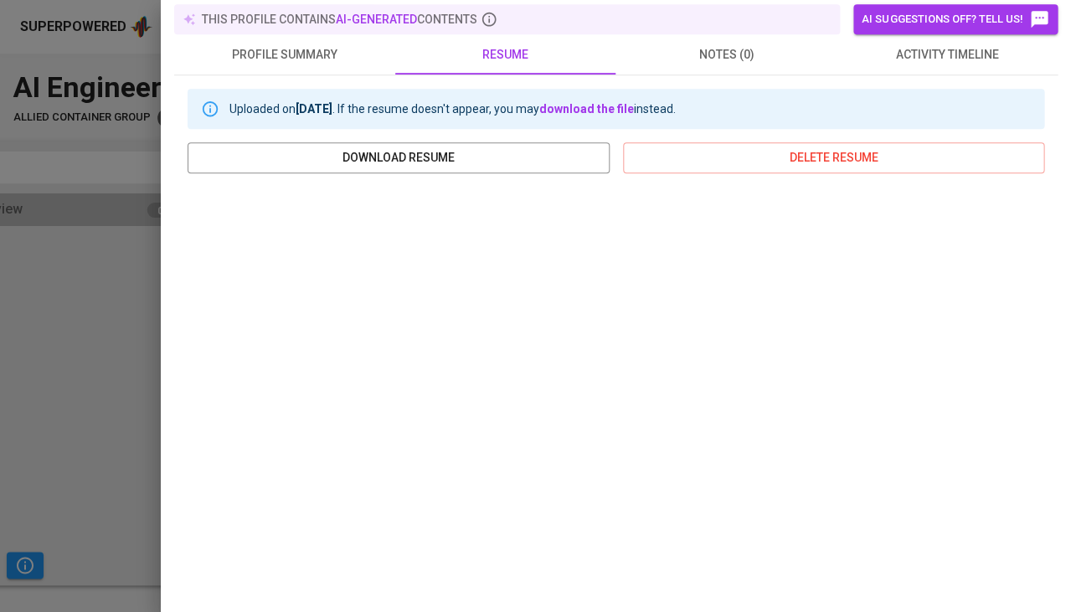
click at [93, 286] on div at bounding box center [535, 306] width 1071 height 612
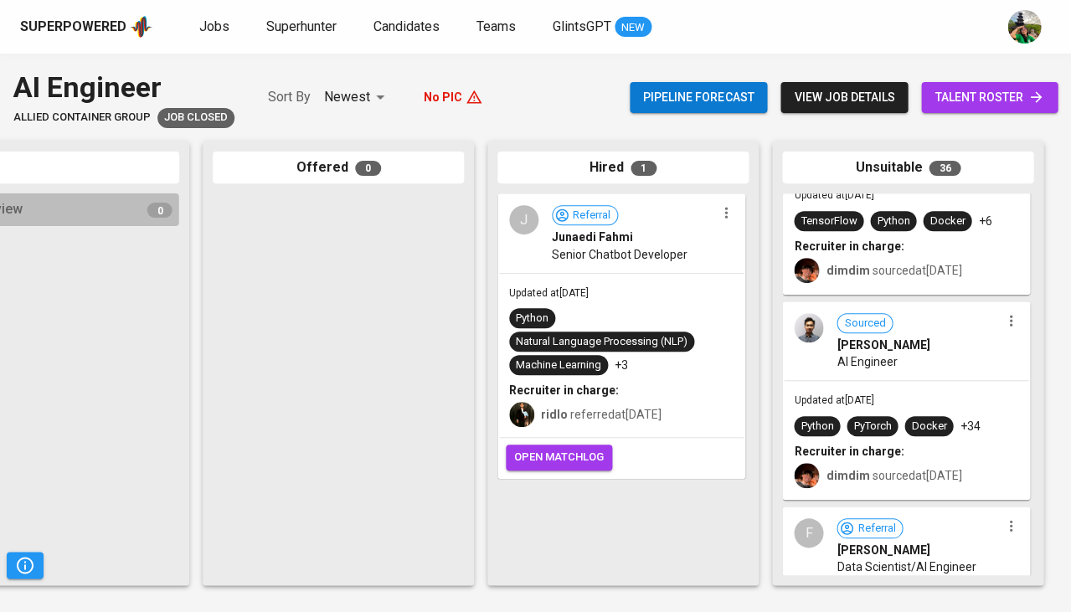
scroll to position [1183, 0]
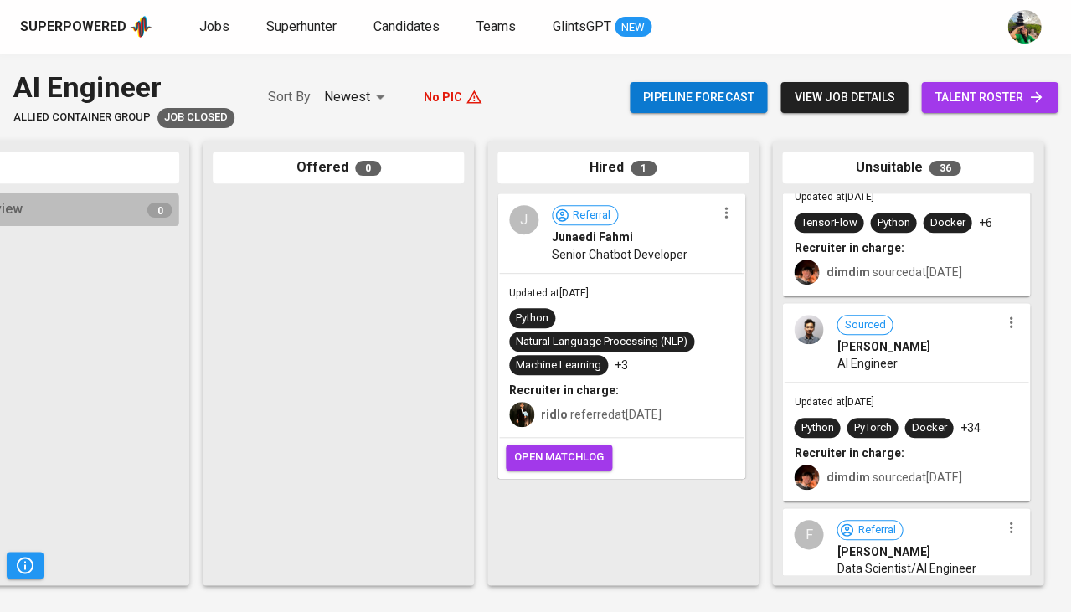
click at [842, 338] on span "Ahmad Rafiansyah Fauzan" at bounding box center [882, 346] width 93 height 17
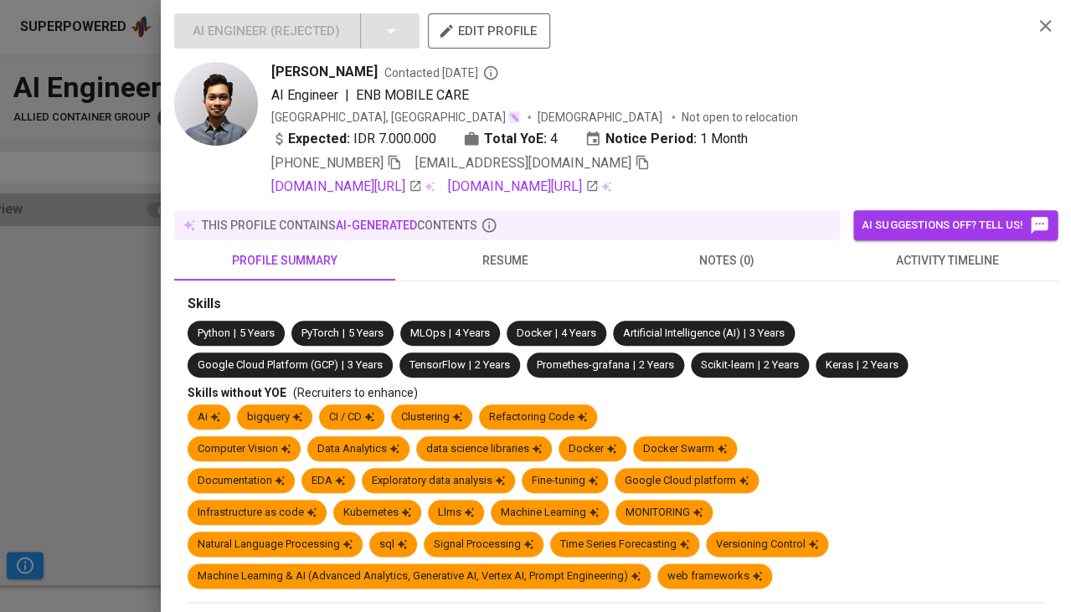
click at [980, 250] on span "activity timeline" at bounding box center [947, 260] width 201 height 21
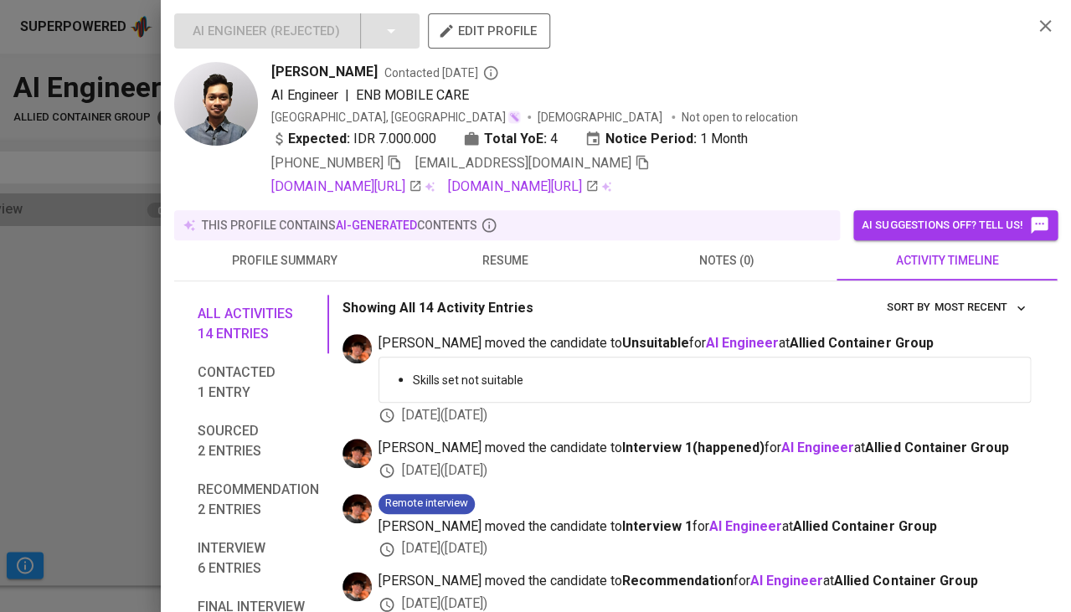
click at [503, 227] on div "this profile contains AI-generated contents" at bounding box center [507, 225] width 652 height 17
click at [498, 262] on span "resume" at bounding box center [505, 260] width 201 height 21
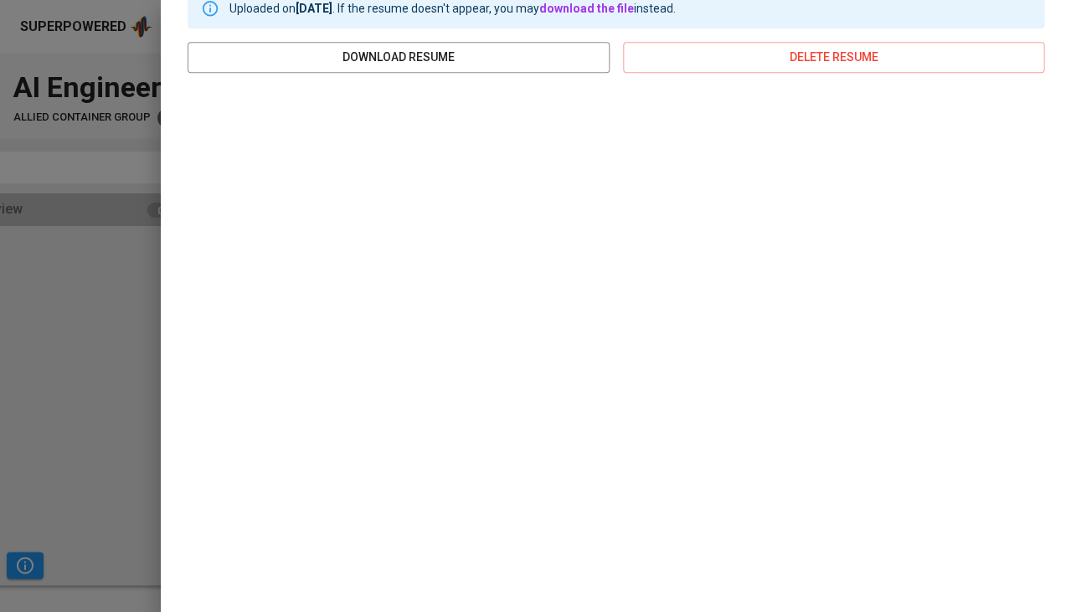
scroll to position [306, 0]
click at [49, 440] on div at bounding box center [535, 306] width 1071 height 612
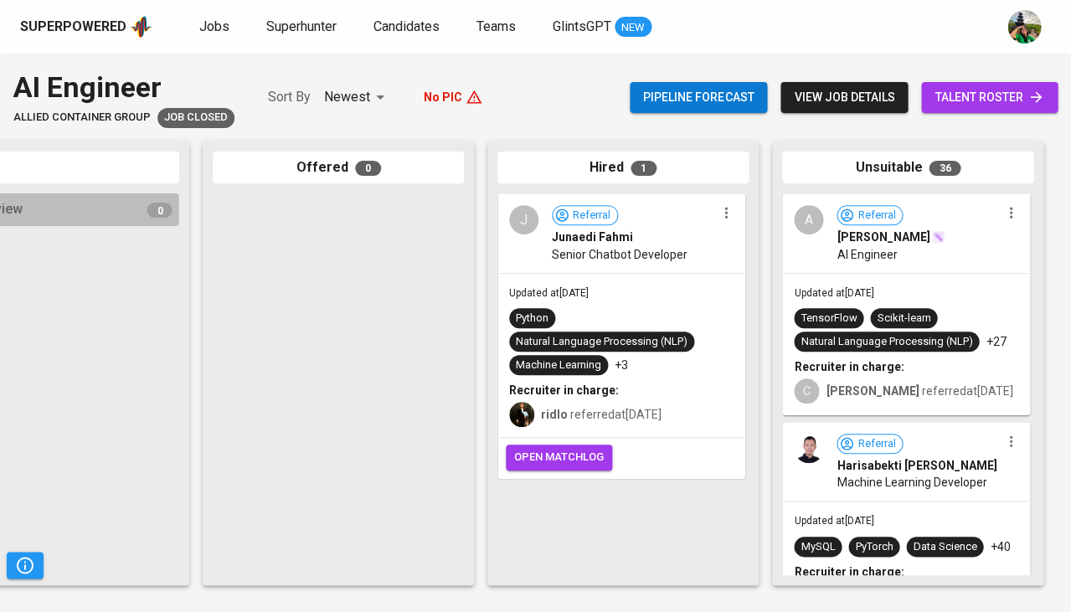
scroll to position [0, 0]
click at [866, 297] on div "Updated at Mar 28, 2025 TensorFlow Scikit-learn Natural Language Processing (NL…" at bounding box center [906, 344] width 244 height 141
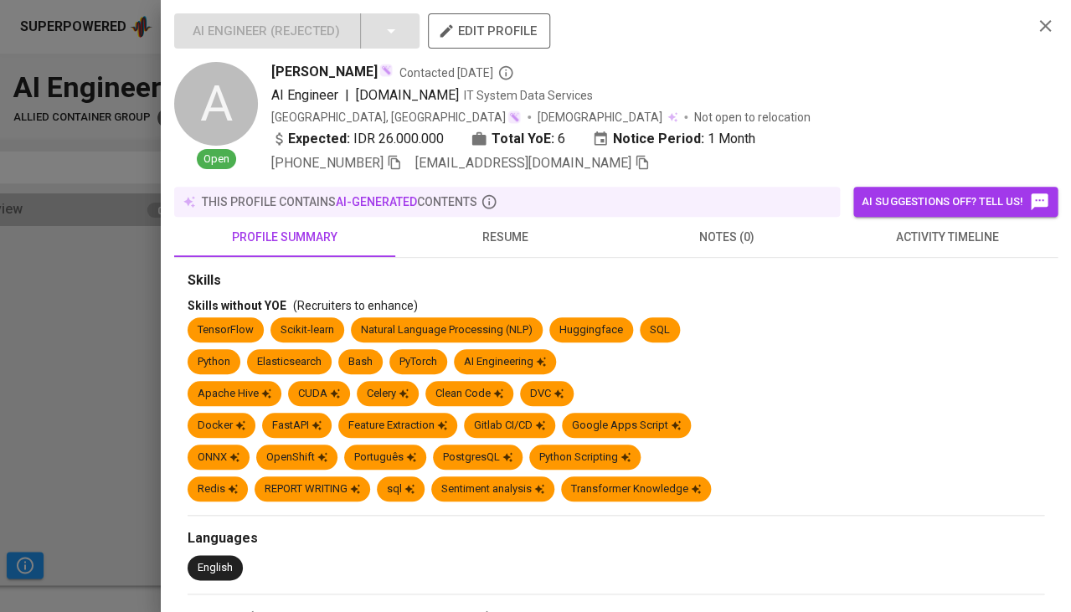
click at [500, 227] on span "resume" at bounding box center [505, 237] width 201 height 21
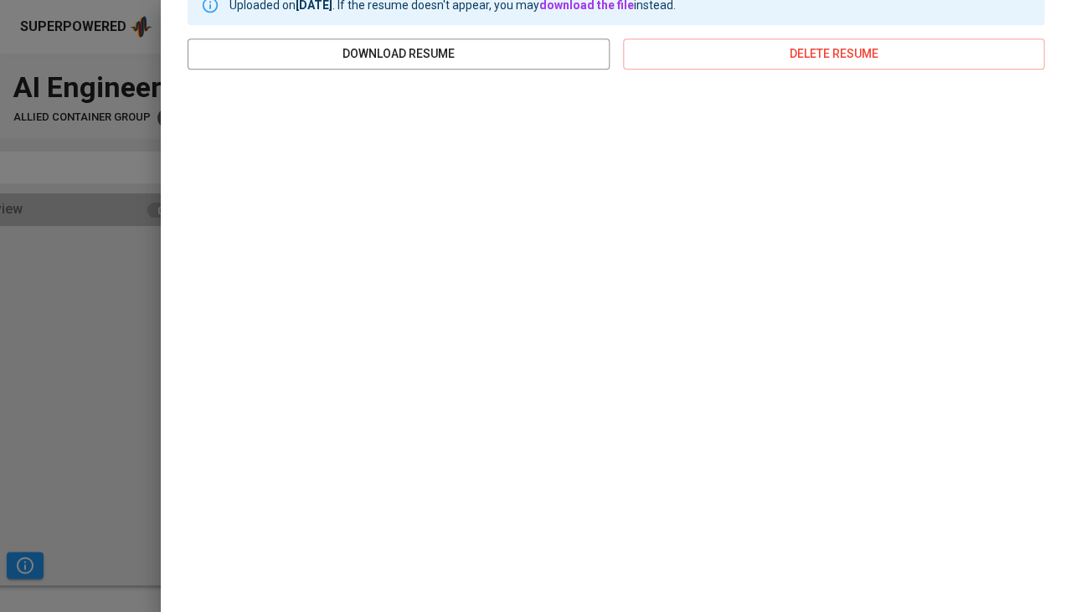
scroll to position [285, 0]
click at [113, 345] on div at bounding box center [535, 306] width 1071 height 612
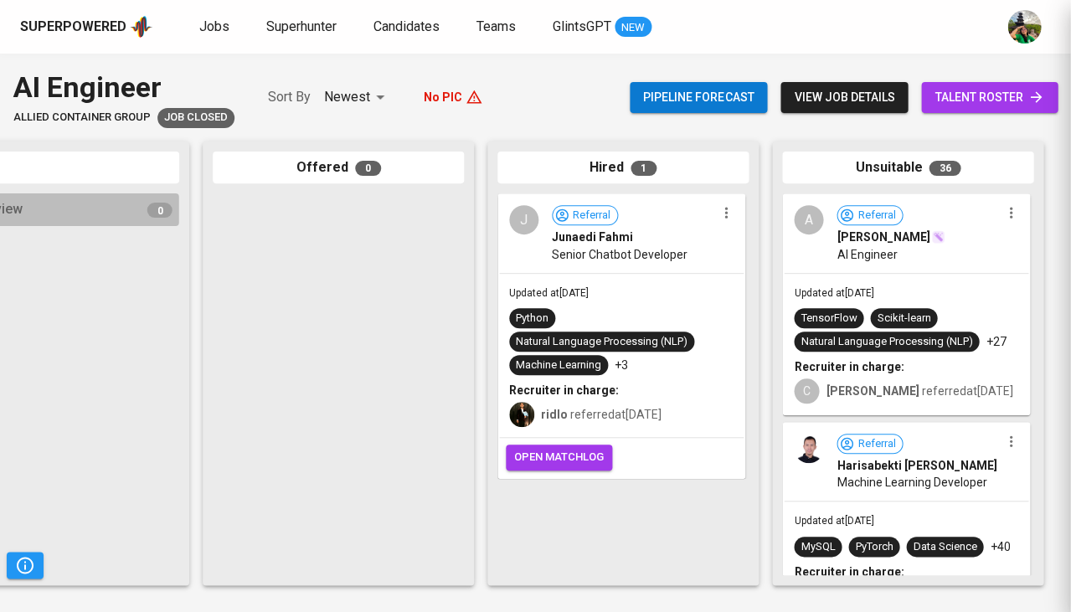
scroll to position [0, 0]
click at [721, 287] on div "Updated at Mar 27, 2025 Python Natural Language Processing (NLP) Machine Learni…" at bounding box center [621, 356] width 244 height 164
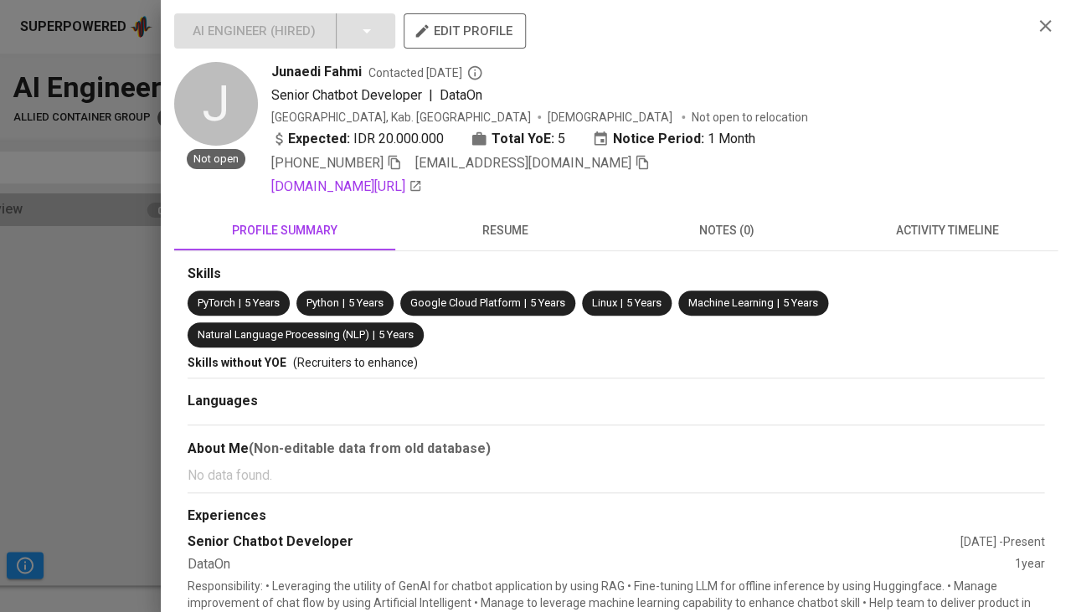
click at [932, 223] on span "activity timeline" at bounding box center [947, 230] width 201 height 21
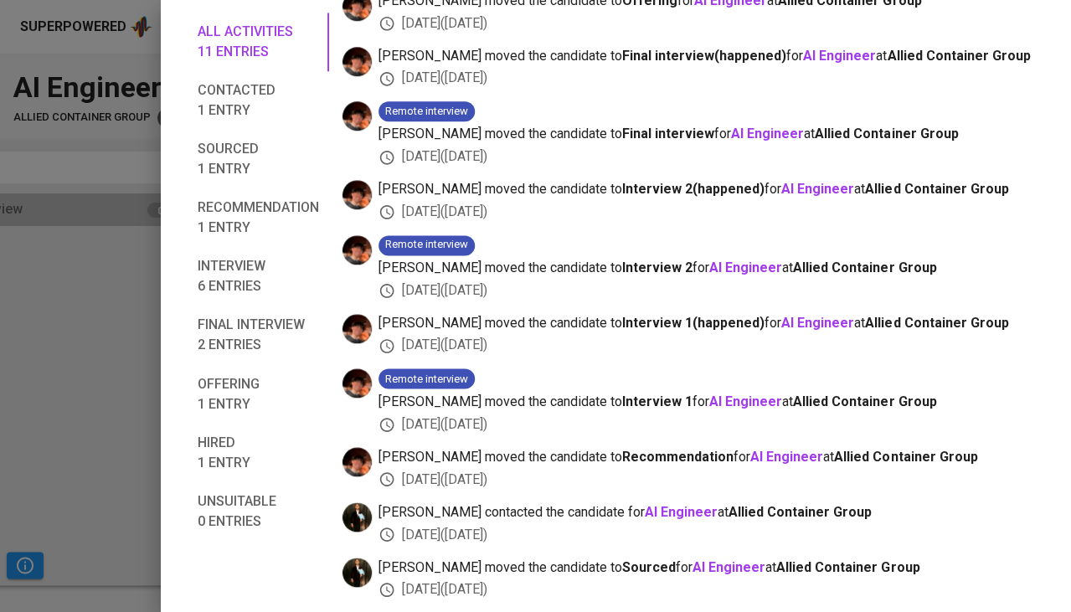
scroll to position [360, 0]
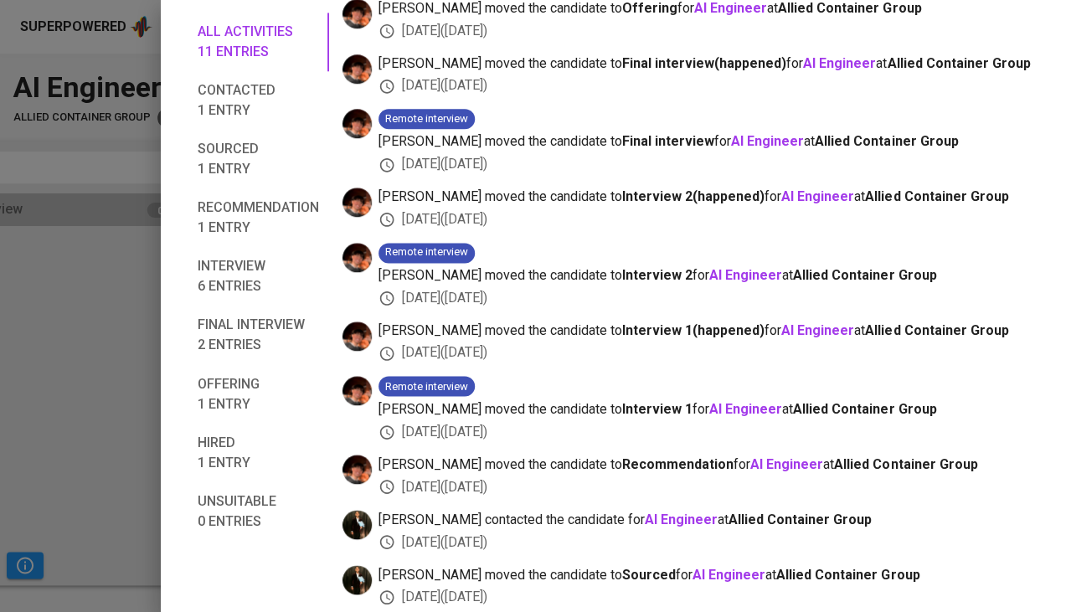
click at [61, 413] on div at bounding box center [535, 306] width 1071 height 612
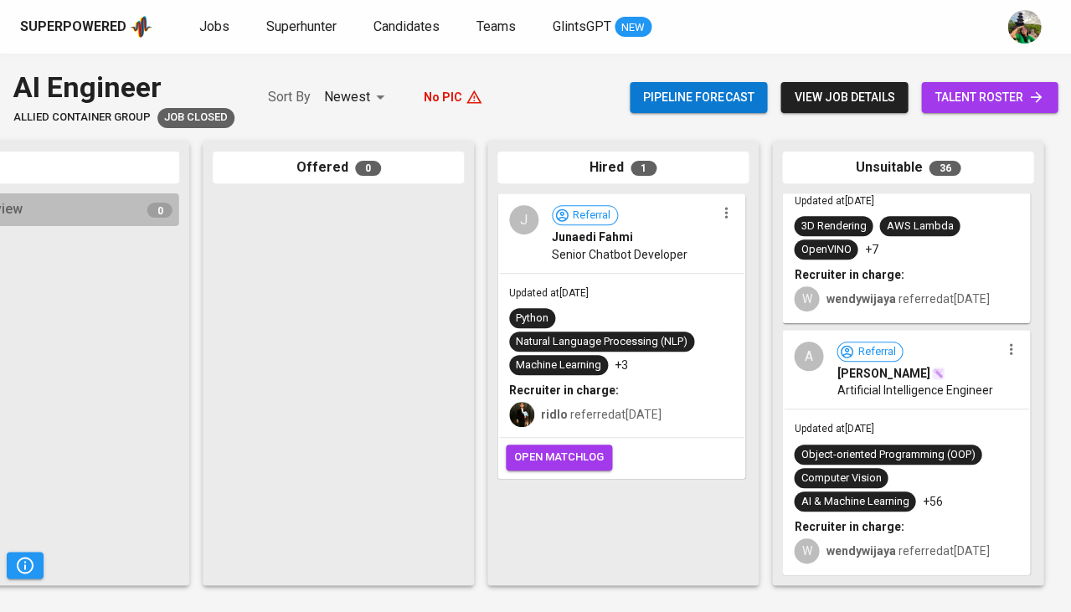
scroll to position [0, 0]
click at [936, 409] on div "Updated at Oct 14, 2024 Object-oriented Programming (OOP) Computer Vision AI & …" at bounding box center [906, 491] width 244 height 164
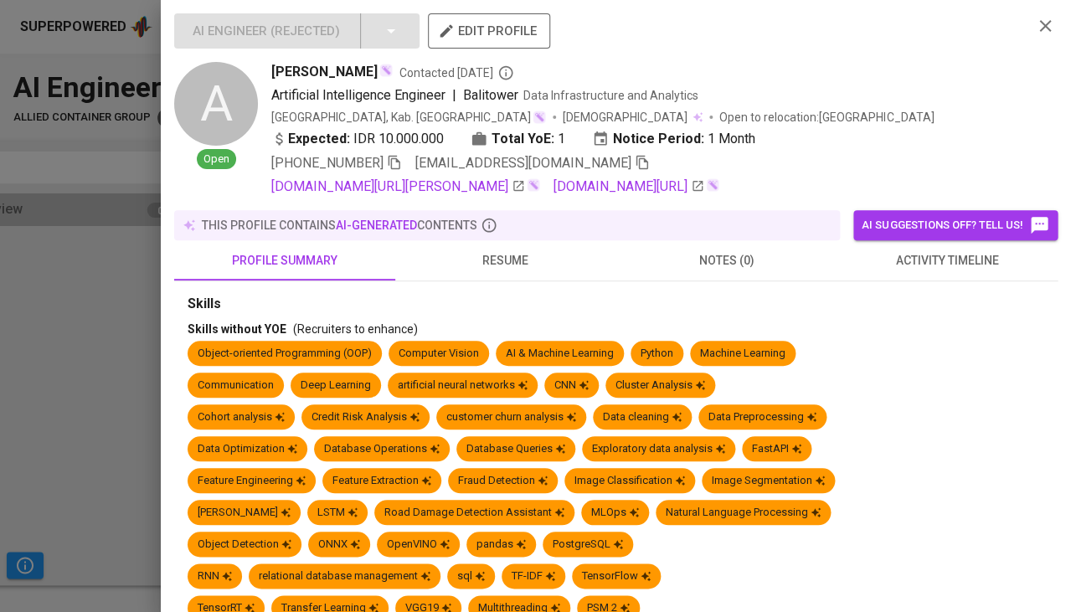
scroll to position [7379, 0]
click at [906, 280] on button "activity timeline" at bounding box center [946, 260] width 221 height 40
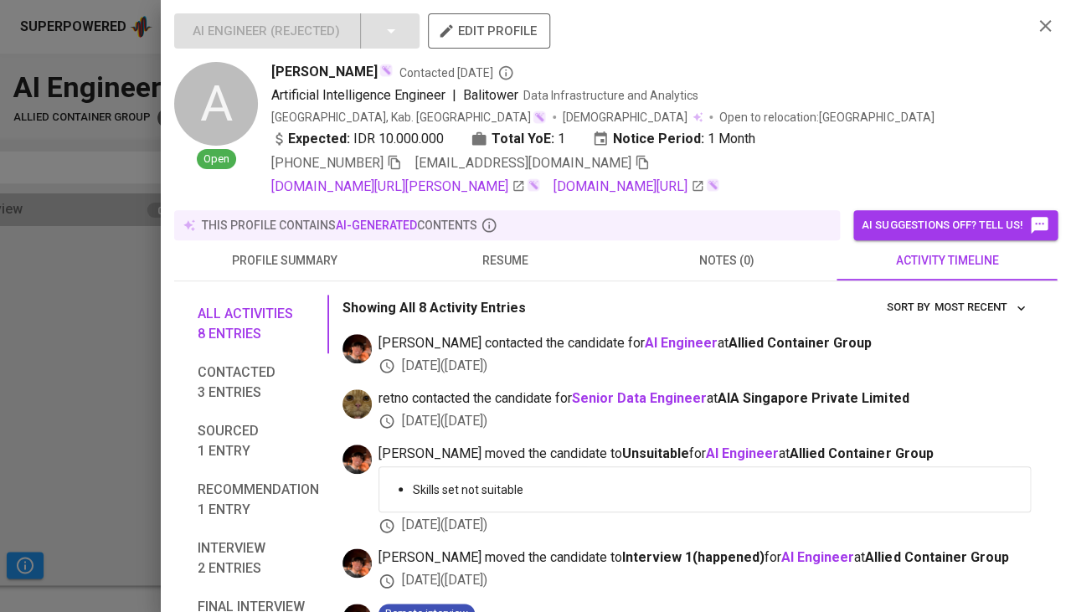
click at [126, 430] on div at bounding box center [535, 306] width 1071 height 612
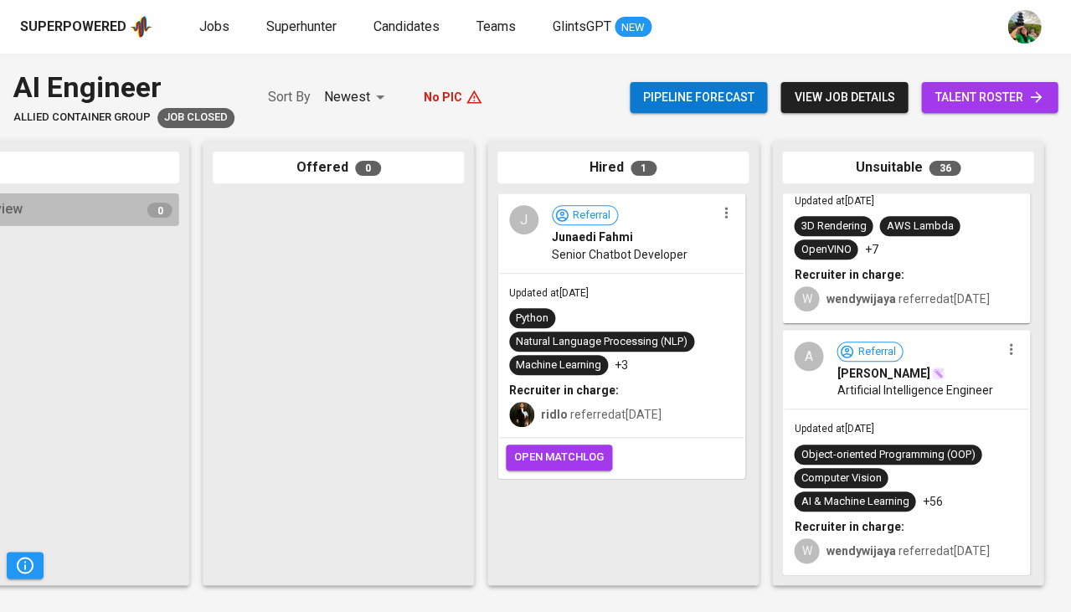
click at [894, 447] on div "Object-oriented Programming (OOP)" at bounding box center [887, 455] width 174 height 16
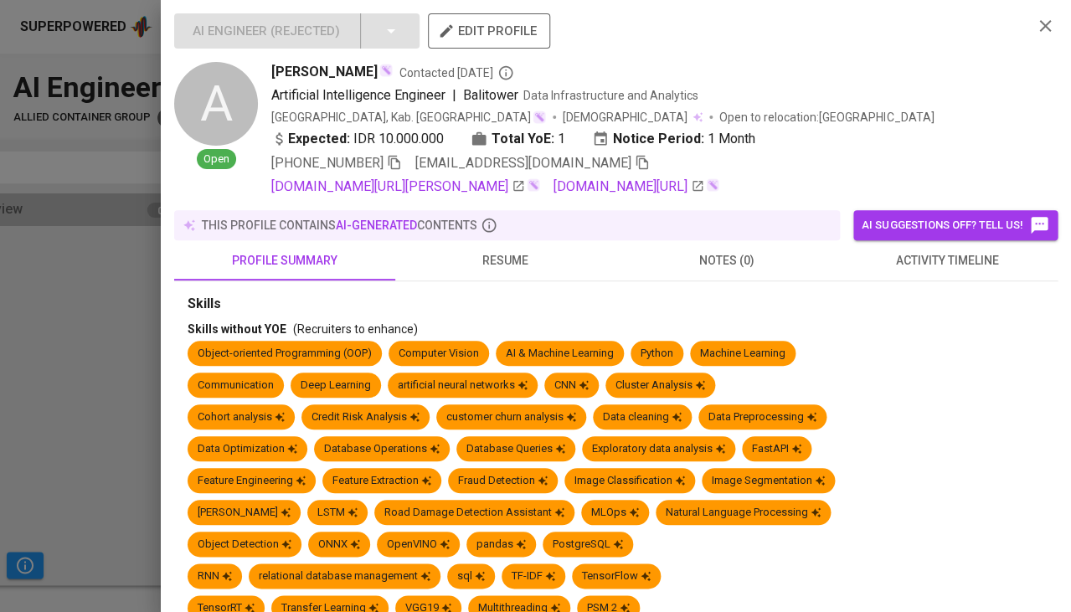
click at [955, 271] on span "activity timeline" at bounding box center [947, 260] width 201 height 21
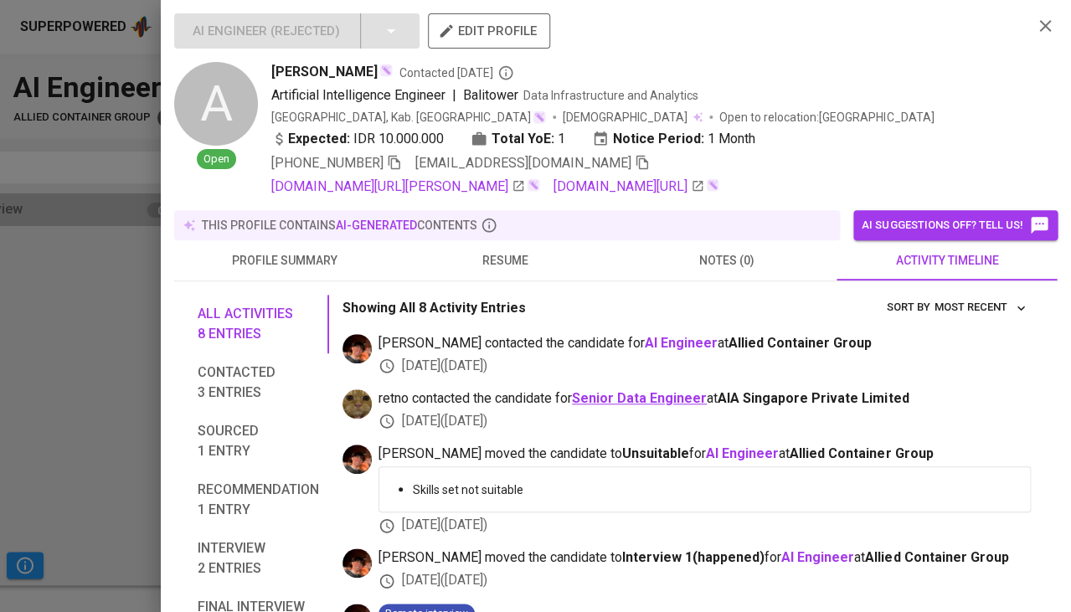
scroll to position [272, 0]
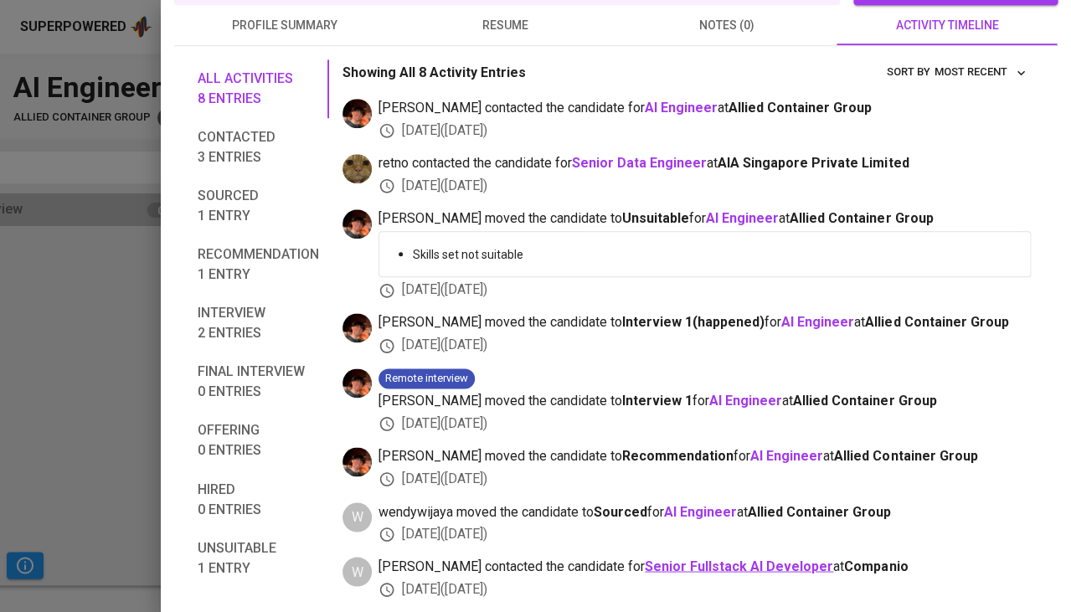
click at [732, 571] on b "Senior Fullstack AI Developer" at bounding box center [739, 566] width 188 height 16
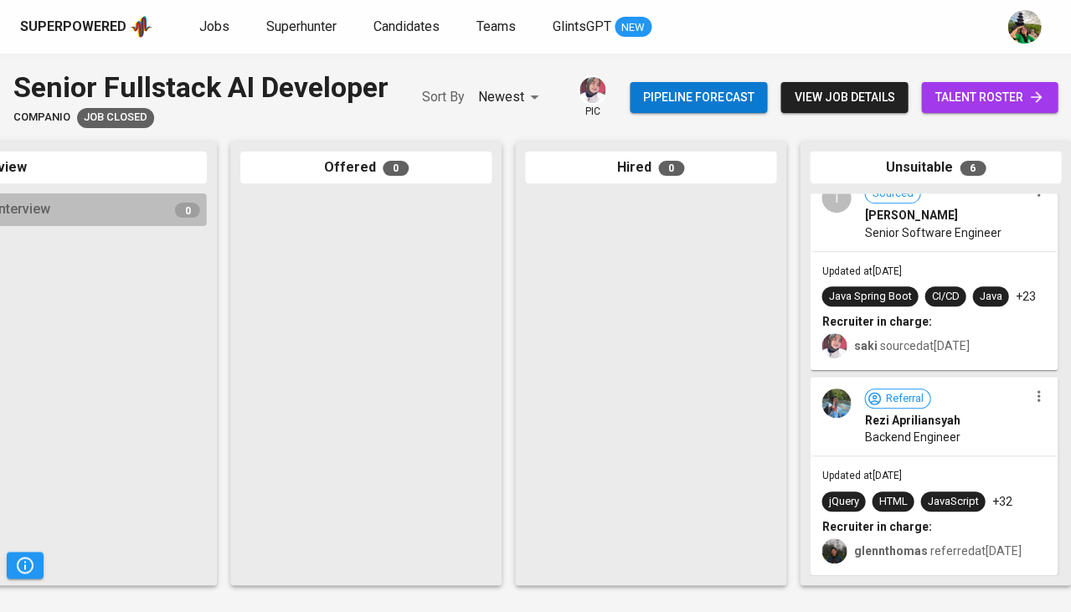
scroll to position [911, 0]
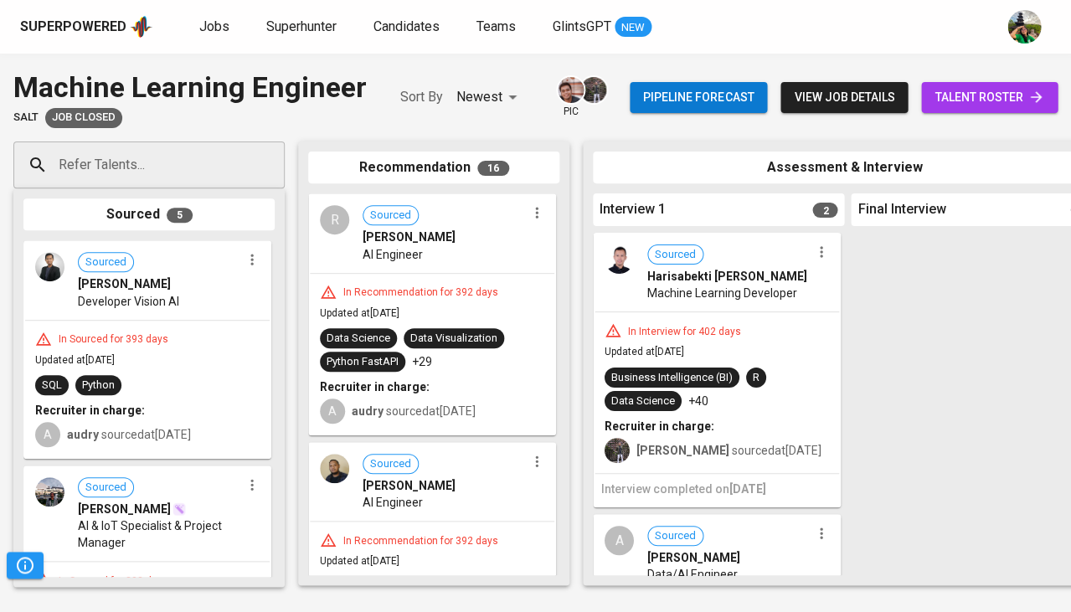
scroll to position [0, -1]
click at [783, 380] on div "Business Intelligence (BI) R Data Science +40" at bounding box center [717, 390] width 224 height 44
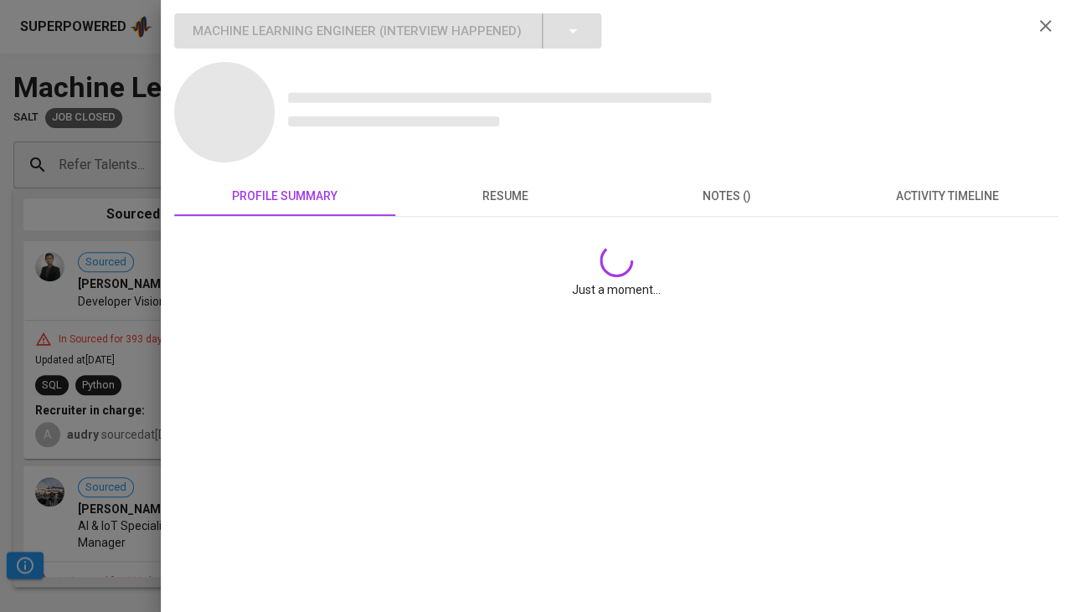
scroll to position [0, 0]
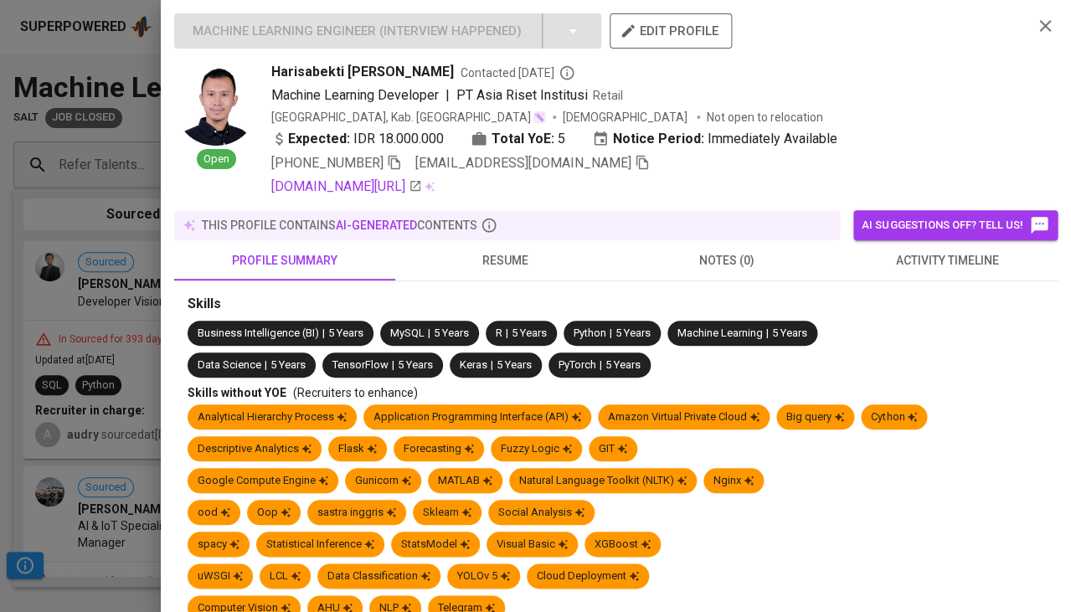
click at [922, 260] on span "activity timeline" at bounding box center [947, 260] width 201 height 21
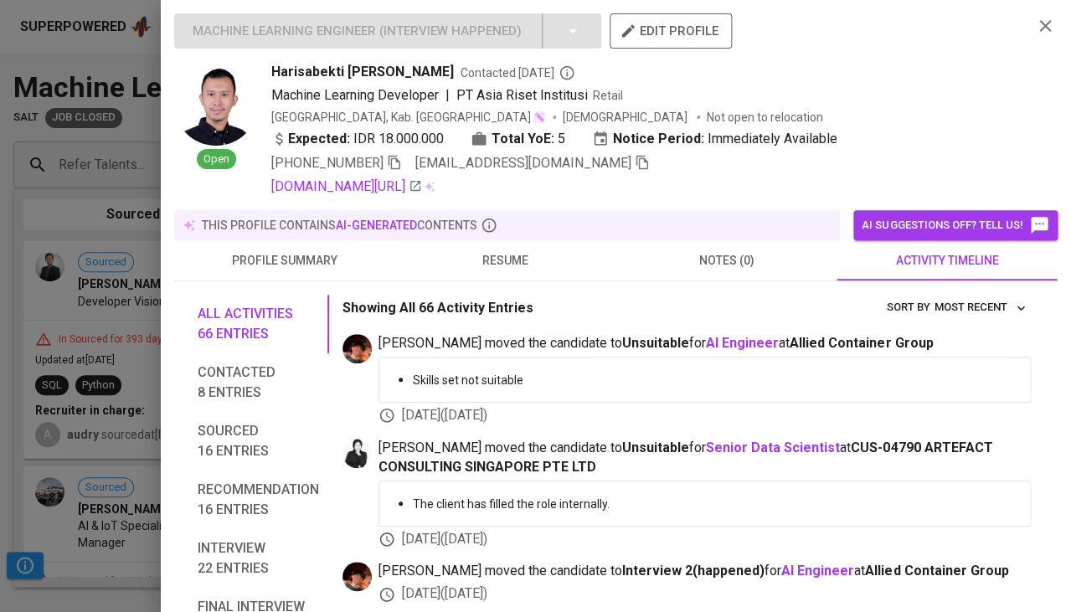
scroll to position [61, 0]
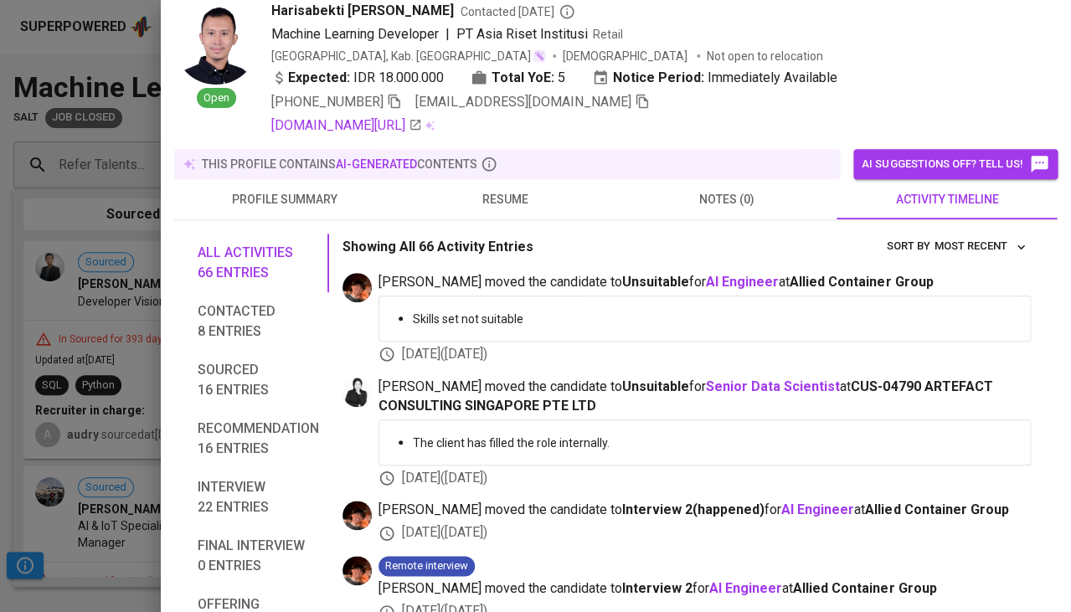
click at [491, 204] on span "resume" at bounding box center [505, 199] width 201 height 21
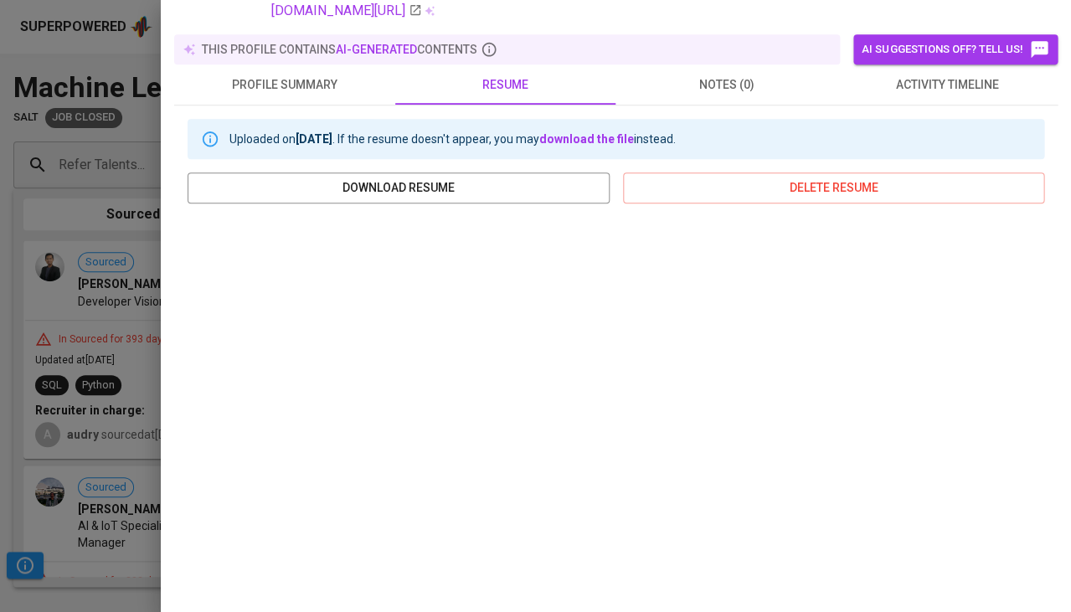
scroll to position [188, 0]
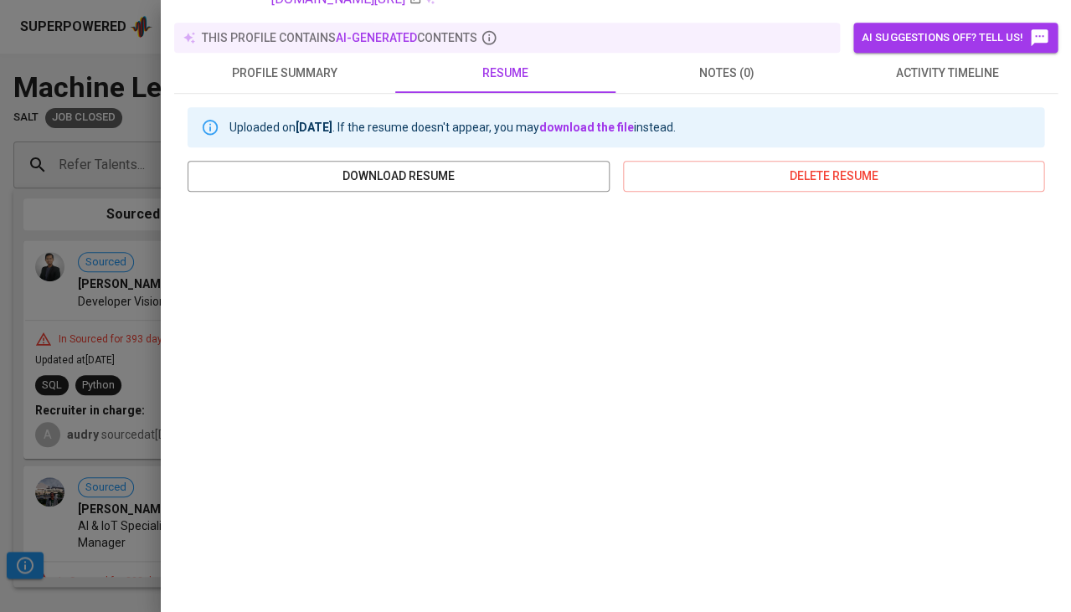
click at [60, 395] on div at bounding box center [535, 306] width 1071 height 612
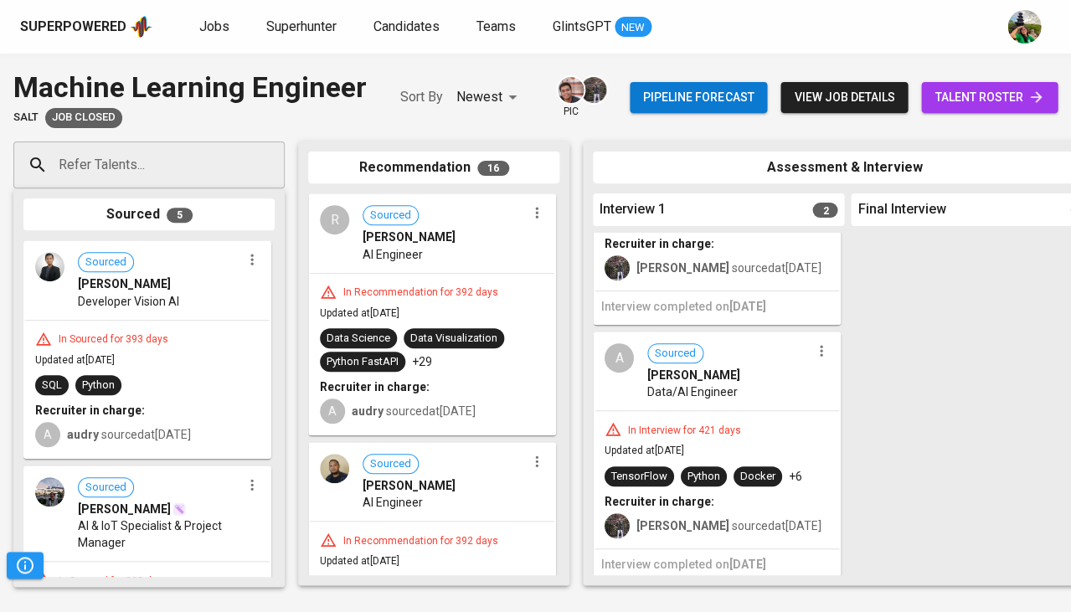
scroll to position [158, 0]
click at [661, 402] on div "A Sourced [PERSON_NAME] Data/AI Engineer" at bounding box center [716, 372] width 244 height 77
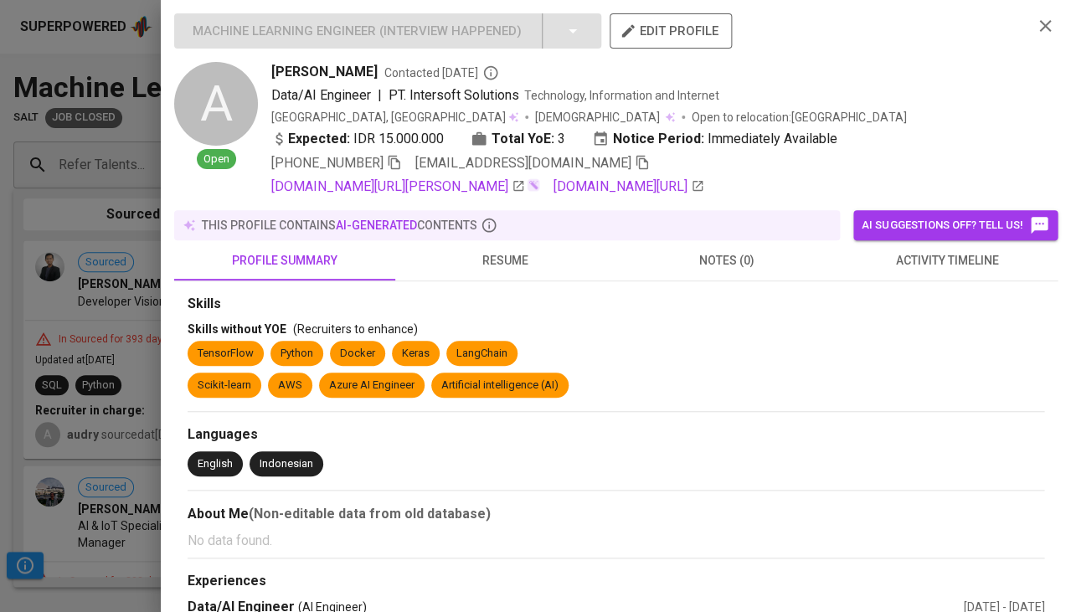
click at [522, 250] on span "resume" at bounding box center [505, 260] width 201 height 21
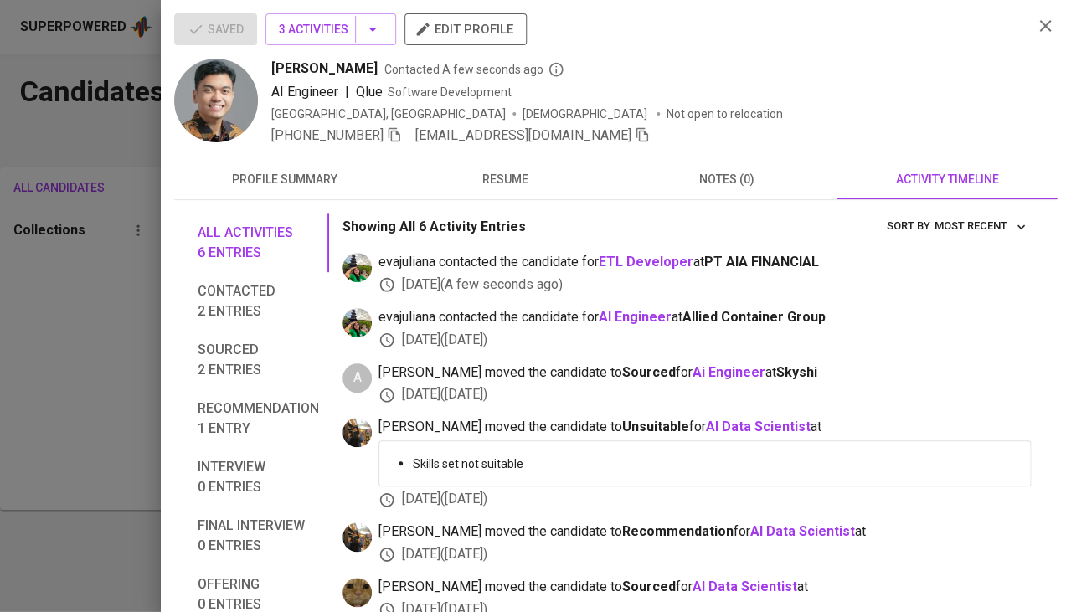
scroll to position [123, 0]
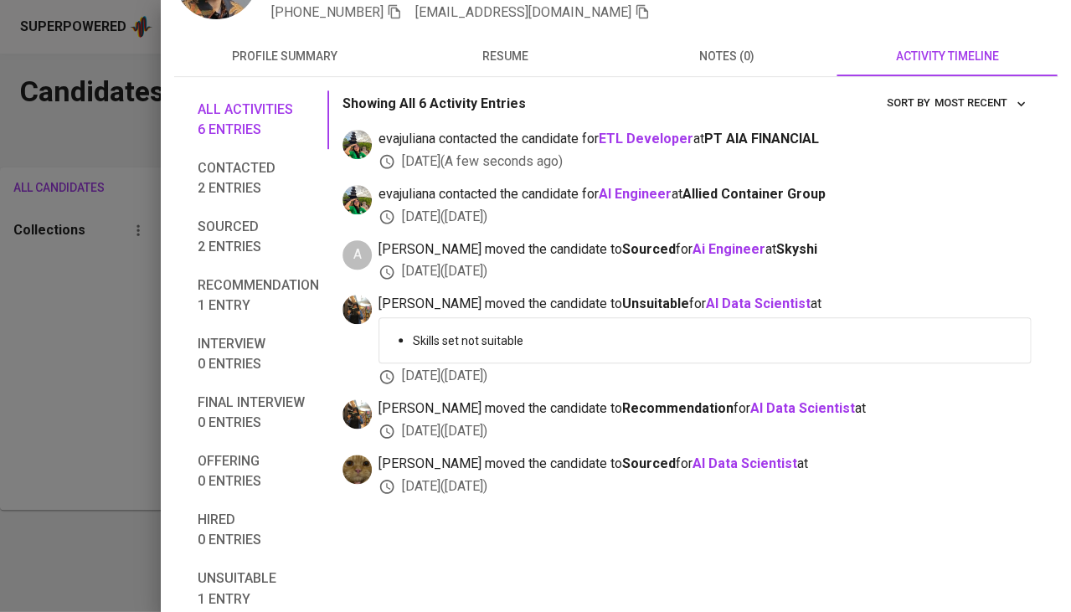
click at [79, 356] on div at bounding box center [535, 306] width 1071 height 612
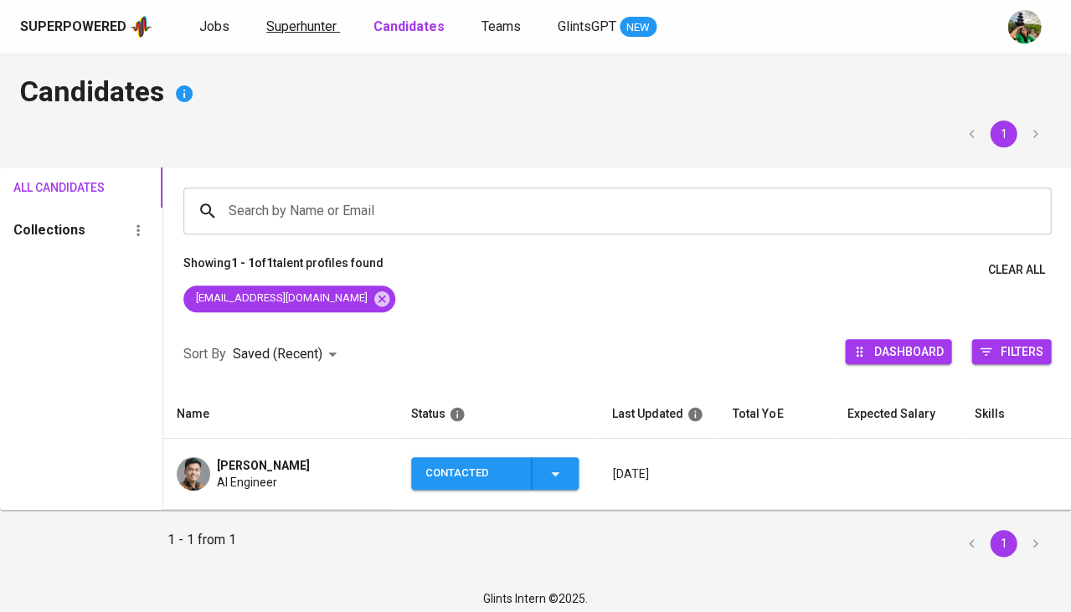
click at [302, 28] on span "Superhunter" at bounding box center [301, 26] width 70 height 16
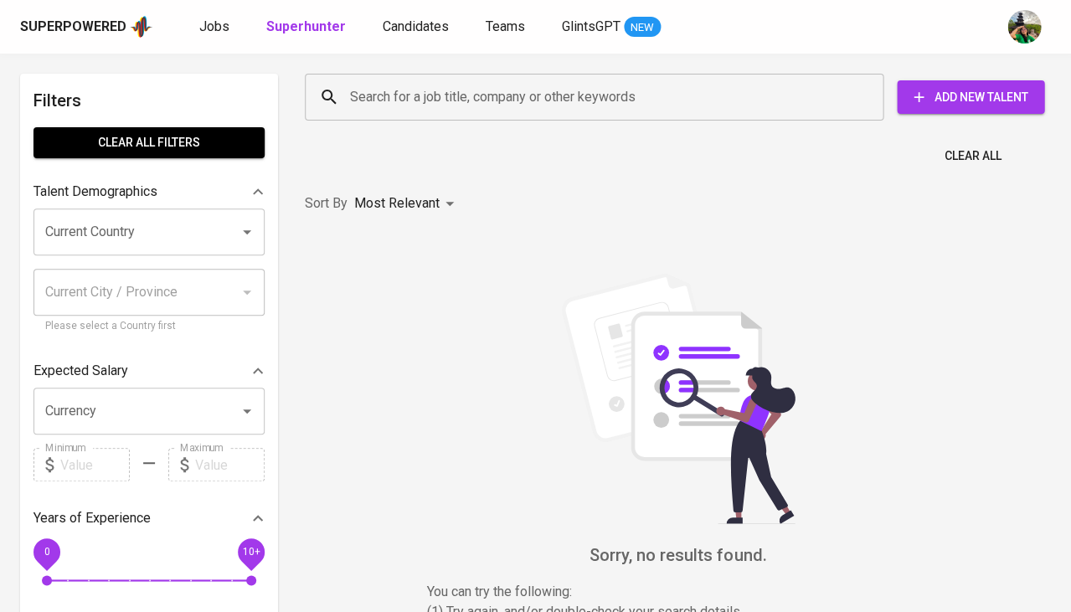
click at [472, 101] on input "Search for a job title, company or other keywords" at bounding box center [598, 97] width 505 height 32
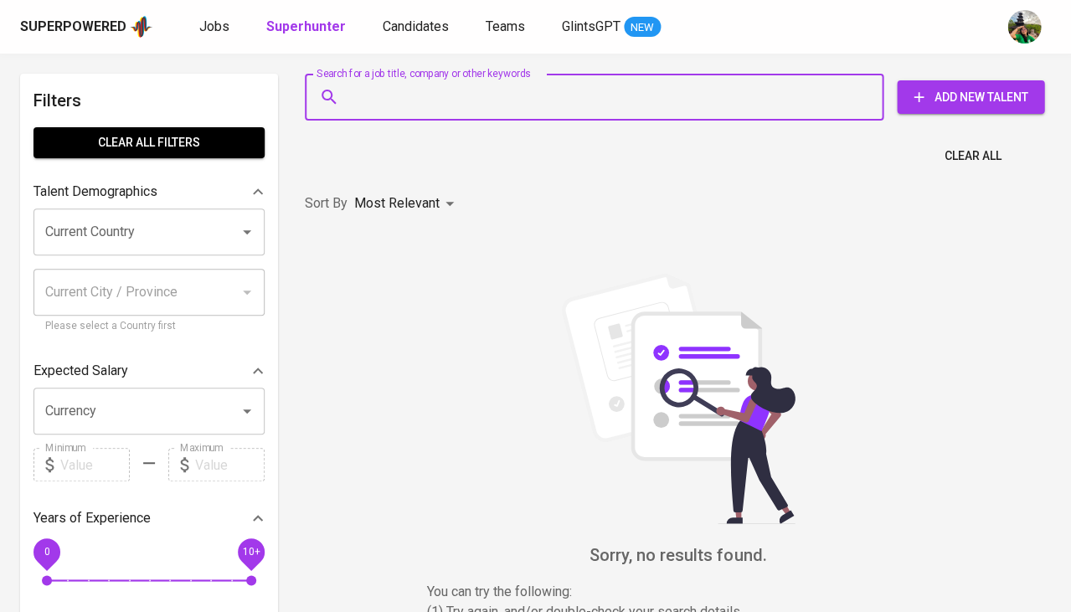
paste input "[EMAIL_ADDRESS][DOMAIN_NAME]"
type input "[EMAIL_ADDRESS][DOMAIN_NAME]"
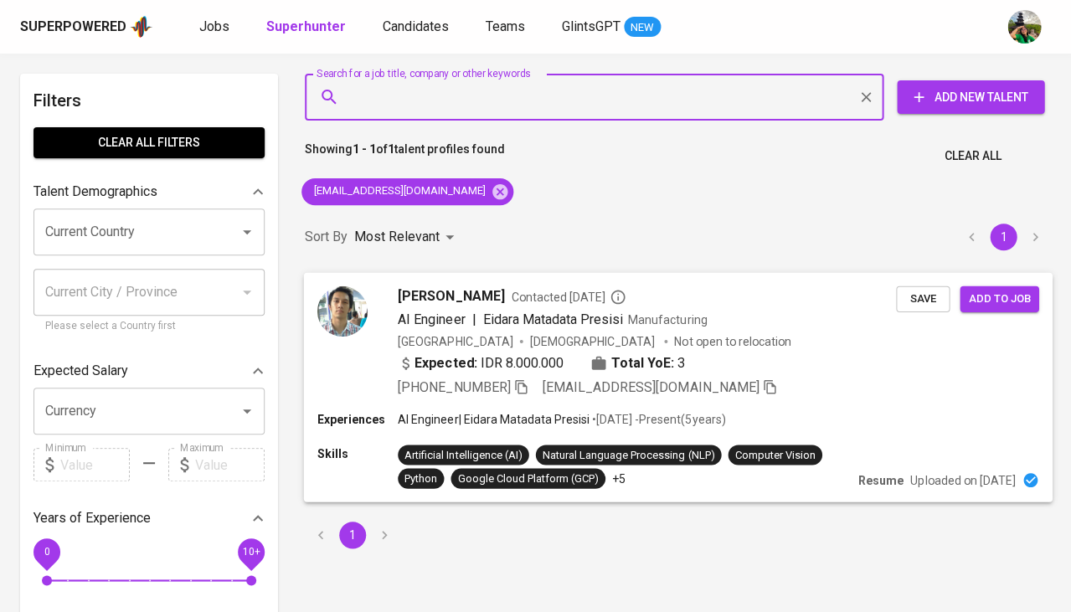
click at [917, 297] on span "Save" at bounding box center [922, 298] width 37 height 19
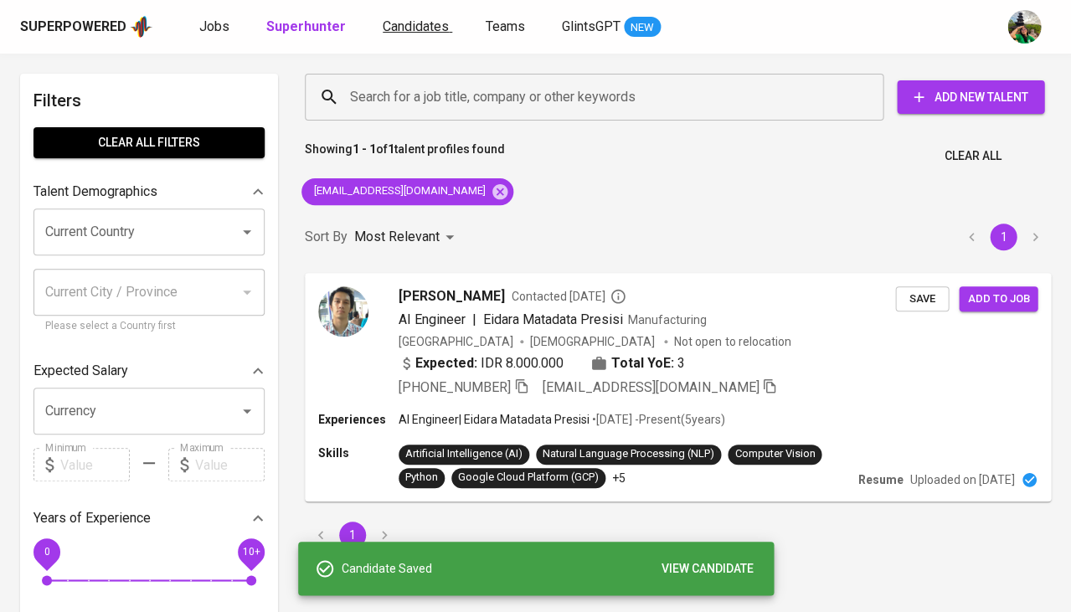
click at [419, 24] on span "Candidates" at bounding box center [416, 26] width 66 height 16
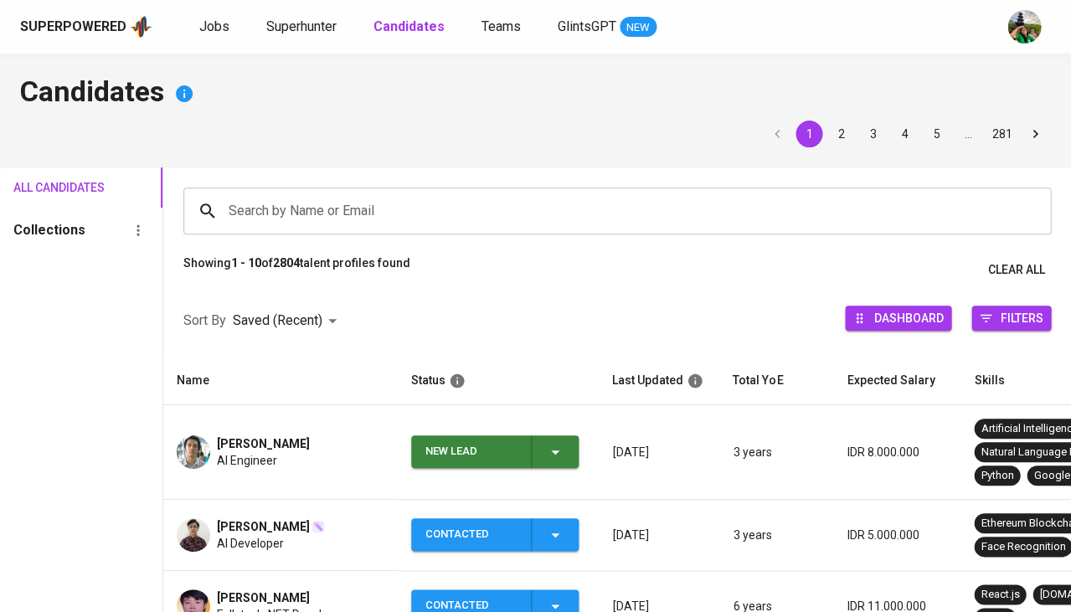
click at [543, 442] on div "New Lead" at bounding box center [495, 451] width 140 height 33
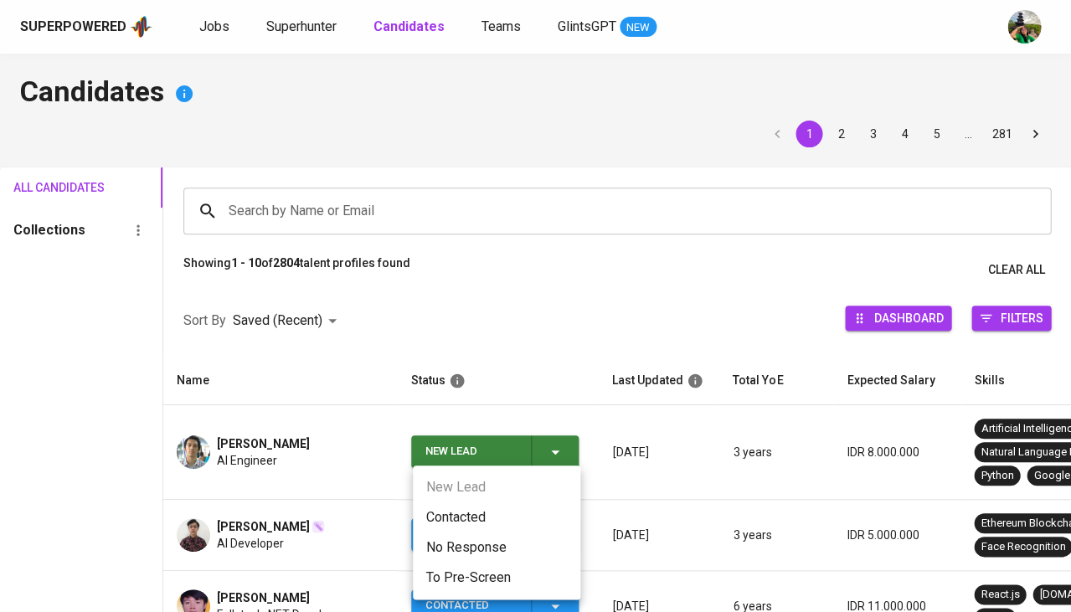
click at [453, 511] on li "Contacted" at bounding box center [496, 517] width 167 height 30
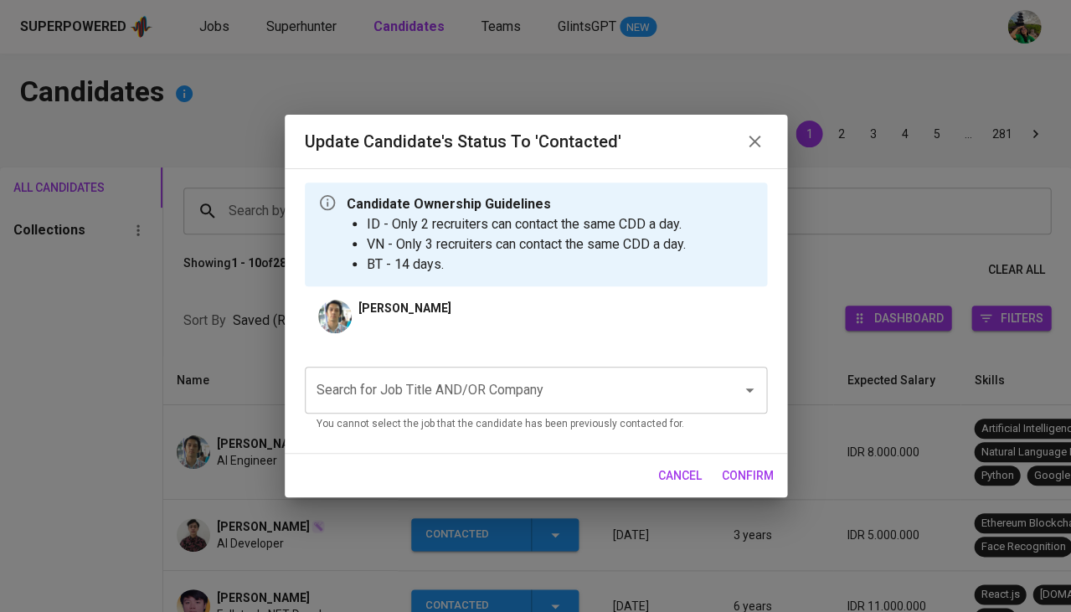
click at [481, 408] on div "Search for Job Title AND/OR Company" at bounding box center [536, 390] width 462 height 47
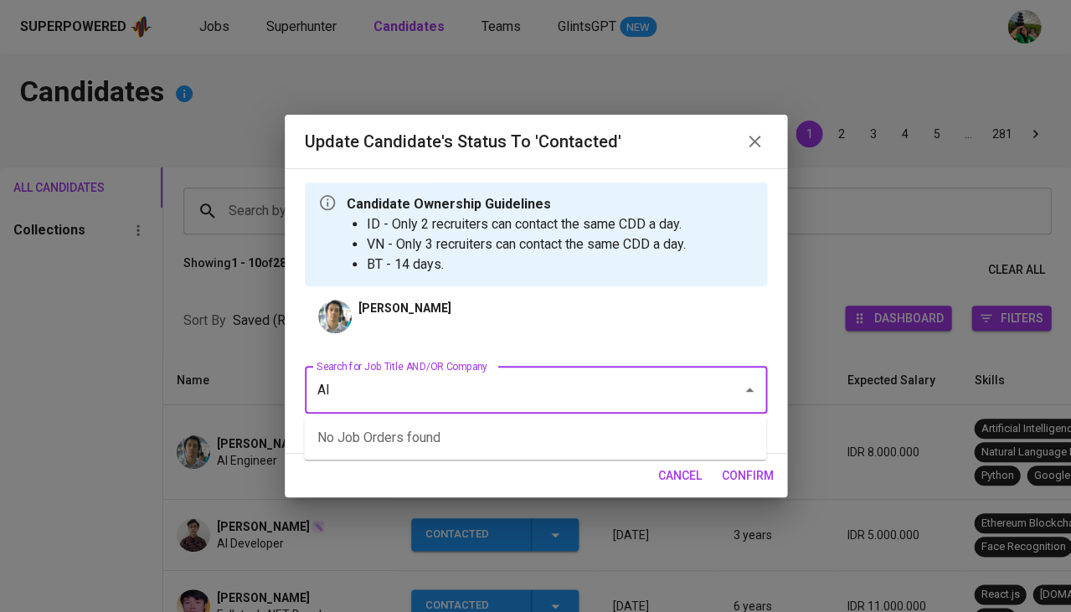
type input "AIA"
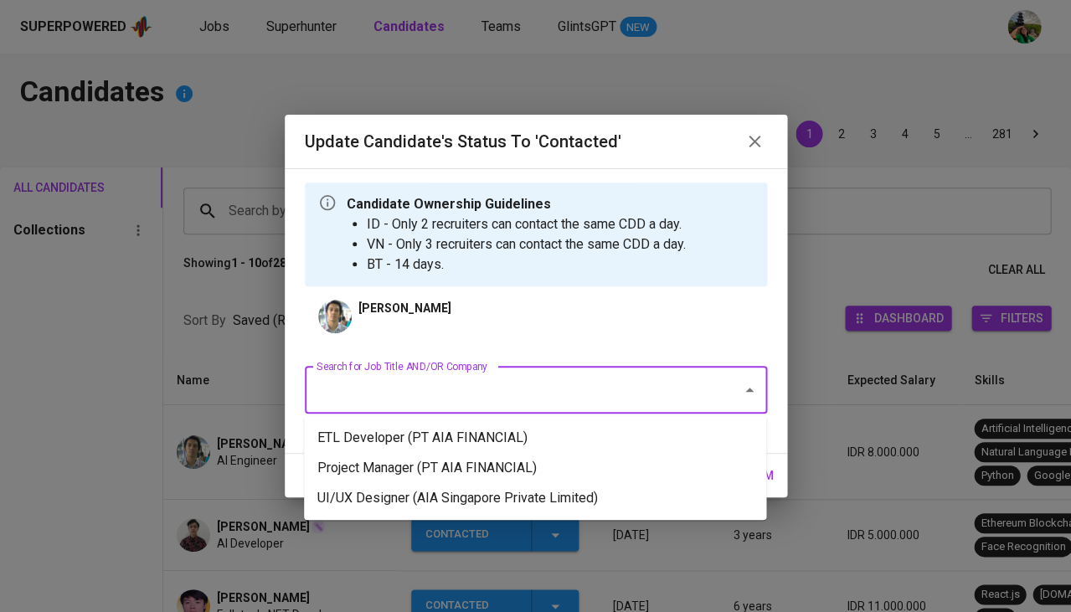
click at [530, 434] on li "ETL Developer (PT AIA FINANCIAL)" at bounding box center [535, 438] width 462 height 30
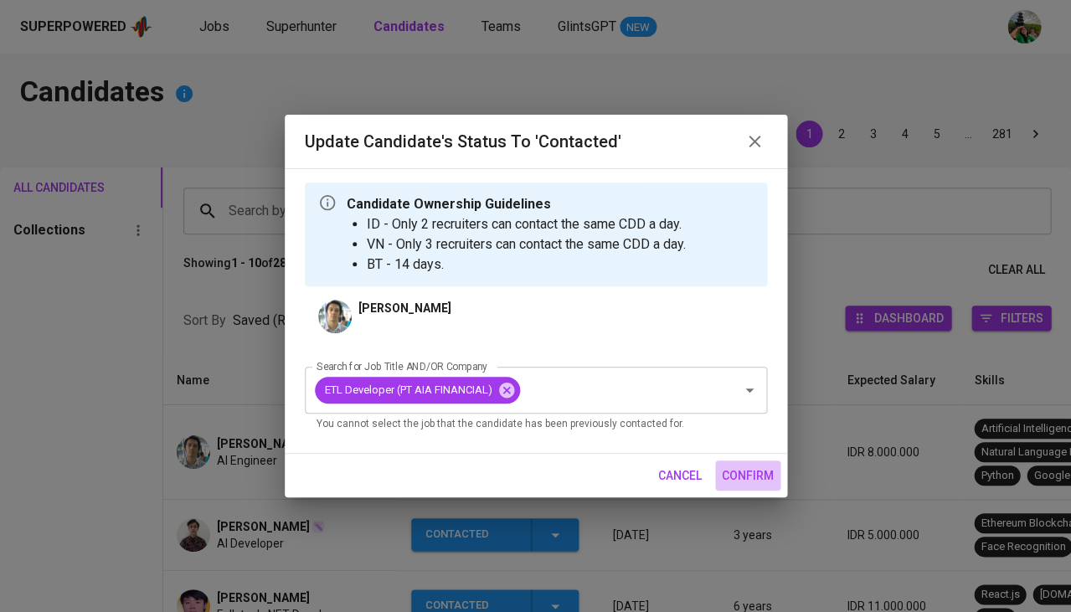
click at [758, 484] on button "confirm" at bounding box center [747, 476] width 65 height 31
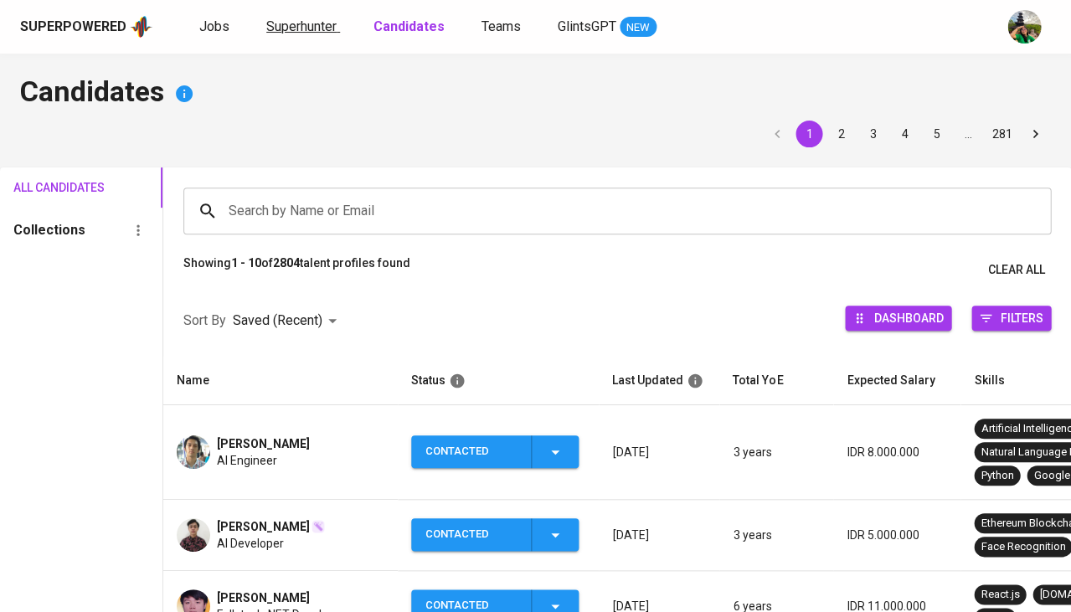
click at [301, 36] on link "Superhunter" at bounding box center [303, 27] width 74 height 21
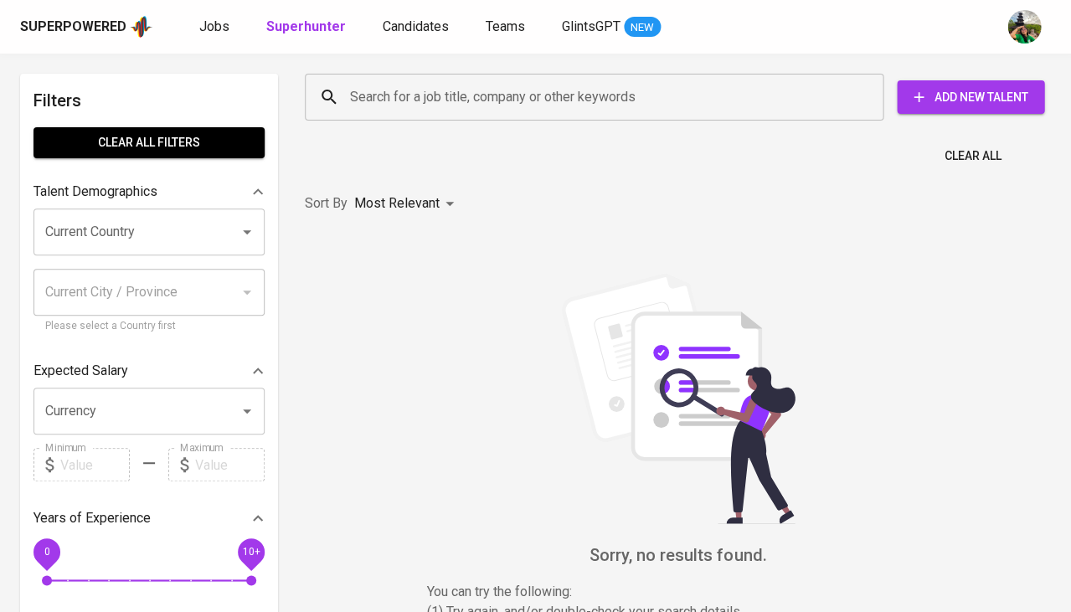
click at [401, 117] on div "Search for a job title, company or other keywords" at bounding box center [594, 97] width 579 height 47
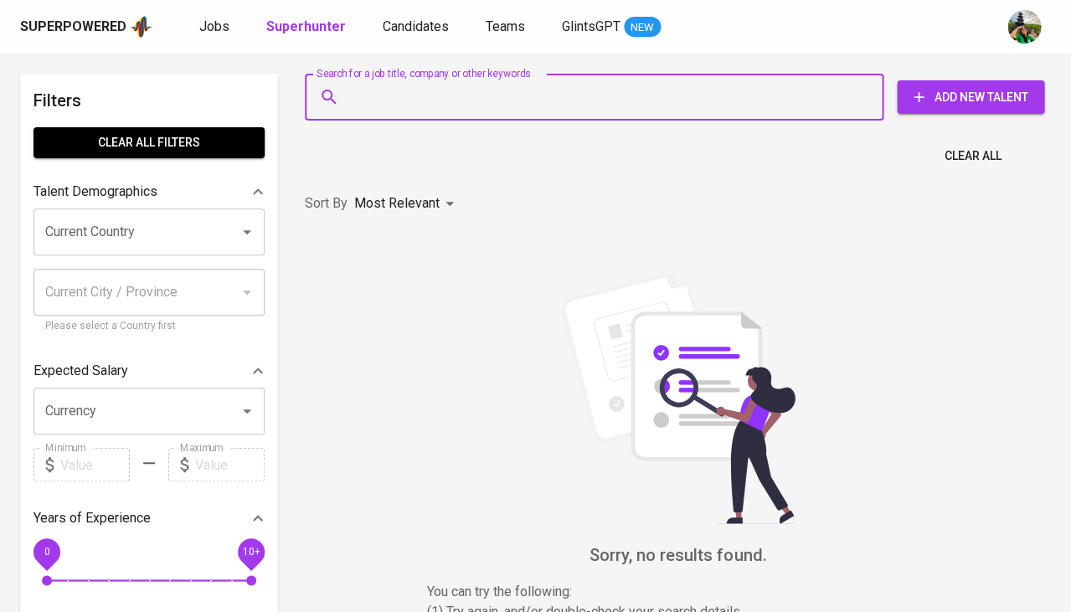
paste input "[EMAIL_ADDRESS][DOMAIN_NAME]"
type input "[EMAIL_ADDRESS][DOMAIN_NAME]"
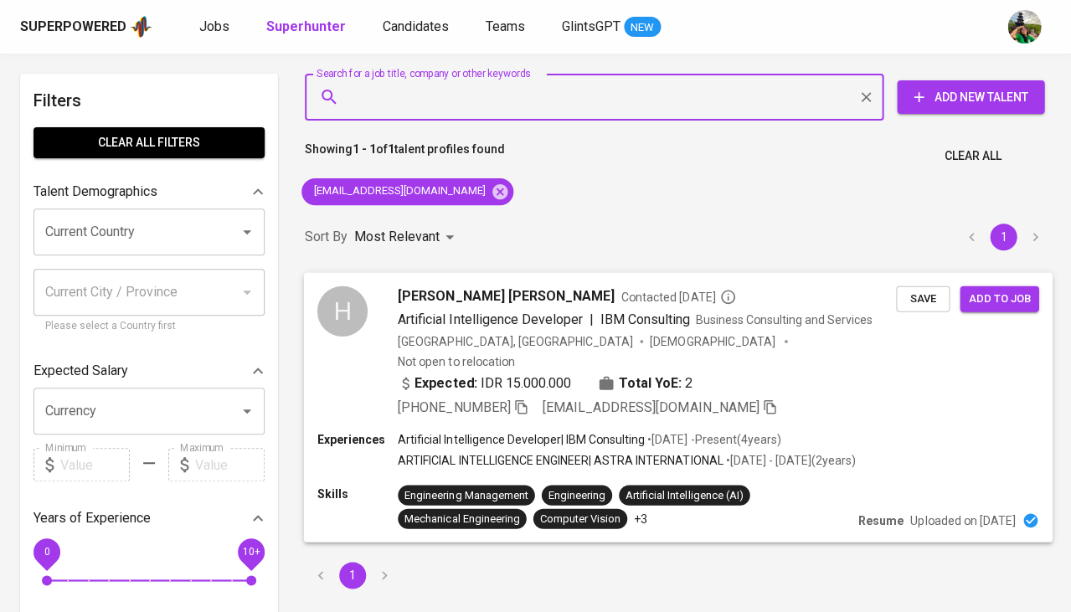
click at [915, 303] on span "Save" at bounding box center [922, 298] width 37 height 19
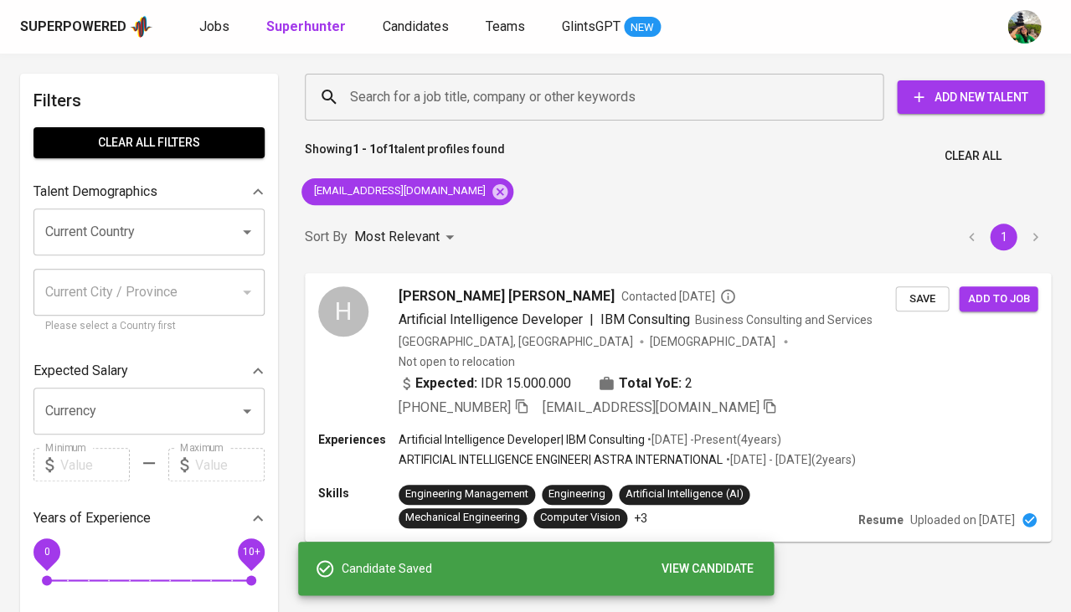
click at [426, 15] on div "Superpowered Jobs Superhunter Candidates Teams GlintsGPT NEW" at bounding box center [508, 26] width 977 height 25
click at [419, 28] on span "Candidates" at bounding box center [416, 26] width 66 height 16
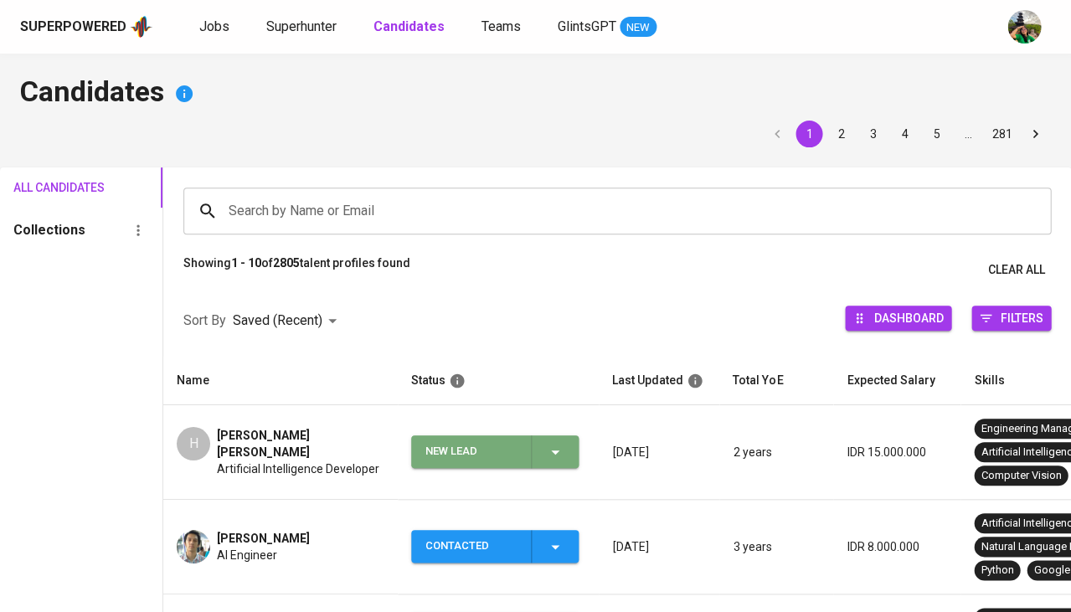
click at [536, 441] on div "New Lead" at bounding box center [495, 451] width 140 height 33
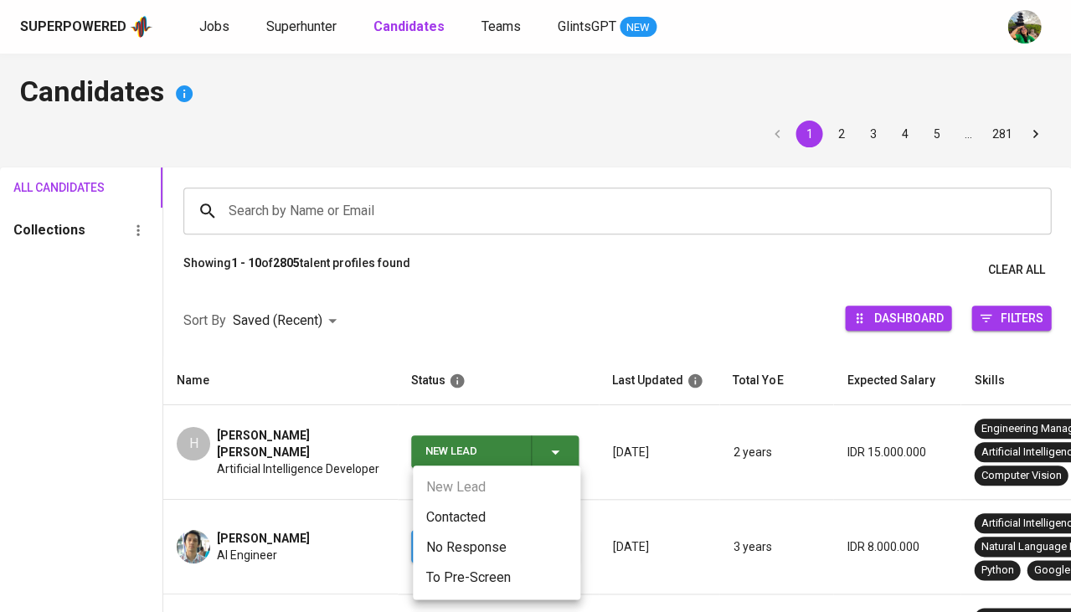
click at [486, 516] on li "Contacted" at bounding box center [496, 517] width 167 height 30
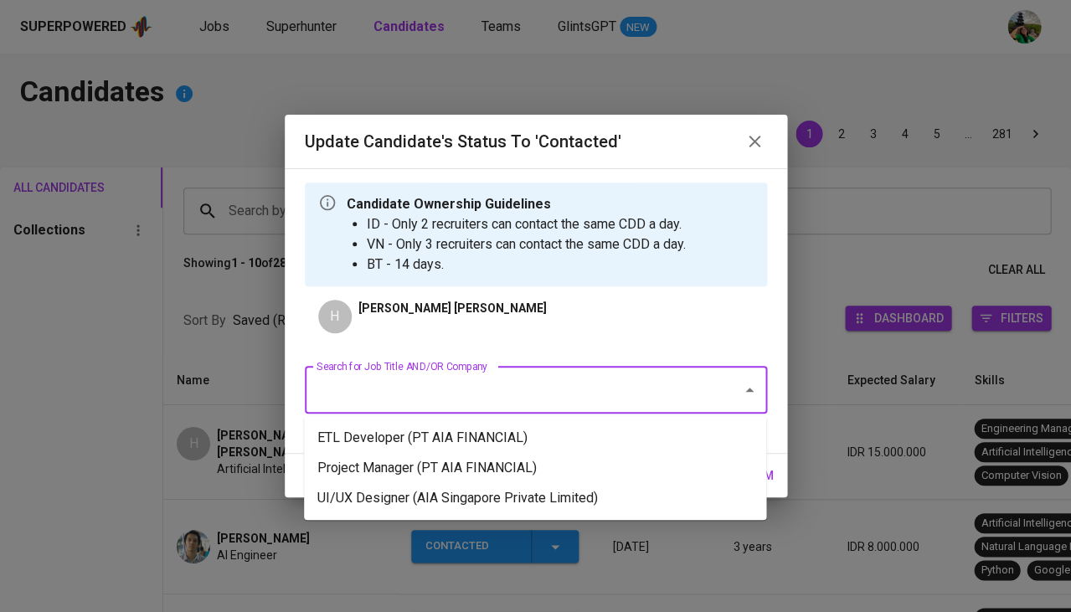
click at [481, 391] on input "Search for Job Title AND/OR Company" at bounding box center [512, 390] width 400 height 32
click at [468, 435] on li "ETL Developer (PT AIA FINANCIAL)" at bounding box center [535, 438] width 462 height 30
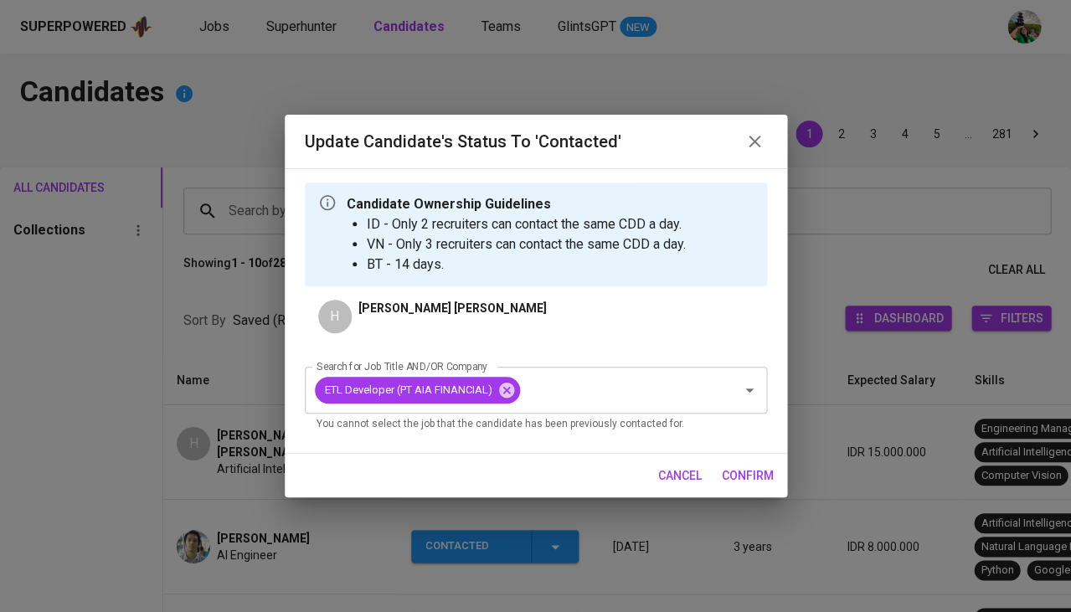
click at [752, 471] on span "confirm" at bounding box center [748, 476] width 52 height 21
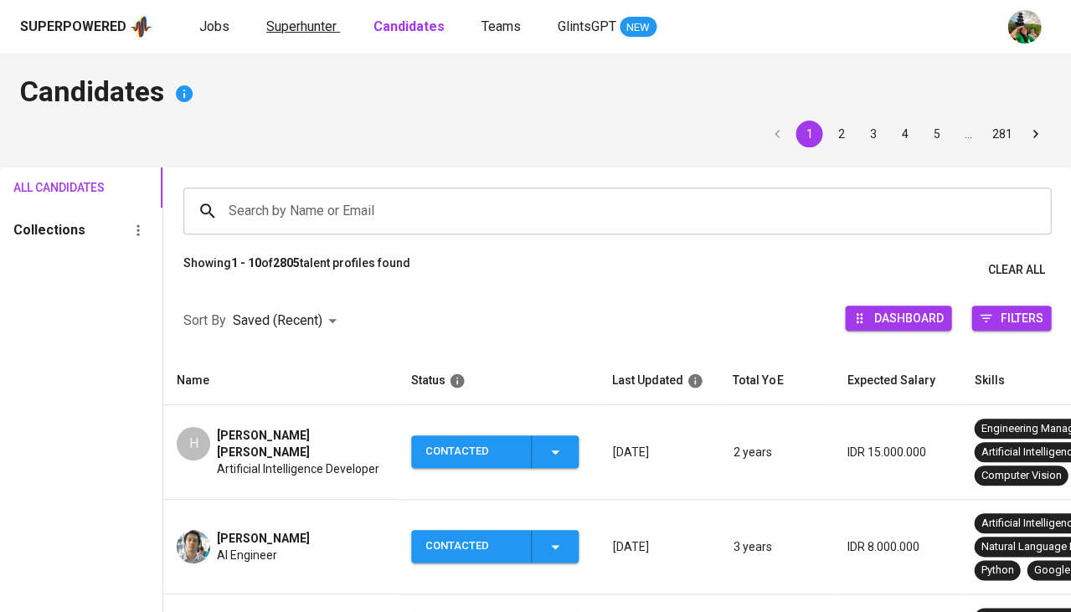
click at [305, 32] on span "Superhunter" at bounding box center [301, 26] width 70 height 16
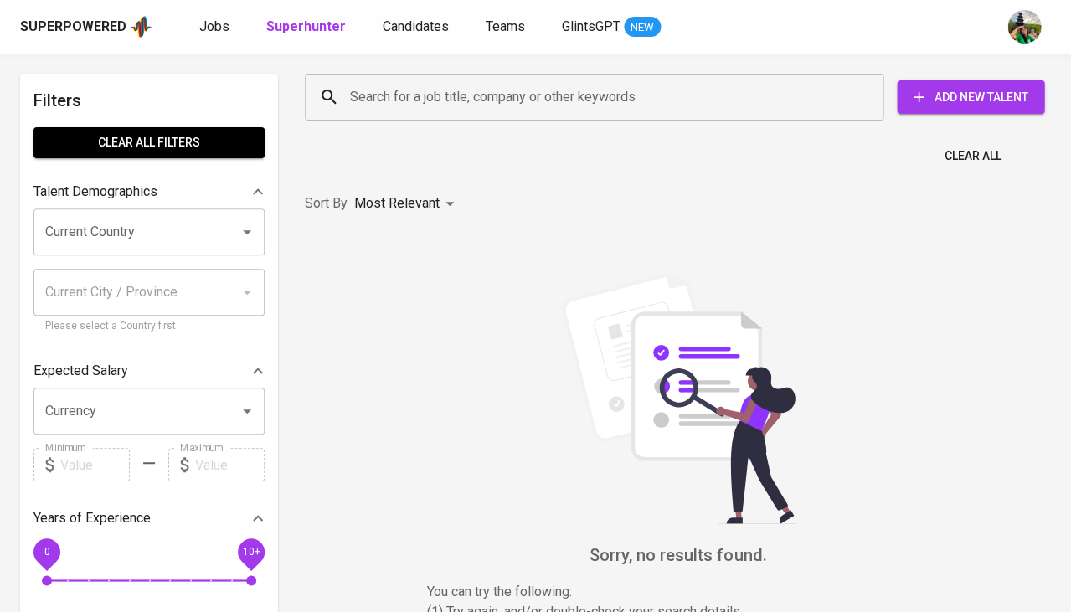
click at [404, 102] on input "Search for a job title, company or other keywords" at bounding box center [598, 97] width 505 height 32
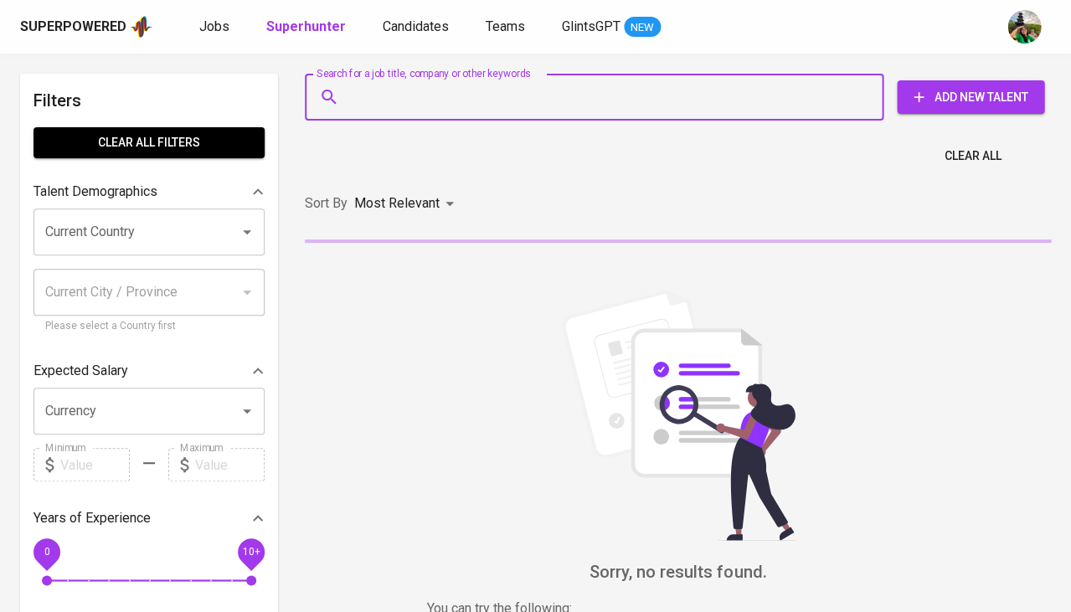
paste input "[EMAIL_ADDRESS][DOMAIN_NAME]"
type input "[EMAIL_ADDRESS][DOMAIN_NAME]"
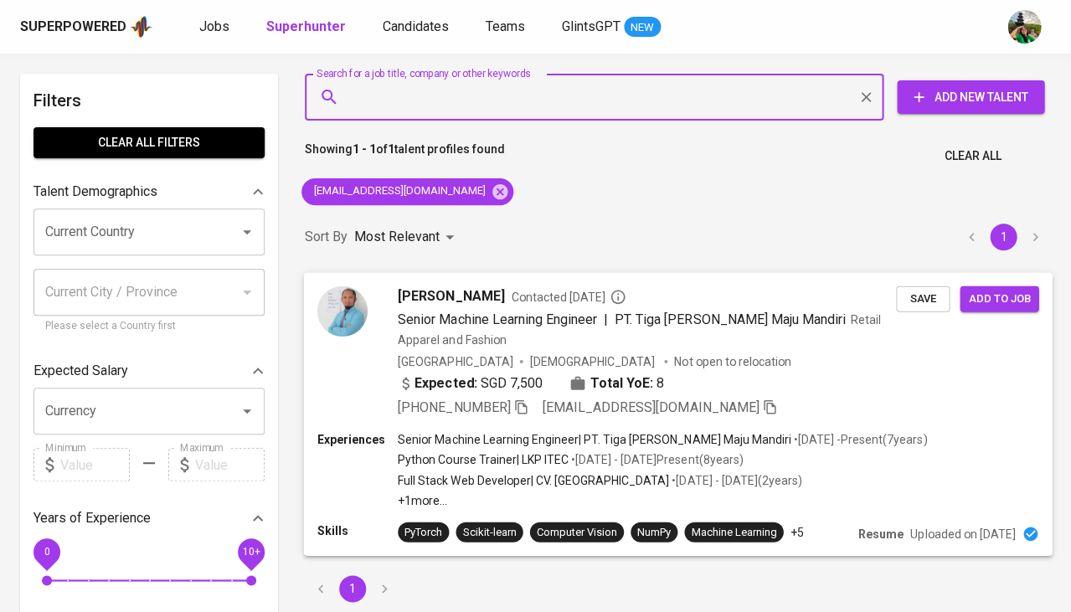
click at [903, 305] on button "Save" at bounding box center [923, 299] width 54 height 26
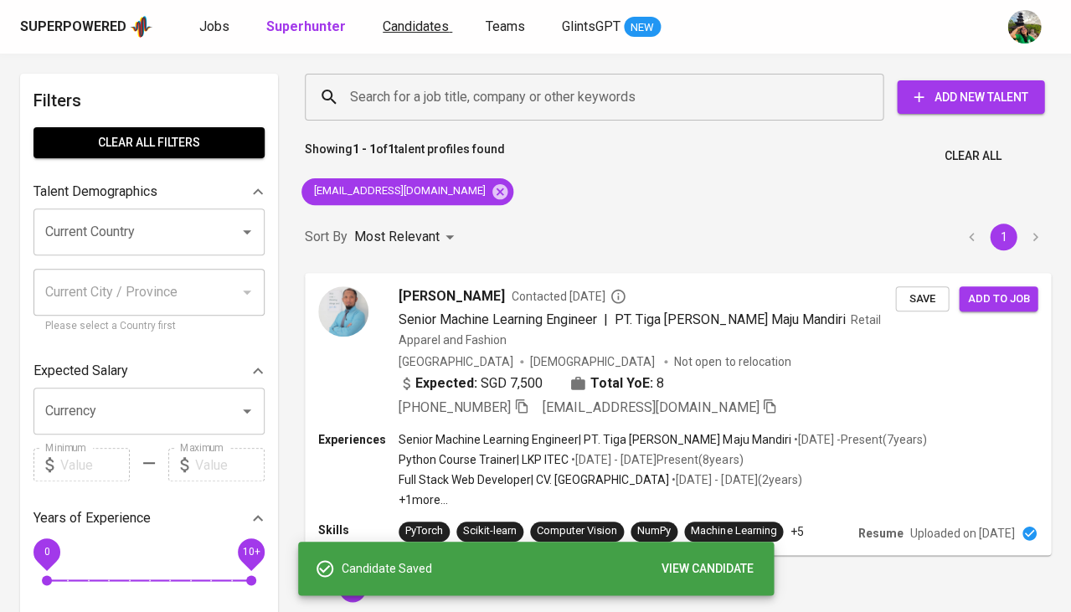
click at [423, 22] on span "Candidates" at bounding box center [416, 26] width 66 height 16
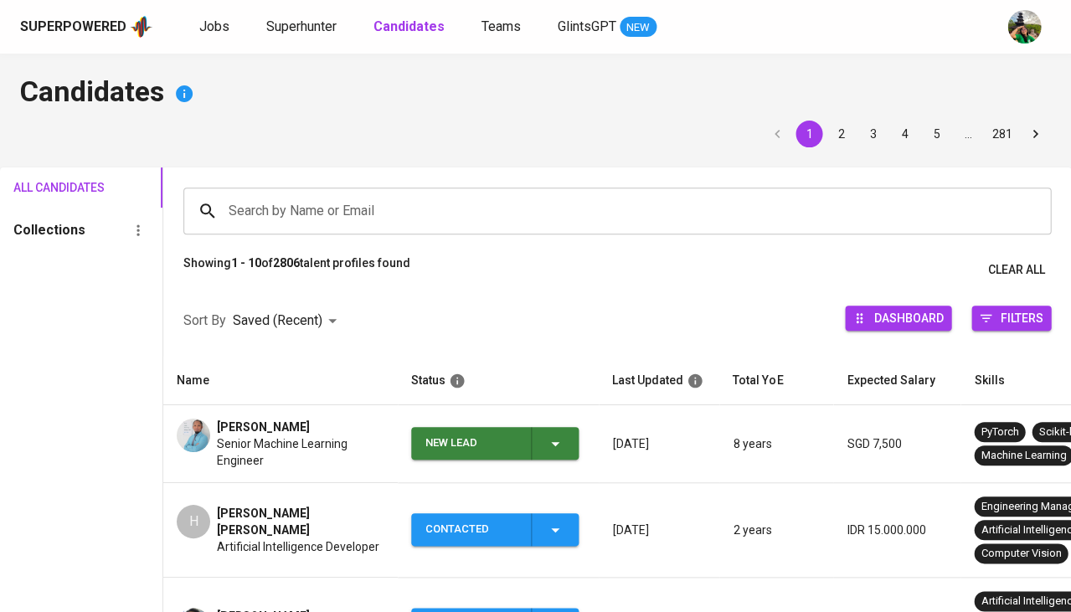
click at [562, 449] on icon "button" at bounding box center [555, 444] width 20 height 20
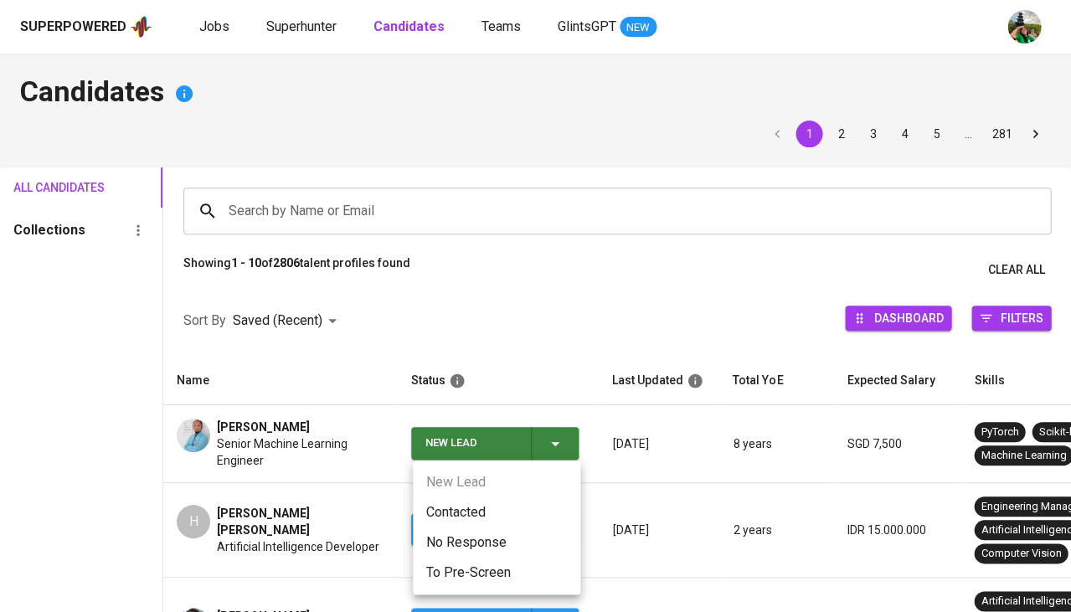
click at [461, 509] on li "Contacted" at bounding box center [496, 512] width 167 height 30
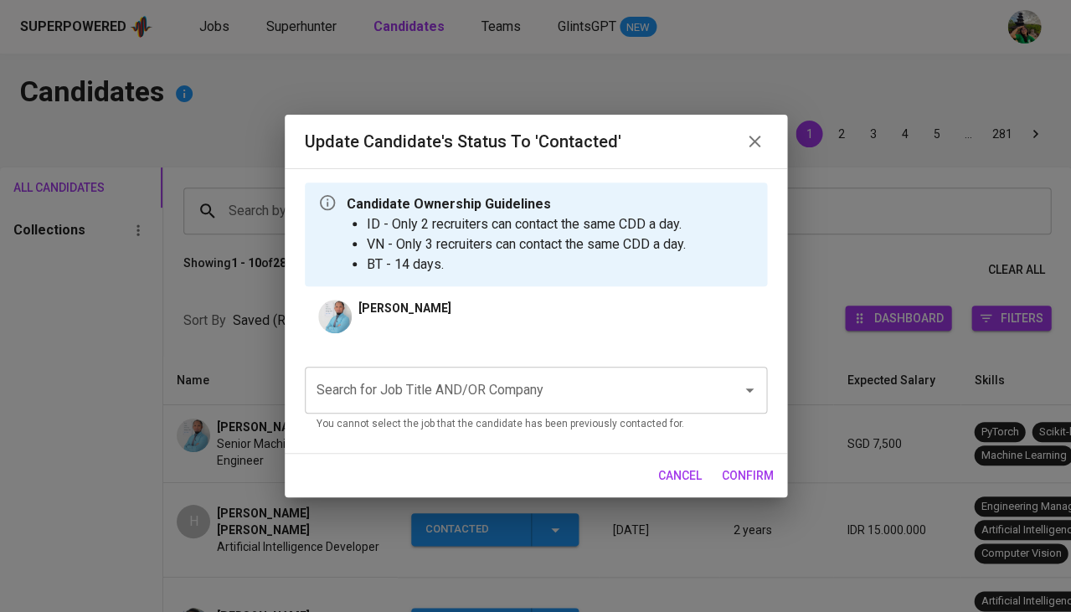
click at [564, 358] on div "Search for Job Title AND/OR Company Search for Job Title AND/OR Company You can…" at bounding box center [536, 396] width 462 height 86
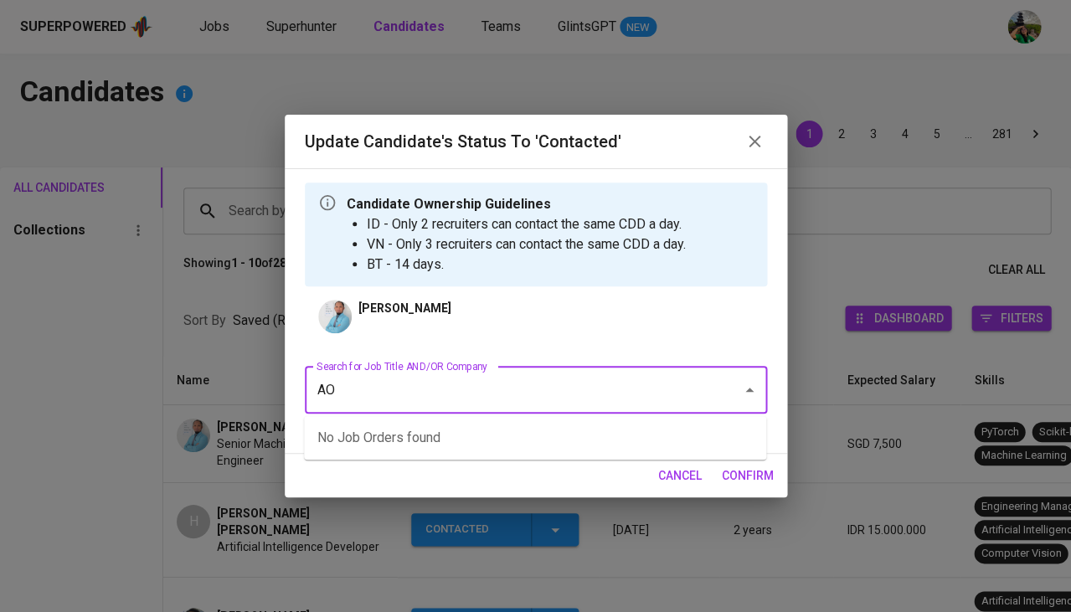
type input "A"
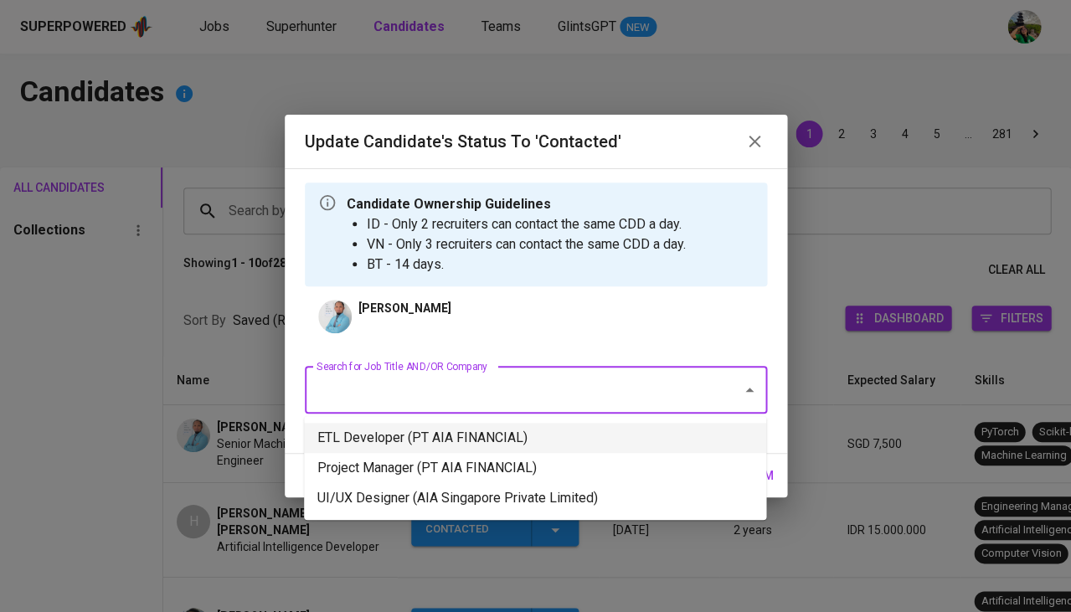
click at [533, 448] on li "ETL Developer (PT AIA FINANCIAL)" at bounding box center [535, 438] width 462 height 30
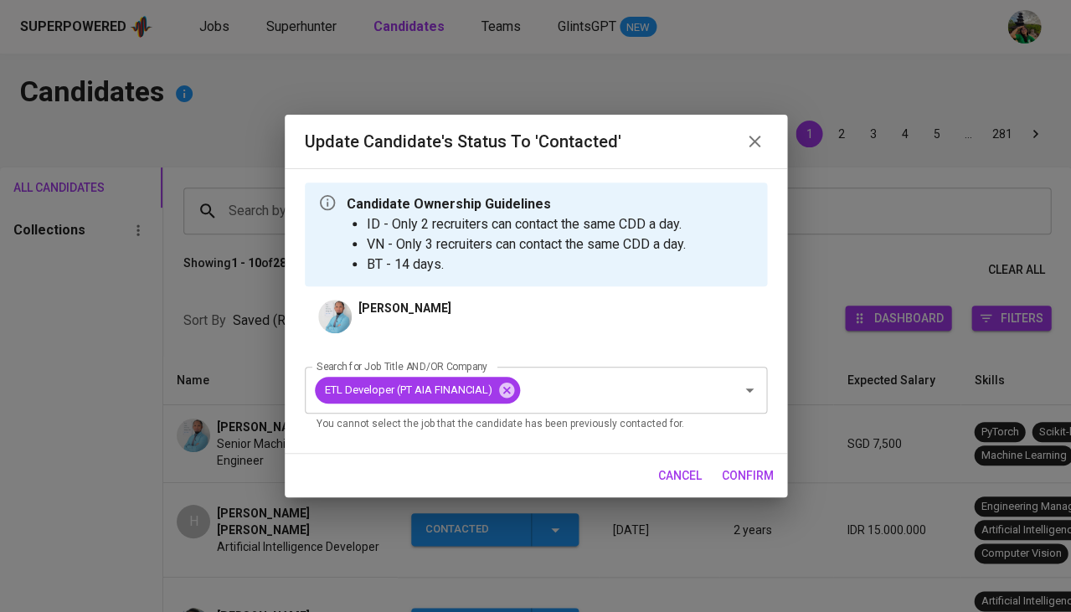
click at [762, 476] on span "confirm" at bounding box center [748, 476] width 52 height 21
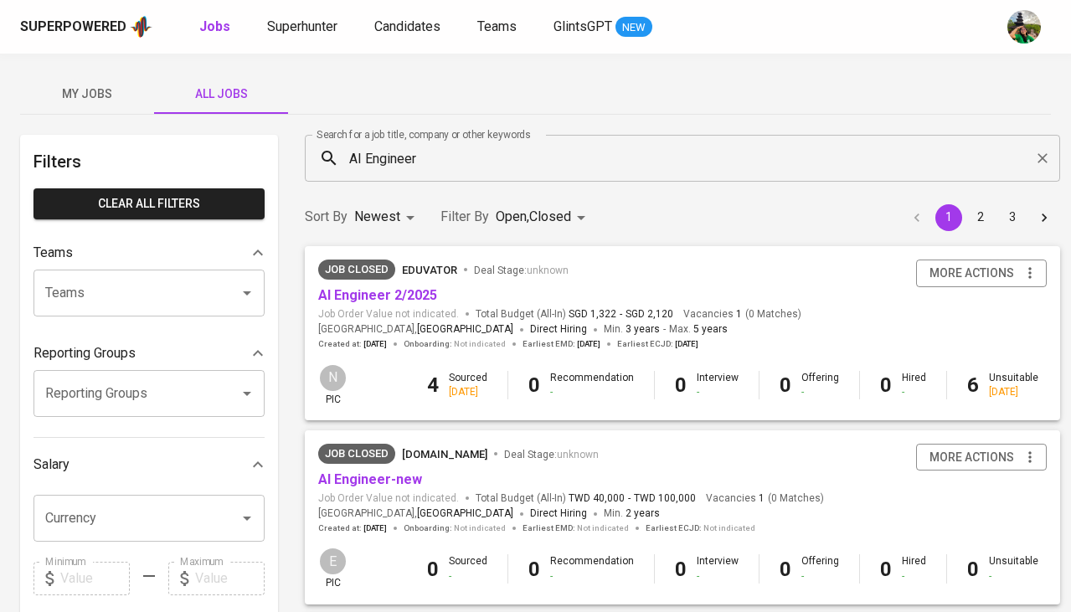
scroll to position [1565, 0]
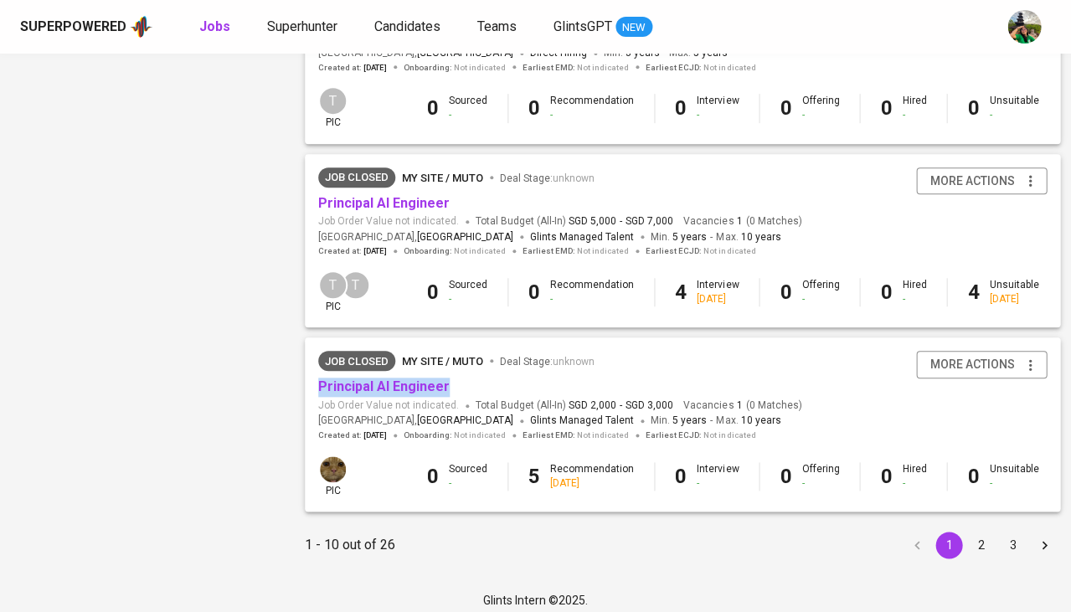
click at [967, 533] on button "2" at bounding box center [980, 545] width 27 height 27
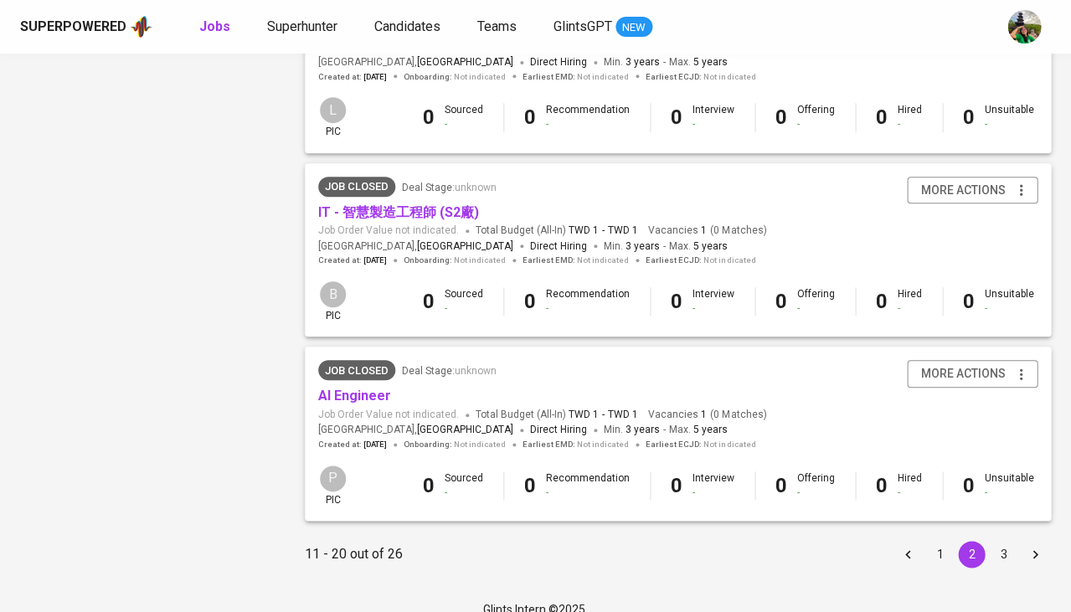
scroll to position [1555, 0]
click at [1009, 542] on button "3" at bounding box center [1003, 555] width 27 height 27
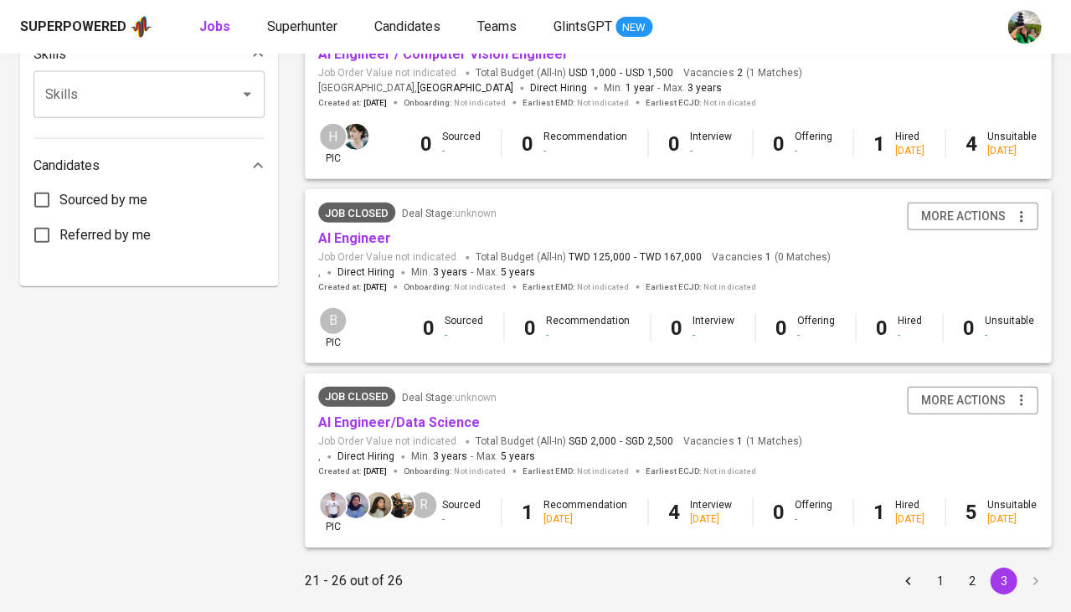
scroll to position [794, 0]
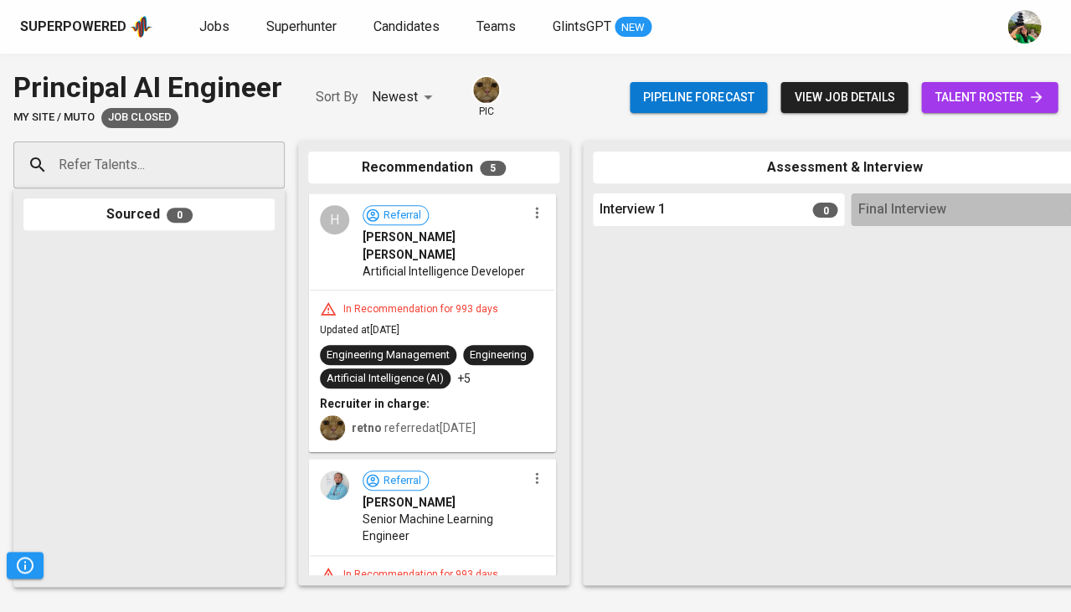
click at [469, 263] on span "Artificial Intelligence Developer" at bounding box center [444, 271] width 162 height 17
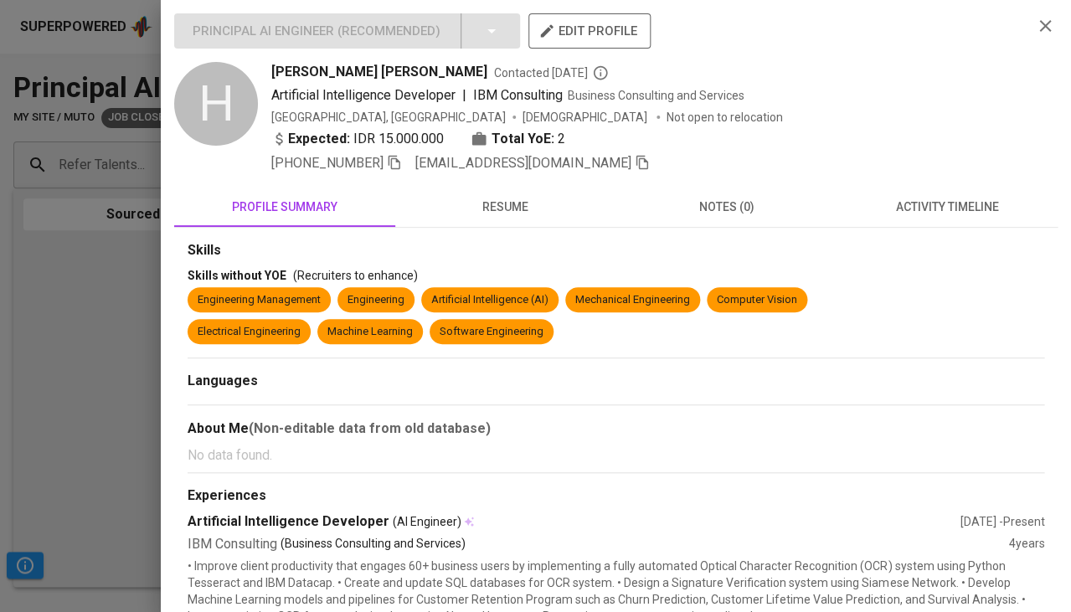
click at [519, 220] on button "resume" at bounding box center [505, 207] width 221 height 40
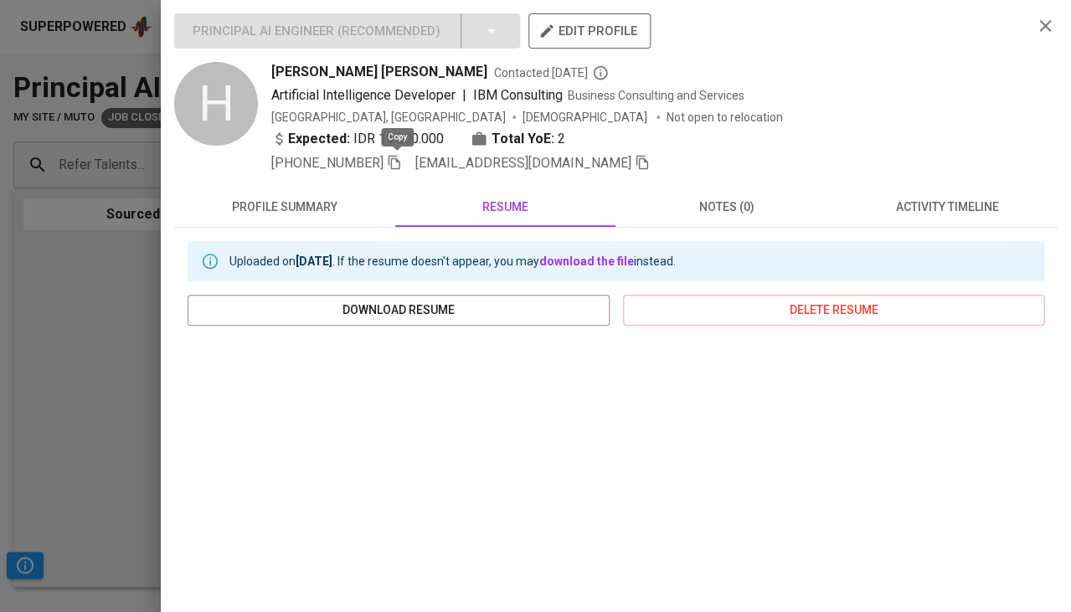
click at [400, 162] on icon "button" at bounding box center [394, 162] width 15 height 15
click at [635, 166] on icon "button" at bounding box center [642, 162] width 15 height 15
click at [54, 398] on div at bounding box center [535, 306] width 1071 height 612
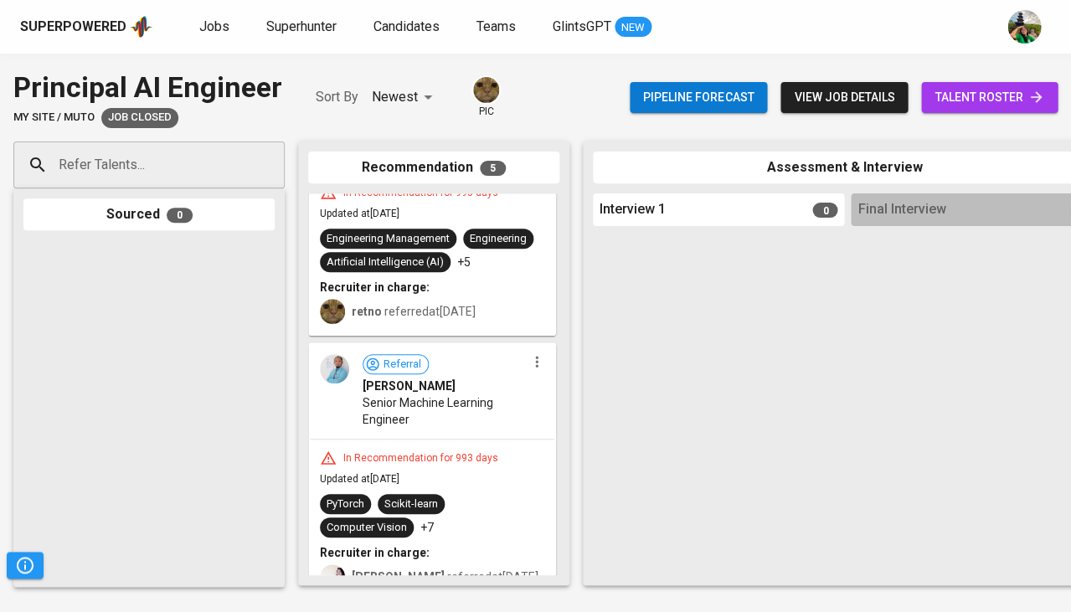
scroll to position [117, 0]
click at [482, 437] on div "Referral Lalu Erfandi Maula Yusnu Senior Machine Learning Engineer" at bounding box center [432, 390] width 244 height 94
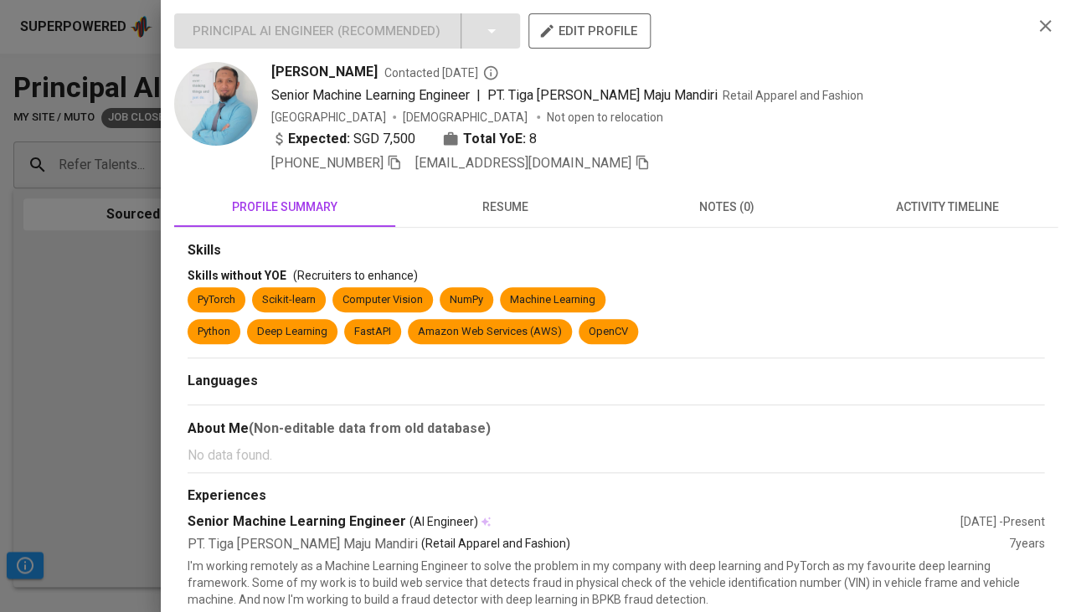
click at [522, 217] on button "resume" at bounding box center [505, 207] width 221 height 40
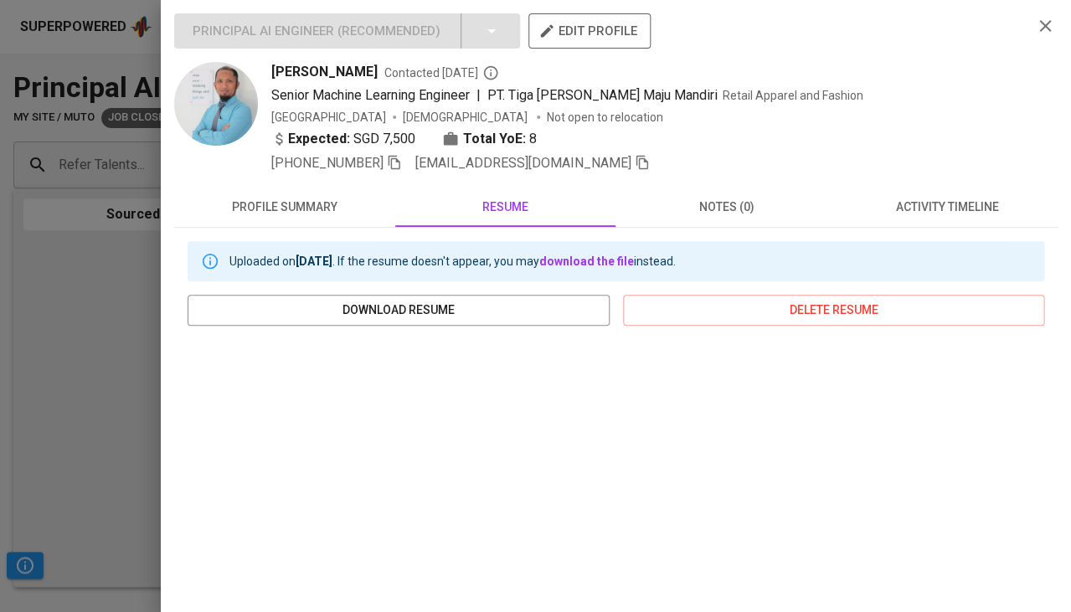
scroll to position [0, 0]
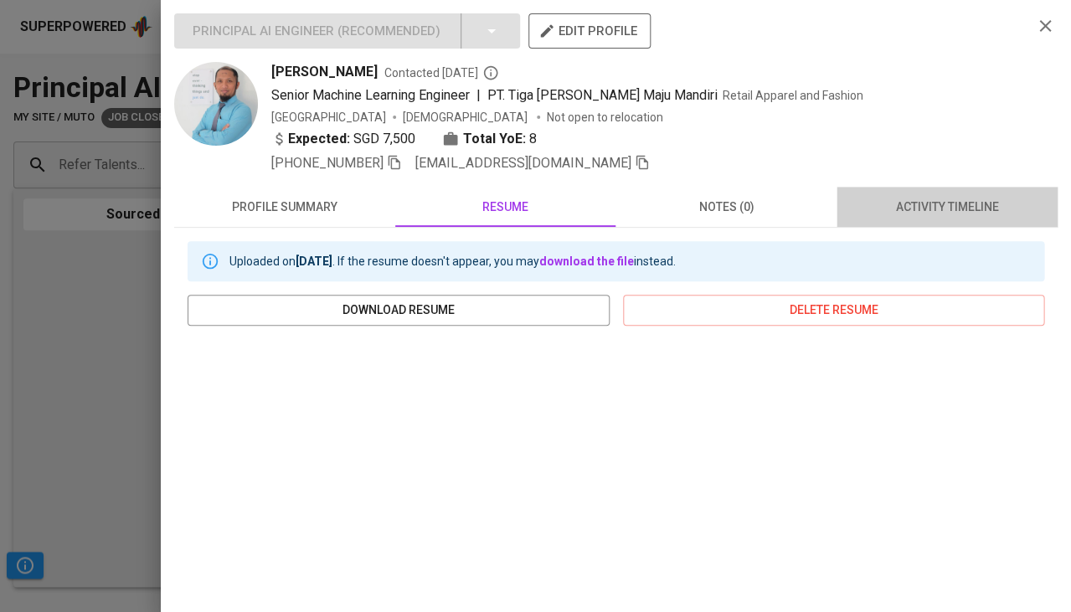
click at [873, 222] on button "activity timeline" at bounding box center [946, 207] width 221 height 40
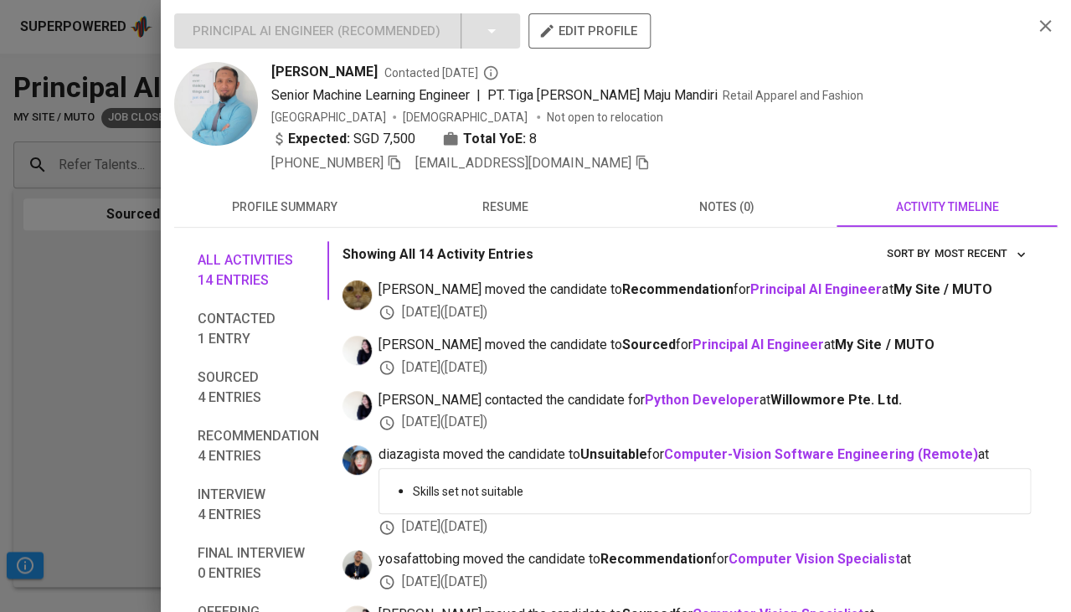
click at [396, 162] on icon "button" at bounding box center [394, 162] width 15 height 15
click at [500, 209] on span "resume" at bounding box center [505, 207] width 201 height 21
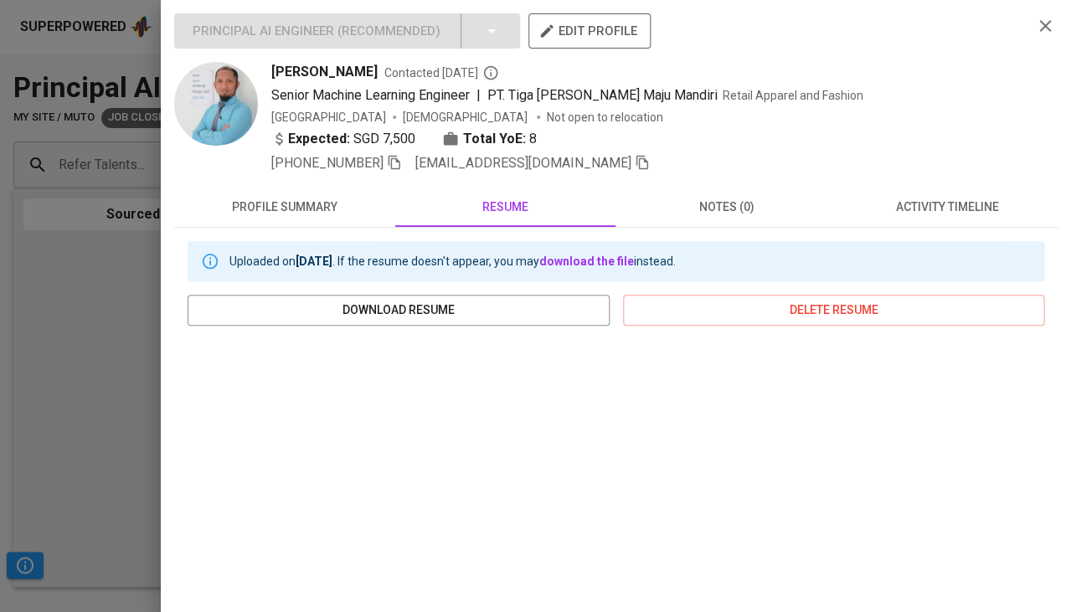
click at [636, 162] on icon "button" at bounding box center [642, 163] width 12 height 14
click at [50, 491] on div at bounding box center [535, 306] width 1071 height 612
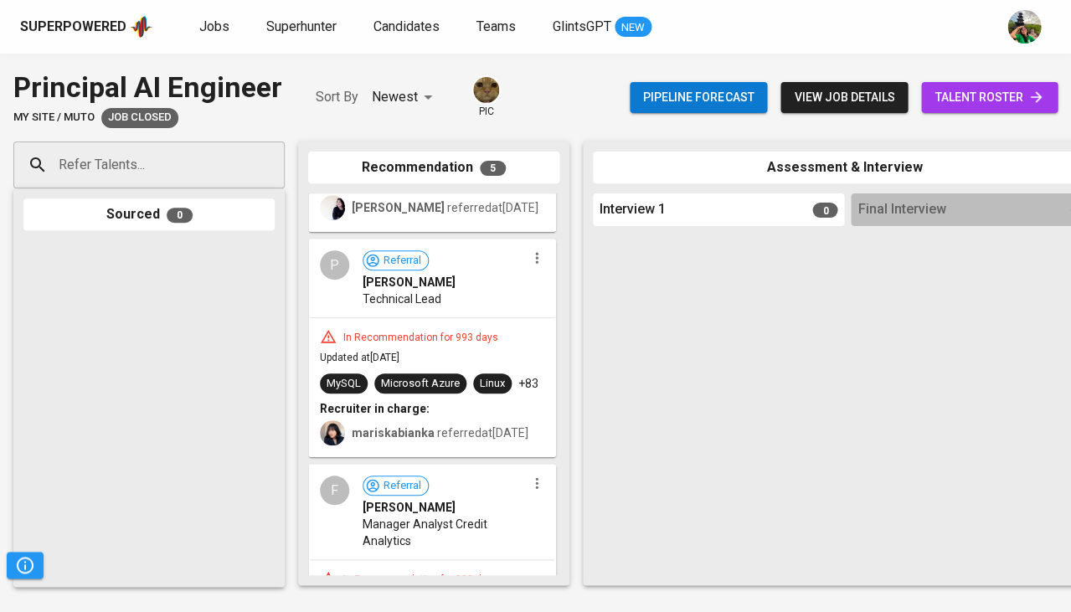
scroll to position [487, 0]
click at [441, 343] on div "In Recommendation for 993 days" at bounding box center [421, 336] width 168 height 14
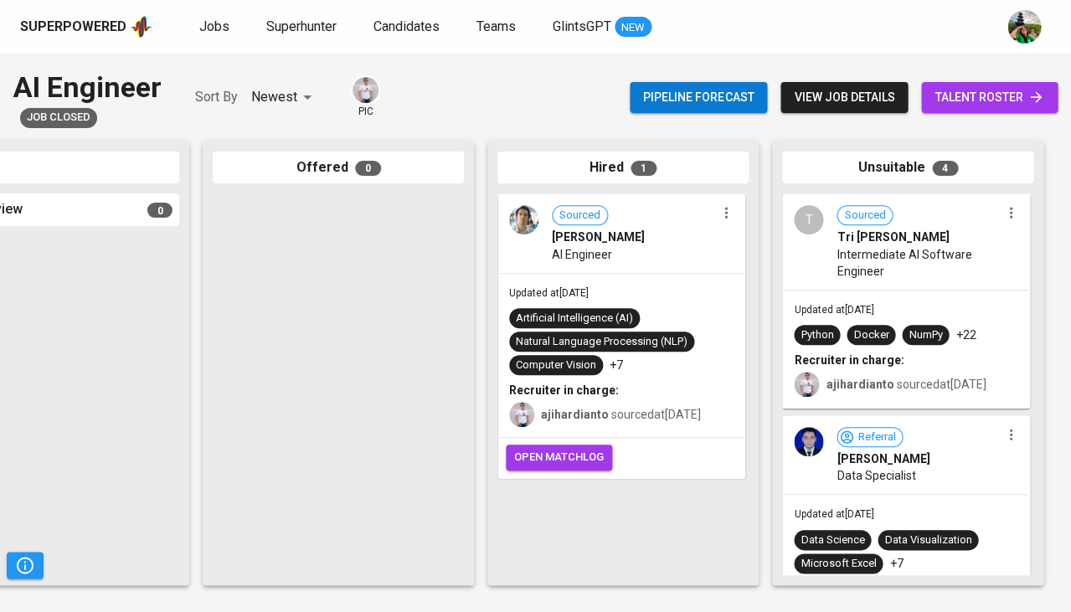
scroll to position [0, 1181]
click at [625, 285] on div "Updated at [DATE] Artificial Intelligence (AI) Natural Language Processing (NLP…" at bounding box center [621, 356] width 244 height 164
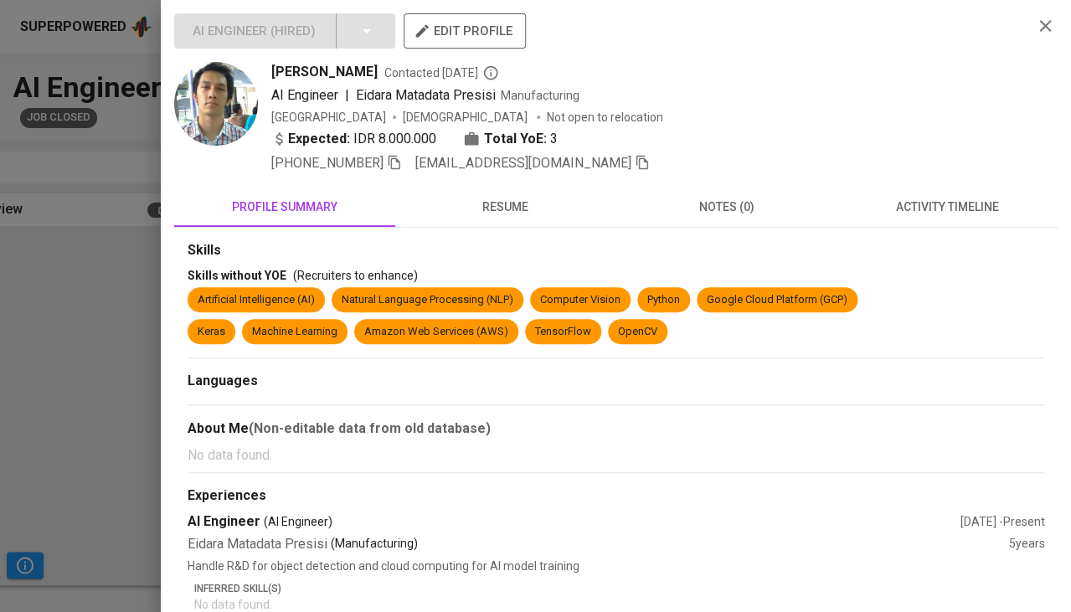
click at [952, 202] on span "activity timeline" at bounding box center [947, 207] width 201 height 21
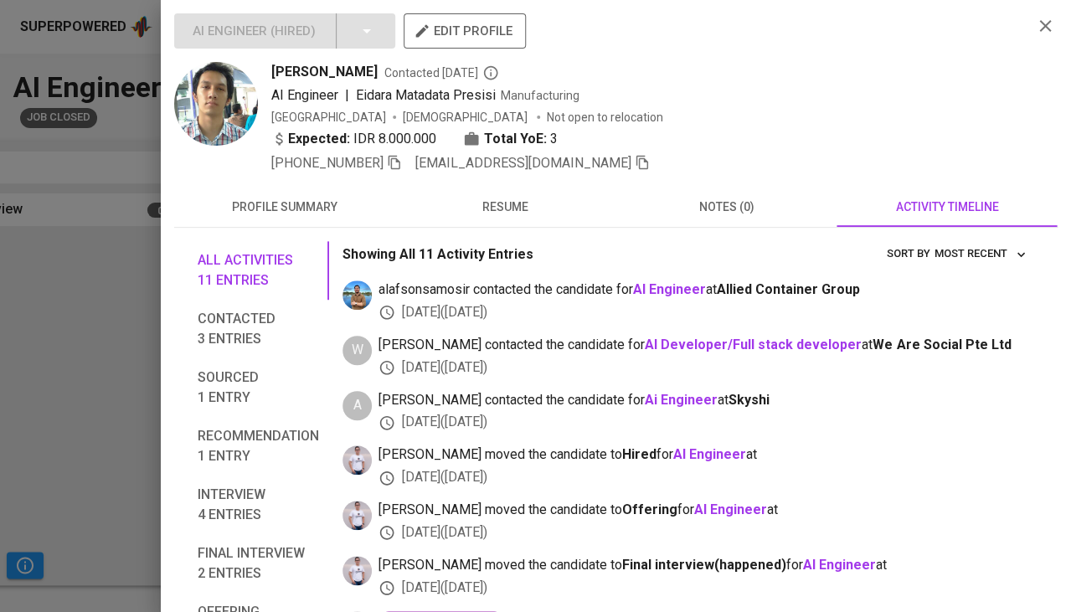
click at [527, 205] on span "resume" at bounding box center [505, 207] width 201 height 21
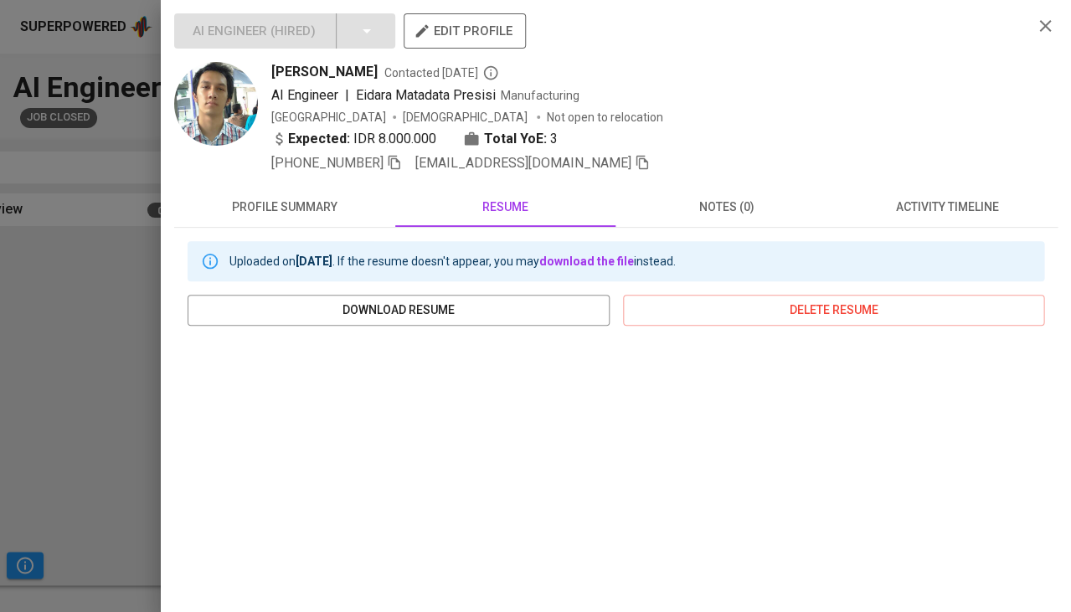
click at [374, 163] on span "[PHONE_NUMBER]" at bounding box center [336, 163] width 131 height 20
click at [387, 159] on icon "button" at bounding box center [394, 162] width 15 height 15
click at [316, 204] on span "profile summary" at bounding box center [284, 207] width 201 height 21
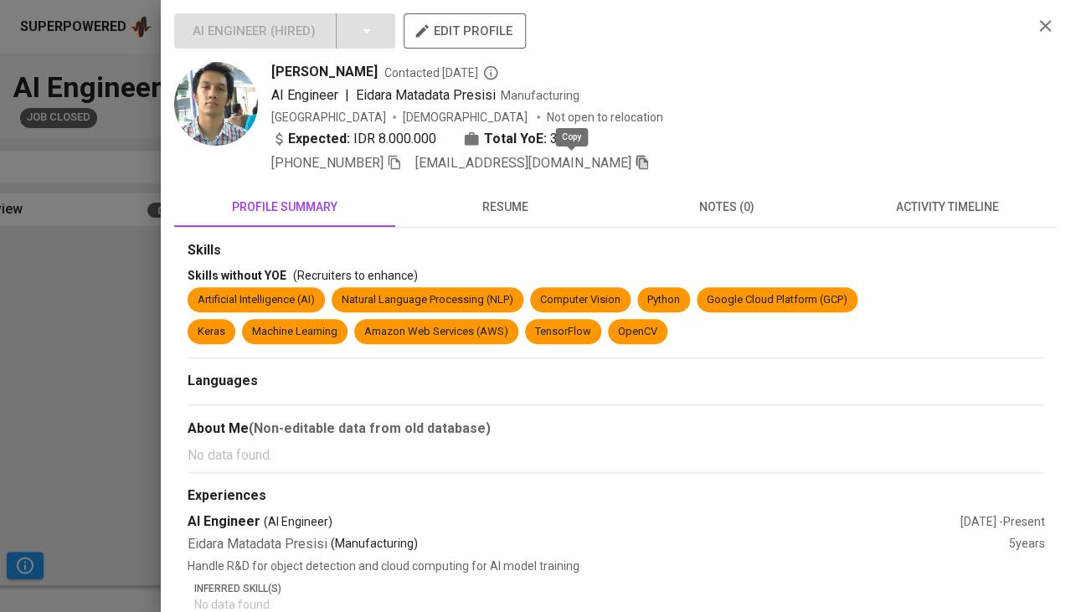
click at [635, 157] on icon "button" at bounding box center [642, 162] width 15 height 15
click at [76, 331] on div at bounding box center [535, 306] width 1071 height 612
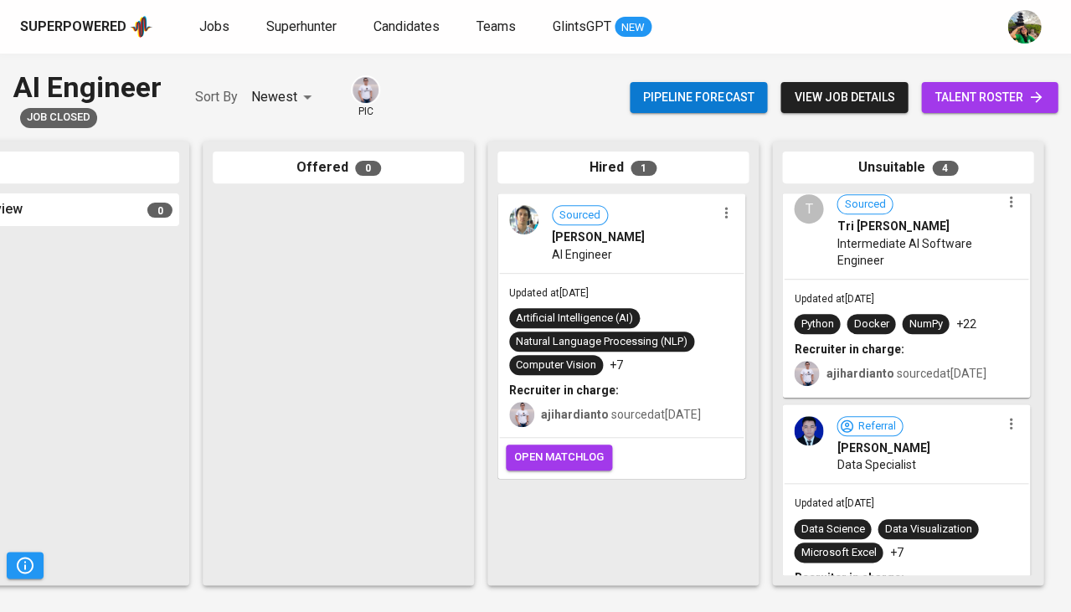
scroll to position [0, 0]
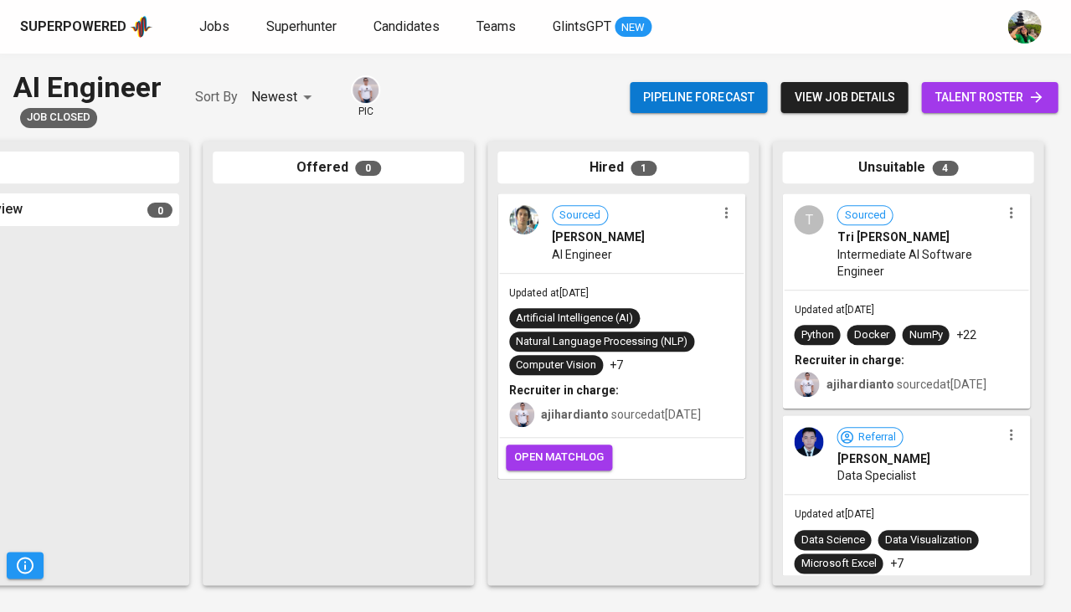
click at [925, 276] on span "Intermediate AI Software Engineer" at bounding box center [917, 262] width 163 height 33
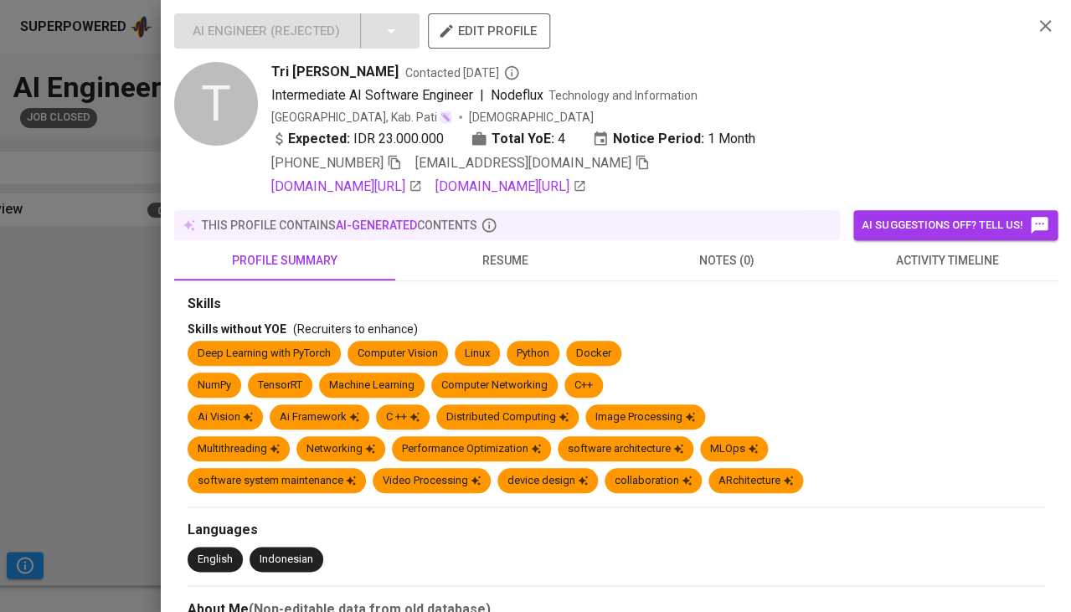
click at [943, 251] on span "activity timeline" at bounding box center [947, 260] width 201 height 21
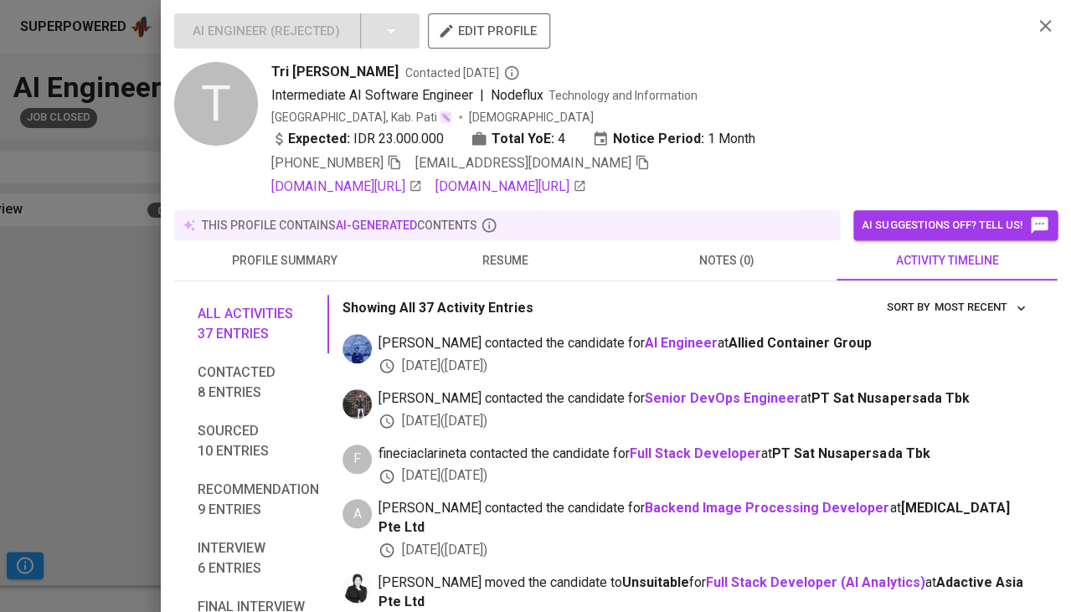
click at [502, 234] on div "this profile contains AI-generated contents" at bounding box center [507, 225] width 666 height 30
click at [498, 262] on span "resume" at bounding box center [505, 260] width 201 height 21
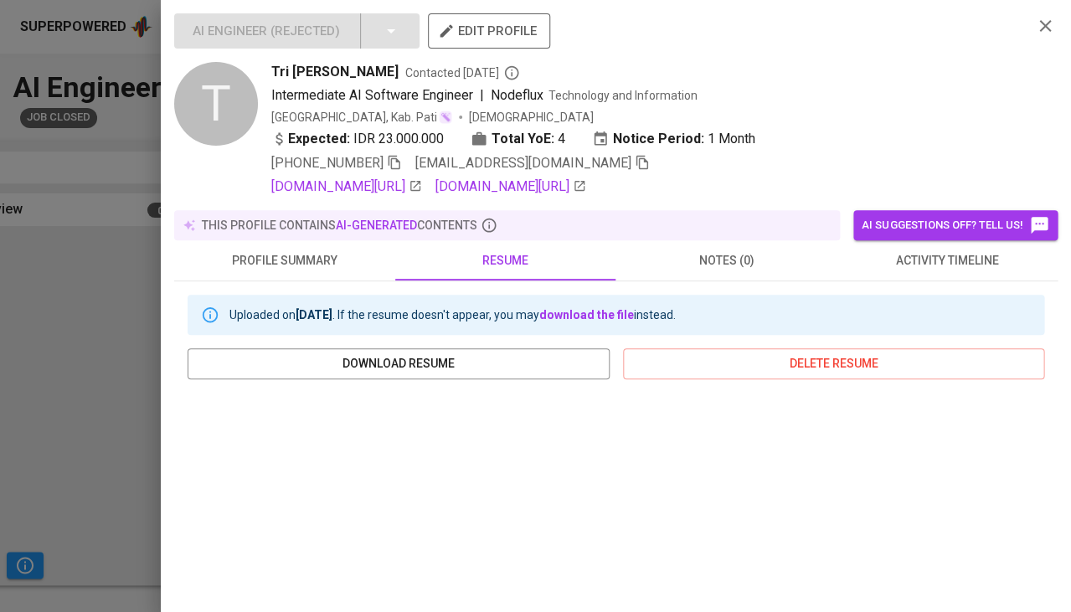
scroll to position [306, 0]
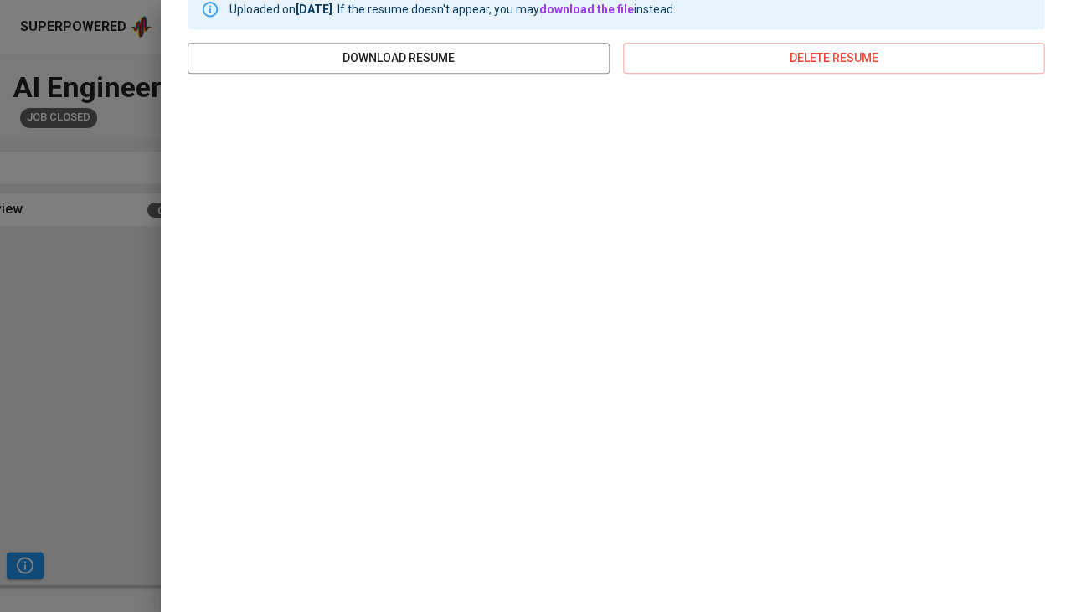
click at [138, 327] on div at bounding box center [535, 306] width 1071 height 612
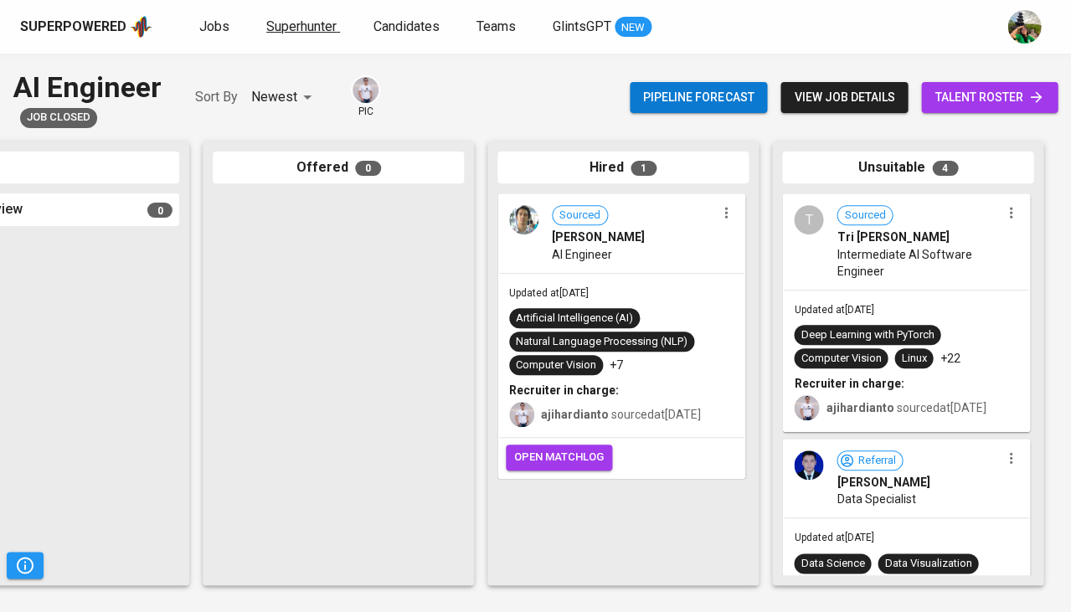
click at [322, 33] on span "Superhunter" at bounding box center [301, 26] width 70 height 16
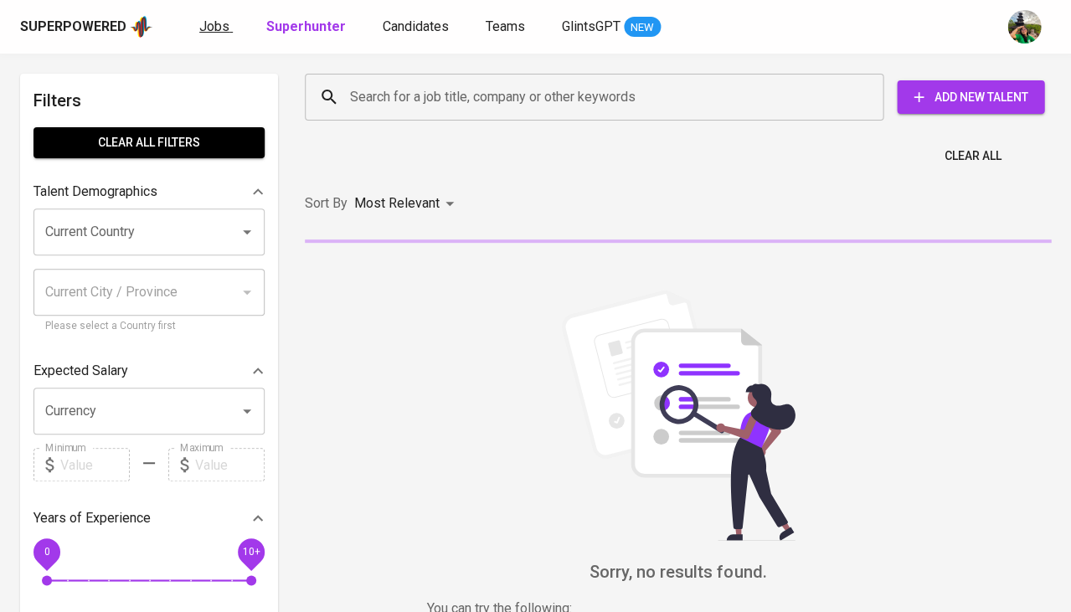
click at [222, 28] on span "Jobs" at bounding box center [214, 26] width 30 height 16
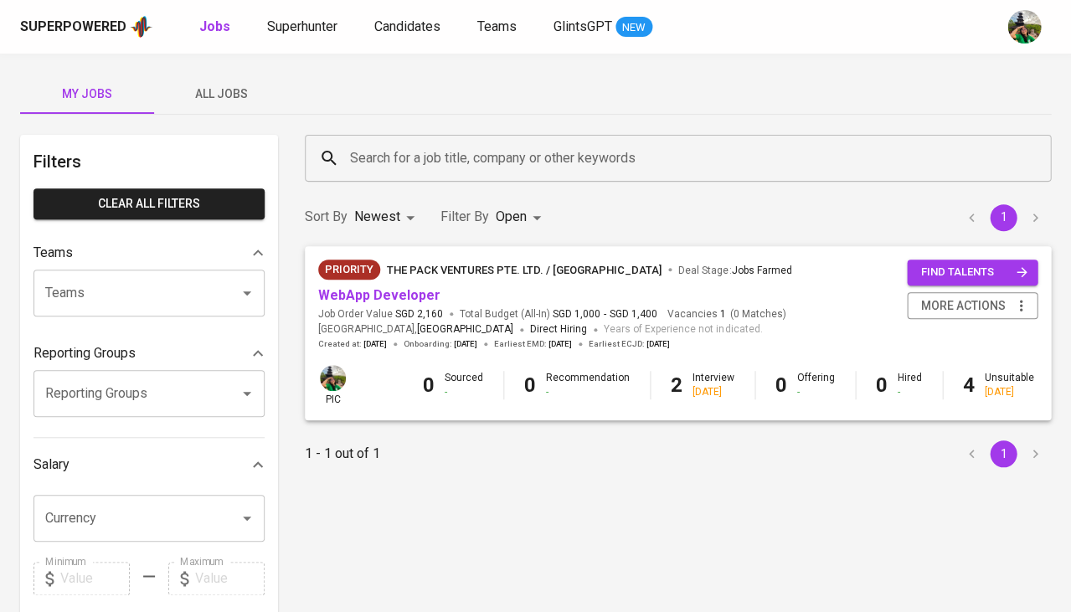
click at [229, 100] on span "All Jobs" at bounding box center [221, 94] width 114 height 21
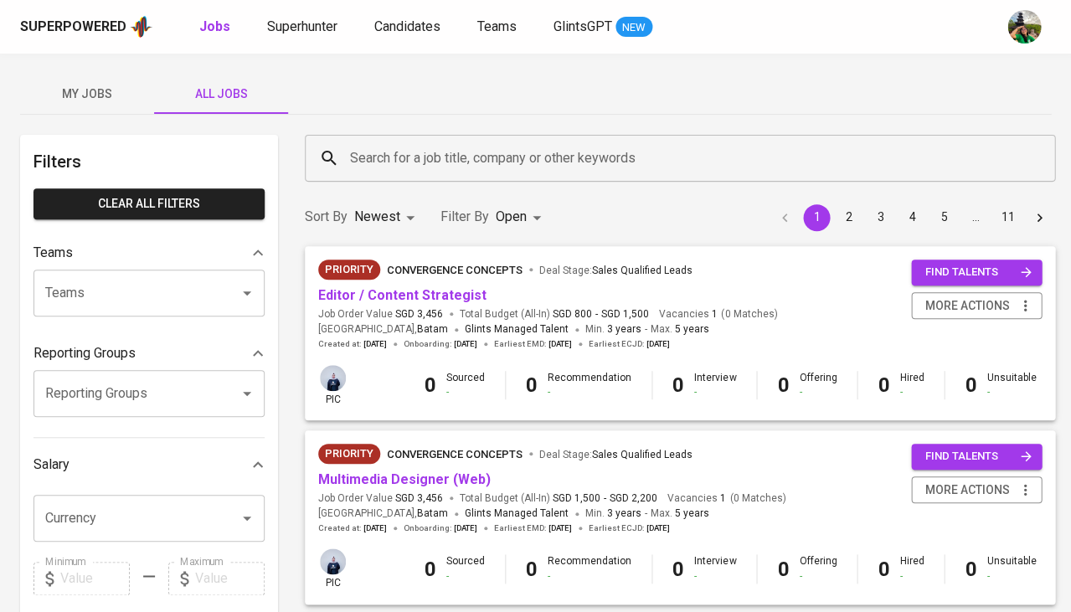
click at [424, 163] on input "Search for a job title, company or other keywords" at bounding box center [684, 158] width 677 height 32
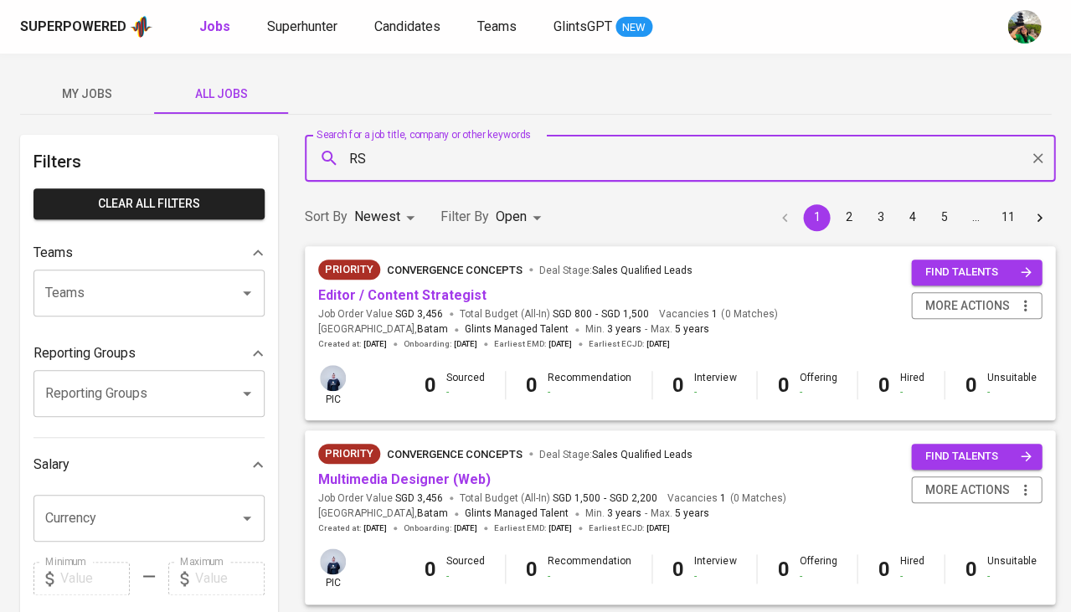
type input "RSM"
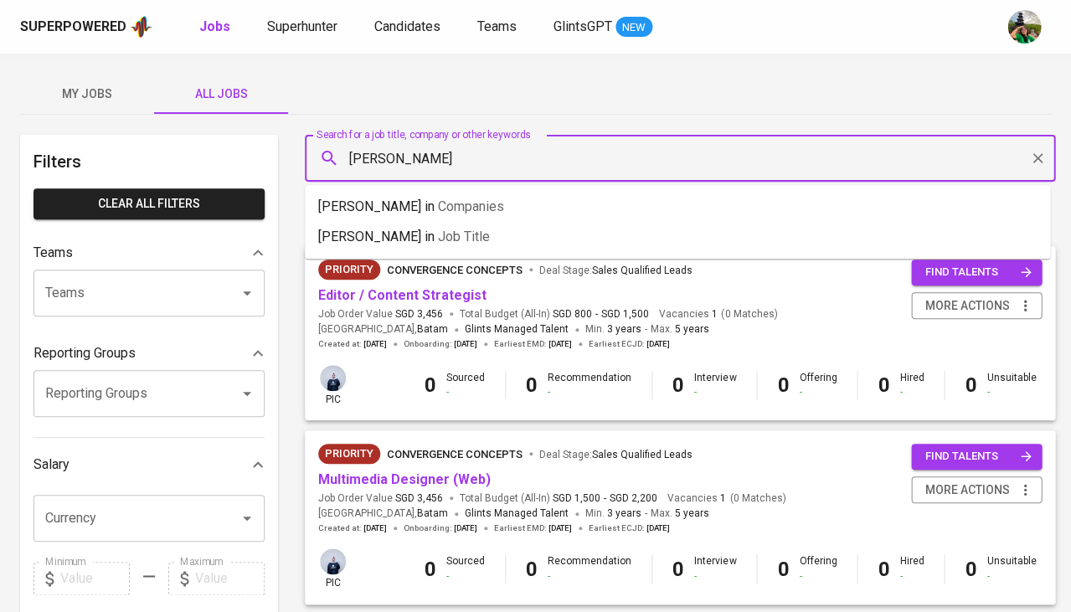
type input "T"
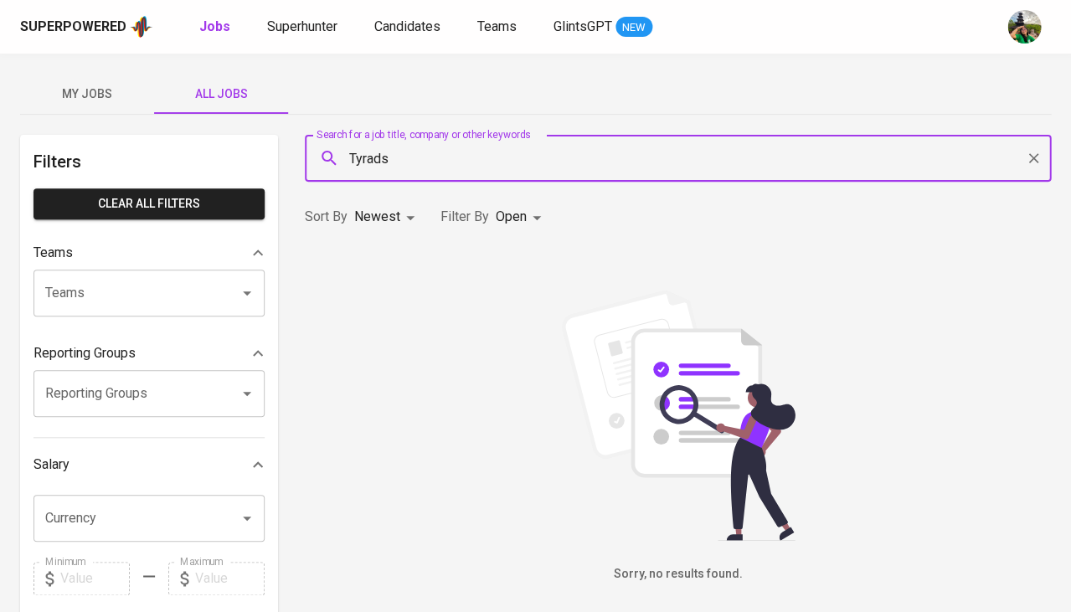
type input "Tyrads"
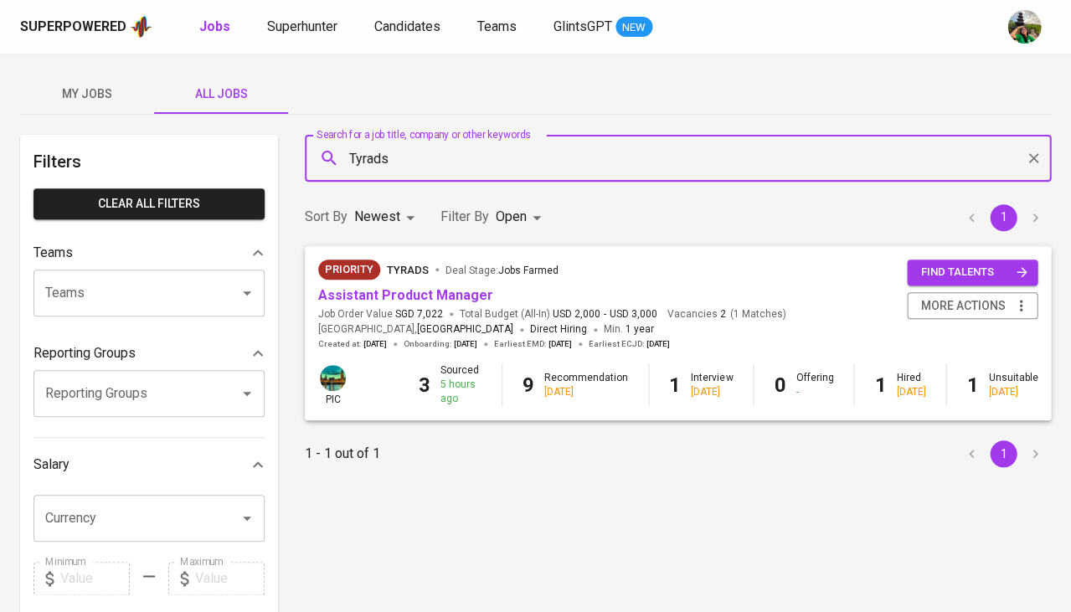
click at [460, 307] on span "Total Budget (All-In) USD 2,000 - USD 3,000" at bounding box center [559, 314] width 198 height 14
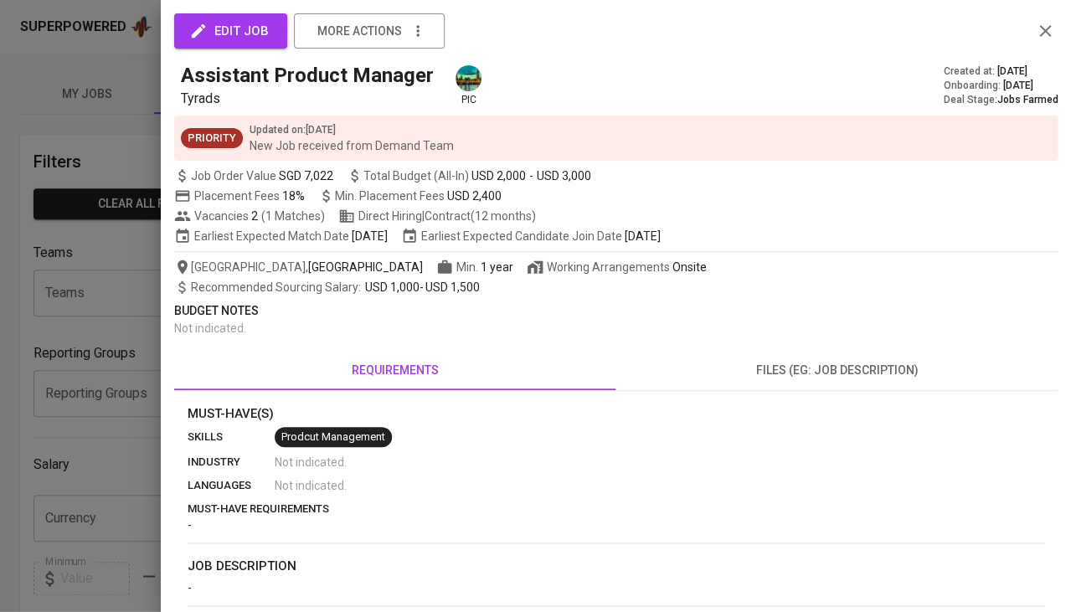
click at [109, 446] on div at bounding box center [535, 306] width 1071 height 612
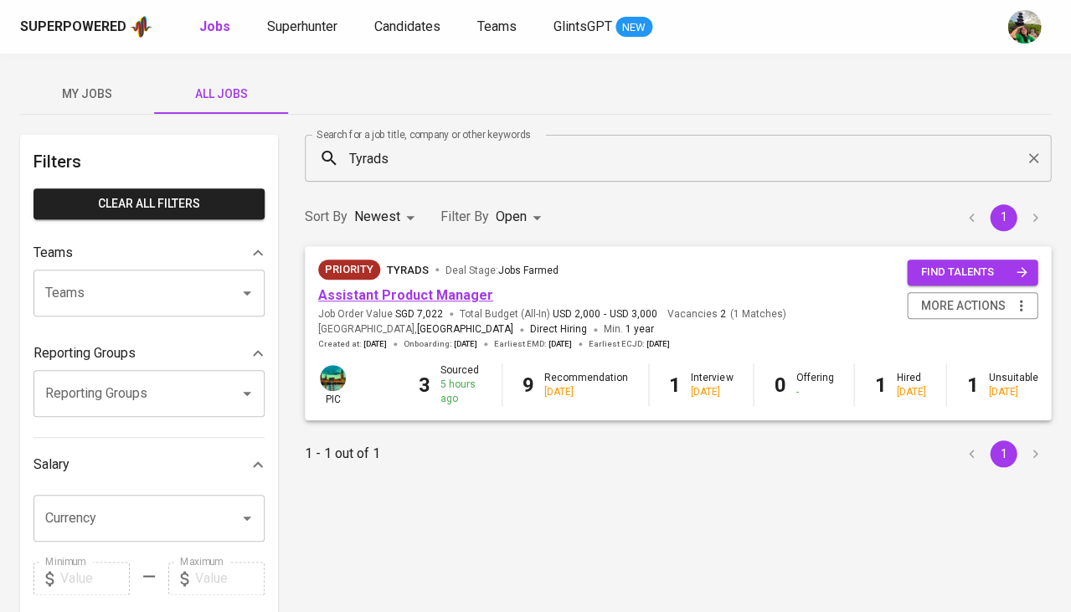
click at [431, 290] on link "Assistant Product Manager" at bounding box center [405, 295] width 175 height 16
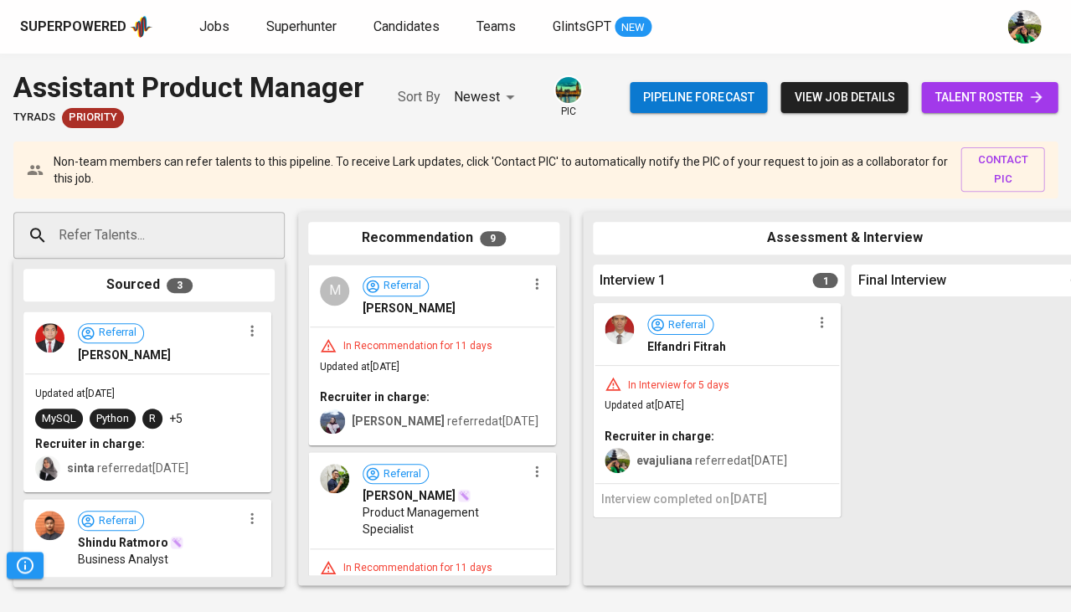
click at [986, 94] on span "talent roster" at bounding box center [989, 97] width 110 height 21
